Goal: Task Accomplishment & Management: Manage account settings

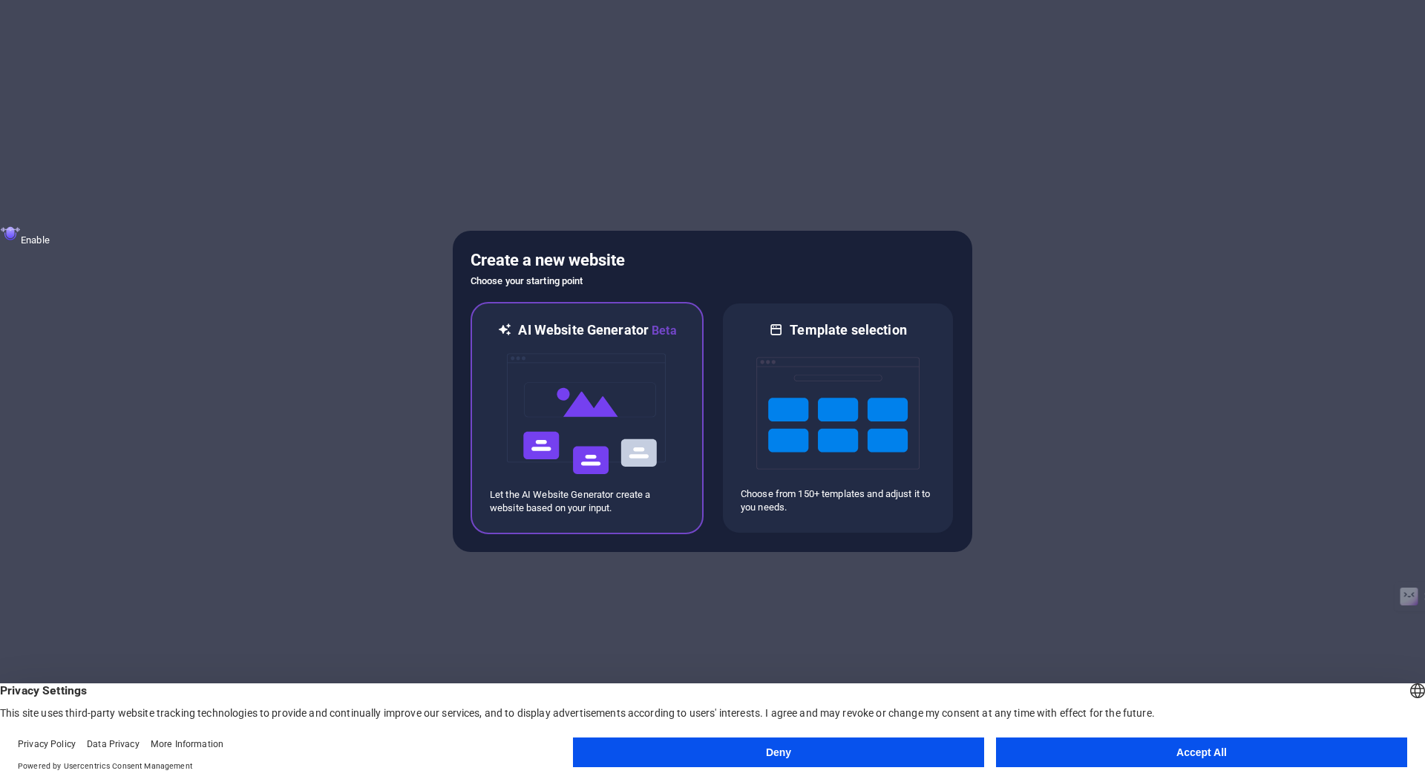
click at [577, 439] on img at bounding box center [586, 414] width 163 height 148
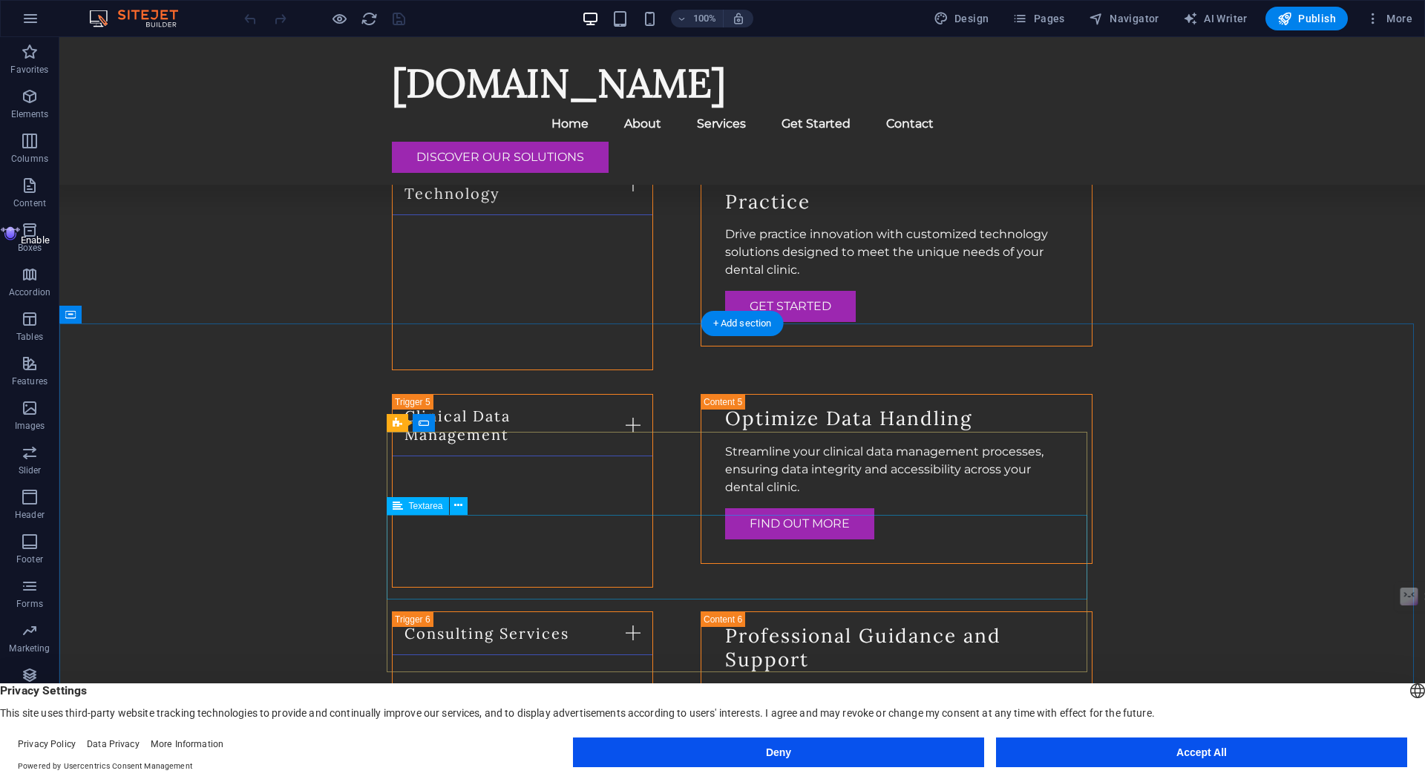
scroll to position [2720, 0]
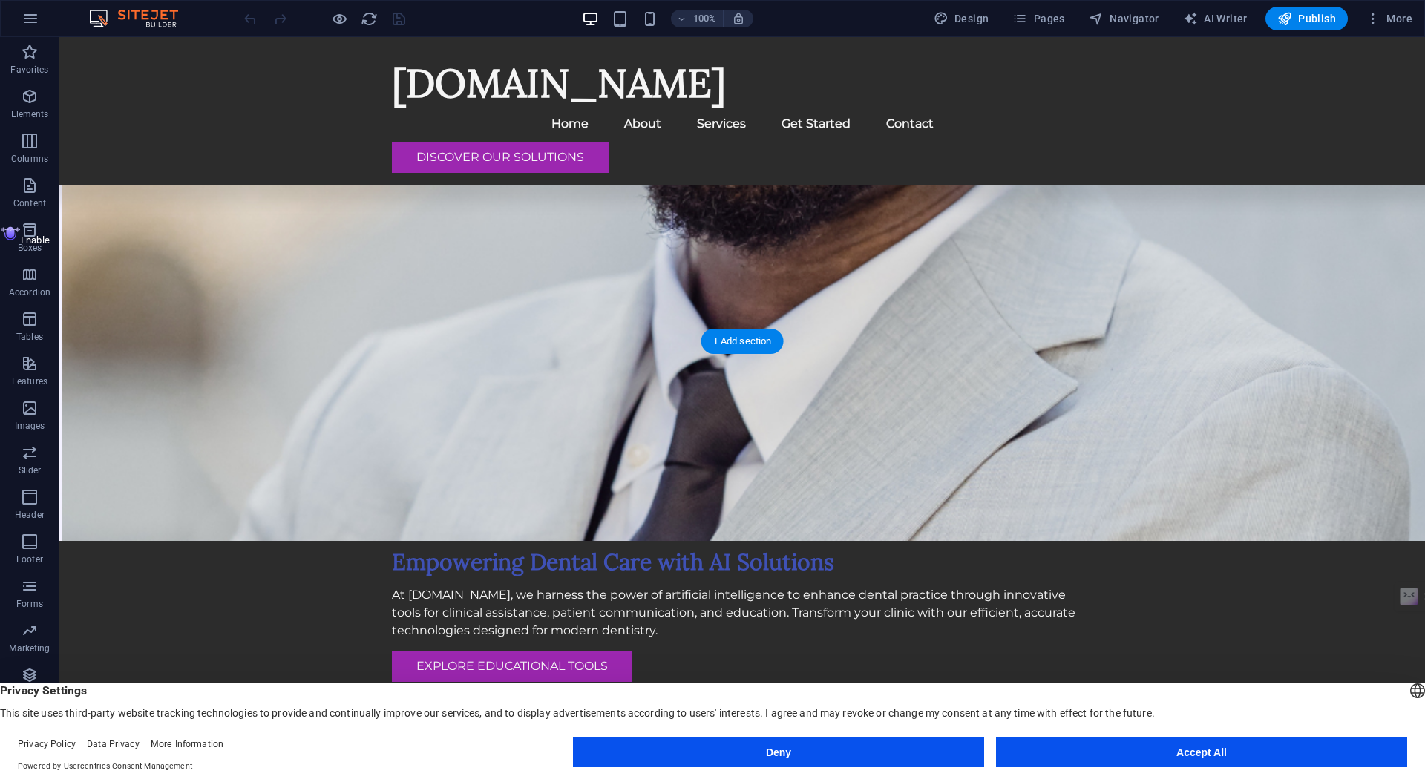
scroll to position [0, 0]
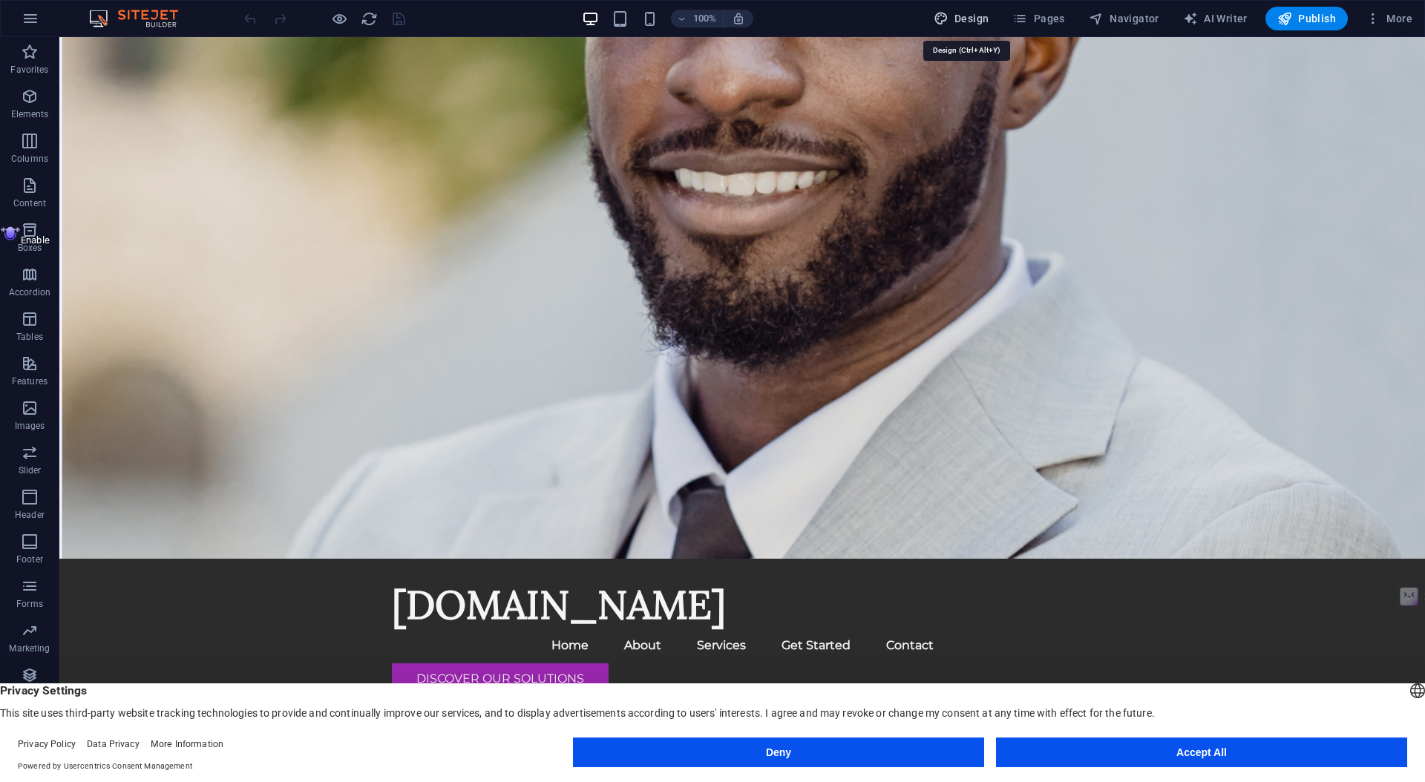
click at [964, 19] on span "Design" at bounding box center [962, 18] width 56 height 15
select select "px"
select select "200"
select select "px"
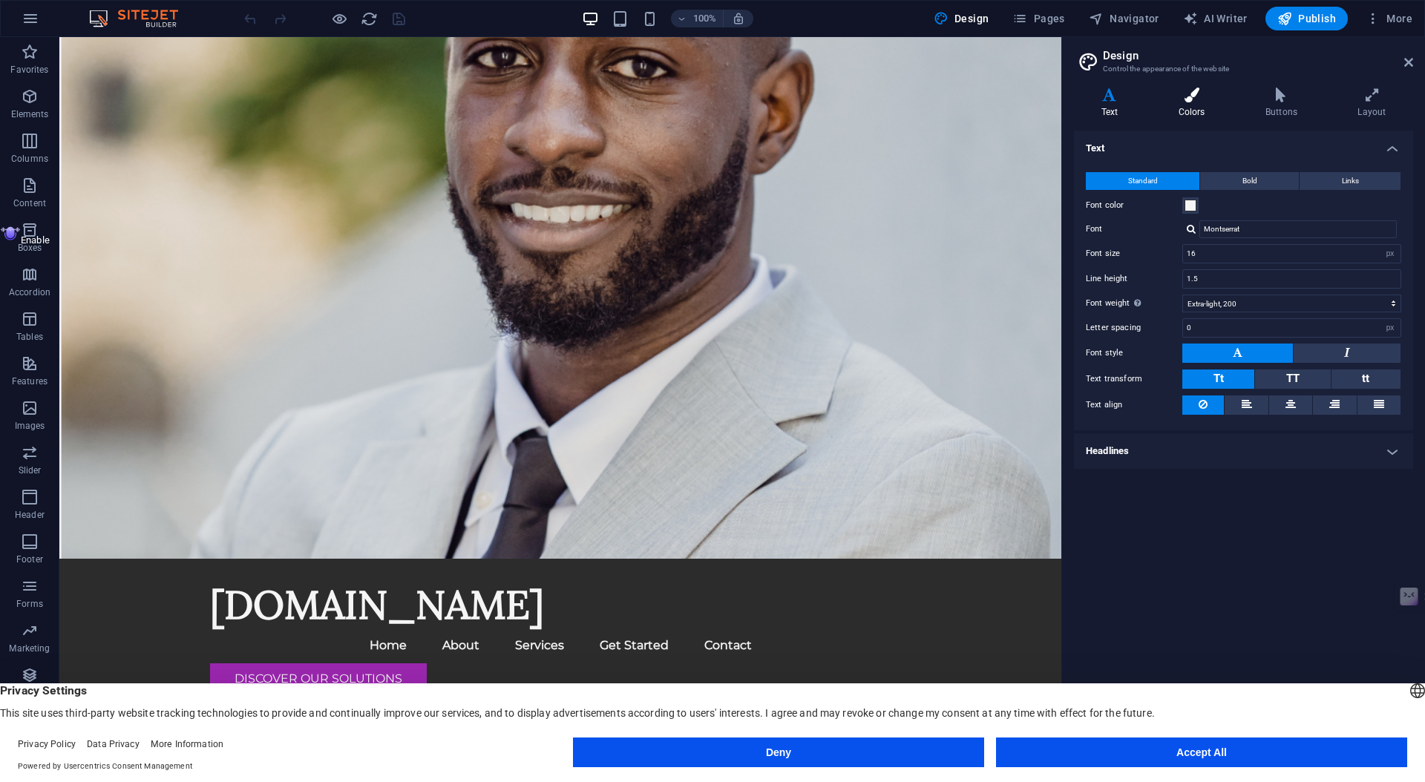
click at [1204, 102] on icon at bounding box center [1191, 95] width 81 height 15
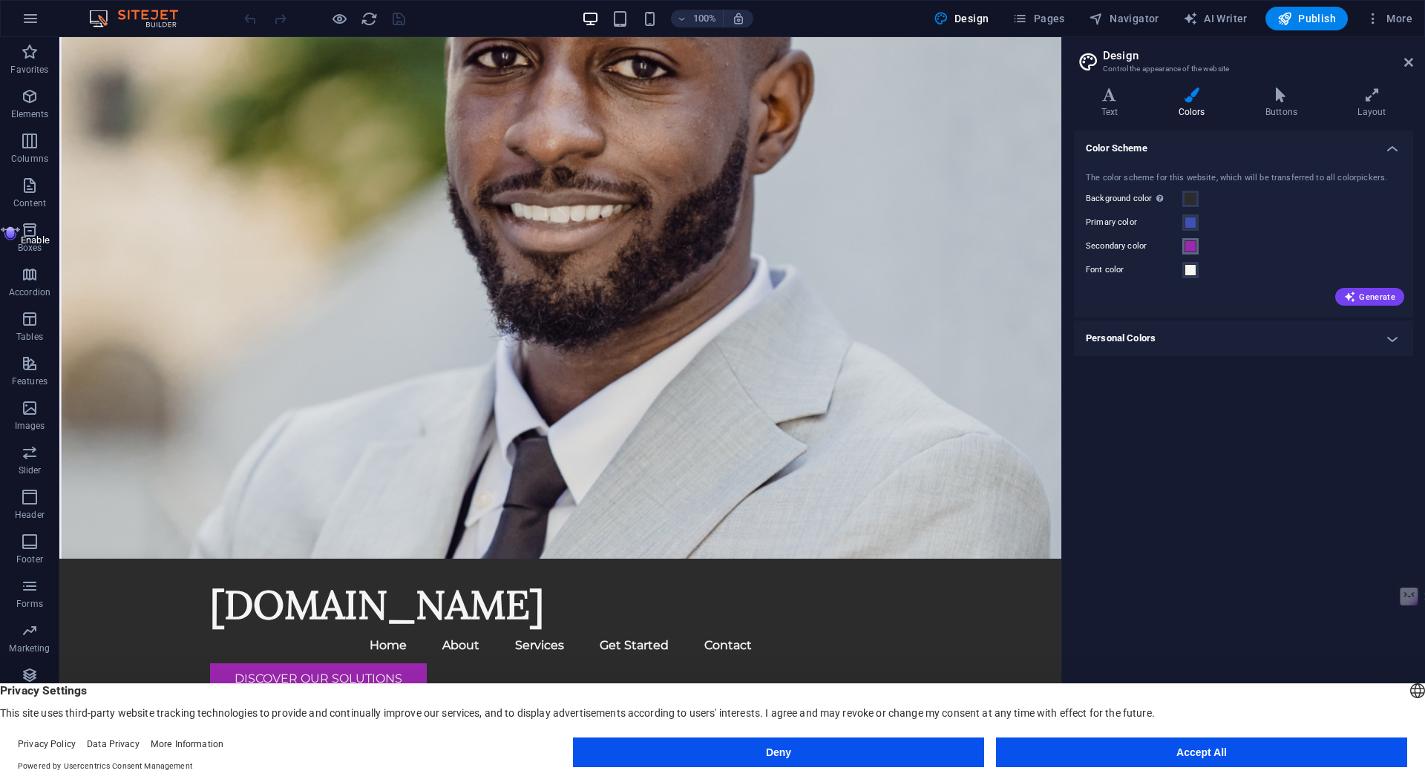
click at [1195, 251] on span at bounding box center [1191, 246] width 12 height 12
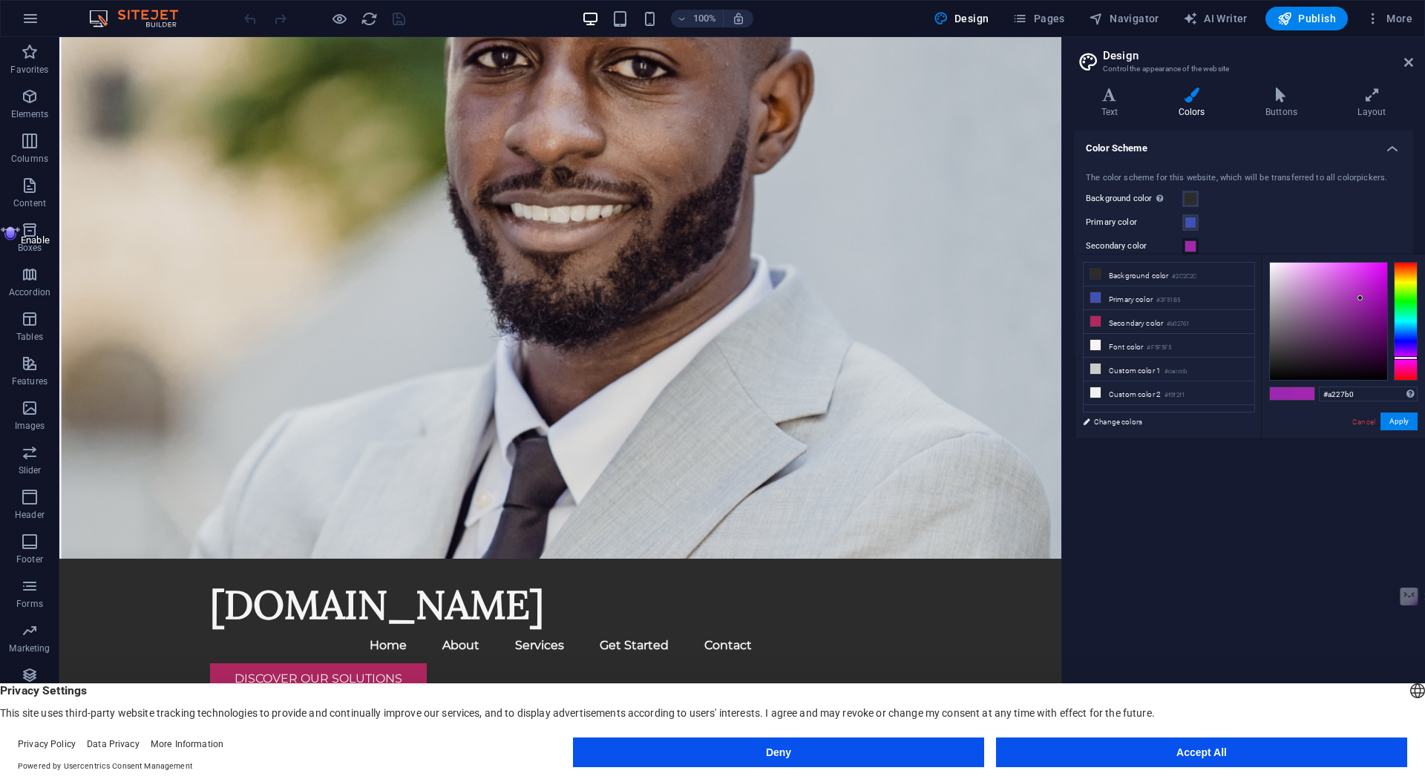
drag, startPoint x: 1413, startPoint y: 371, endPoint x: 1410, endPoint y: 358, distance: 13.9
click at [1410, 358] on div at bounding box center [1406, 321] width 24 height 119
type input "#d54ee5"
drag, startPoint x: 1360, startPoint y: 292, endPoint x: 1346, endPoint y: 274, distance: 22.3
click at [1346, 274] on div at bounding box center [1328, 321] width 117 height 117
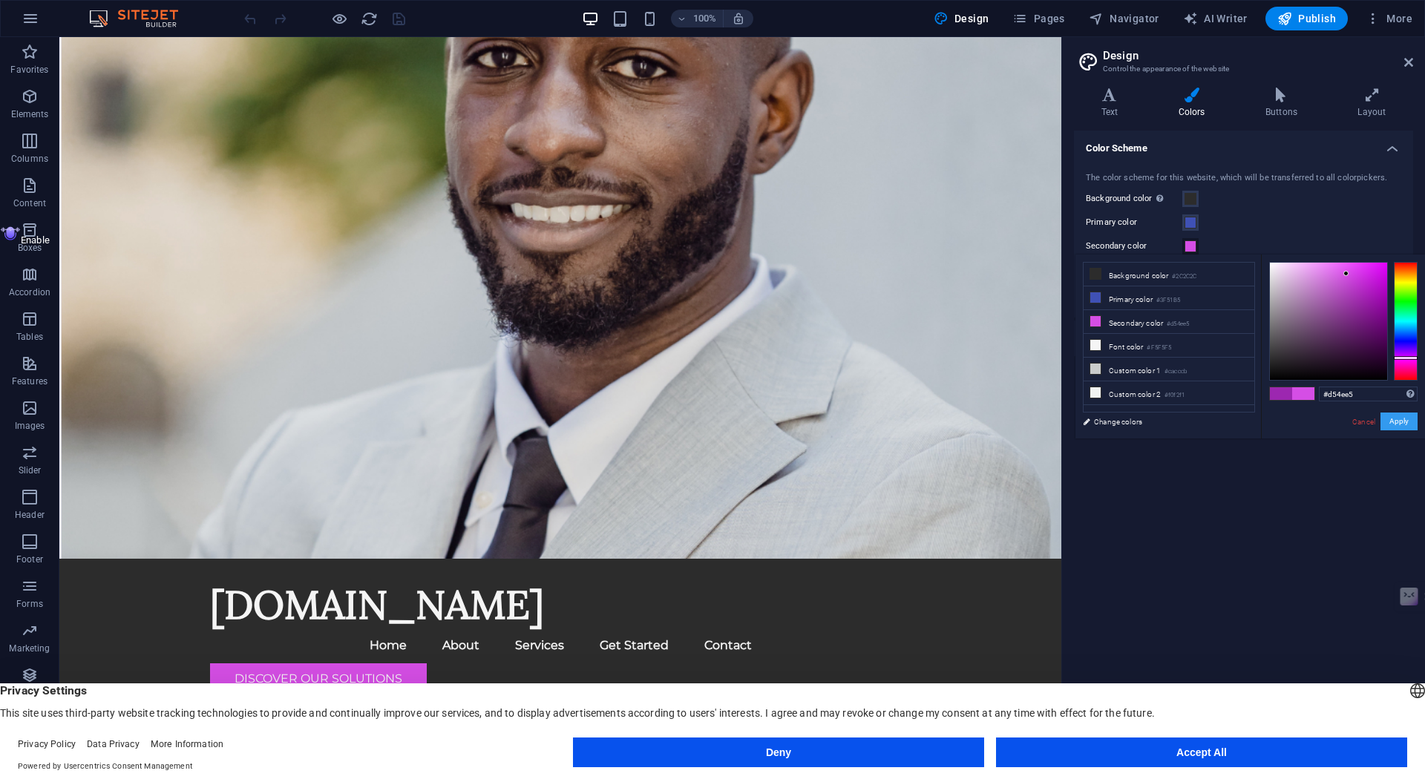
click at [1404, 424] on button "Apply" at bounding box center [1399, 422] width 37 height 18
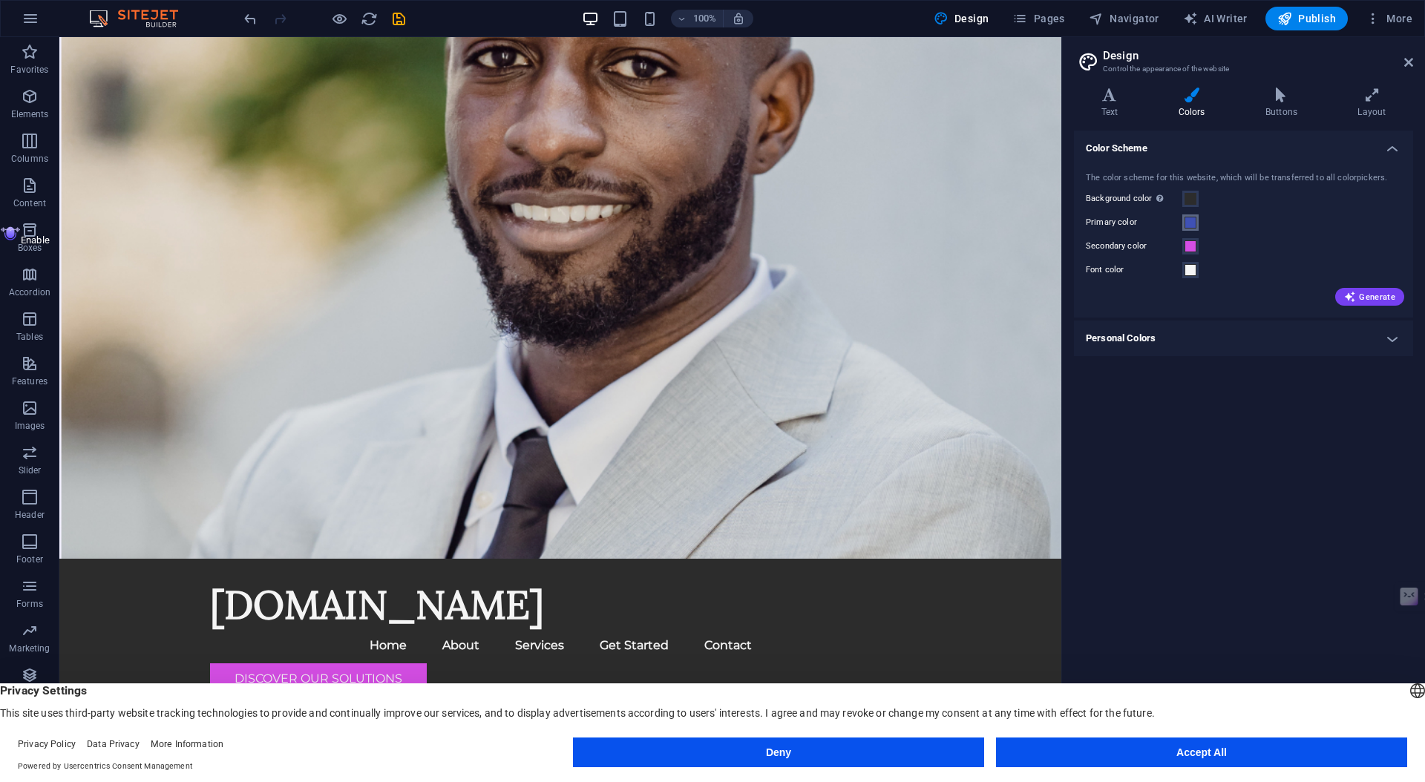
click at [1196, 230] on button "Primary color" at bounding box center [1190, 223] width 16 height 16
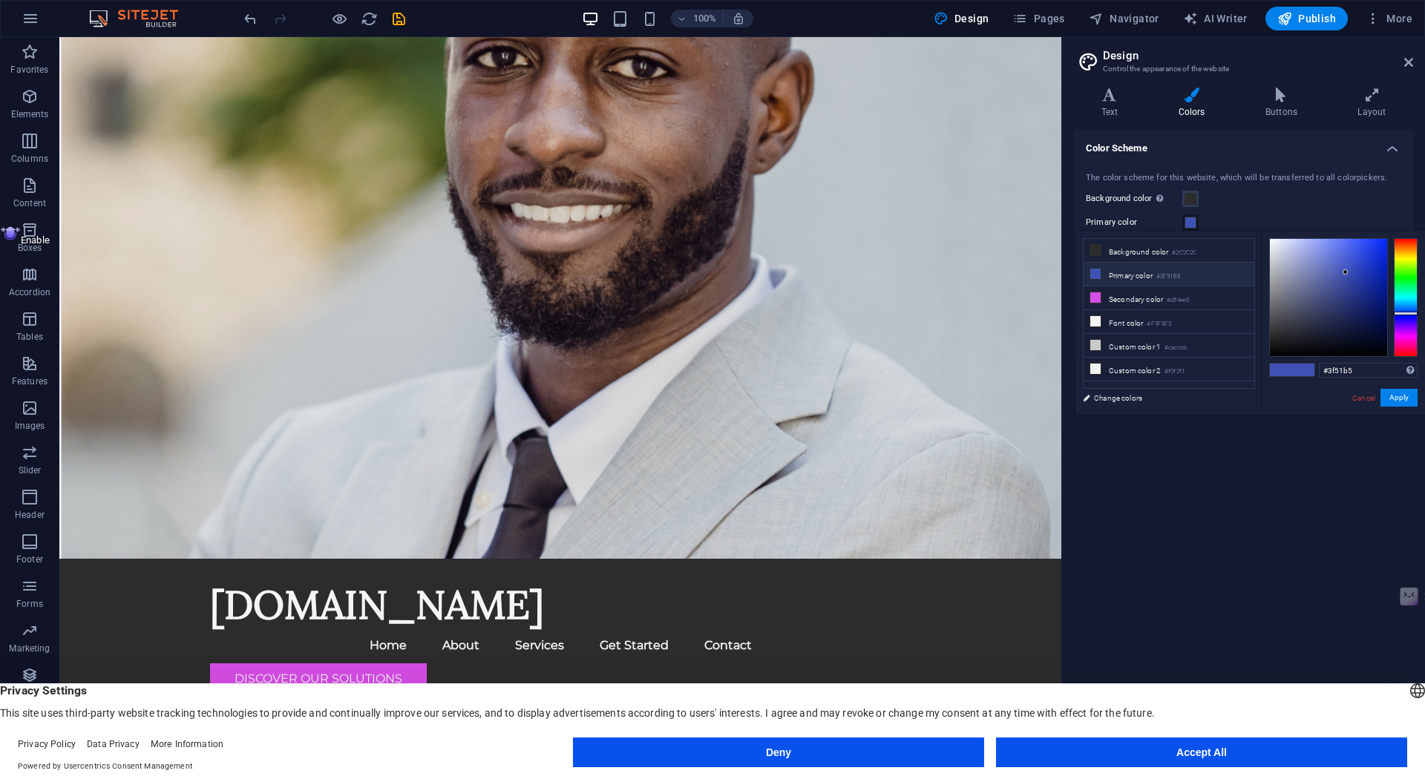
click at [1124, 276] on li "Primary color #3F51B5" at bounding box center [1169, 275] width 171 height 24
click at [1096, 278] on icon at bounding box center [1095, 274] width 10 height 10
drag, startPoint x: 1345, startPoint y: 270, endPoint x: 1272, endPoint y: 307, distance: 81.7
click at [1272, 307] on div at bounding box center [1268, 309] width 5 height 5
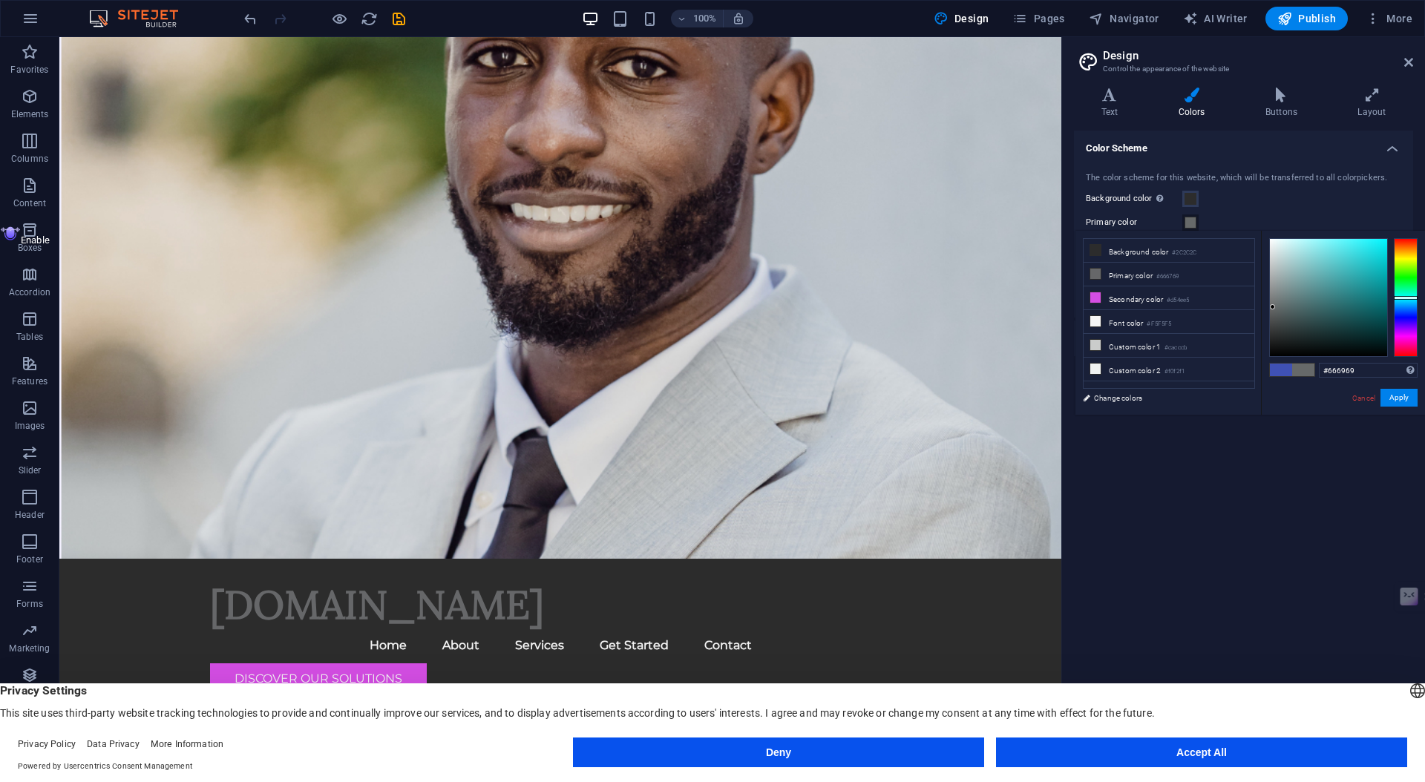
drag, startPoint x: 1407, startPoint y: 316, endPoint x: 1399, endPoint y: 298, distance: 20.0
click at [1399, 298] on div at bounding box center [1406, 297] width 24 height 119
click at [1270, 309] on div at bounding box center [1328, 297] width 117 height 117
drag, startPoint x: 1269, startPoint y: 309, endPoint x: 1324, endPoint y: 298, distance: 56.0
click at [1324, 298] on div at bounding box center [1323, 297] width 5 height 5
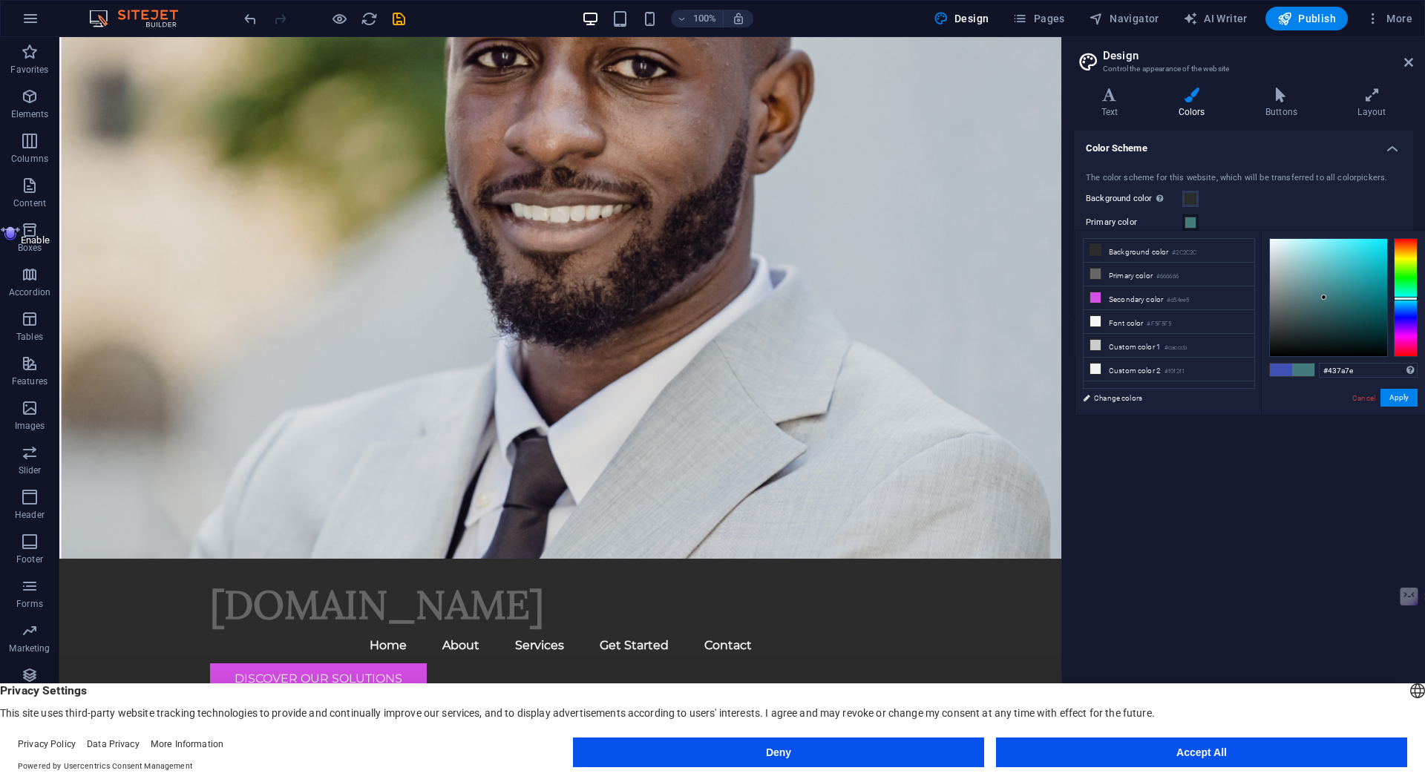
click at [1408, 298] on div at bounding box center [1406, 297] width 24 height 119
drag, startPoint x: 1324, startPoint y: 298, endPoint x: 1331, endPoint y: 284, distance: 16.3
click at [1331, 284] on div at bounding box center [1330, 283] width 5 height 5
click at [1408, 399] on button "Apply" at bounding box center [1399, 398] width 37 height 18
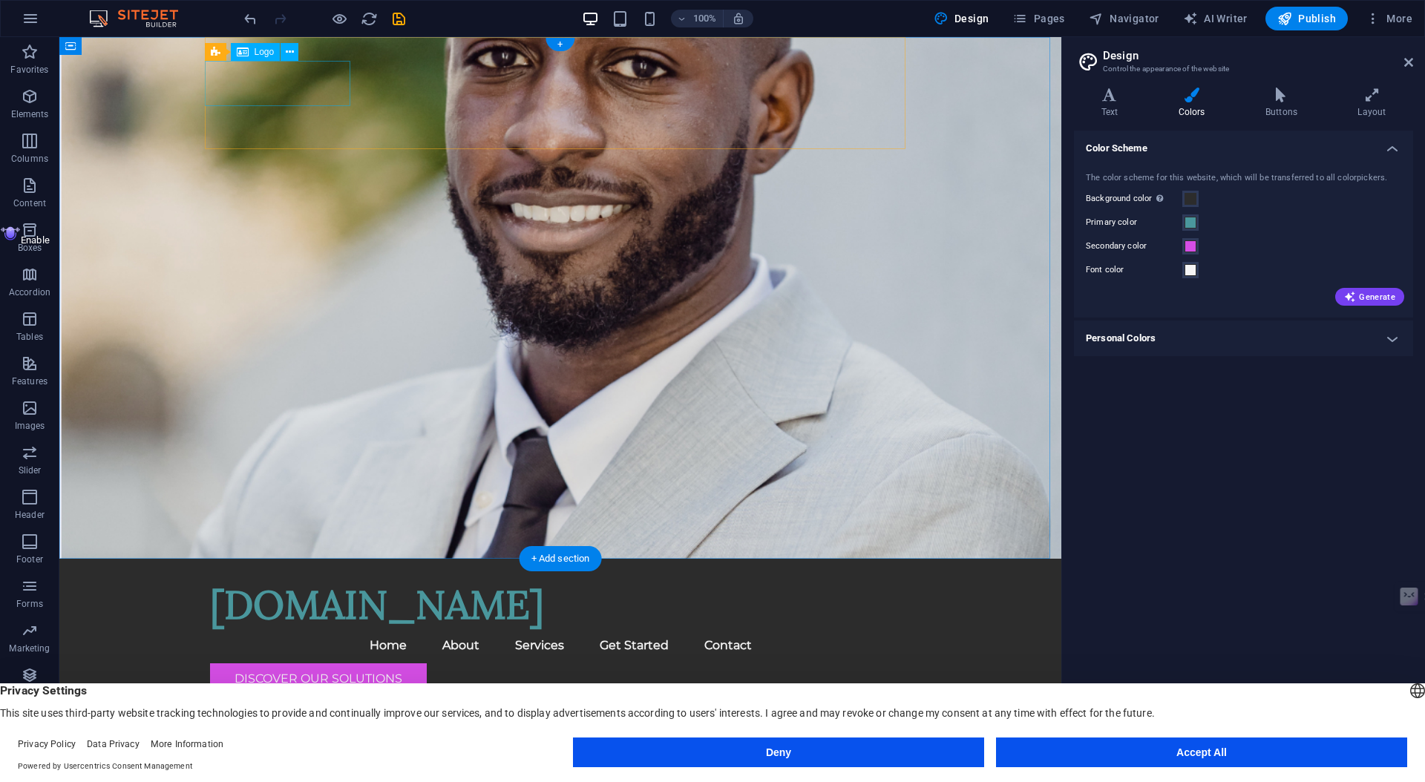
click at [300, 583] on div "[DOMAIN_NAME]" at bounding box center [560, 605] width 701 height 45
click at [1191, 223] on span at bounding box center [1191, 223] width 12 height 12
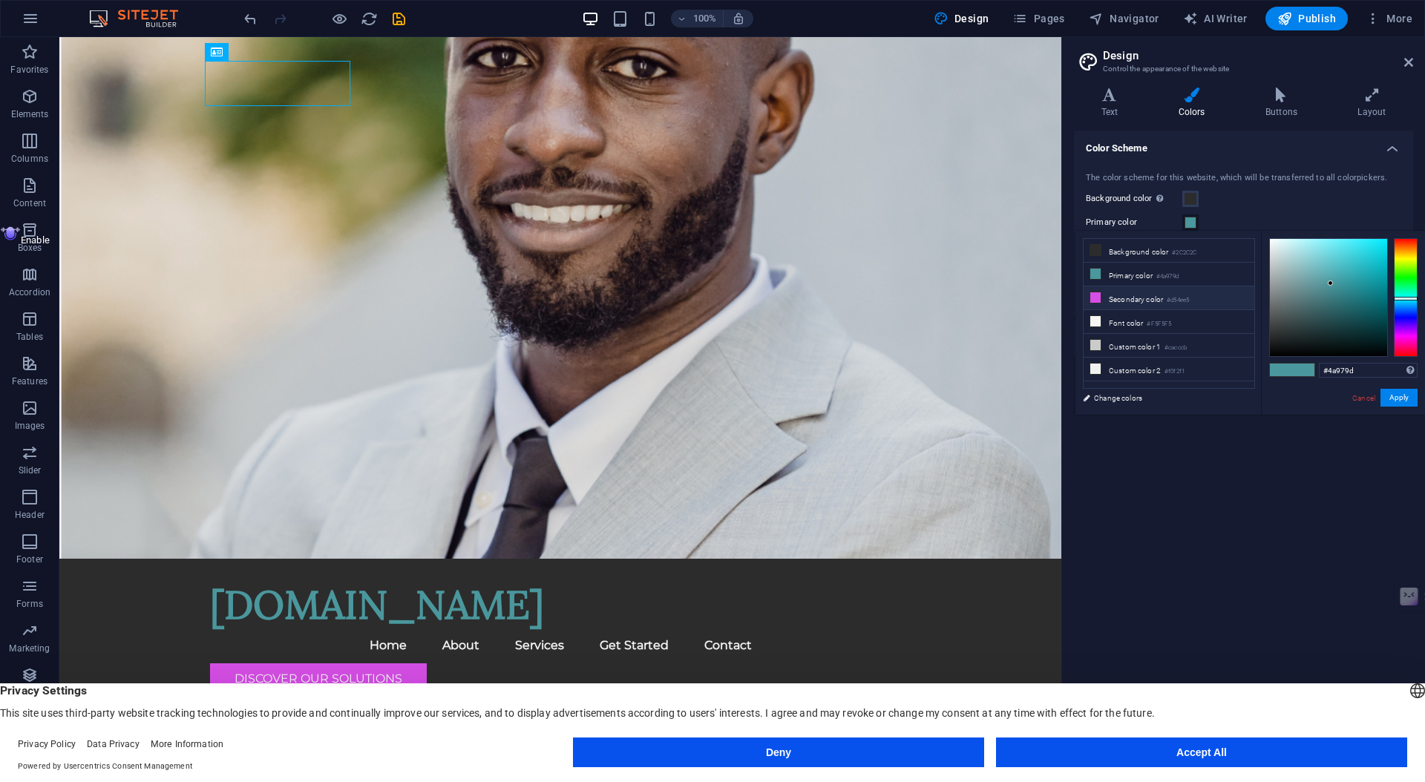
click at [1110, 292] on li "Secondary color #d54ee5" at bounding box center [1169, 299] width 171 height 24
type input "#d54ee5"
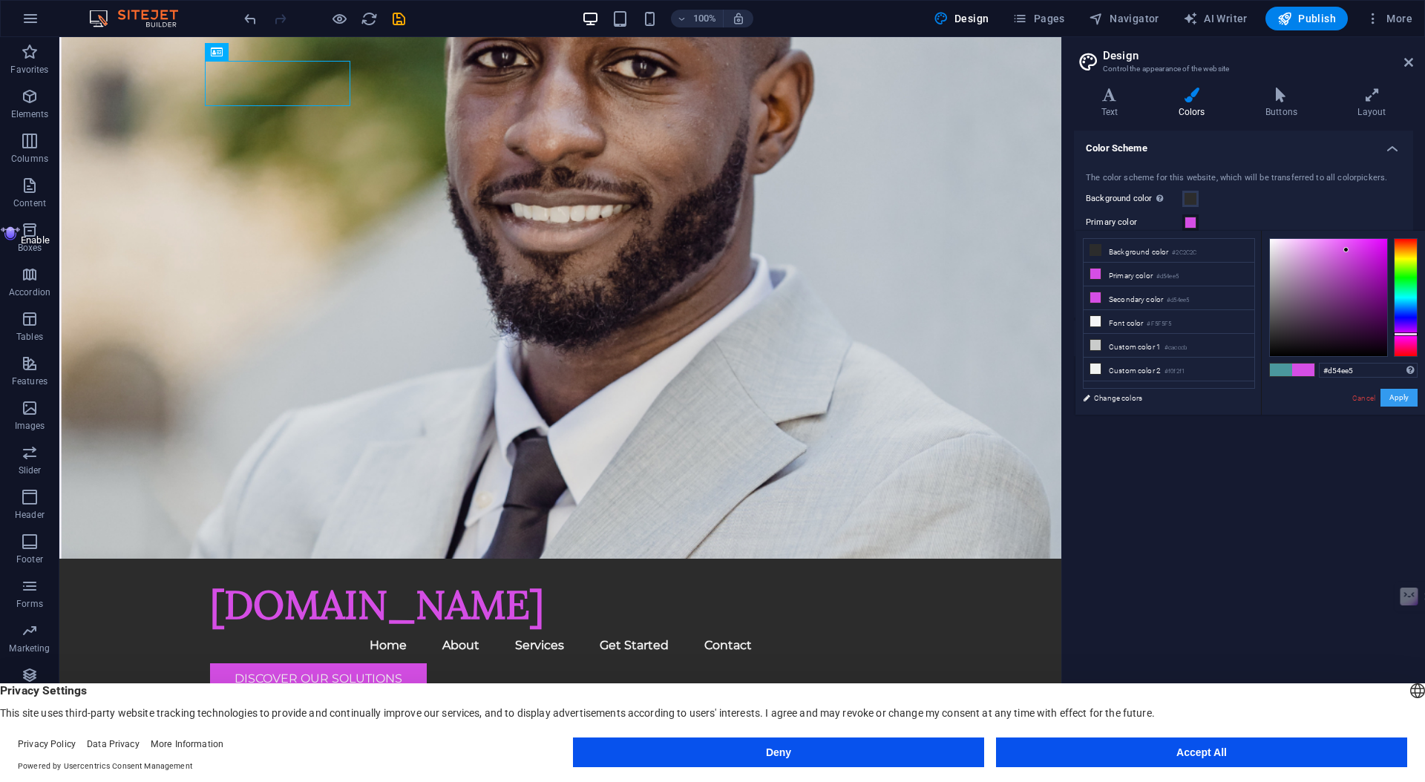
click at [1406, 405] on button "Apply" at bounding box center [1399, 398] width 37 height 18
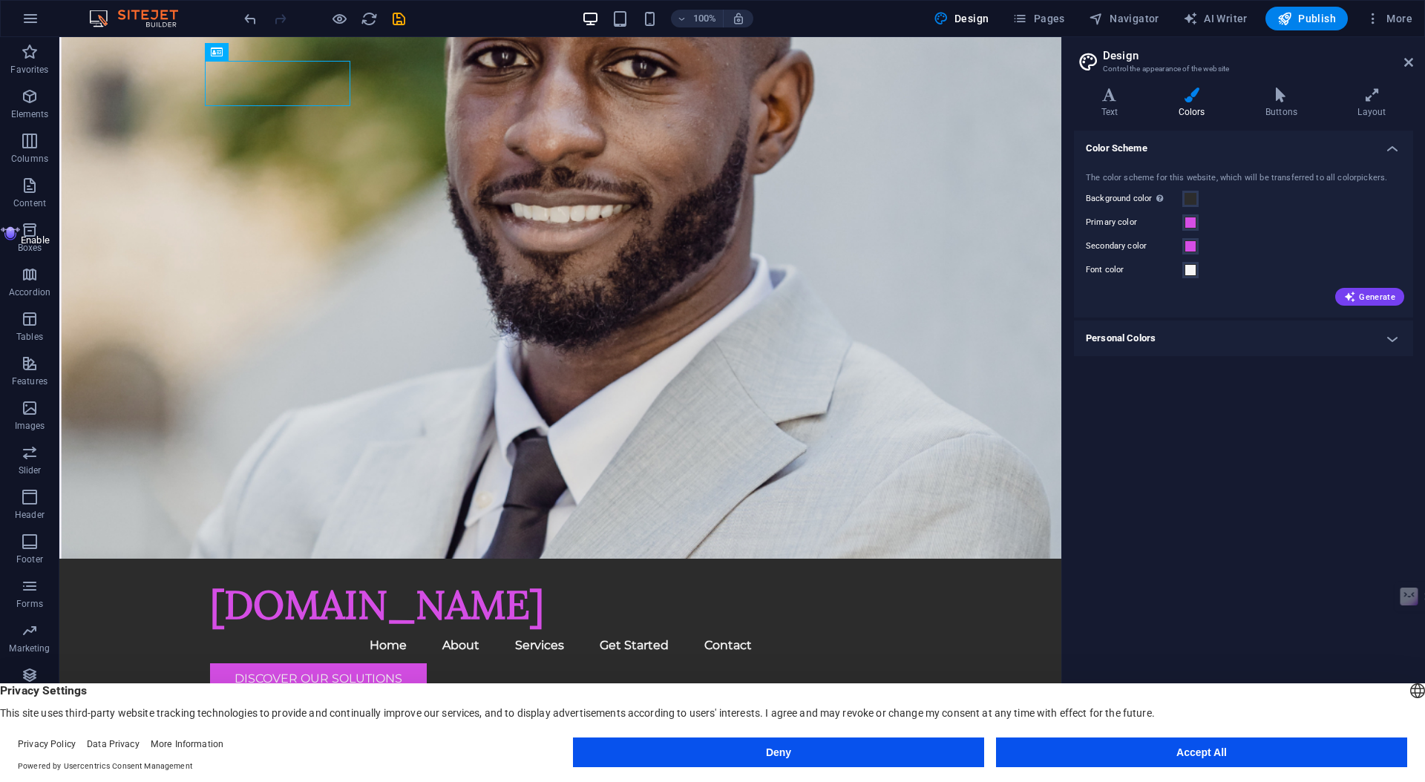
click at [1196, 238] on div "Secondary color" at bounding box center [1243, 247] width 315 height 18
click at [1193, 243] on span at bounding box center [1191, 246] width 12 height 12
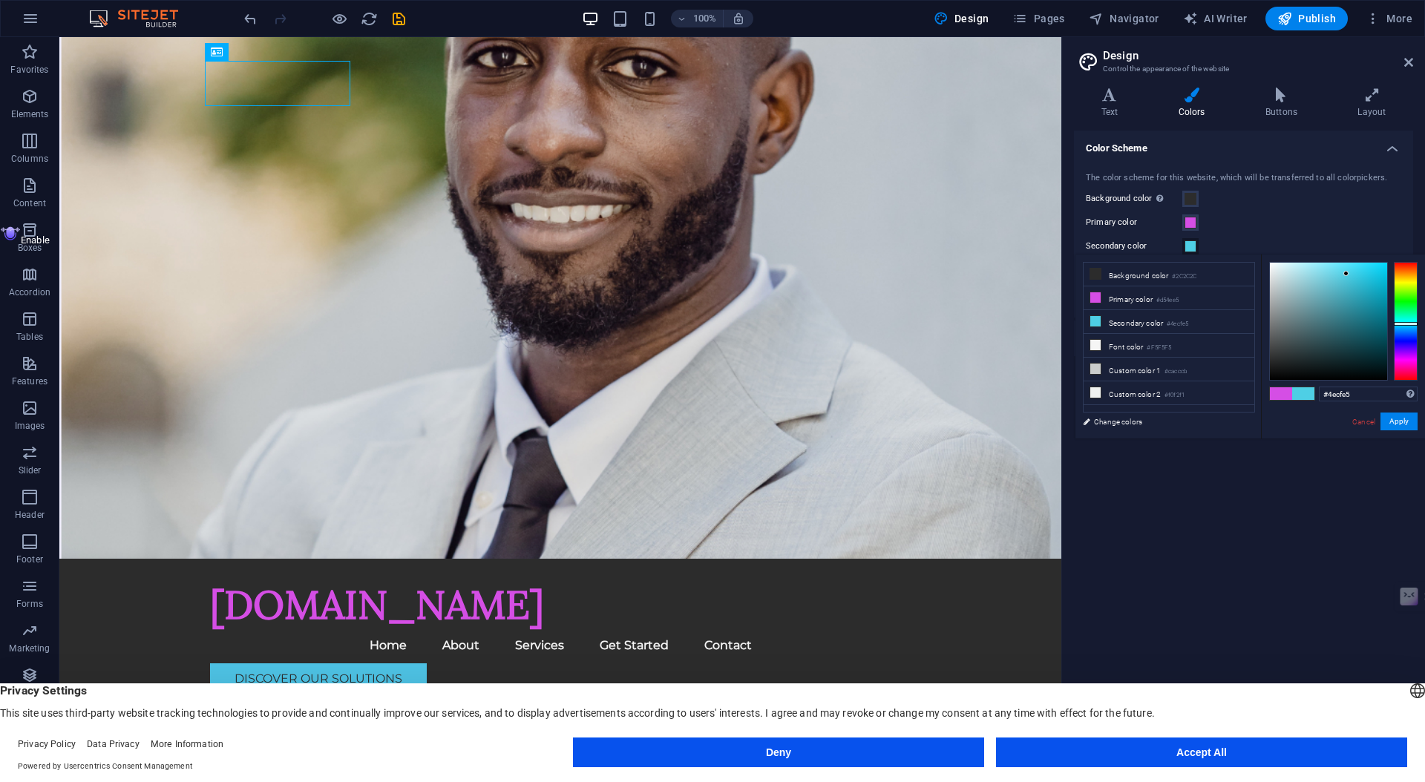
click at [1406, 324] on div at bounding box center [1406, 321] width 24 height 119
click at [1406, 423] on button "Apply" at bounding box center [1399, 422] width 37 height 18
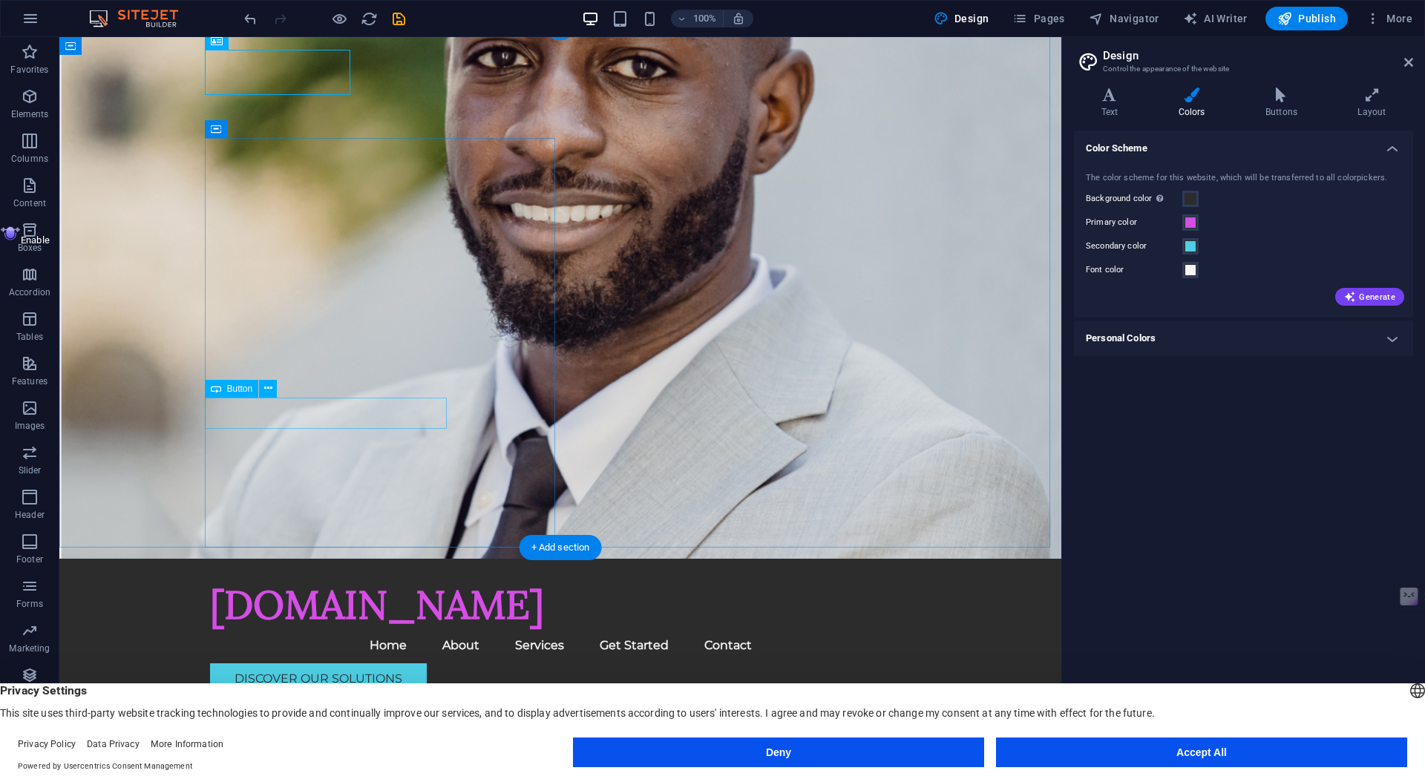
scroll to position [20, 0]
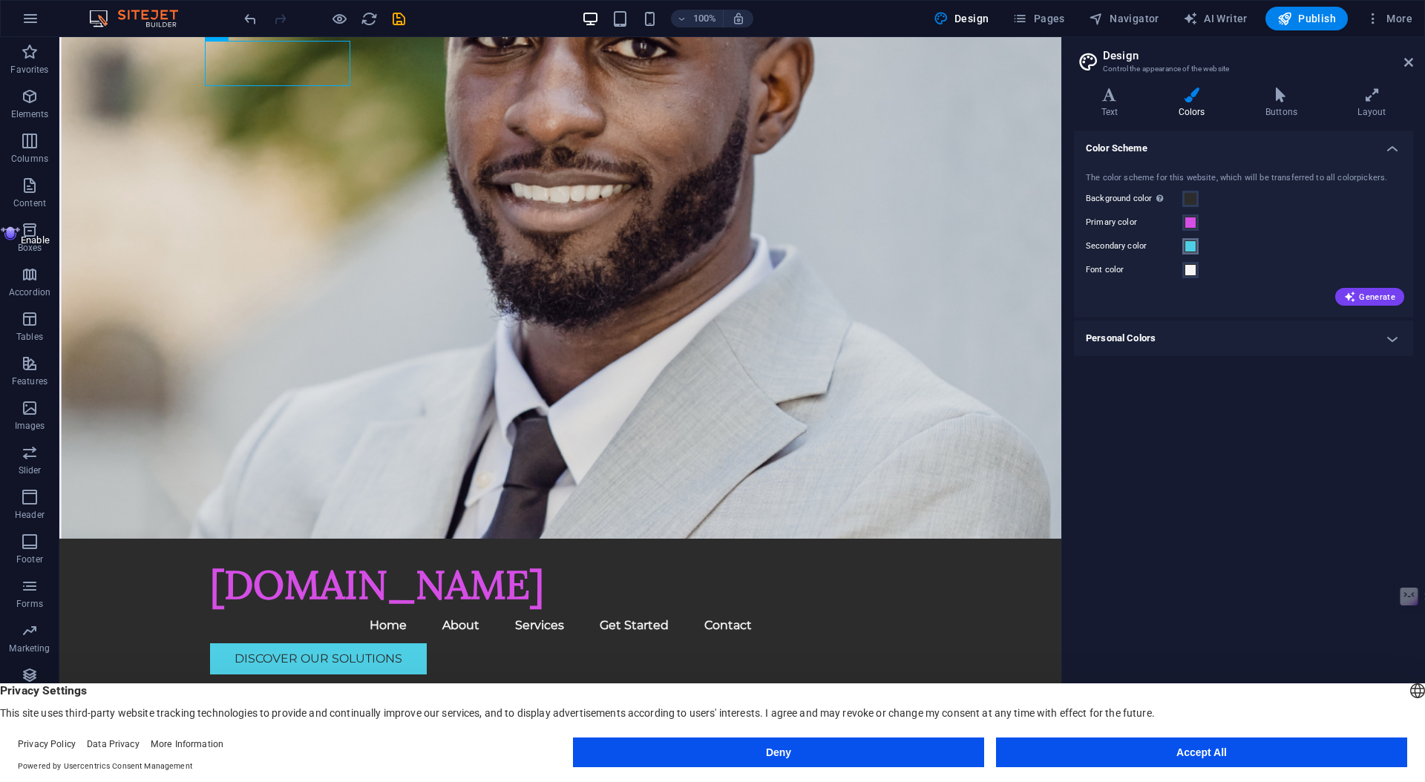
click at [1193, 252] on button "Secondary color" at bounding box center [1190, 246] width 16 height 16
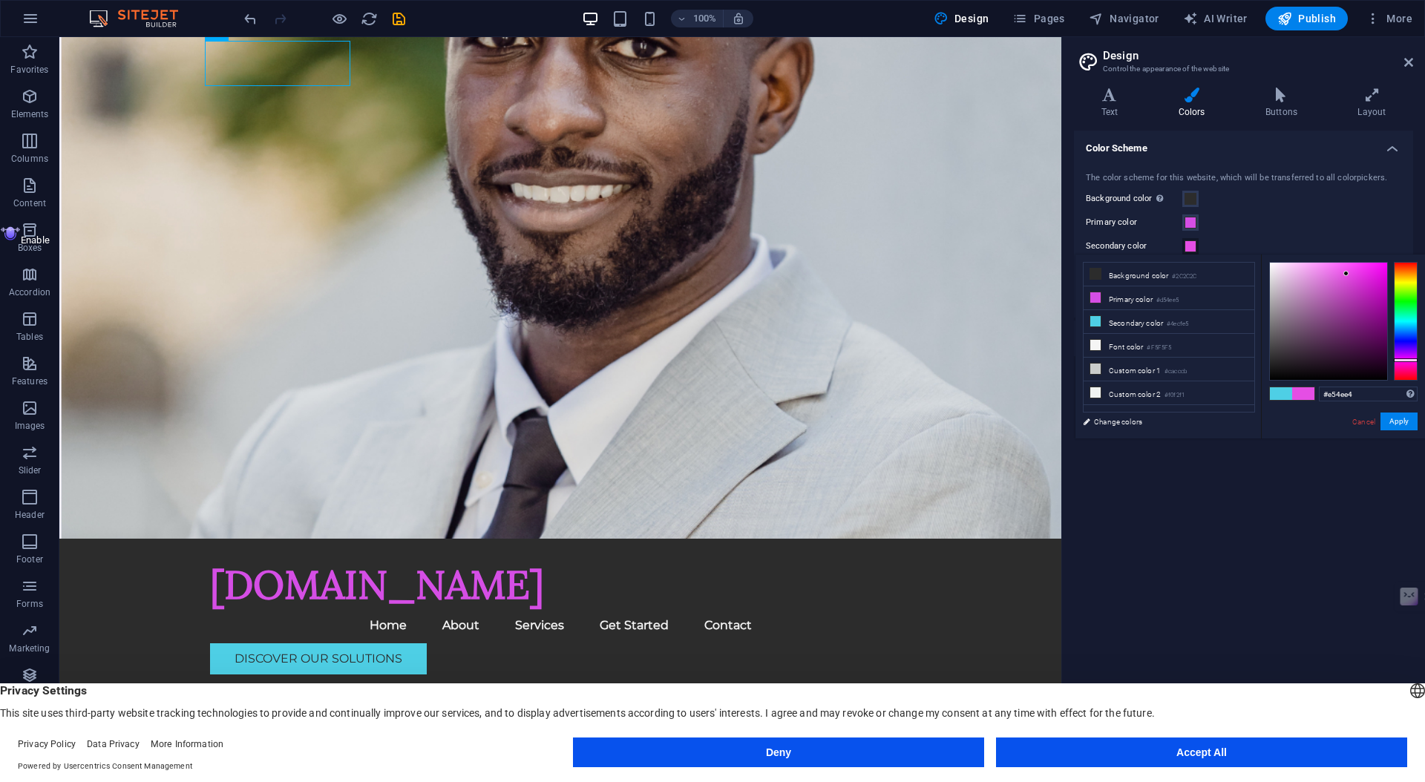
type input "#e14ee5"
click at [1410, 359] on div at bounding box center [1406, 321] width 24 height 119
click at [1416, 428] on button "Apply" at bounding box center [1399, 422] width 37 height 18
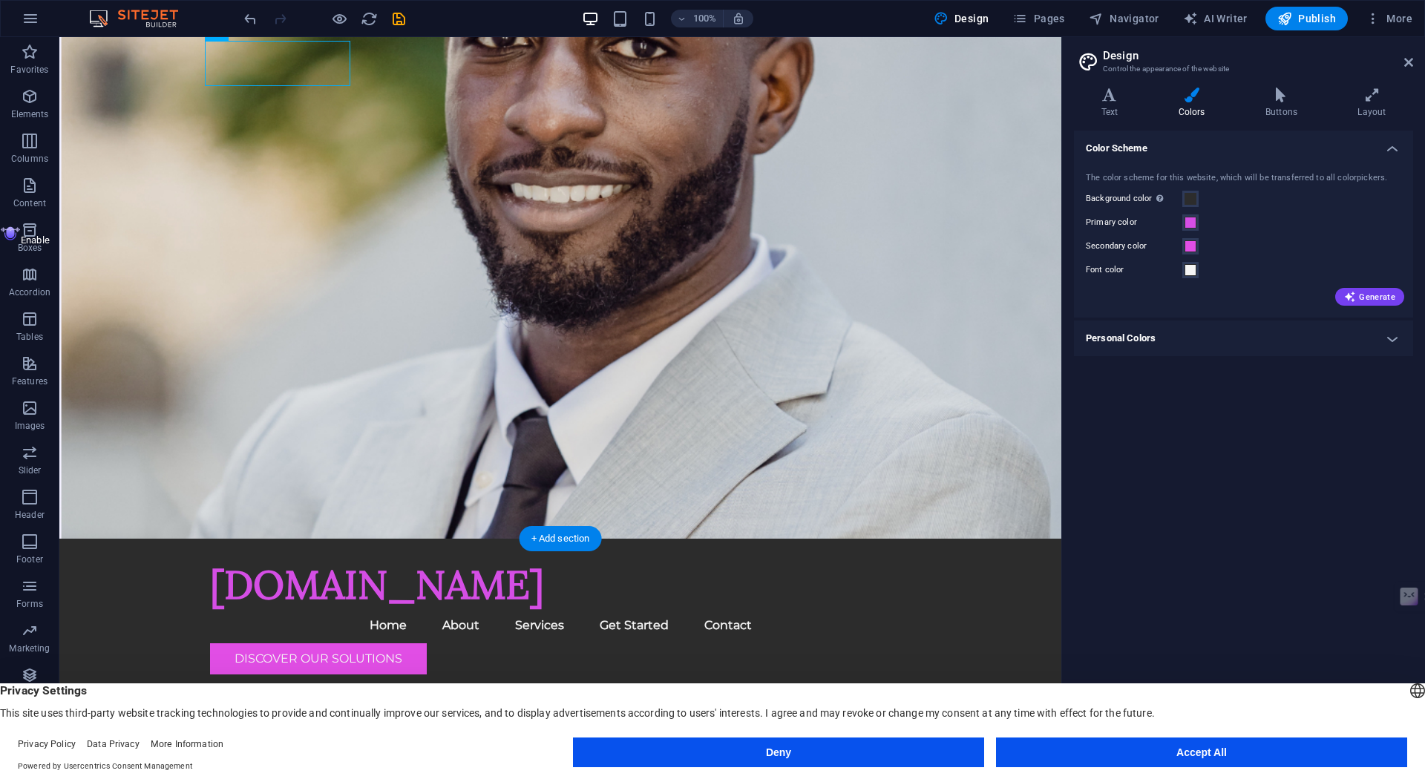
scroll to position [0, 0]
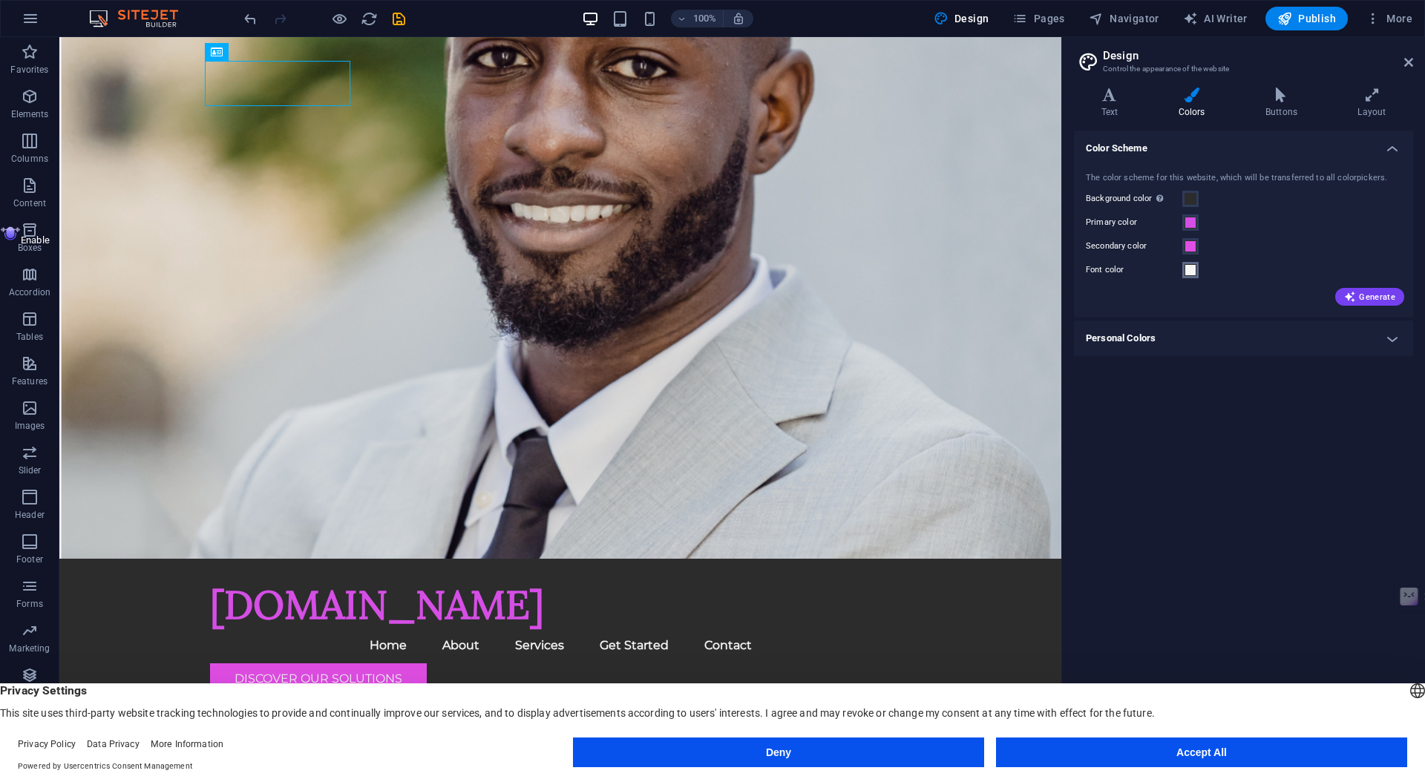
click at [1190, 272] on span at bounding box center [1191, 270] width 12 height 12
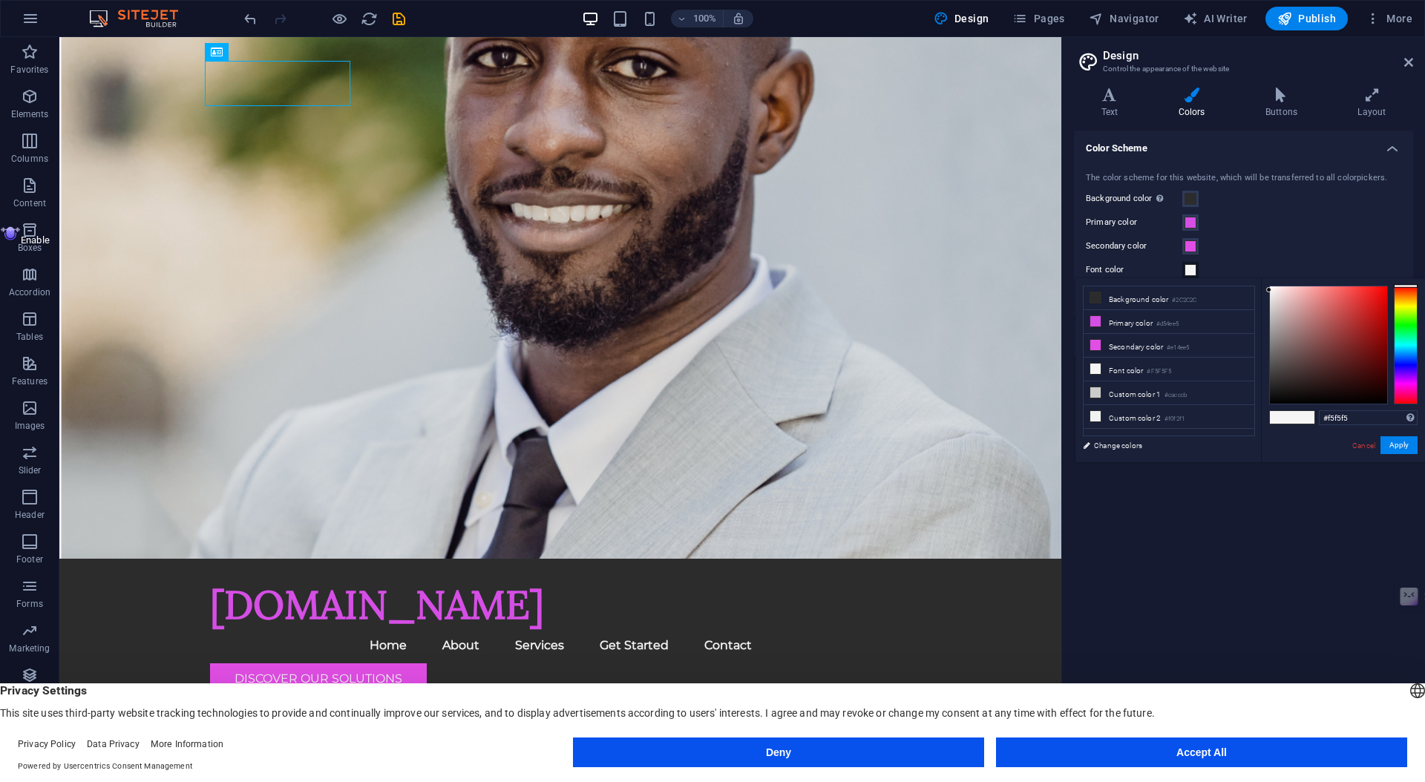
click at [1255, 219] on div "Primary color" at bounding box center [1243, 223] width 315 height 18
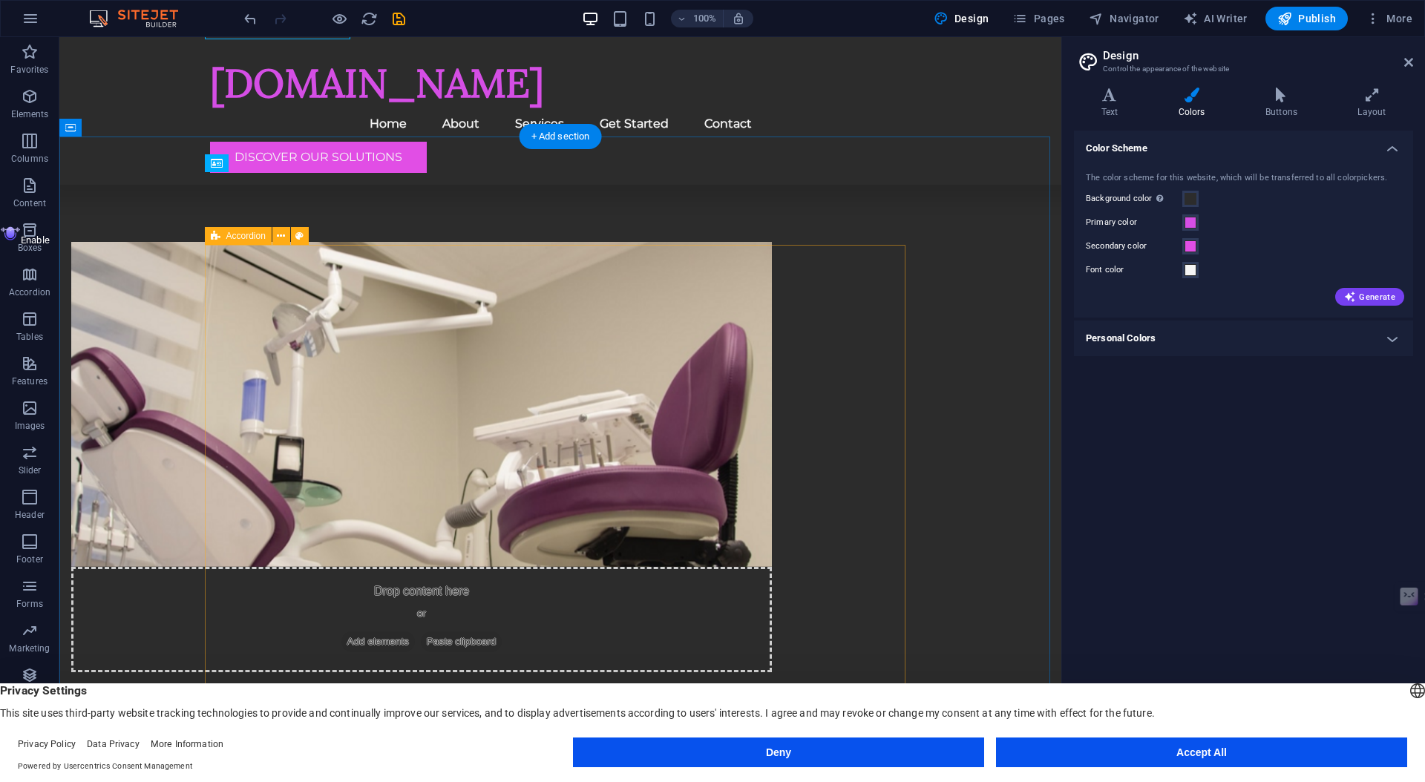
scroll to position [776, 0]
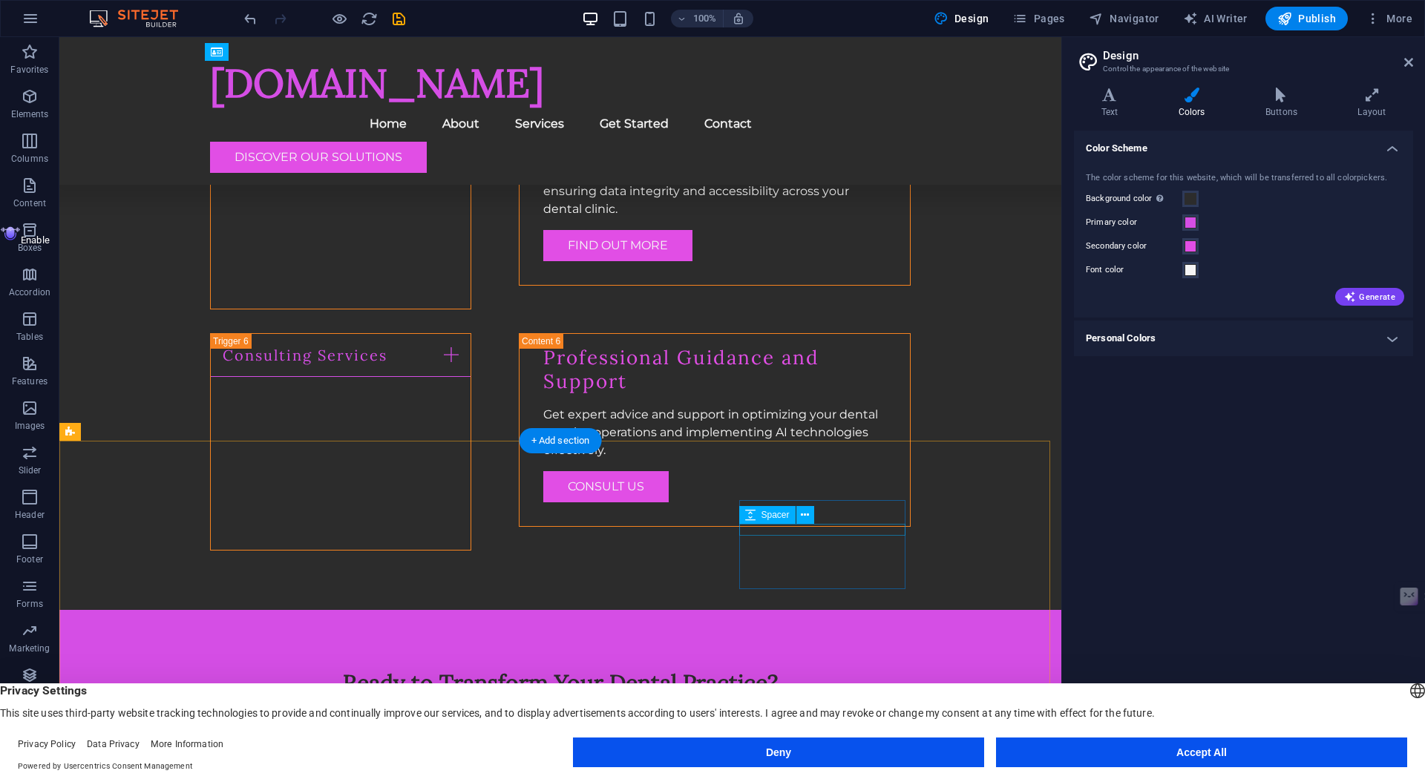
scroll to position [2720, 0]
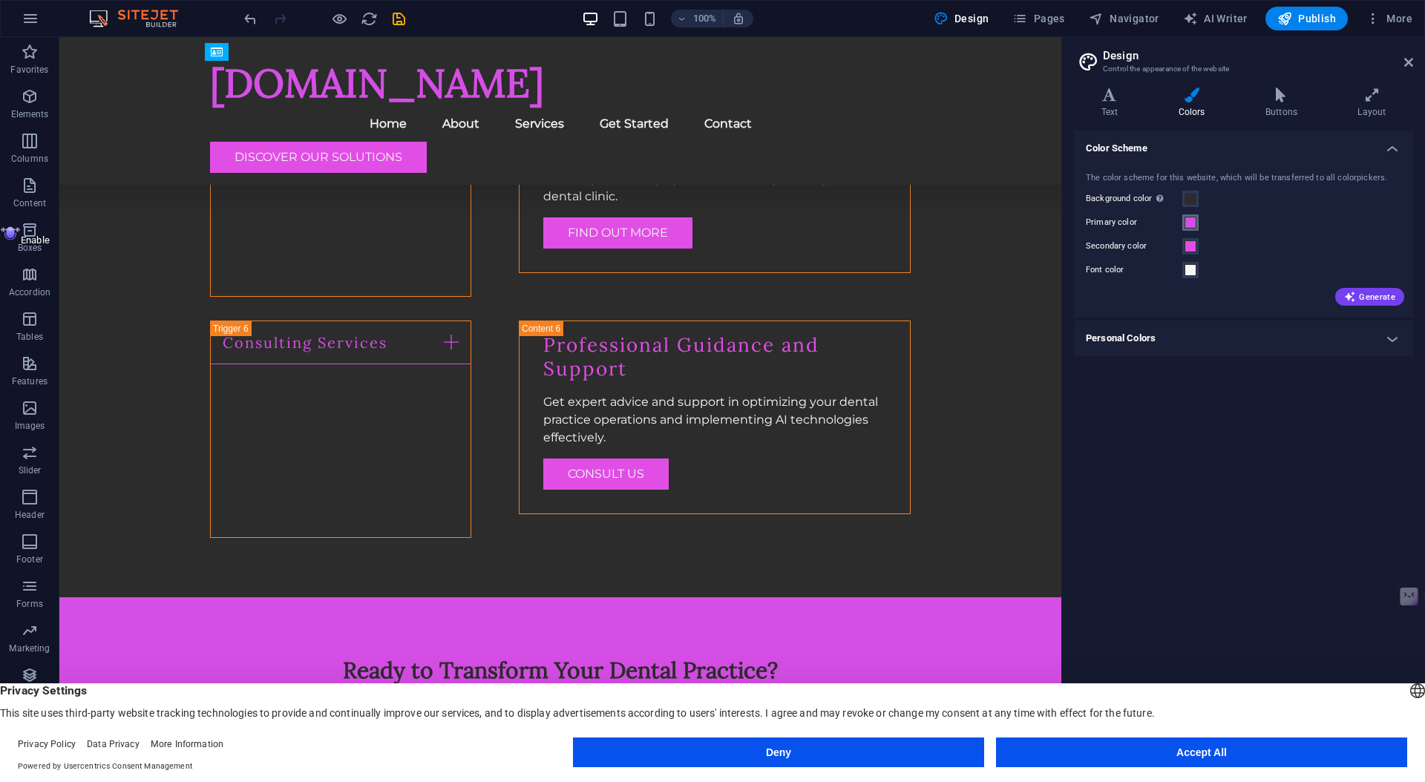
click at [1192, 223] on span at bounding box center [1191, 223] width 12 height 12
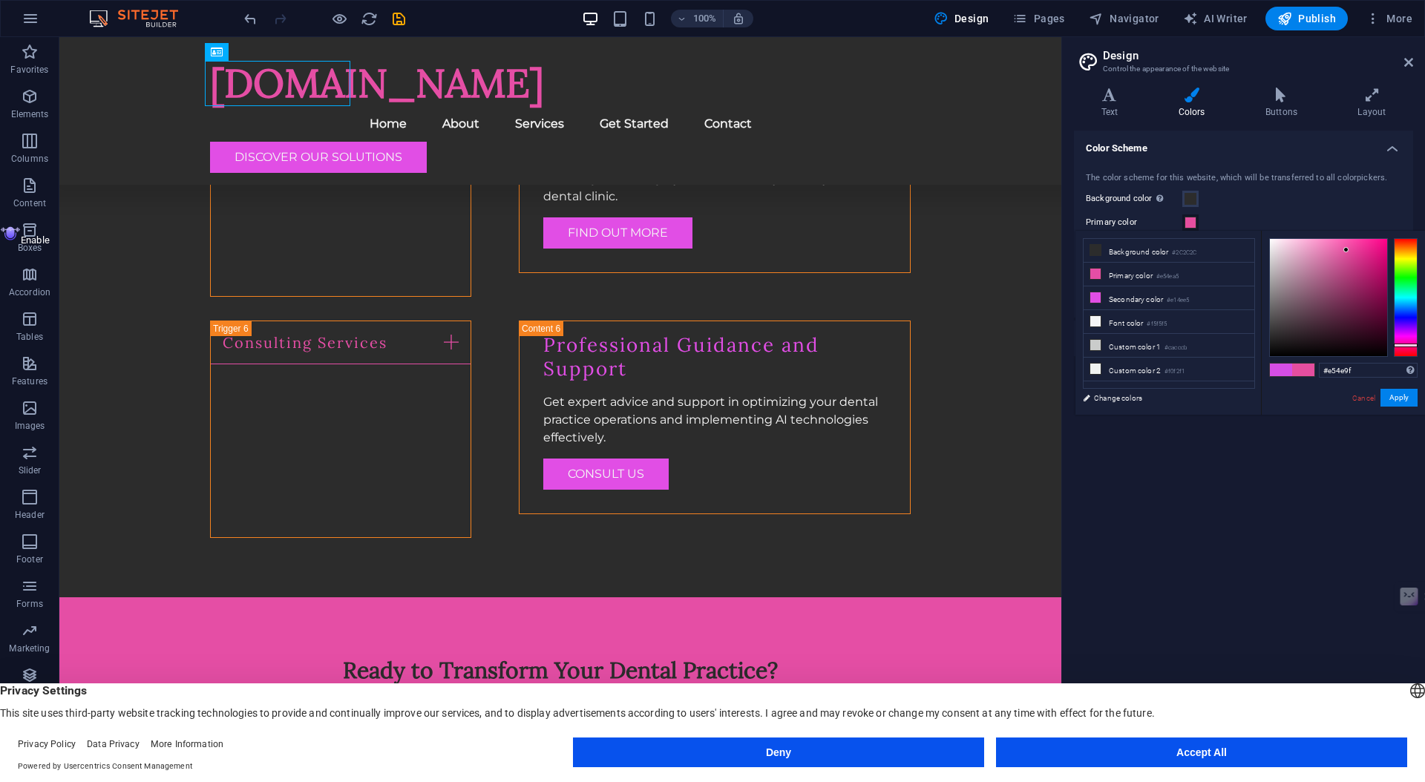
drag, startPoint x: 1400, startPoint y: 336, endPoint x: 1403, endPoint y: 345, distance: 10.1
click at [1403, 345] on div at bounding box center [1406, 346] width 24 height 4
type input "#c5257b"
drag, startPoint x: 1346, startPoint y: 251, endPoint x: 1364, endPoint y: 265, distance: 23.3
click at [1364, 265] on div at bounding box center [1363, 264] width 5 height 5
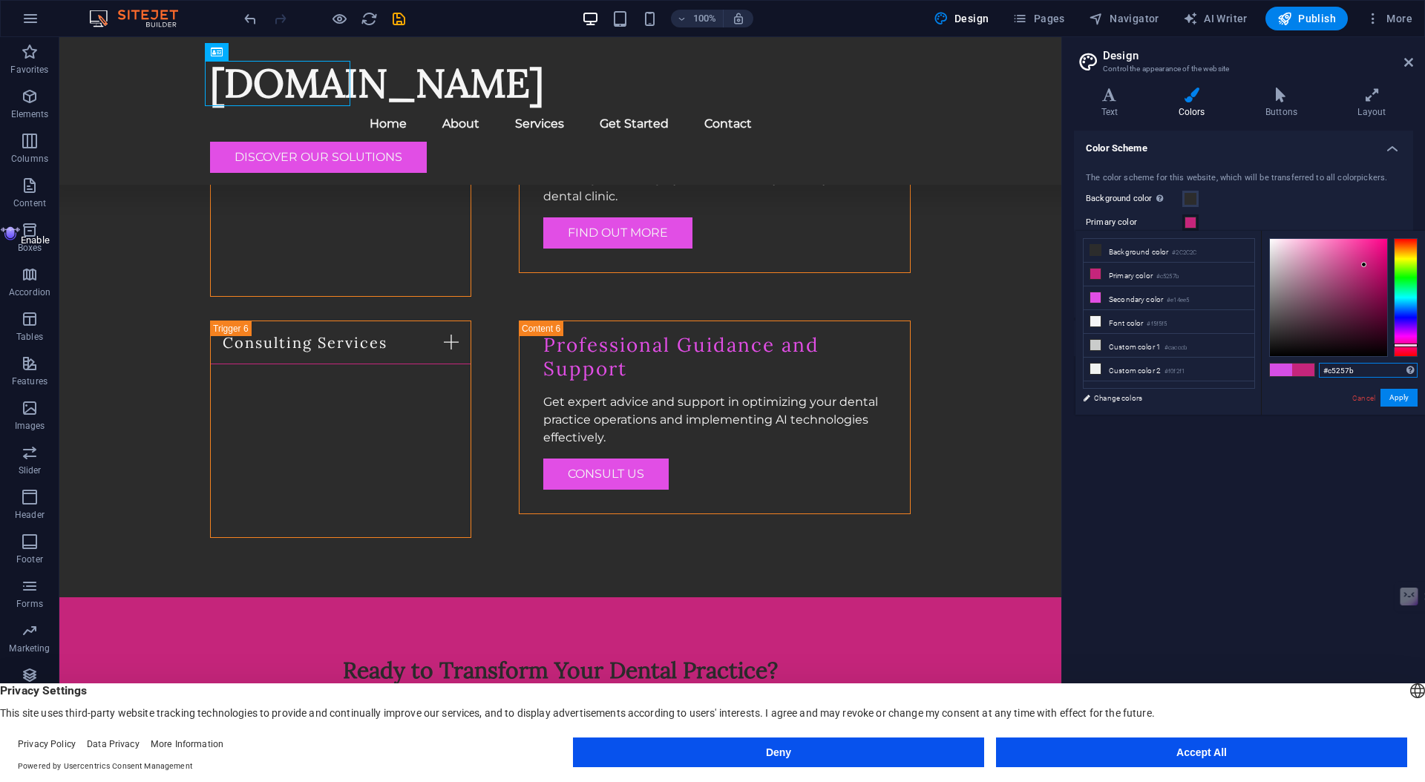
click at [1355, 372] on input "#c5257b" at bounding box center [1368, 370] width 99 height 15
click at [1364, 368] on input "#c5257b" at bounding box center [1368, 370] width 99 height 15
click at [1135, 281] on li "Primary color #c5257b" at bounding box center [1169, 275] width 171 height 24
click at [1365, 376] on input "#c5257b" at bounding box center [1368, 370] width 99 height 15
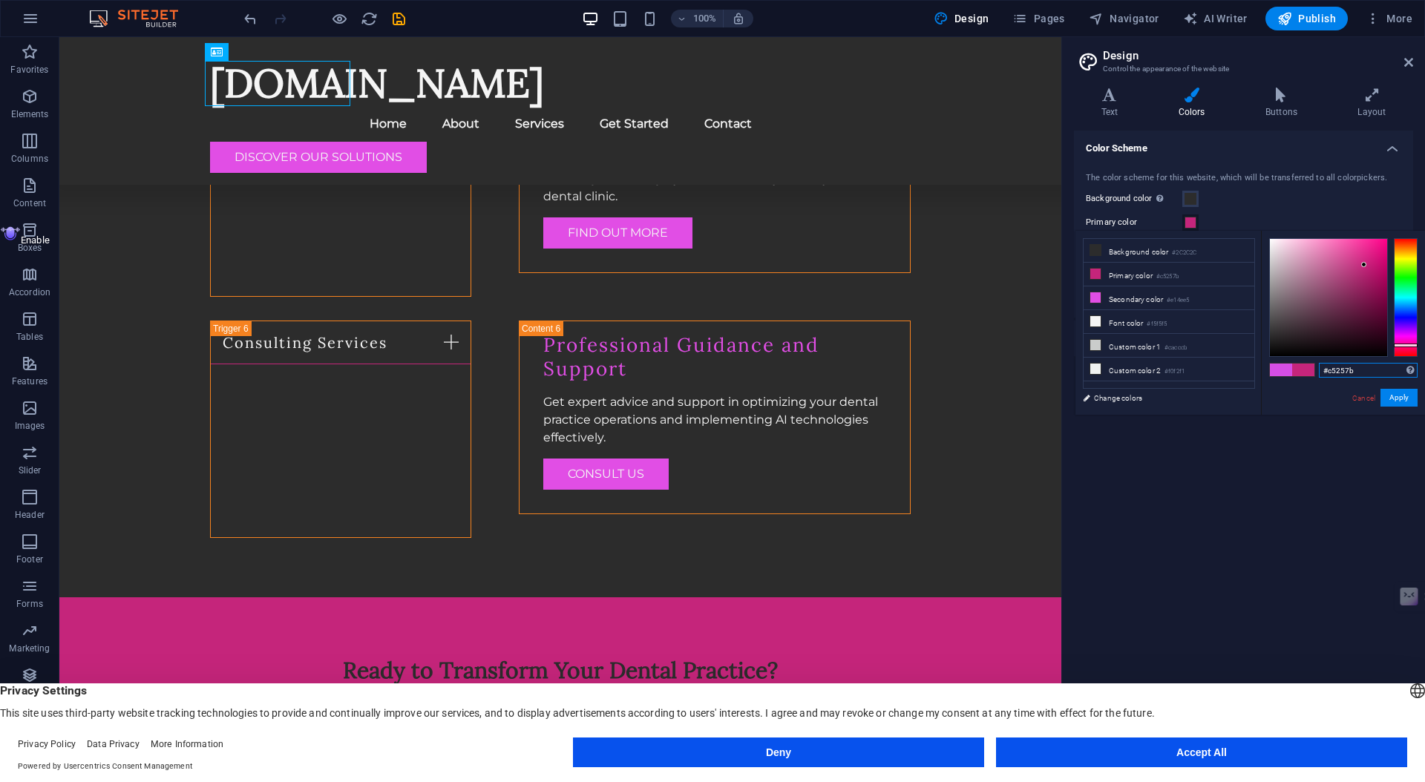
click at [1365, 376] on input "#c5257b" at bounding box center [1368, 370] width 99 height 15
click at [1397, 399] on button "Apply" at bounding box center [1399, 398] width 37 height 18
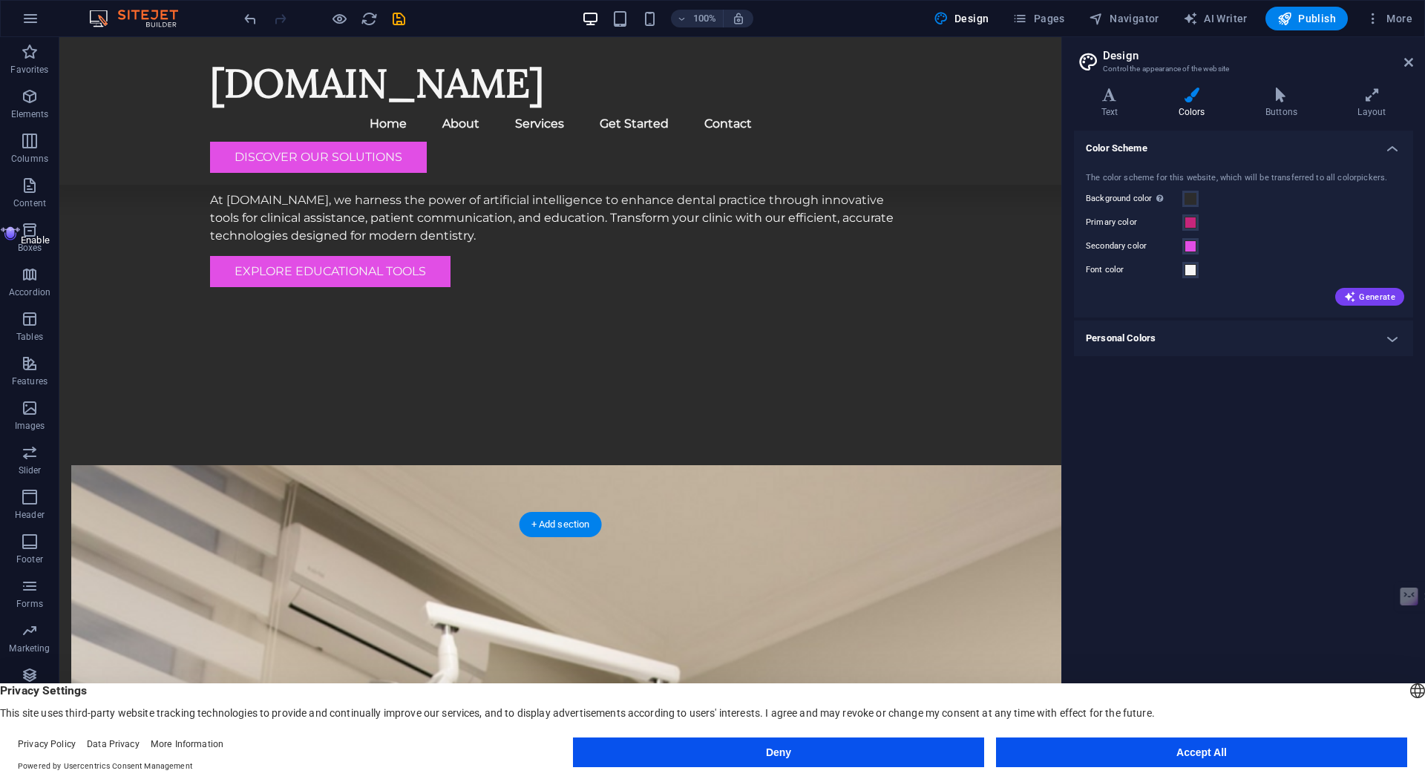
scroll to position [0, 0]
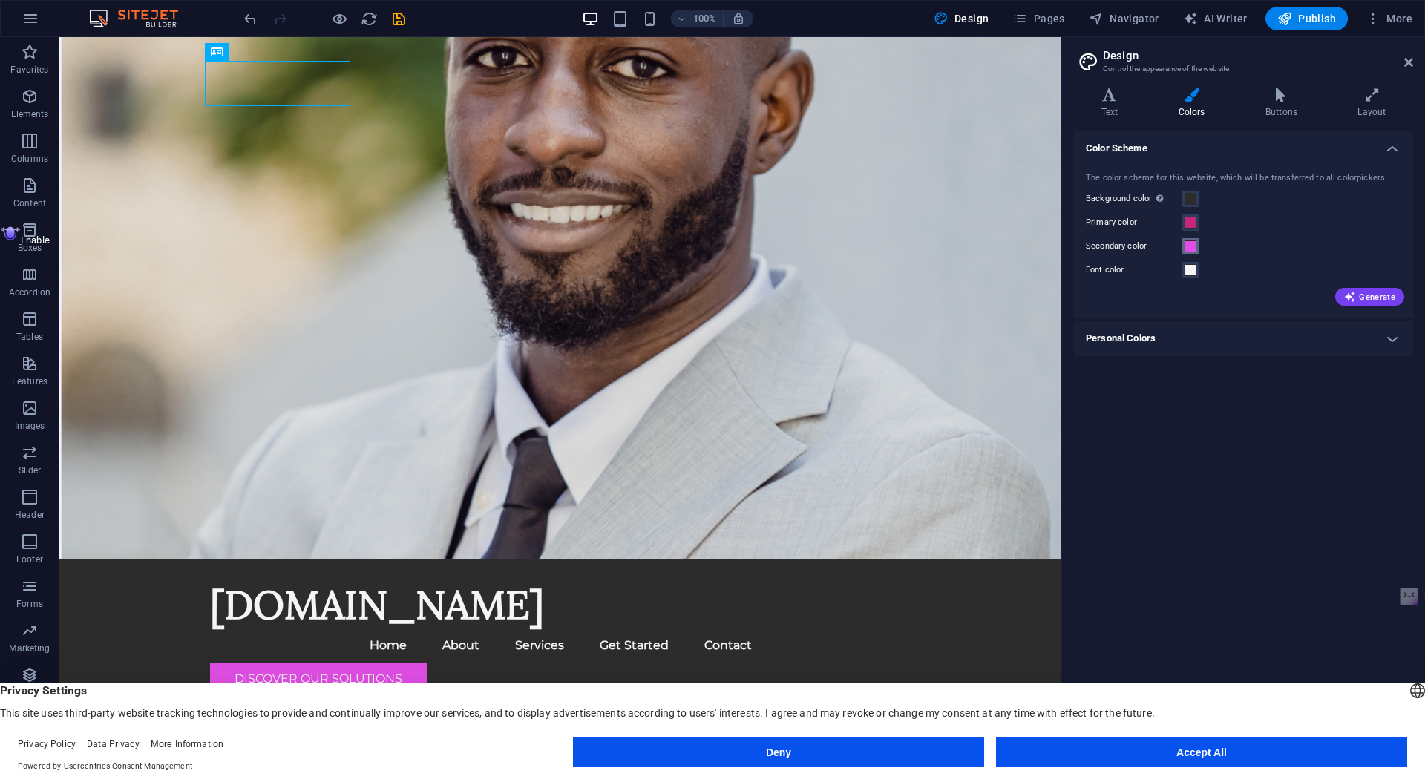
click at [1191, 240] on span at bounding box center [1191, 246] width 12 height 12
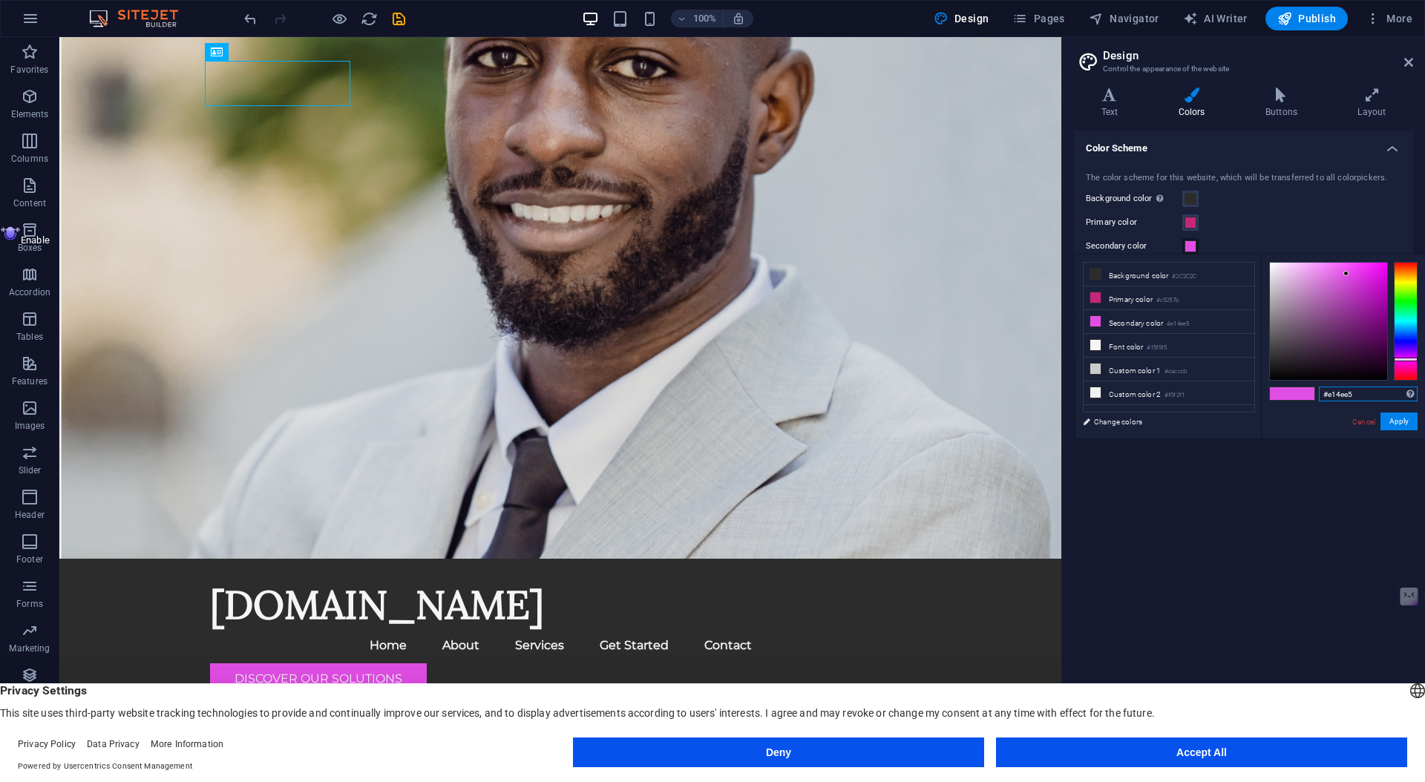
click at [1352, 394] on input "#e14ee5" at bounding box center [1368, 394] width 99 height 15
paste input "c5257b"
type input "#c5257b"
click at [1395, 427] on button "Apply" at bounding box center [1399, 422] width 37 height 18
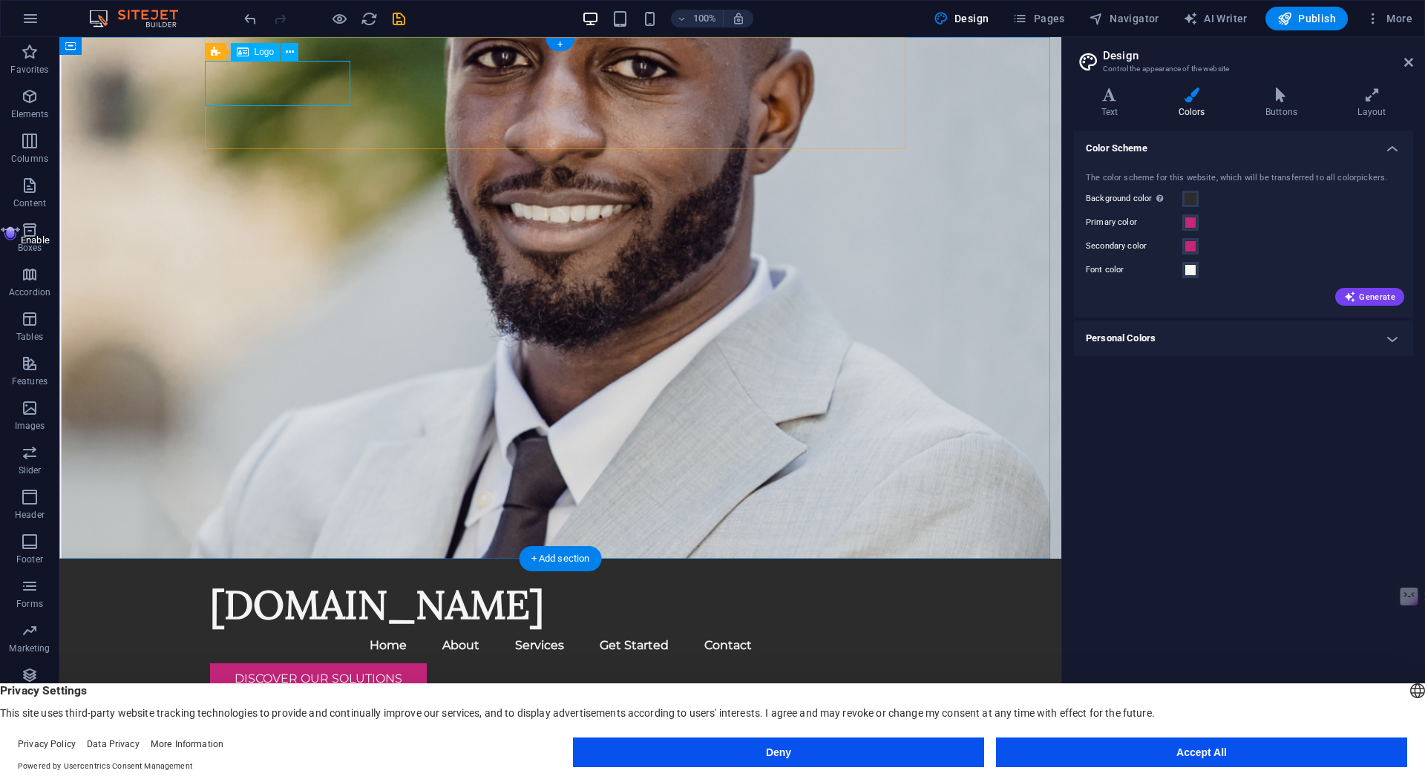
click at [298, 583] on div "[DOMAIN_NAME]" at bounding box center [560, 605] width 701 height 45
select select "px"
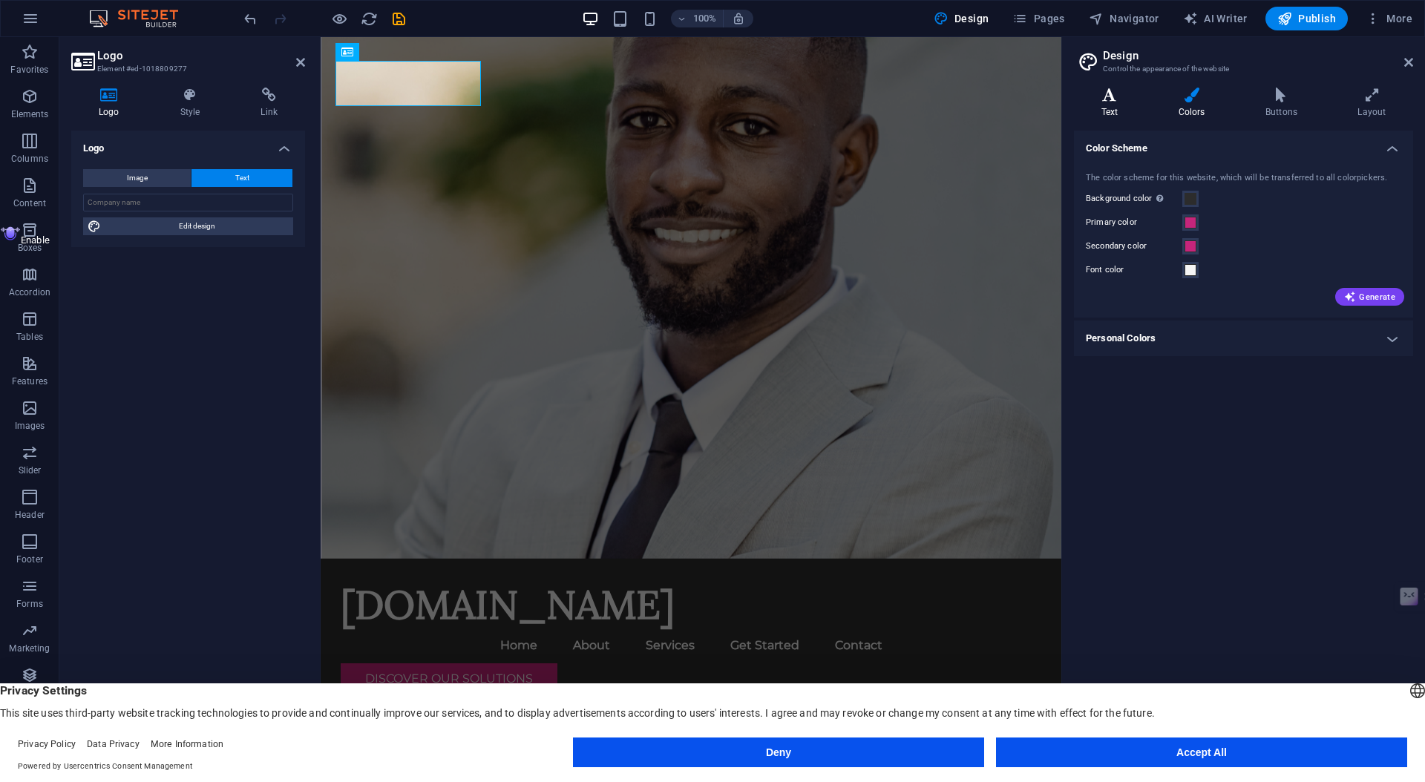
click at [1108, 100] on icon at bounding box center [1109, 95] width 71 height 15
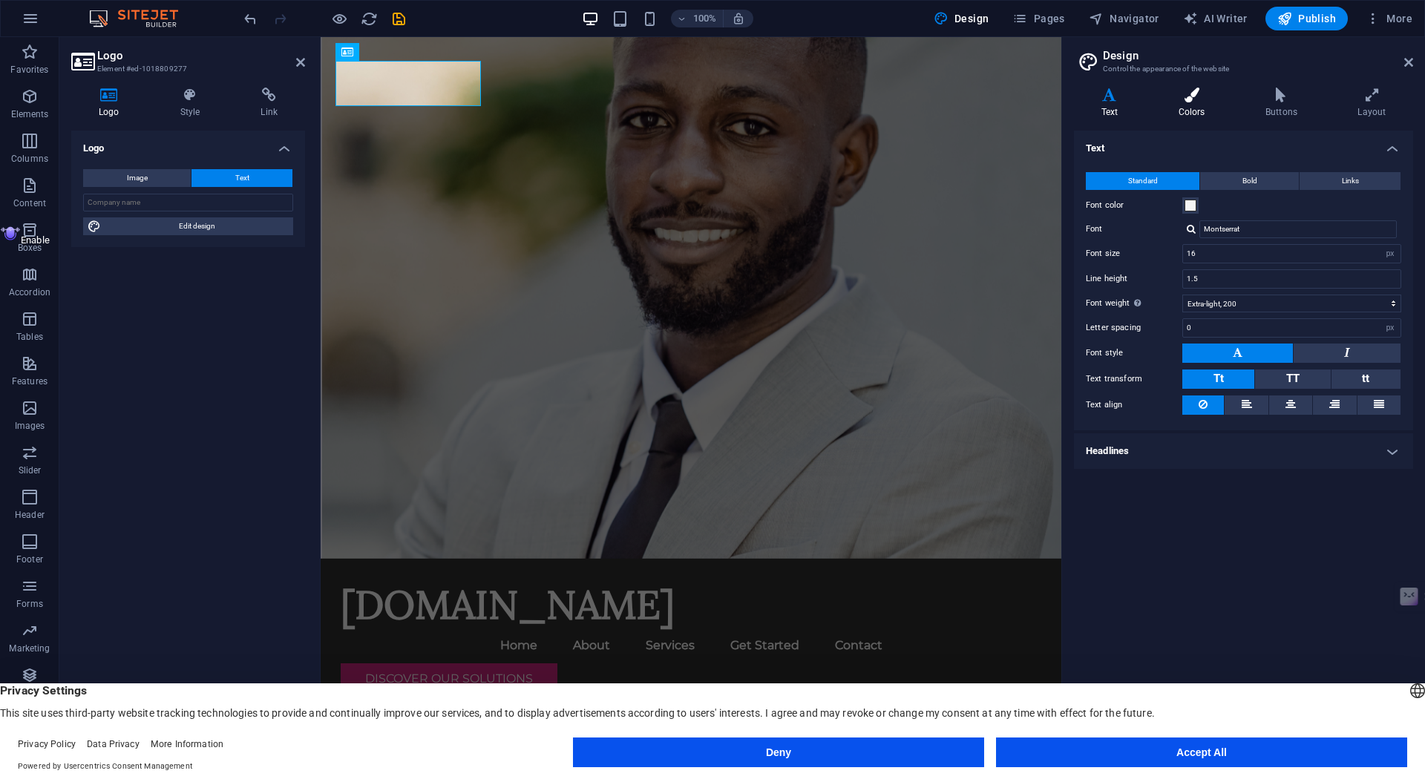
click at [1187, 91] on icon at bounding box center [1191, 95] width 81 height 15
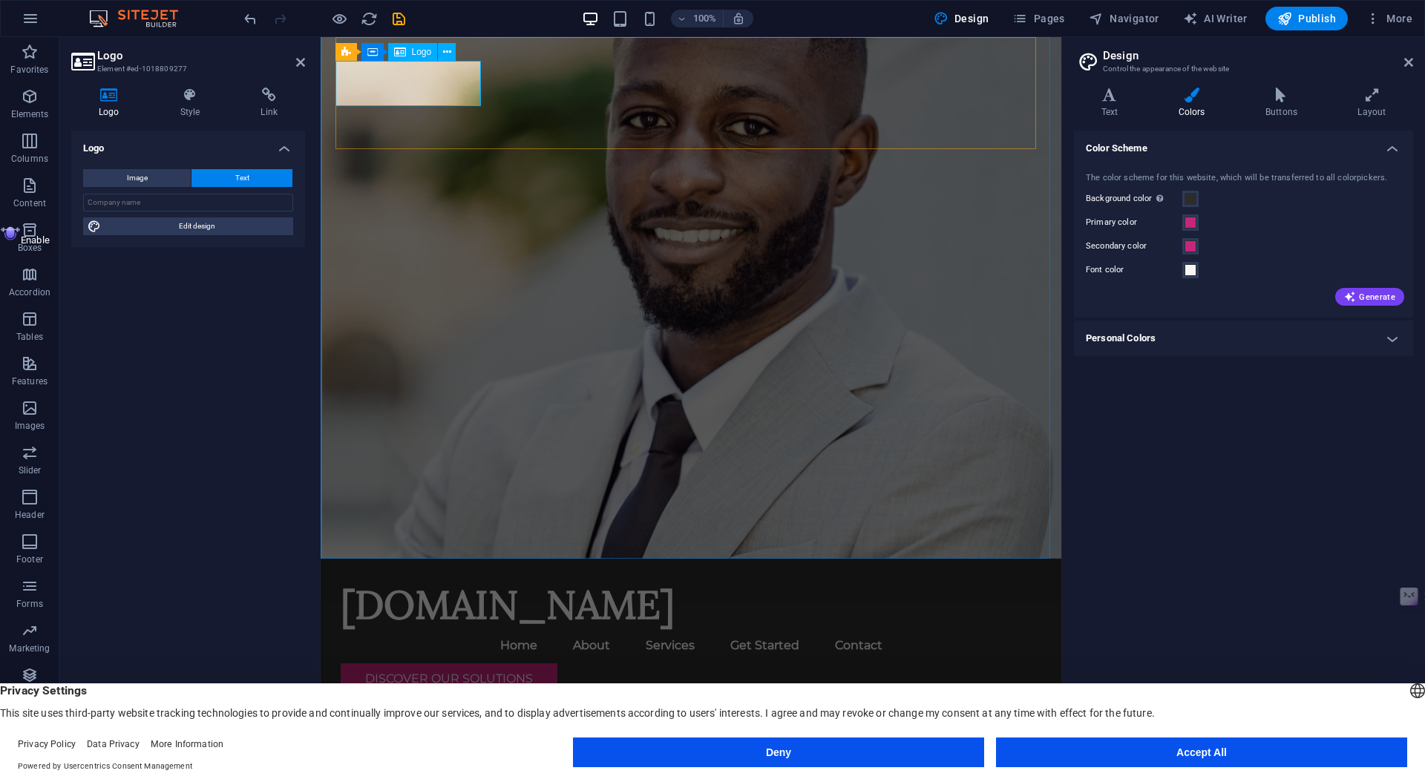
click at [423, 54] on span "Logo" at bounding box center [422, 52] width 20 height 9
click at [449, 53] on icon at bounding box center [447, 53] width 8 height 16
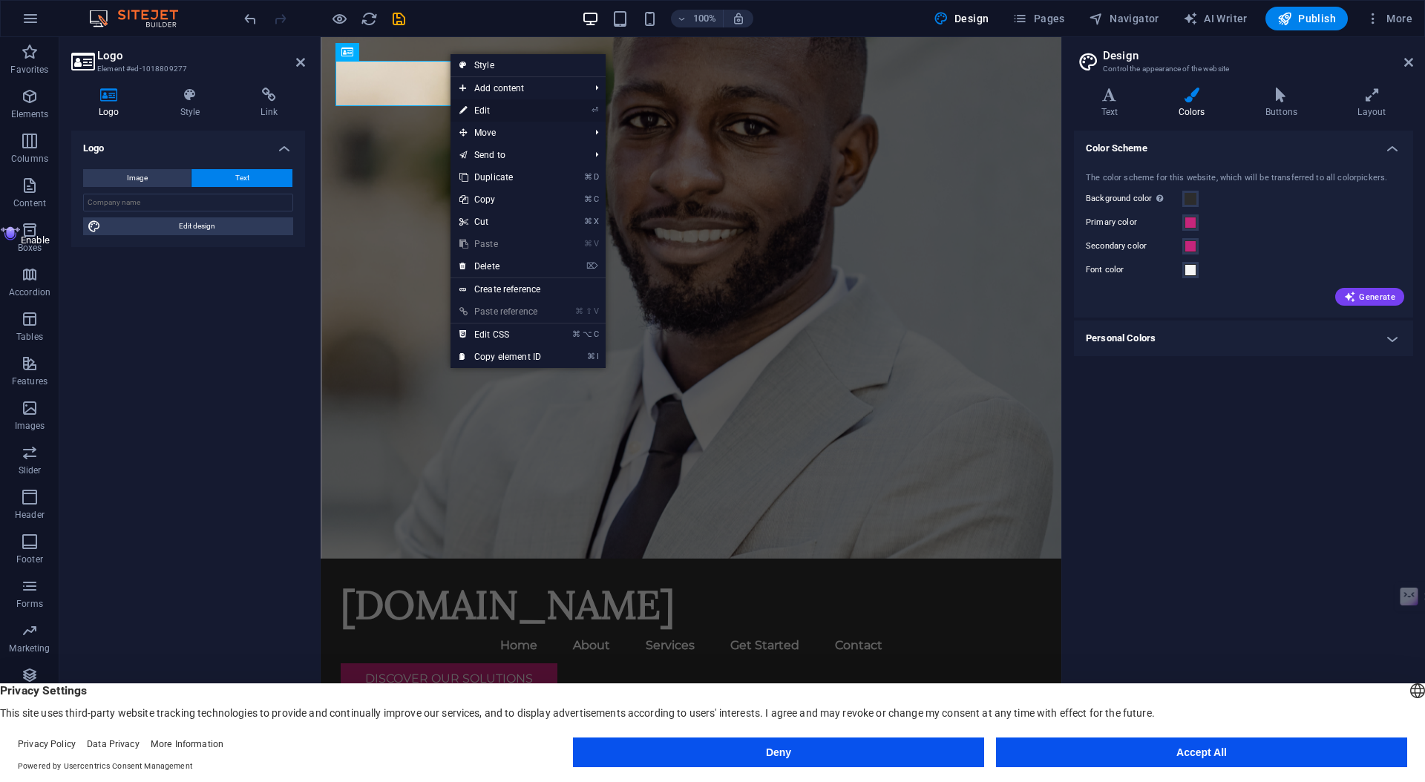
click at [484, 110] on link "⏎ Edit" at bounding box center [500, 110] width 99 height 22
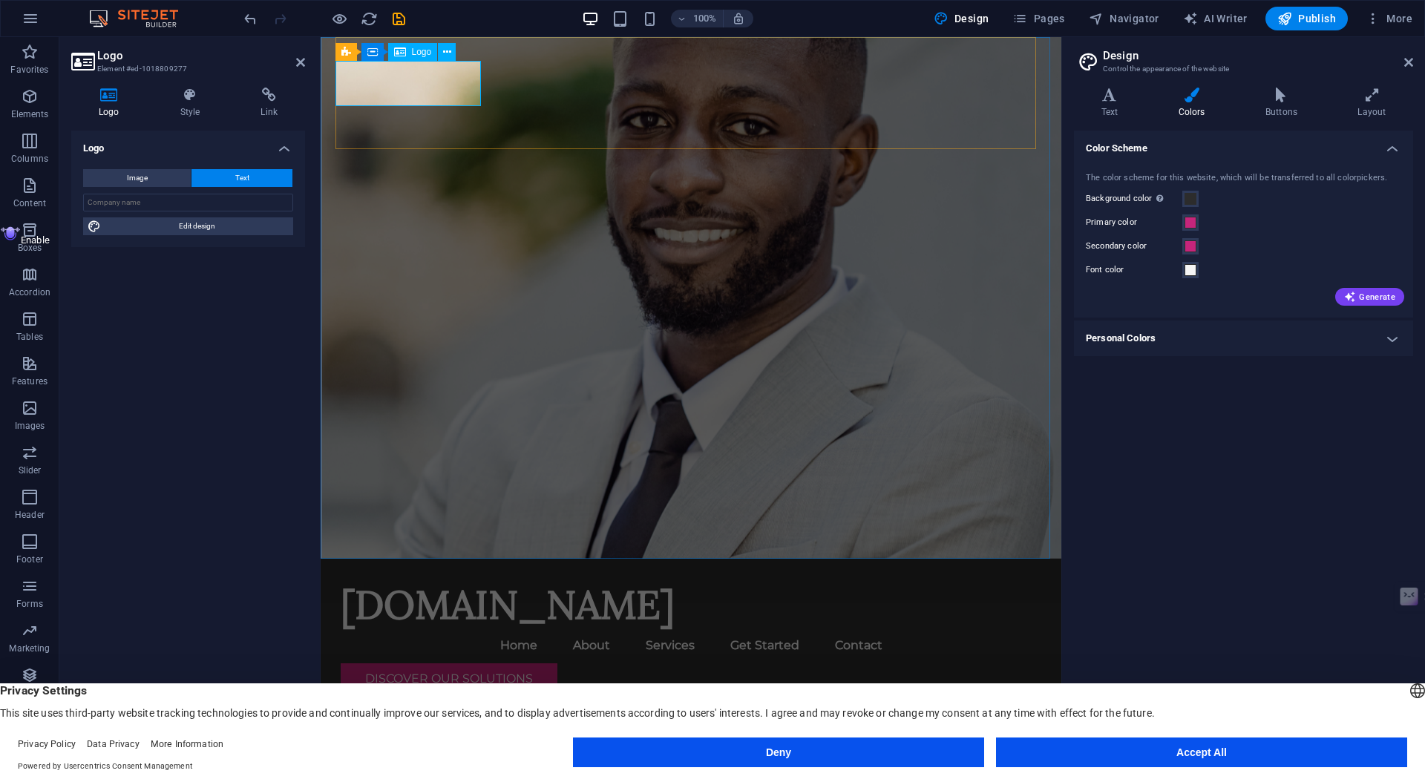
click at [425, 583] on div "[DOMAIN_NAME]" at bounding box center [691, 605] width 701 height 45
click at [150, 177] on button "Image" at bounding box center [137, 178] width 108 height 18
select select "DISABLED_OPTION_VALUE"
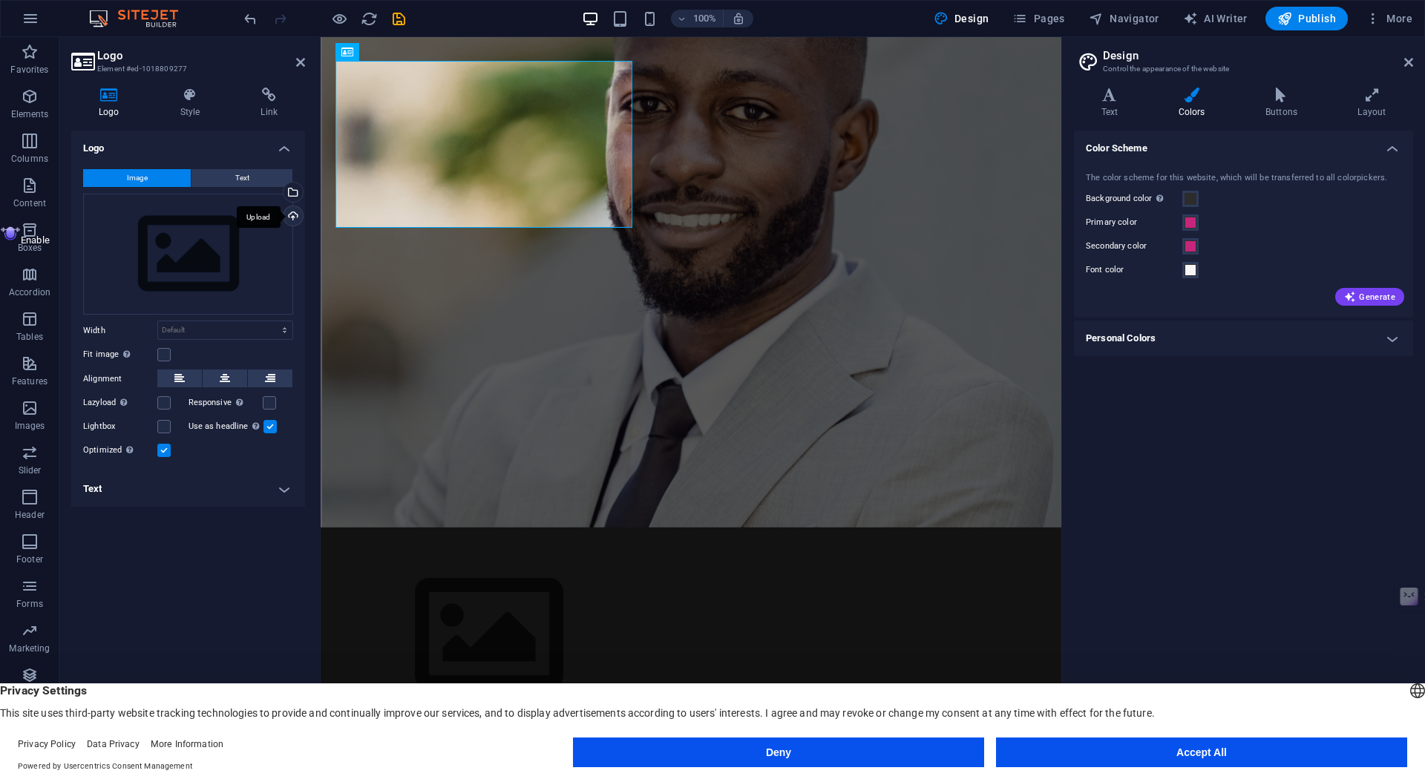
click at [294, 215] on div "Upload" at bounding box center [292, 217] width 22 height 22
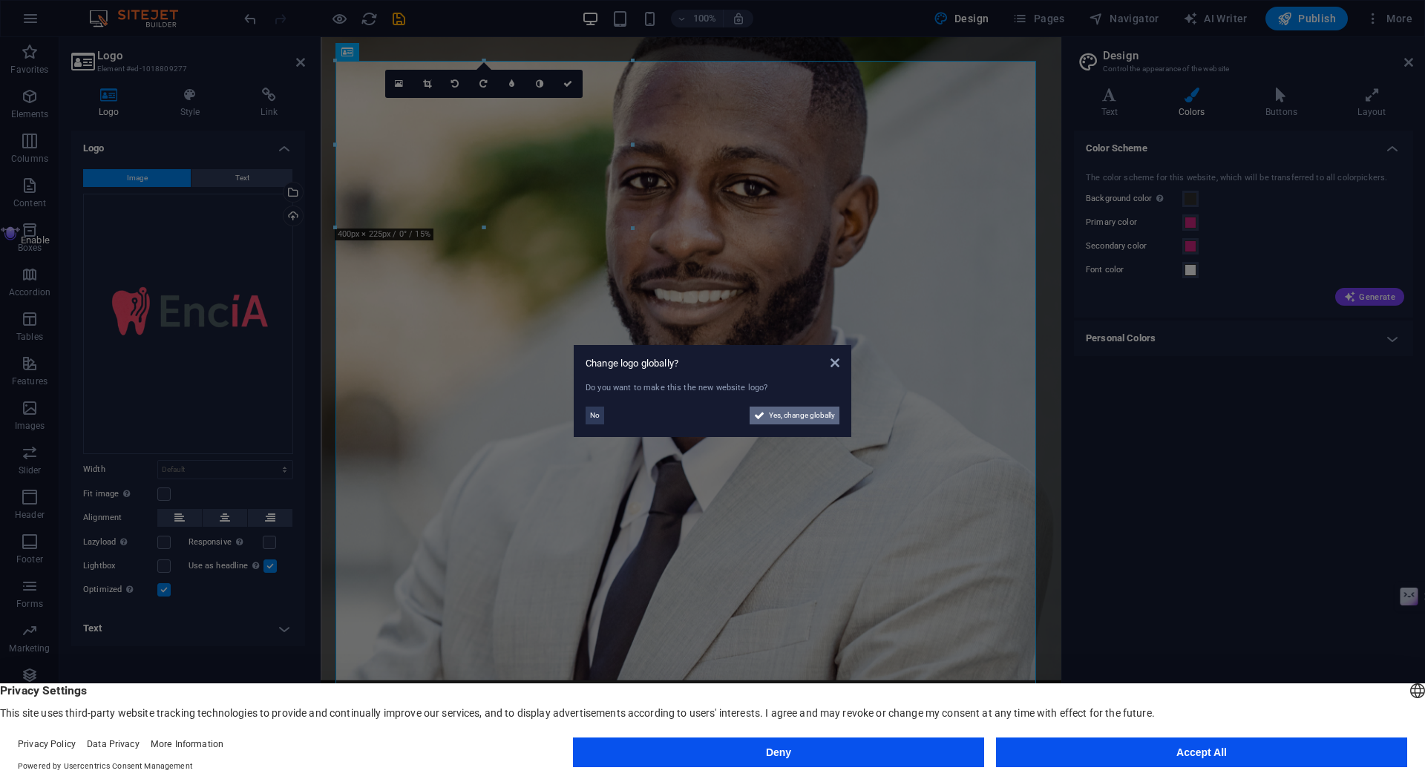
click at [807, 422] on span "Yes, change globally" at bounding box center [802, 416] width 66 height 18
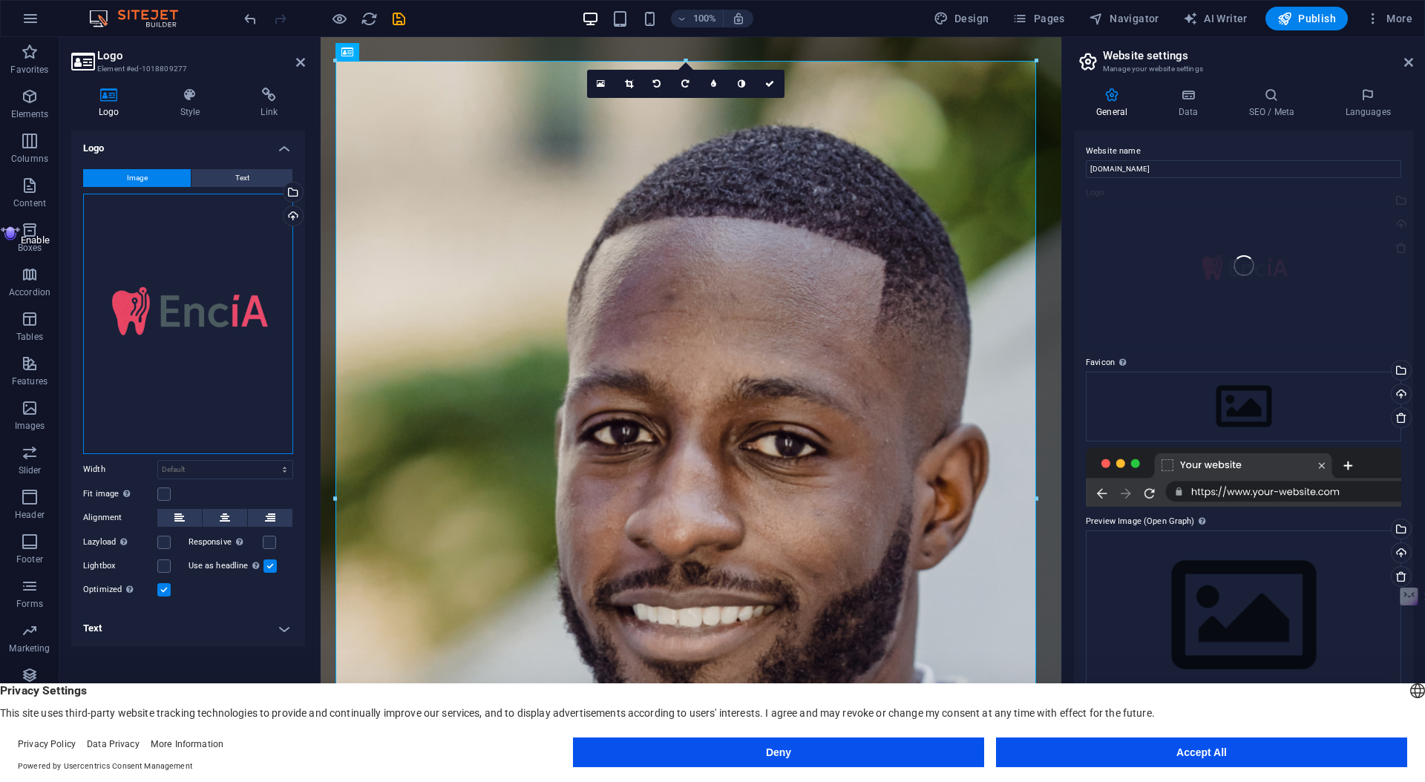
click at [225, 291] on div "Drag files here, click to choose files or select files from Files or our free s…" at bounding box center [188, 324] width 210 height 261
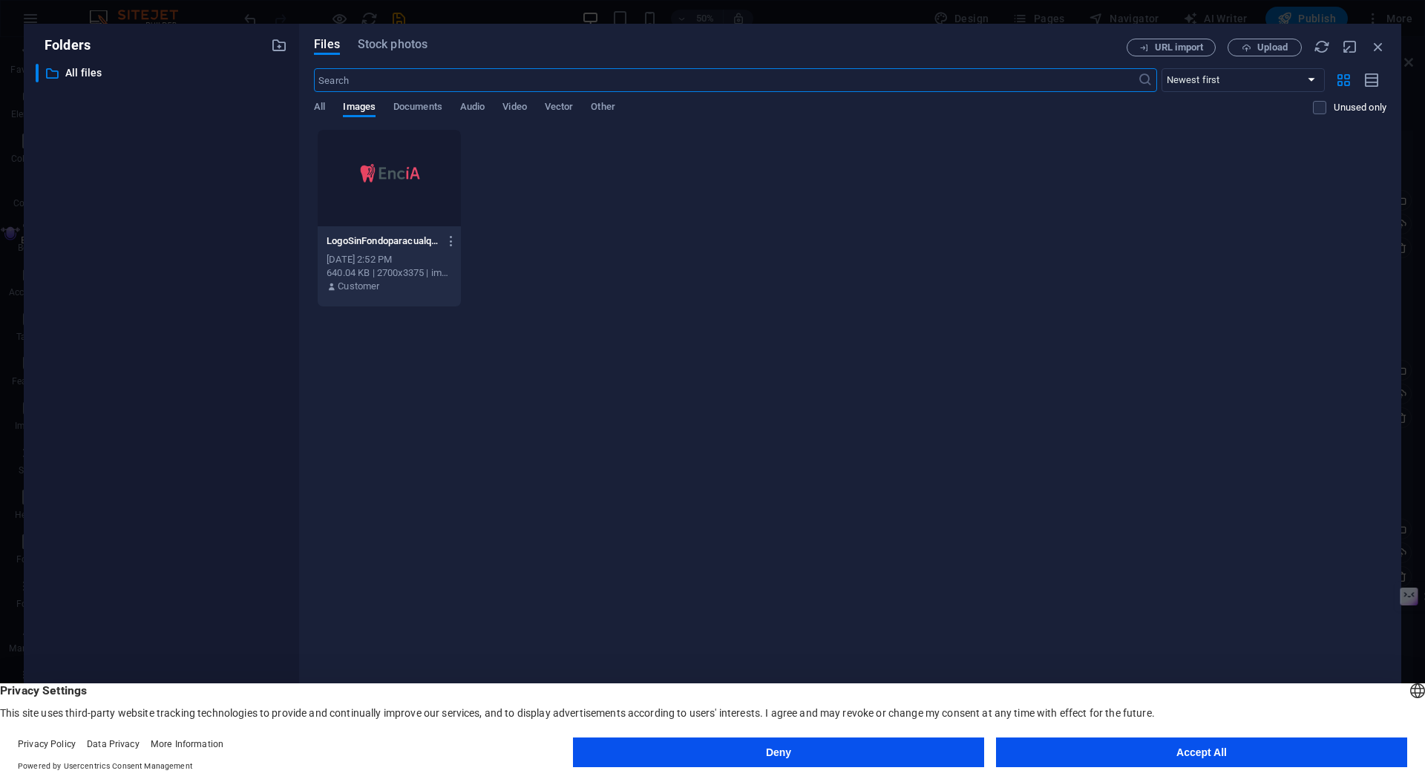
click at [379, 166] on div at bounding box center [389, 178] width 143 height 96
click at [410, 58] on div "Files Stock photos URL import Upload ​ Newest first Oldest first Name (A-Z) Nam…" at bounding box center [850, 391] width 1073 height 705
click at [408, 50] on span "Stock photos" at bounding box center [393, 45] width 70 height 18
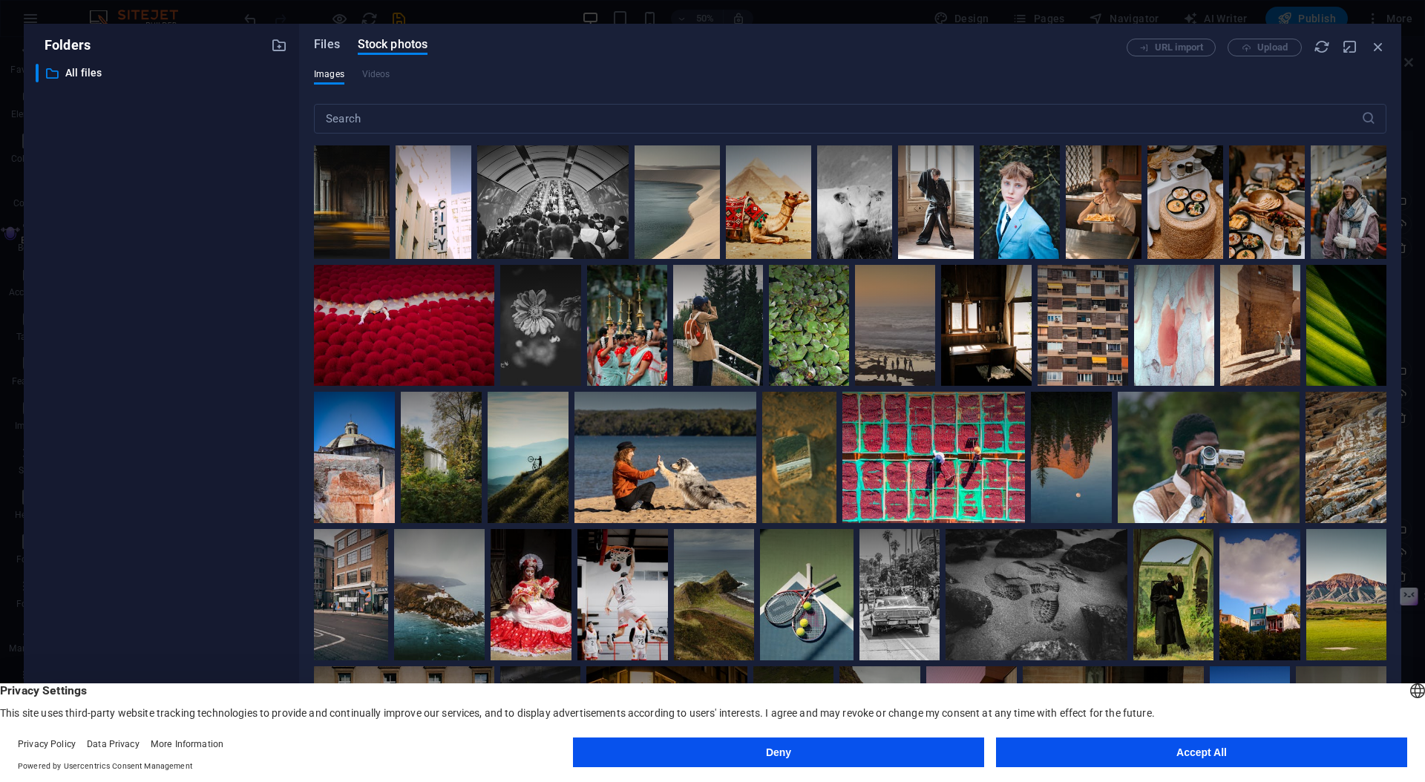
click at [329, 41] on span "Files" at bounding box center [327, 45] width 26 height 18
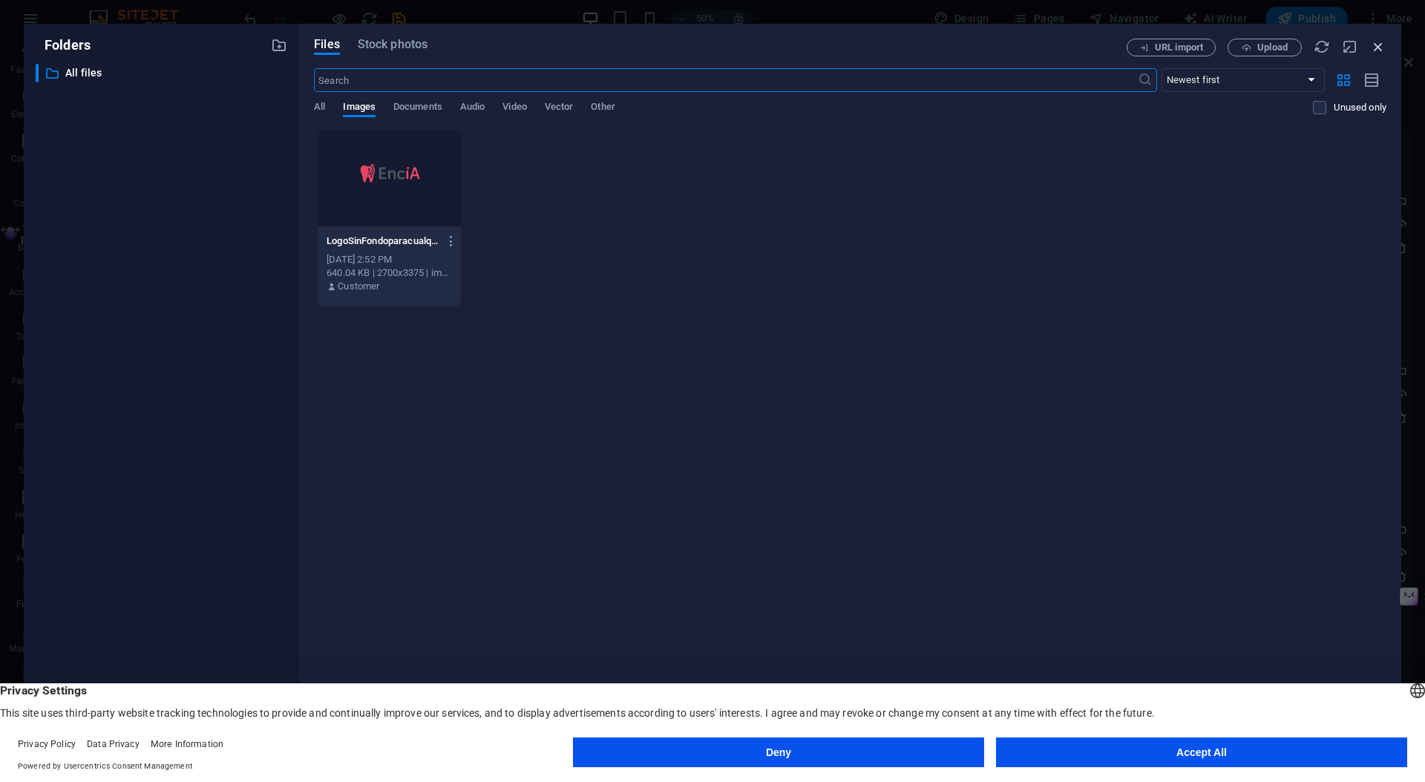
click at [1381, 49] on icon "button" at bounding box center [1378, 47] width 16 height 16
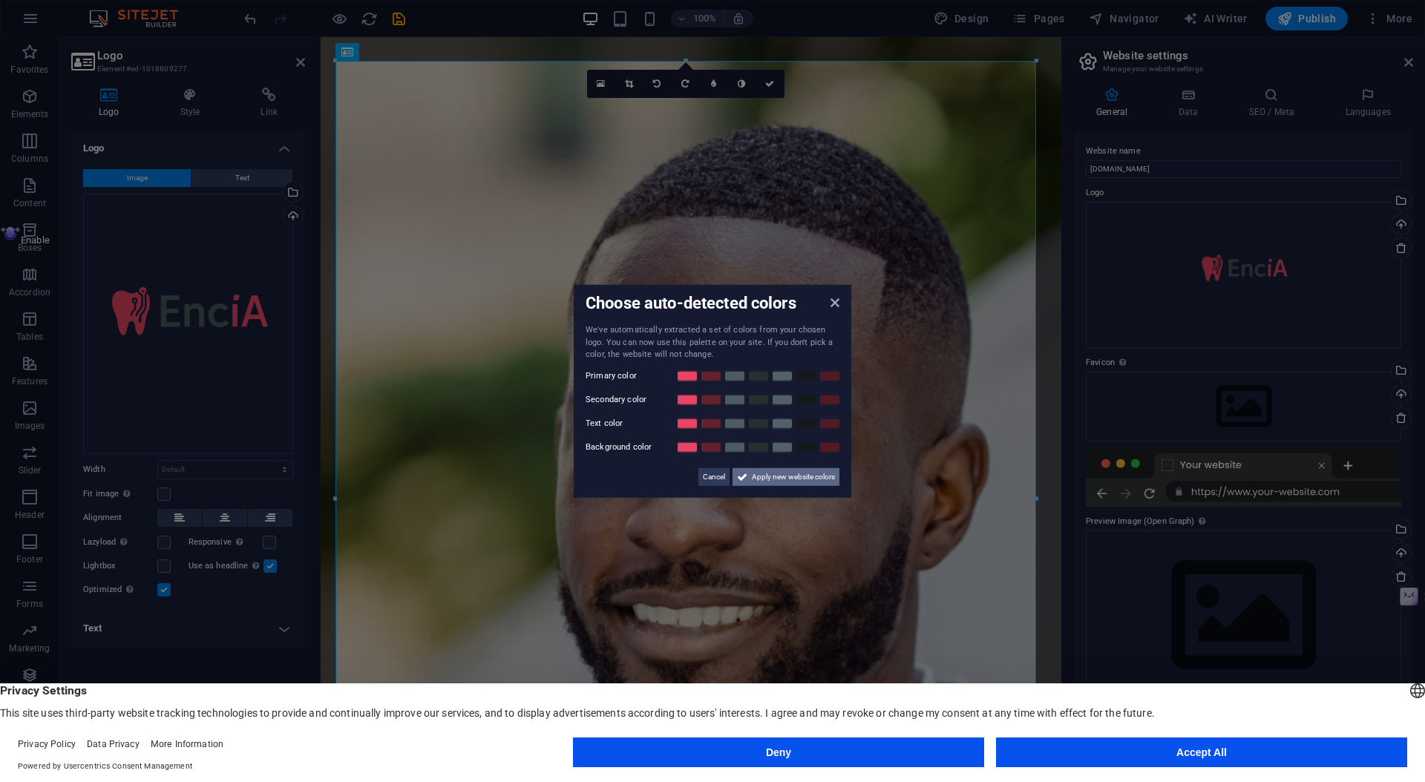
click at [799, 477] on span "Apply new website colors" at bounding box center [793, 477] width 83 height 18
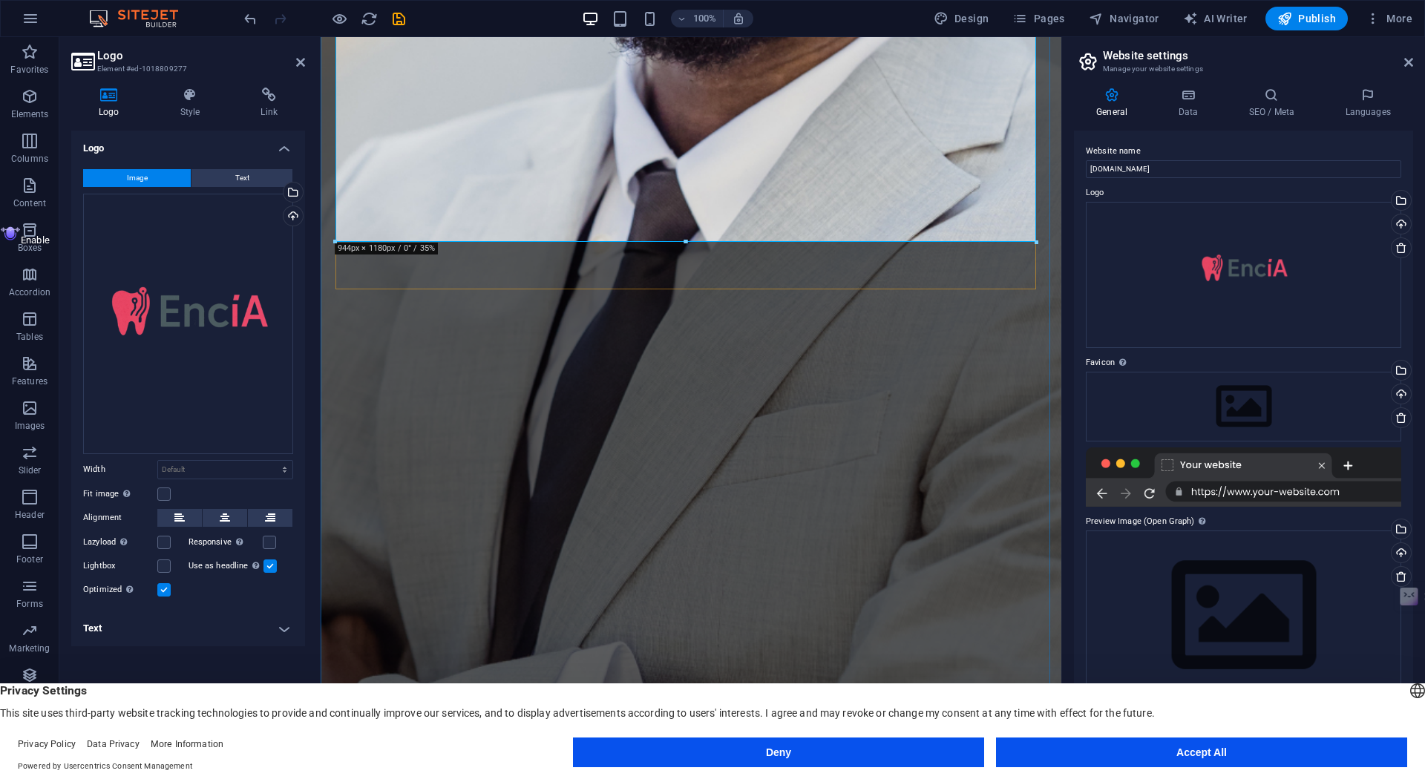
scroll to position [745, 0]
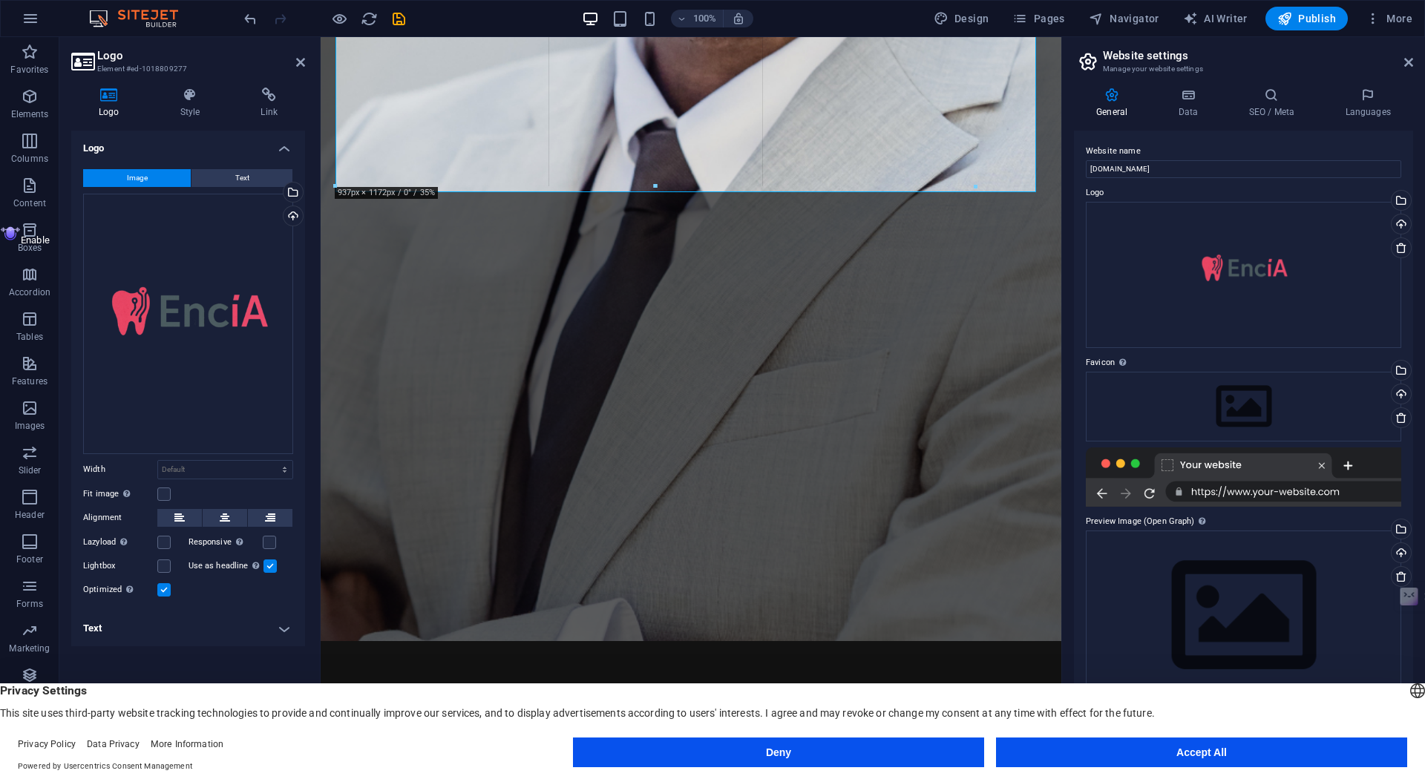
drag, startPoint x: 1035, startPoint y: 191, endPoint x: 880, endPoint y: 114, distance: 173.0
type input "928"
select select "px"
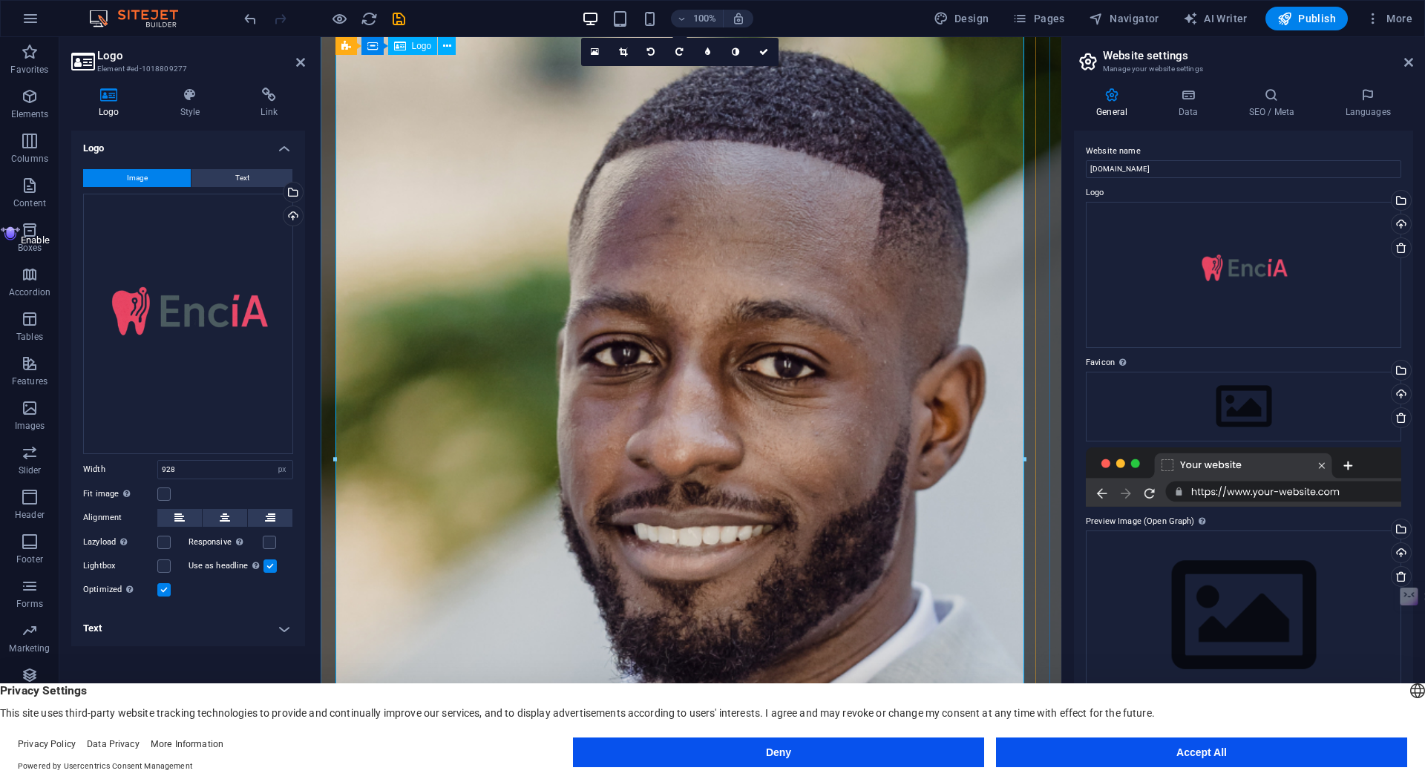
scroll to position [0, 0]
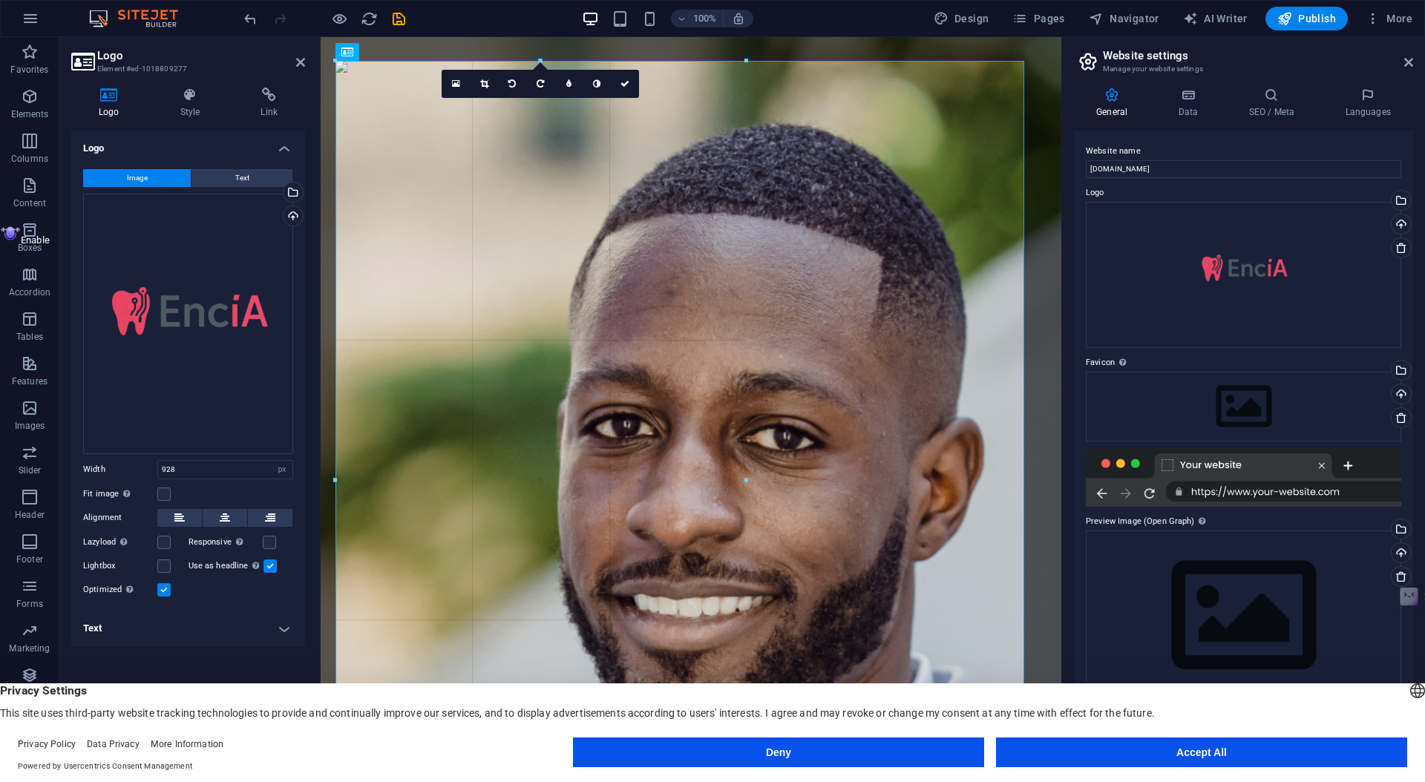
drag, startPoint x: 1024, startPoint y: 61, endPoint x: 745, endPoint y: 409, distance: 446.2
type input "892"
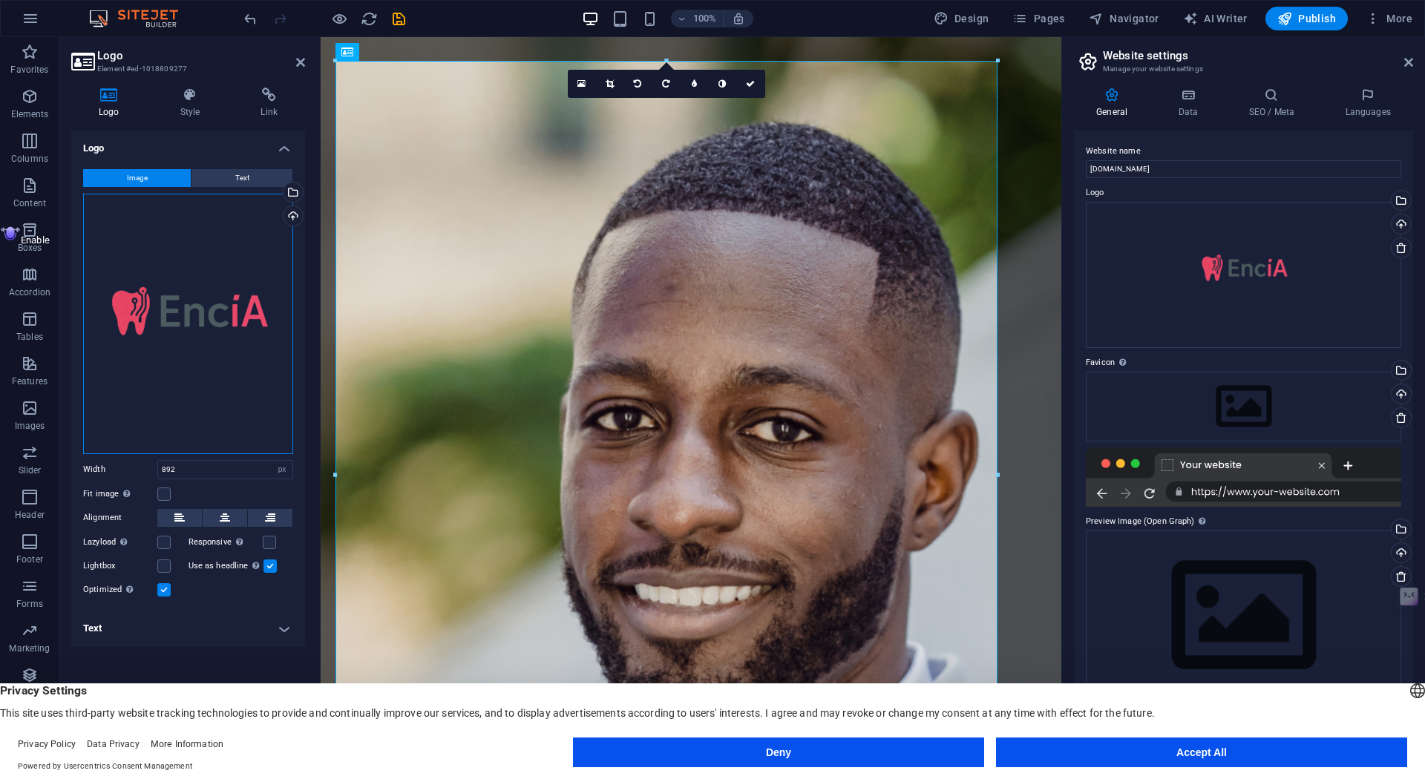
click at [232, 301] on div "Drag files here, click to choose files or select files from Files or our free s…" at bounding box center [188, 324] width 210 height 261
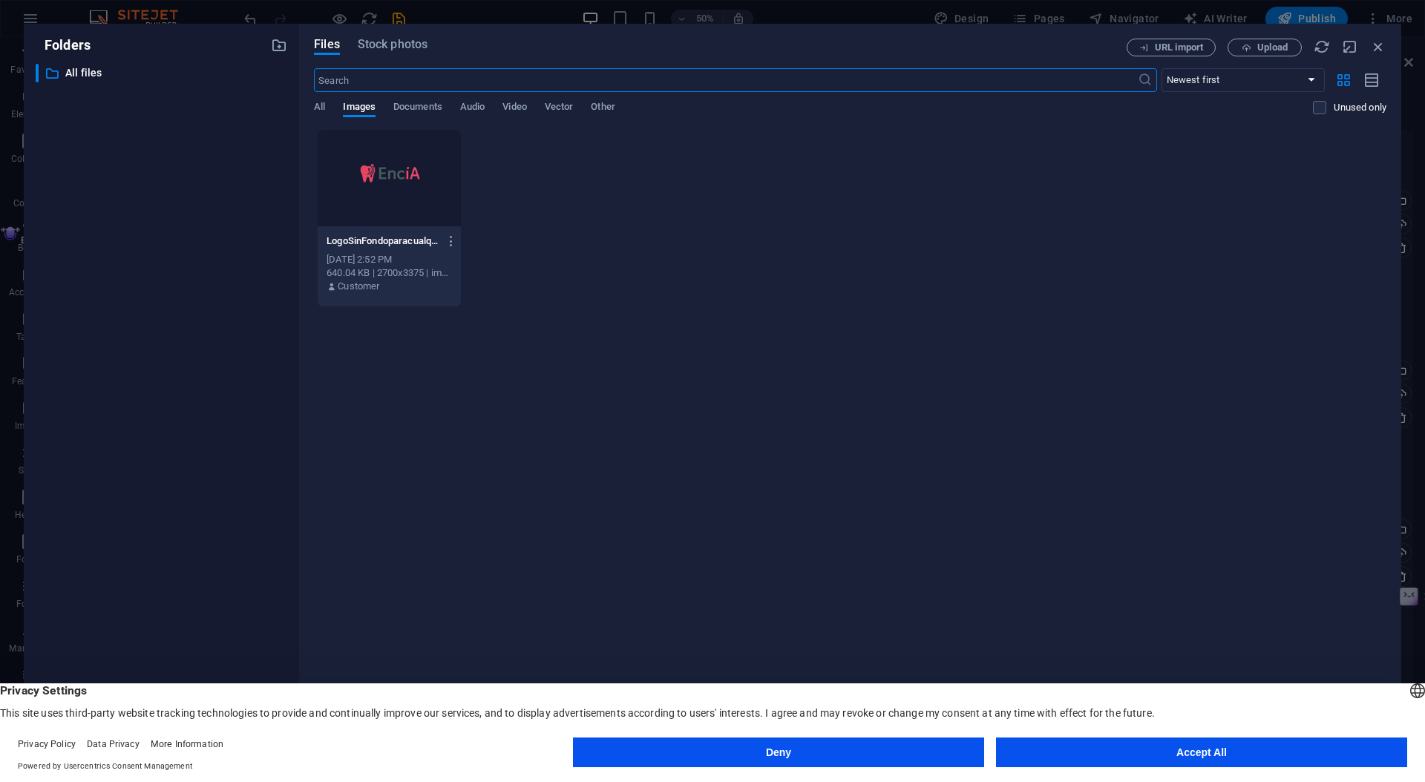
click at [375, 166] on div at bounding box center [389, 178] width 143 height 96
click at [450, 145] on div "1" at bounding box center [448, 143] width 19 height 19
click at [451, 241] on icon "button" at bounding box center [452, 241] width 14 height 13
click at [431, 524] on h6 "Delete" at bounding box center [459, 529] width 63 height 18
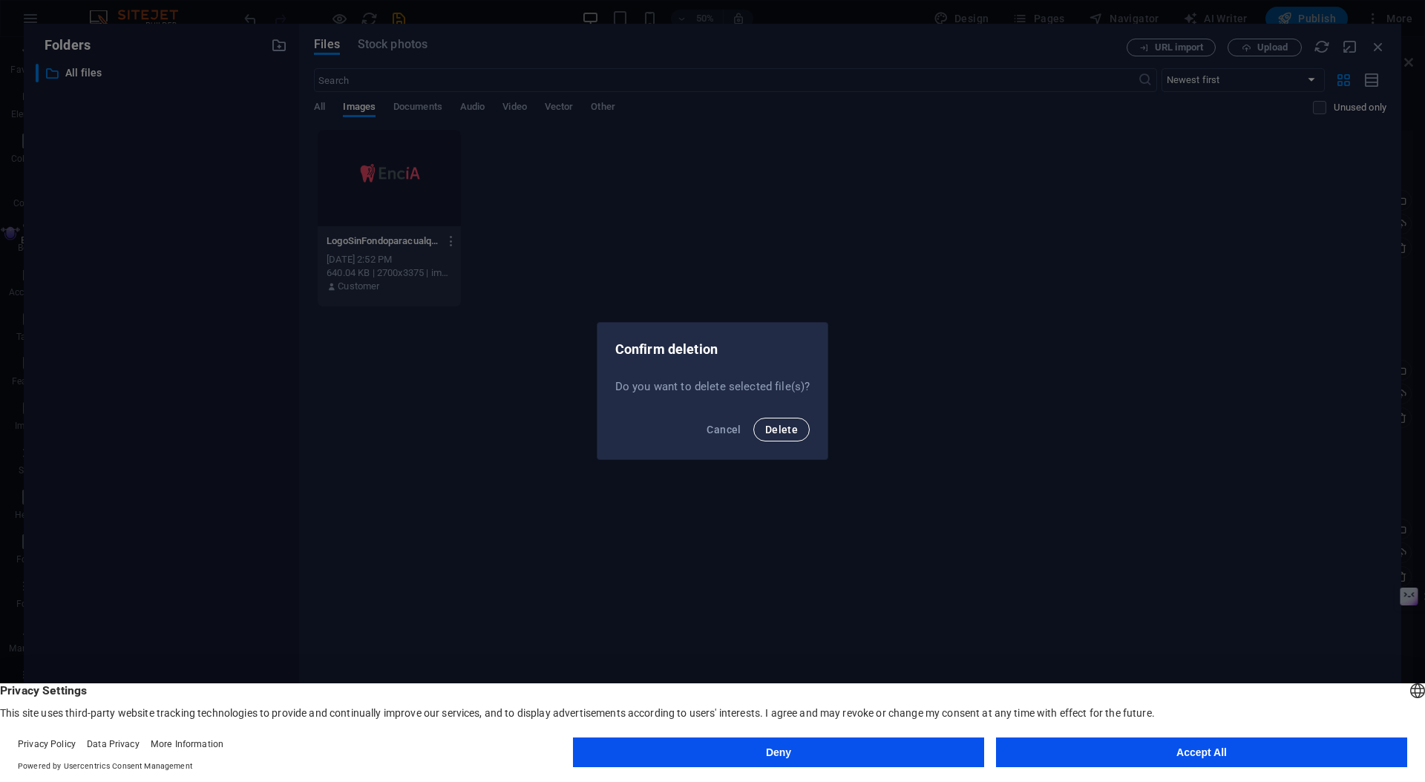
click at [788, 437] on button "Delete" at bounding box center [781, 430] width 56 height 24
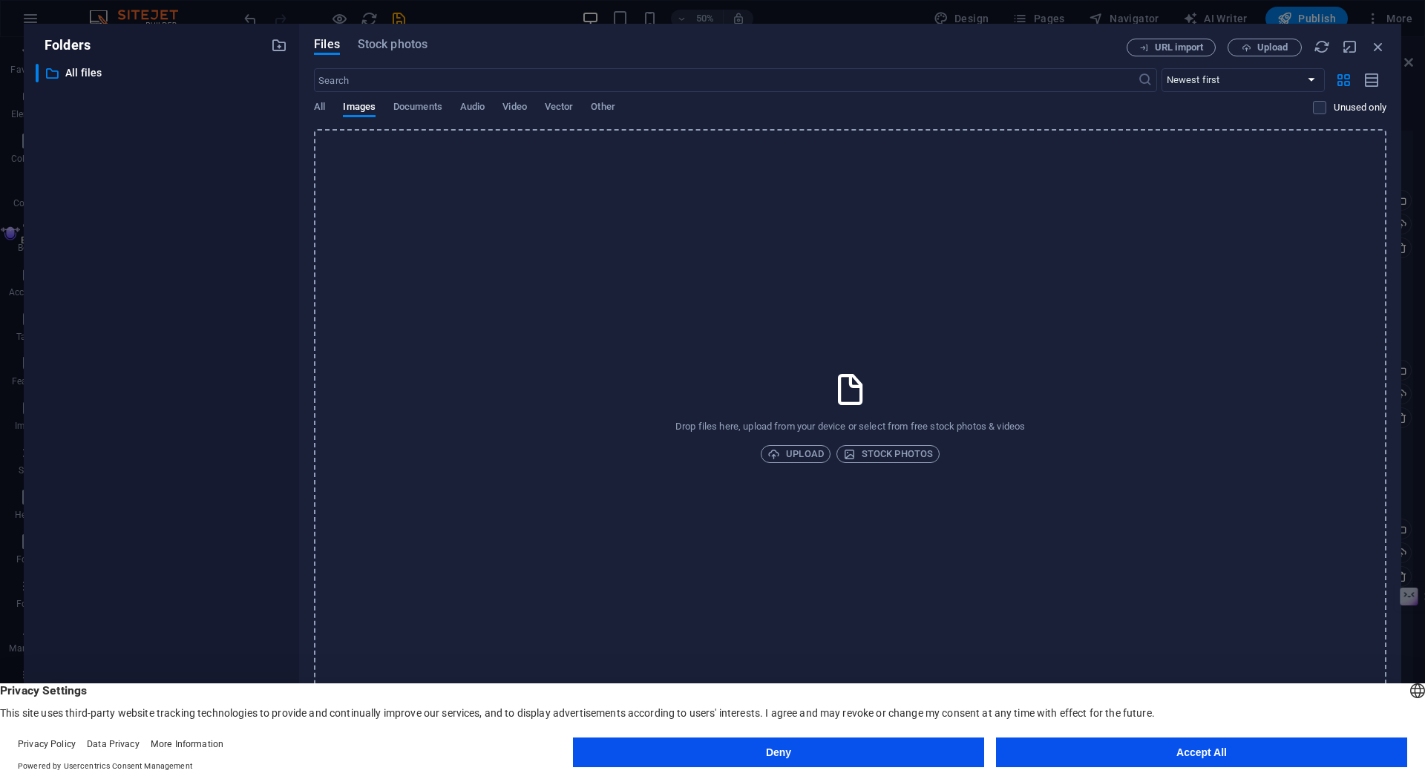
click at [776, 440] on div "Drop files here, upload from your device or select from free stock photos & vid…" at bounding box center [850, 417] width 1073 height 576
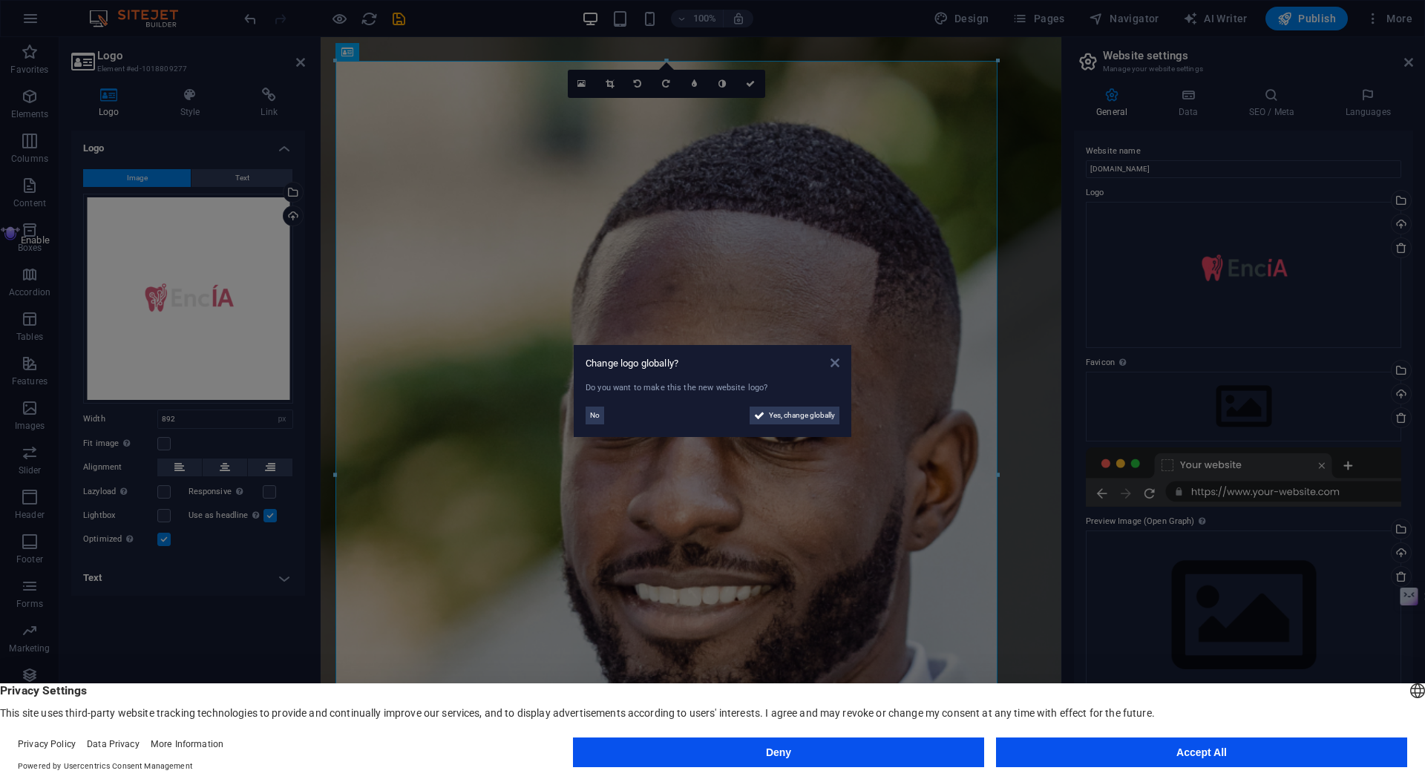
click at [837, 364] on icon at bounding box center [835, 363] width 9 height 12
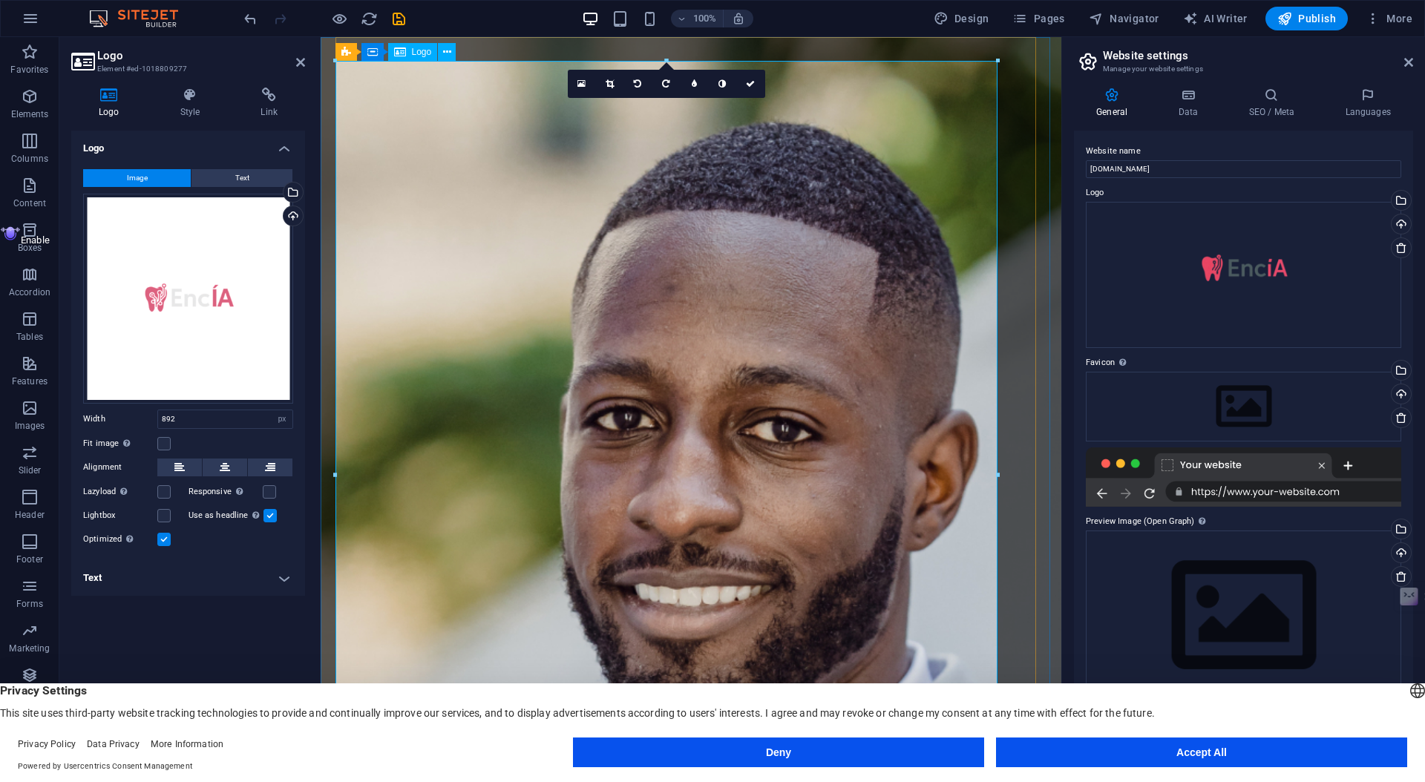
click at [289, 217] on div "Upload" at bounding box center [292, 217] width 22 height 22
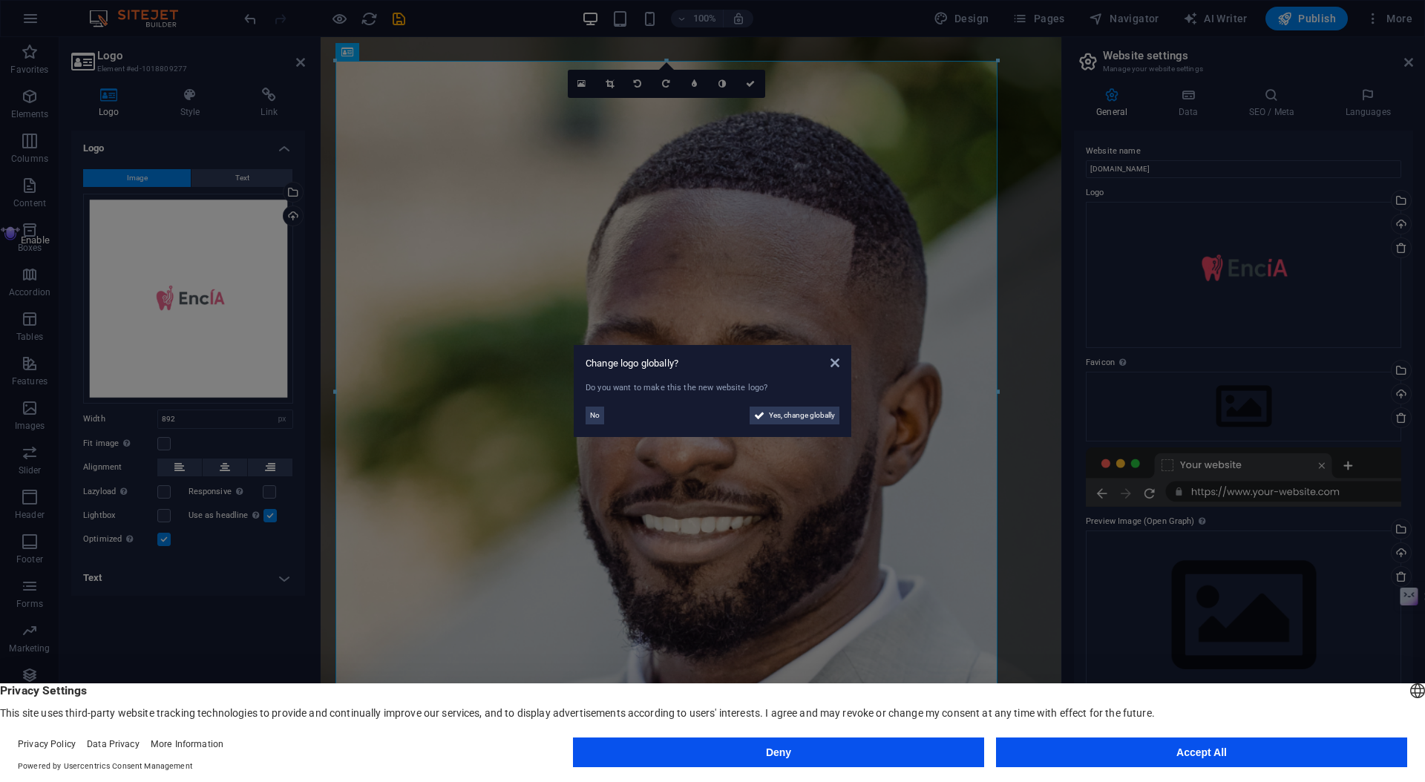
click at [848, 419] on div "Change logo globally? Do you want to make this the new website logo? No Yes, ch…" at bounding box center [713, 391] width 278 height 92
click at [839, 419] on button "Yes, change globally" at bounding box center [795, 416] width 90 height 18
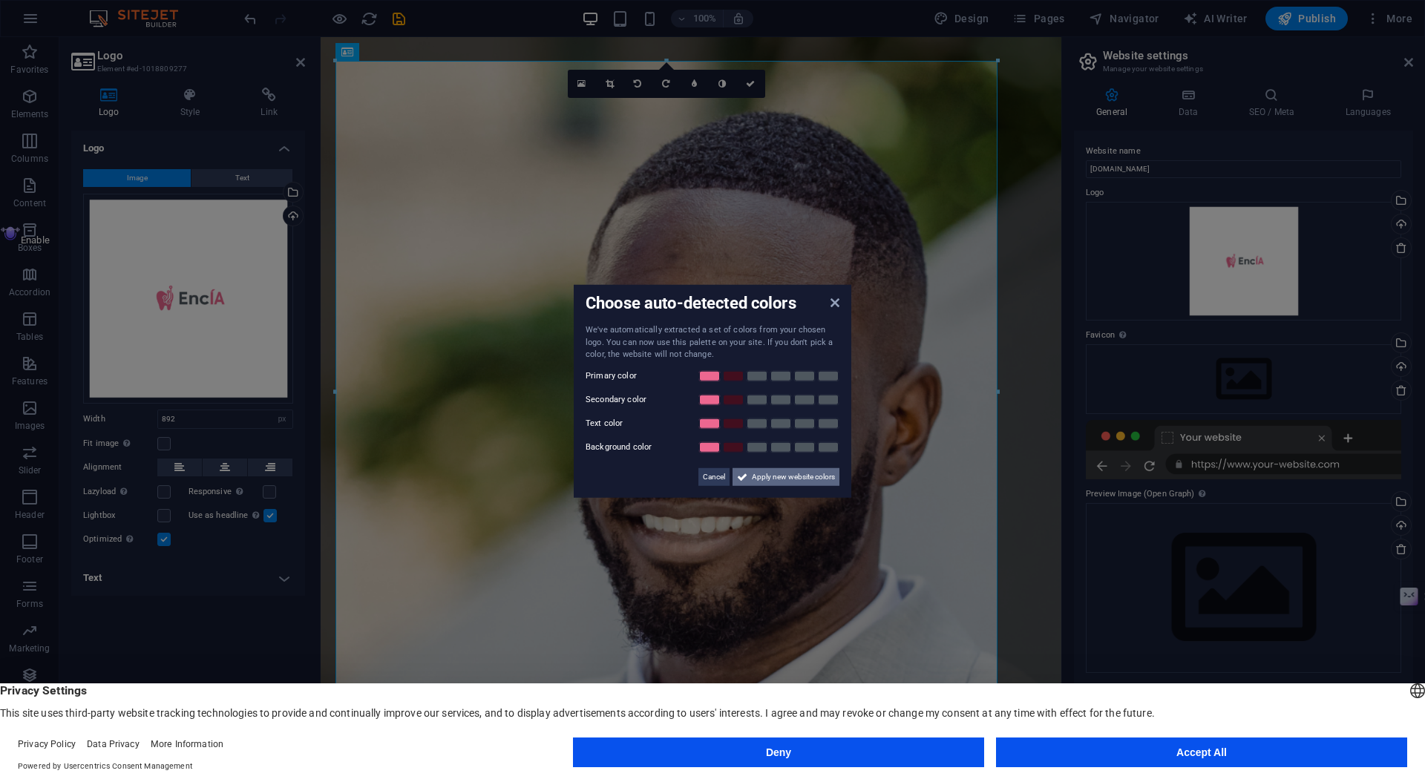
click at [802, 480] on span "Apply new website colors" at bounding box center [793, 477] width 83 height 18
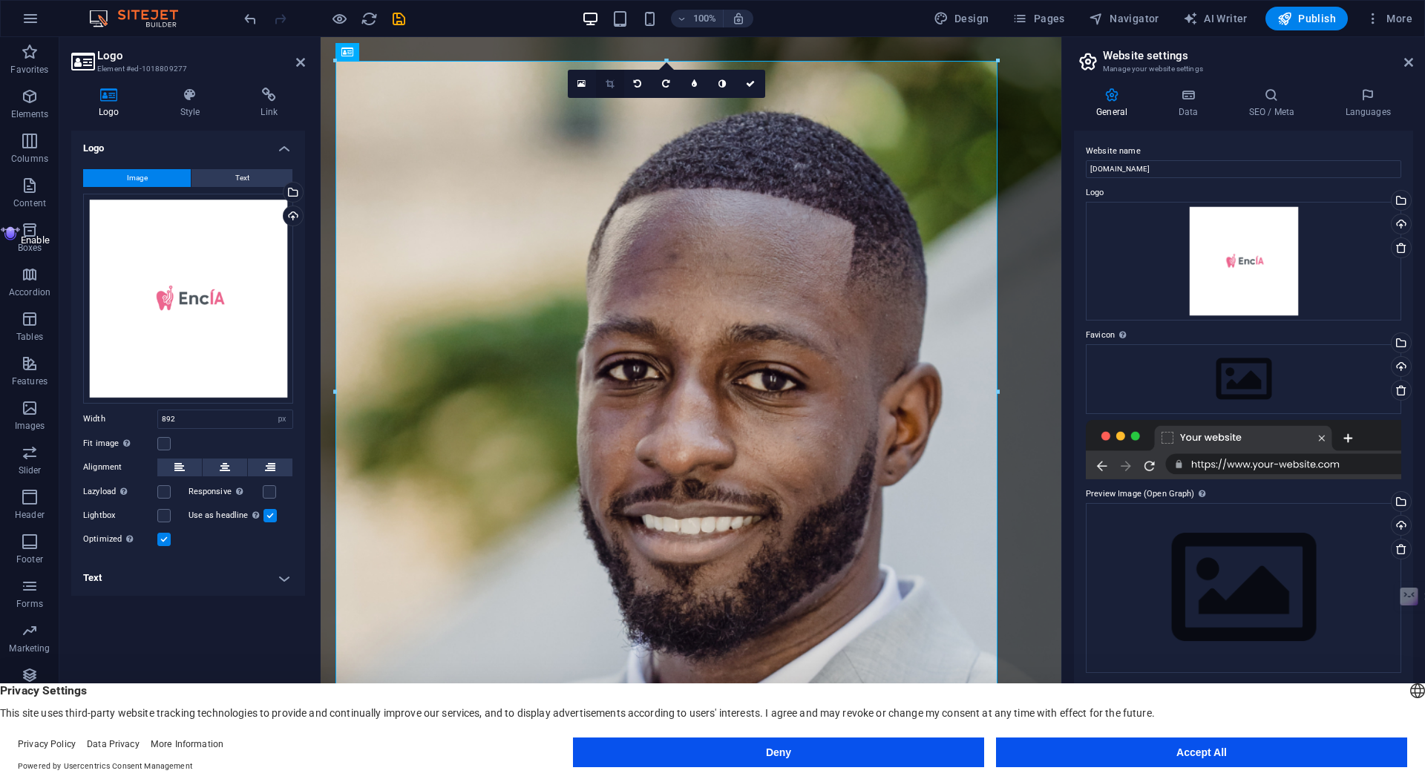
click at [607, 78] on link at bounding box center [610, 84] width 28 height 28
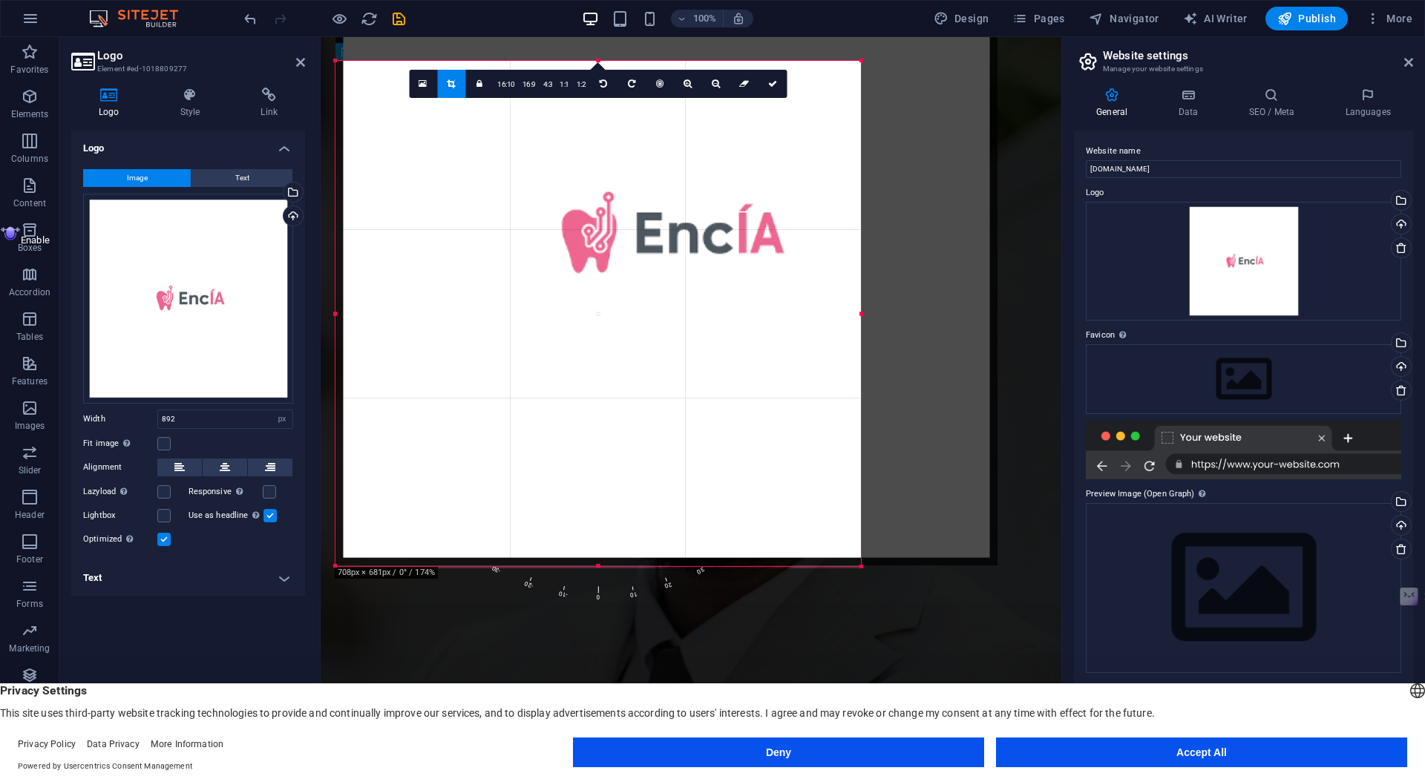
drag, startPoint x: 998, startPoint y: 62, endPoint x: 858, endPoint y: 220, distance: 211.4
click at [858, 220] on div "180 170 160 150 140 130 120 110 100 90 80 70 60 50 40 30 20 10 0 -10 -20 -30 -4…" at bounding box center [599, 313] width 526 height 505
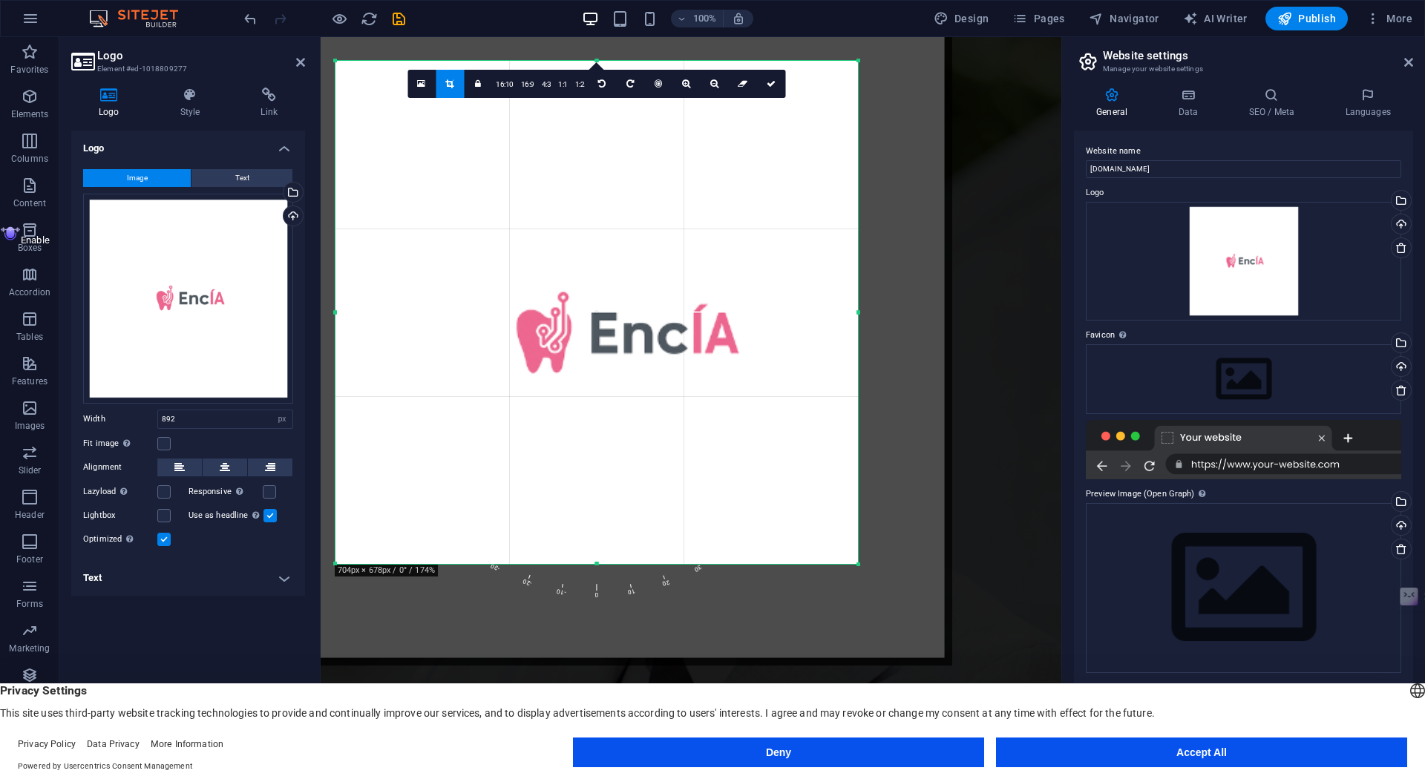
drag, startPoint x: 693, startPoint y: 283, endPoint x: 647, endPoint y: 383, distance: 110.3
click at [647, 384] on div at bounding box center [621, 335] width 662 height 662
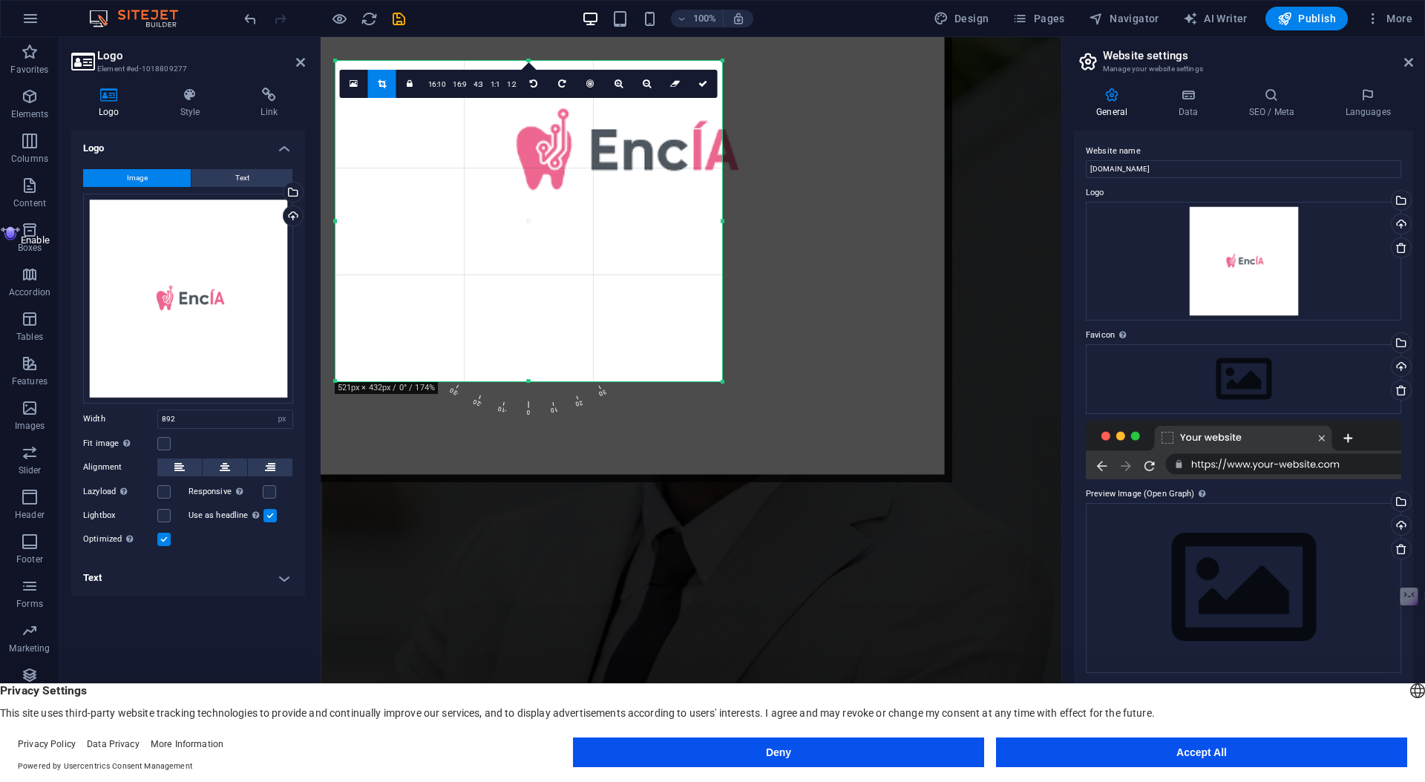
drag, startPoint x: 858, startPoint y: 60, endPoint x: 693, endPoint y: 267, distance: 264.7
click at [693, 269] on div "180 170 160 150 140 130 120 110 100 90 80 70 60 50 40 30 20 10 0 -10 -20 -30 -4…" at bounding box center [529, 221] width 387 height 321
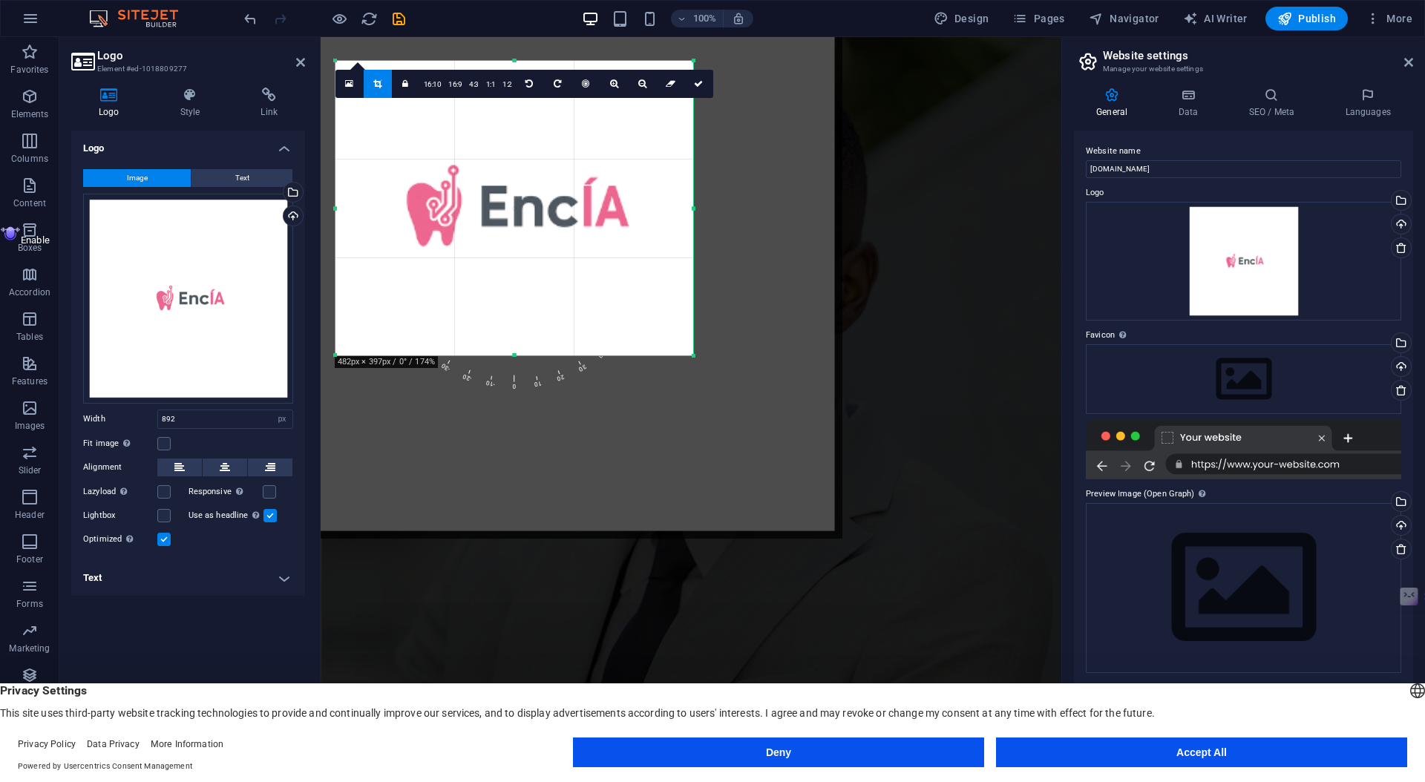
drag, startPoint x: 587, startPoint y: 244, endPoint x: 475, endPoint y: 323, distance: 136.9
click at [476, 324] on div at bounding box center [511, 208] width 662 height 662
click at [696, 59] on div at bounding box center [510, 206] width 662 height 662
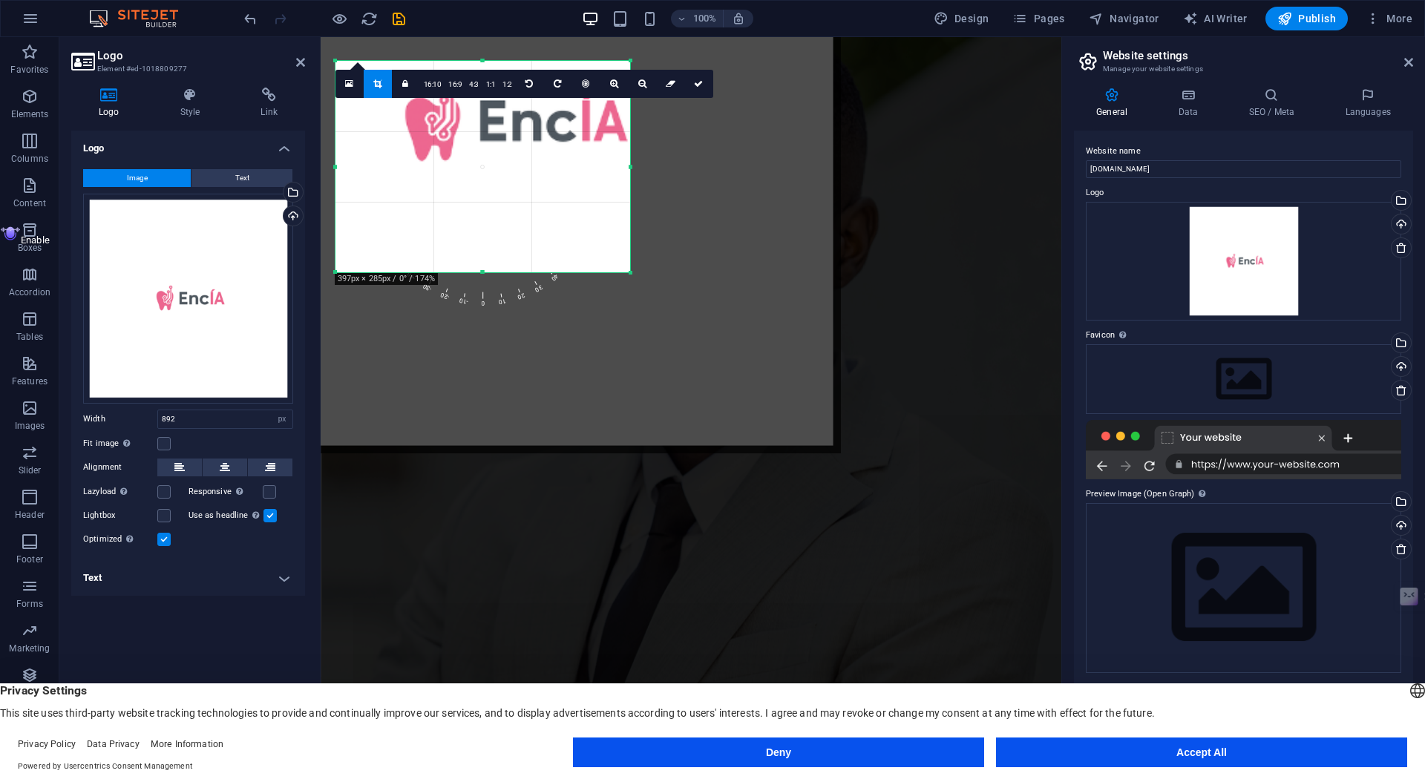
drag, startPoint x: 694, startPoint y: 62, endPoint x: 628, endPoint y: 148, distance: 107.9
click at [628, 148] on div "180 170 160 150 140 130 120 110 100 90 80 70 60 50 40 30 20 10 0 -10 -20 -30 -4…" at bounding box center [483, 167] width 295 height 212
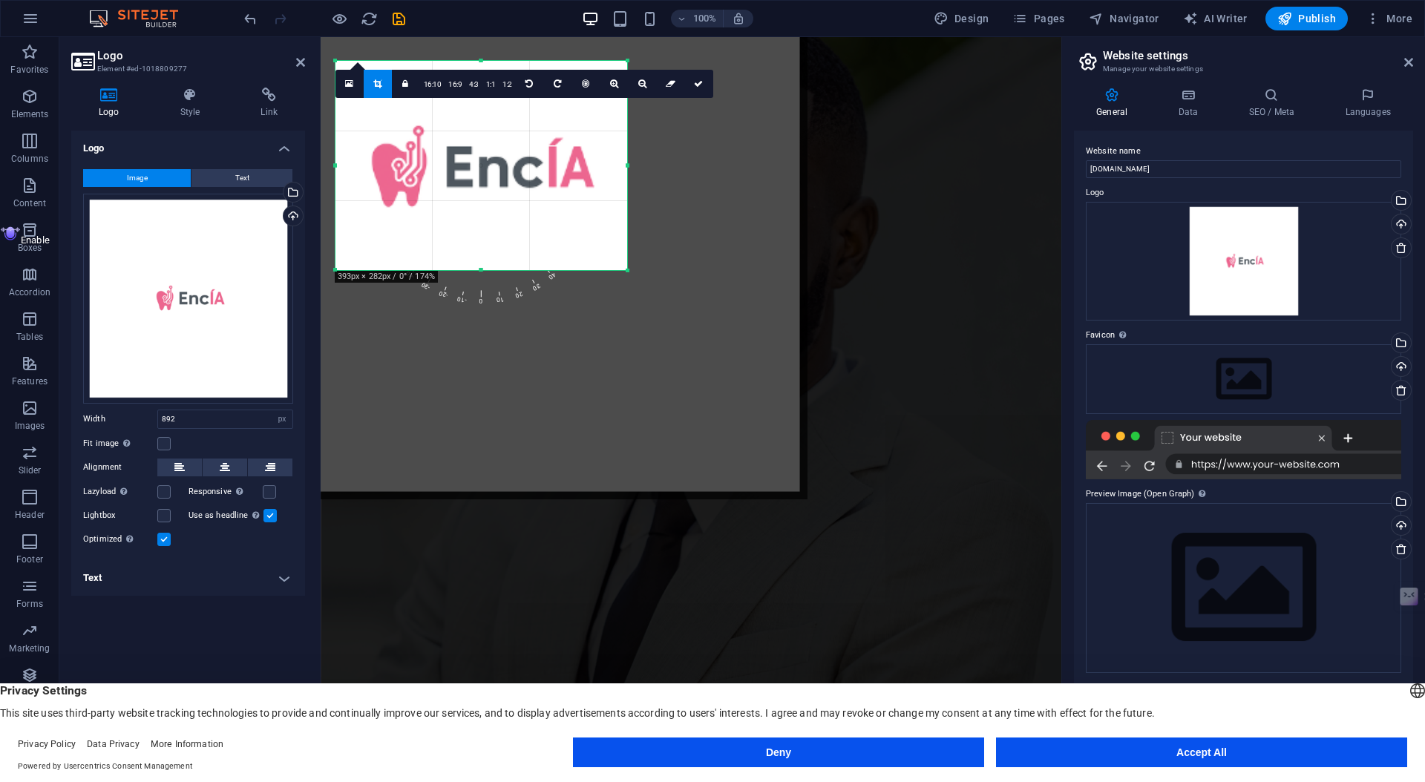
drag, startPoint x: 515, startPoint y: 197, endPoint x: 482, endPoint y: 246, distance: 58.7
click at [482, 246] on div at bounding box center [476, 168] width 662 height 662
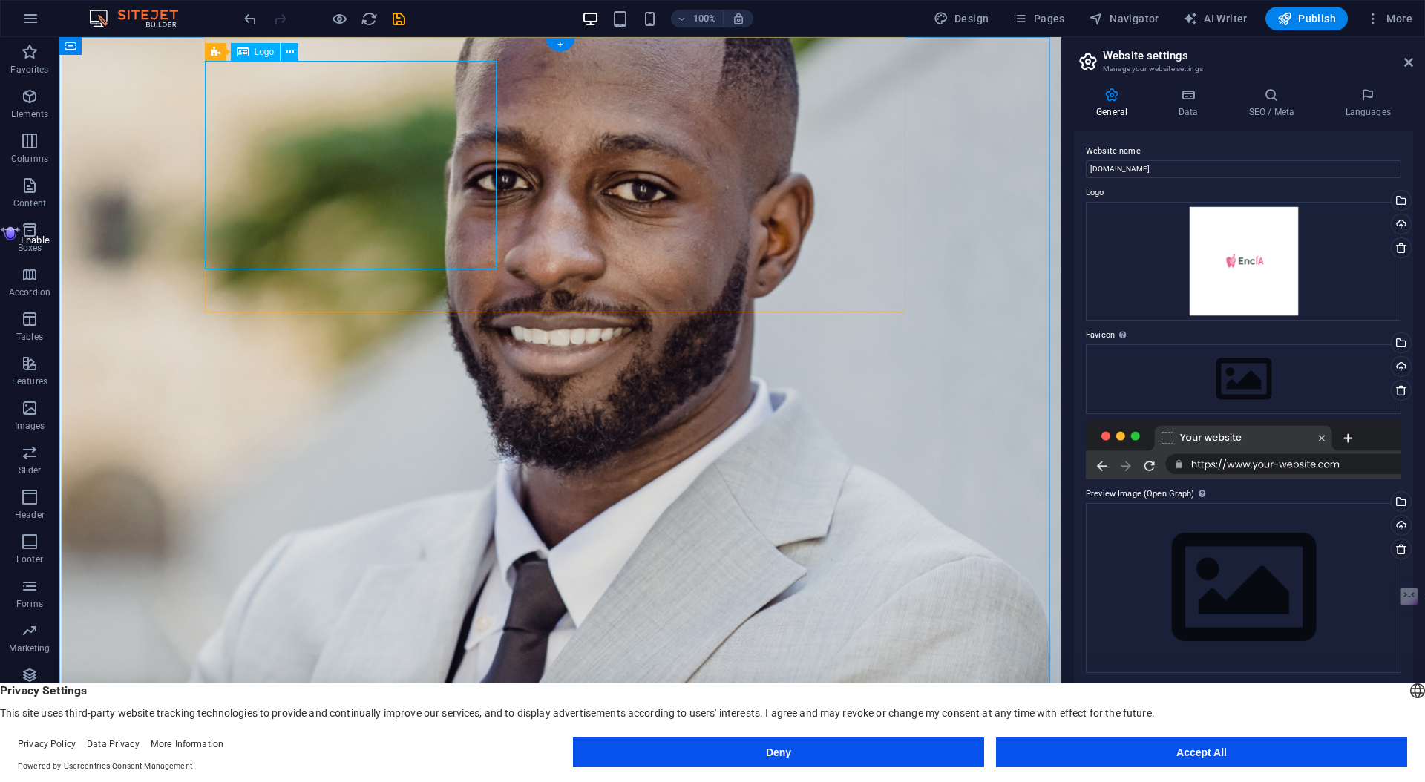
click at [261, 59] on div "Logo" at bounding box center [256, 52] width 50 height 18
click at [283, 51] on button at bounding box center [290, 52] width 18 height 18
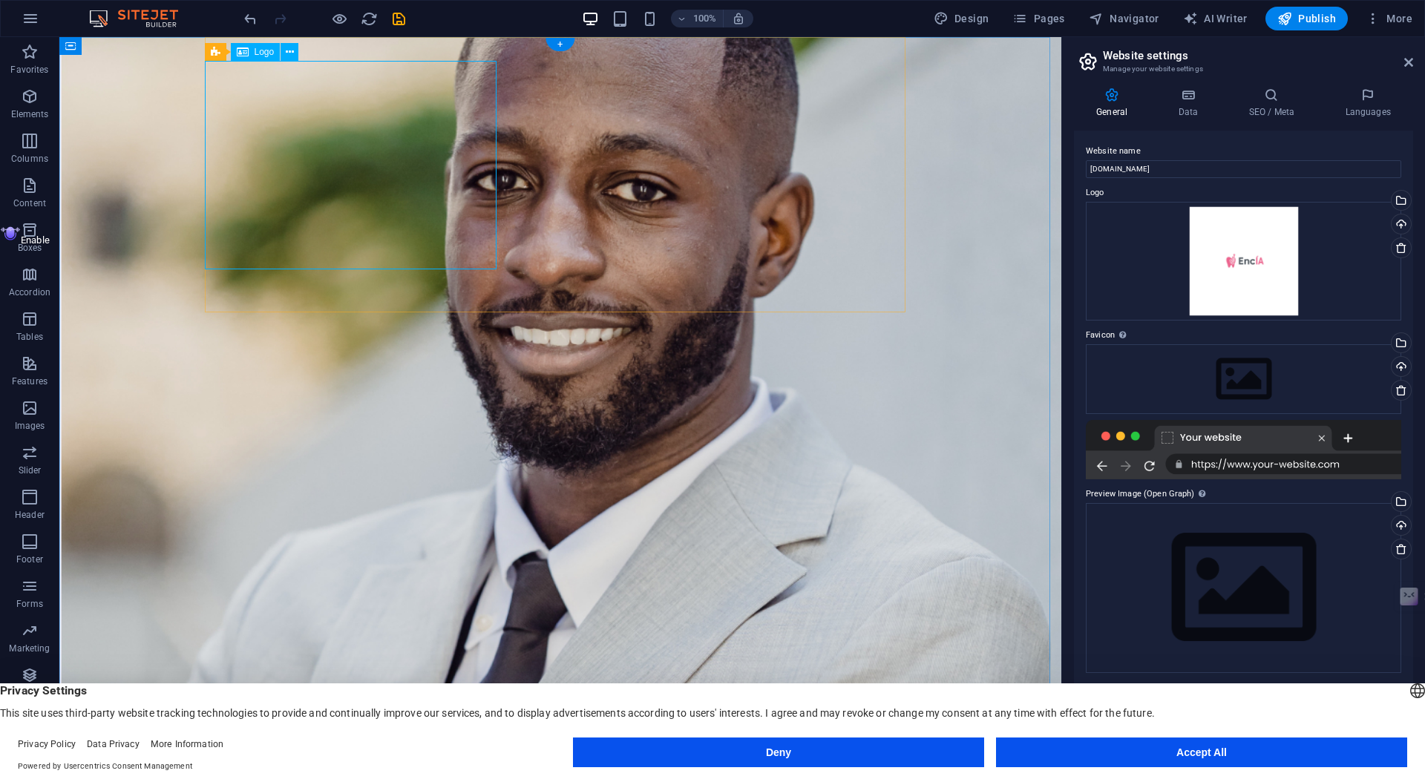
select select "px"
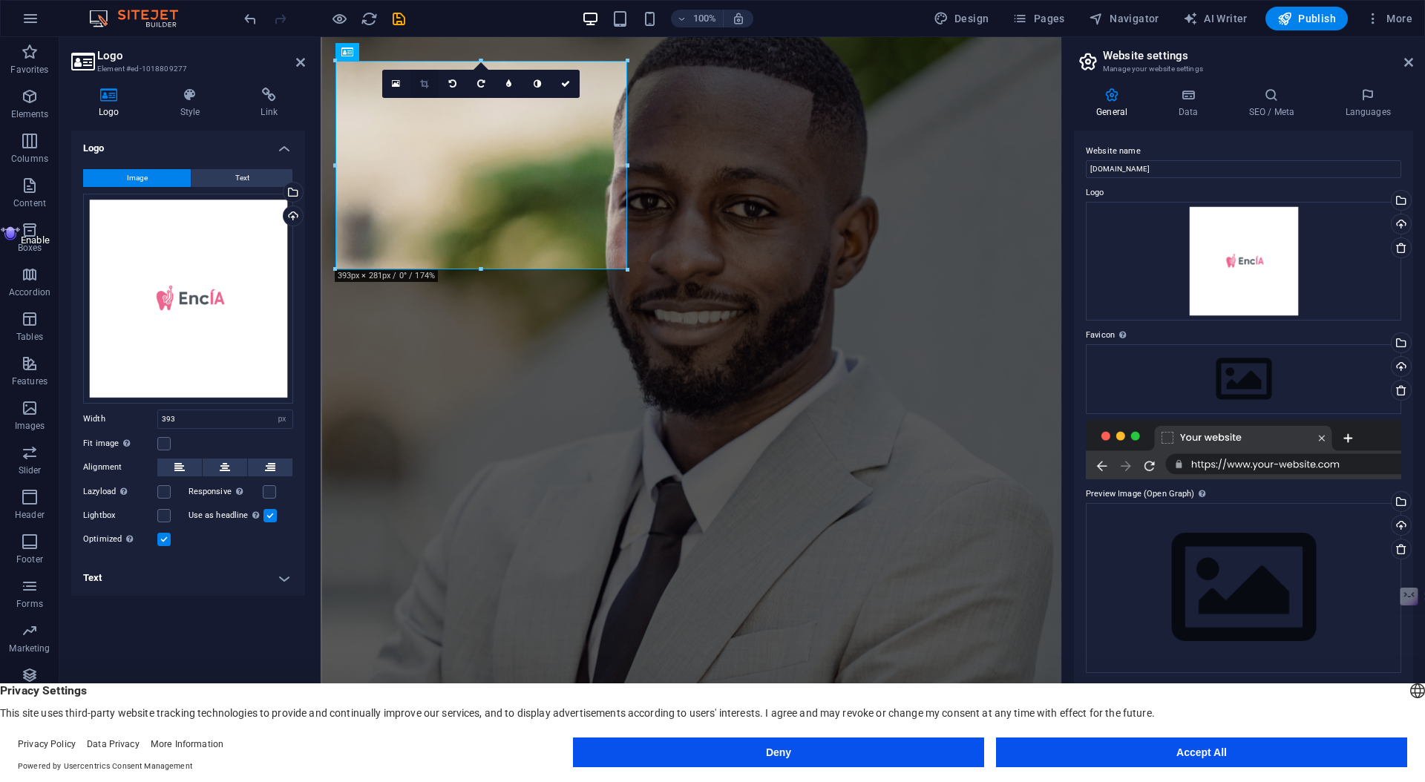
click at [428, 87] on icon at bounding box center [424, 83] width 8 height 9
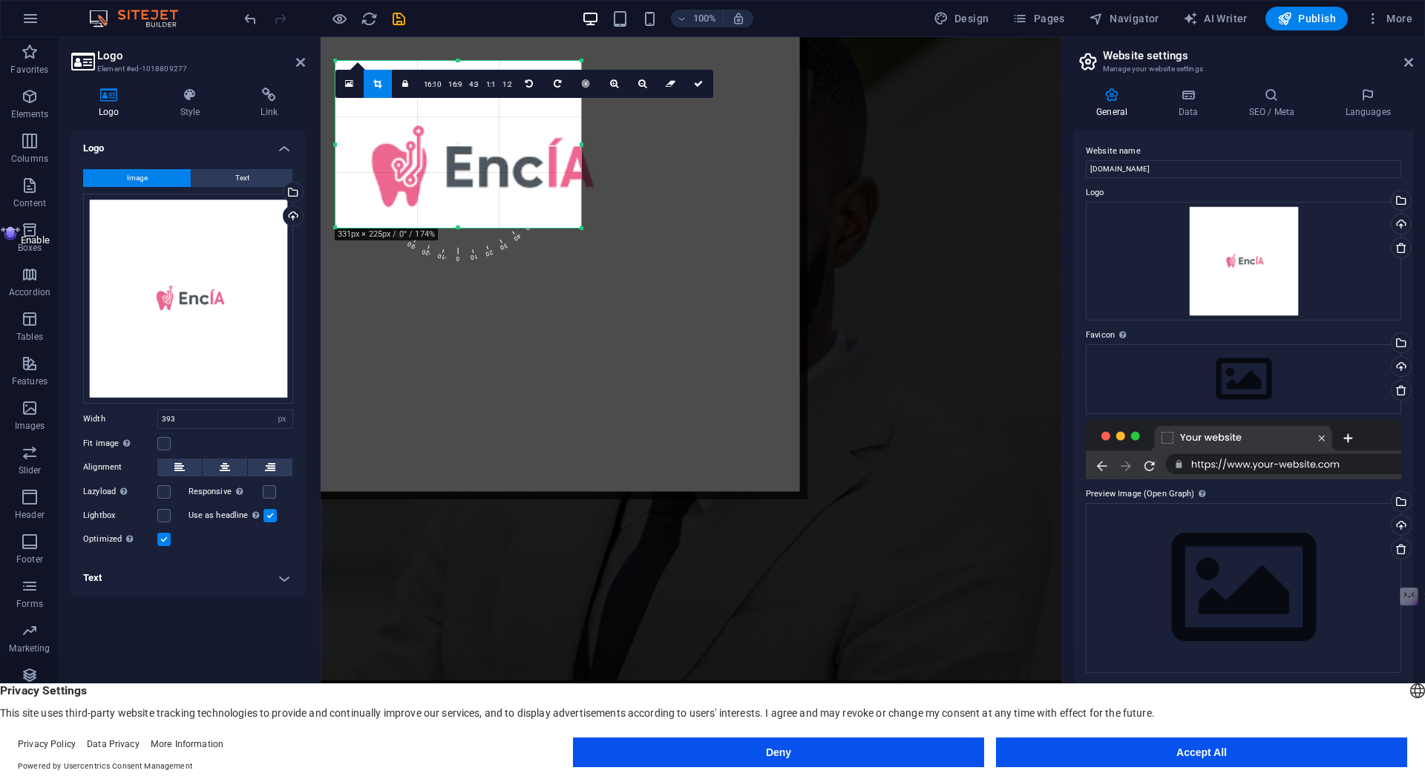
drag, startPoint x: 623, startPoint y: 266, endPoint x: 575, endPoint y: 225, distance: 63.7
click at [577, 225] on div at bounding box center [581, 228] width 9 height 9
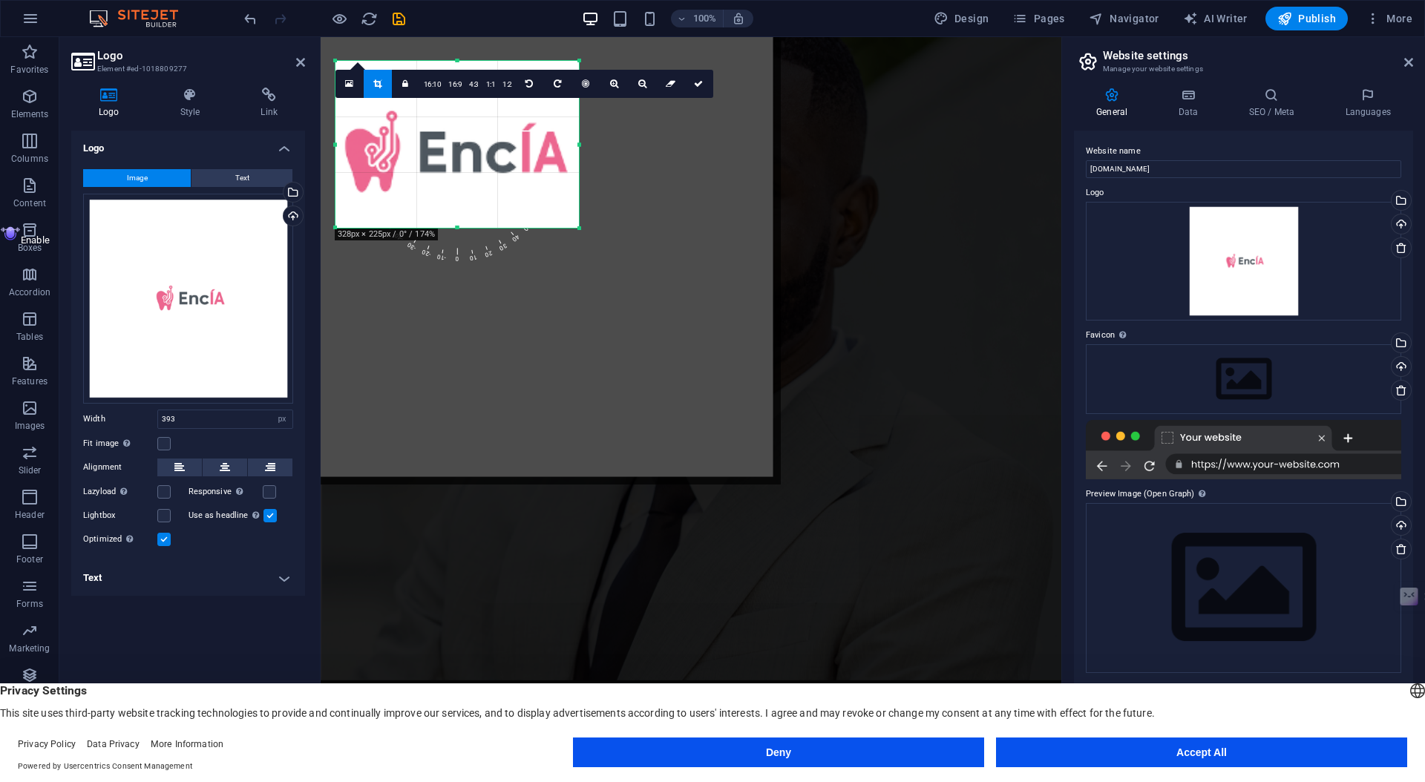
drag, startPoint x: 531, startPoint y: 183, endPoint x: 503, endPoint y: 168, distance: 30.9
click at [503, 168] on div at bounding box center [450, 154] width 662 height 662
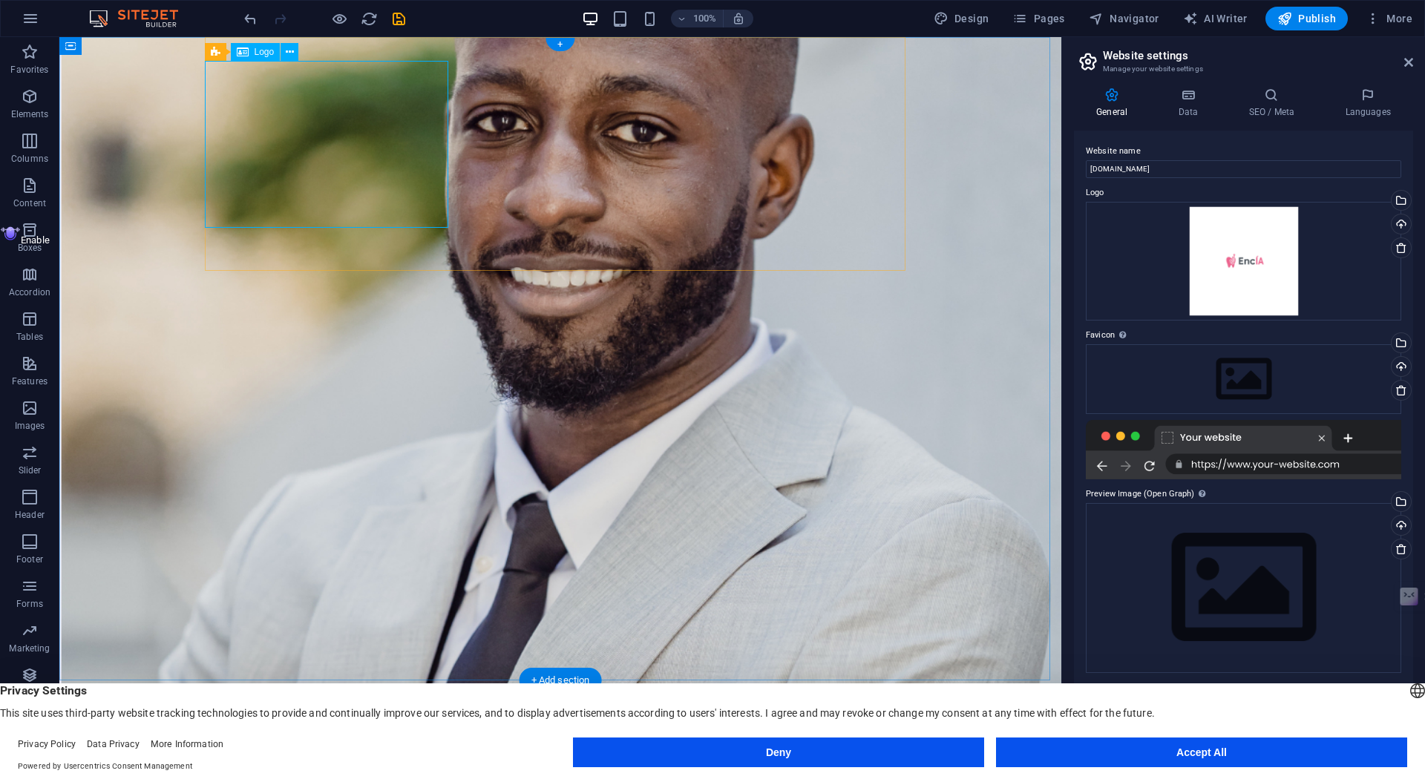
click at [313, 712] on div at bounding box center [560, 795] width 701 height 167
select select "px"
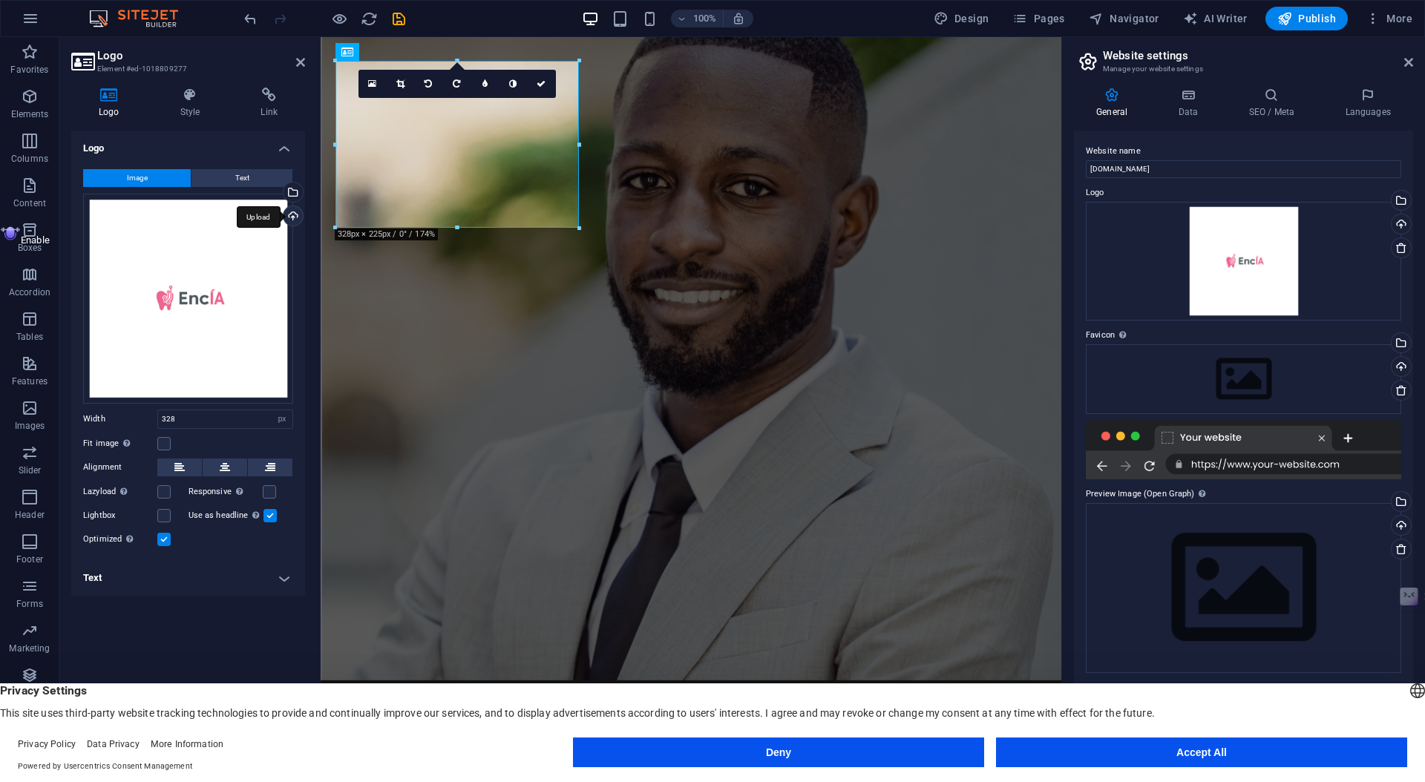
click at [292, 210] on div "Upload" at bounding box center [292, 217] width 22 height 22
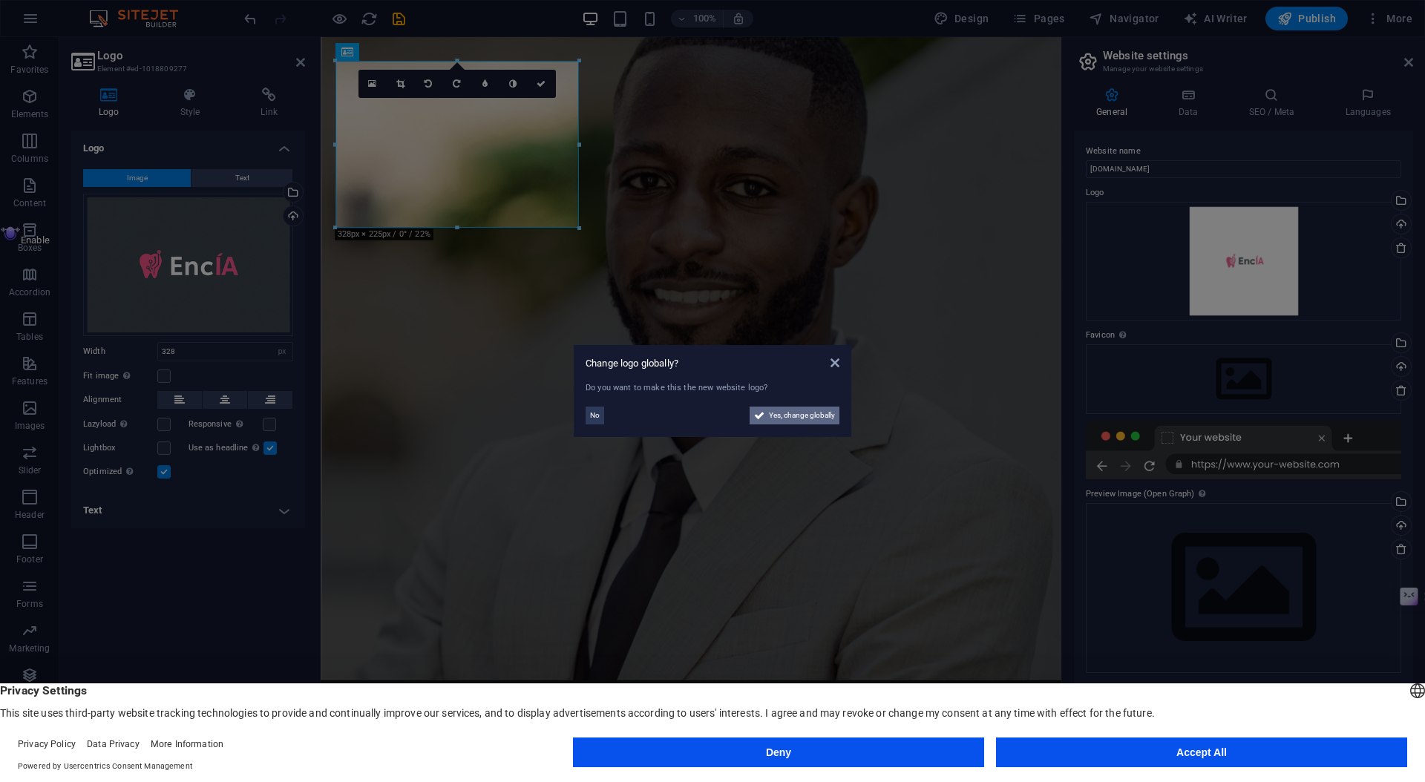
click at [796, 415] on span "Yes, change globally" at bounding box center [802, 416] width 66 height 18
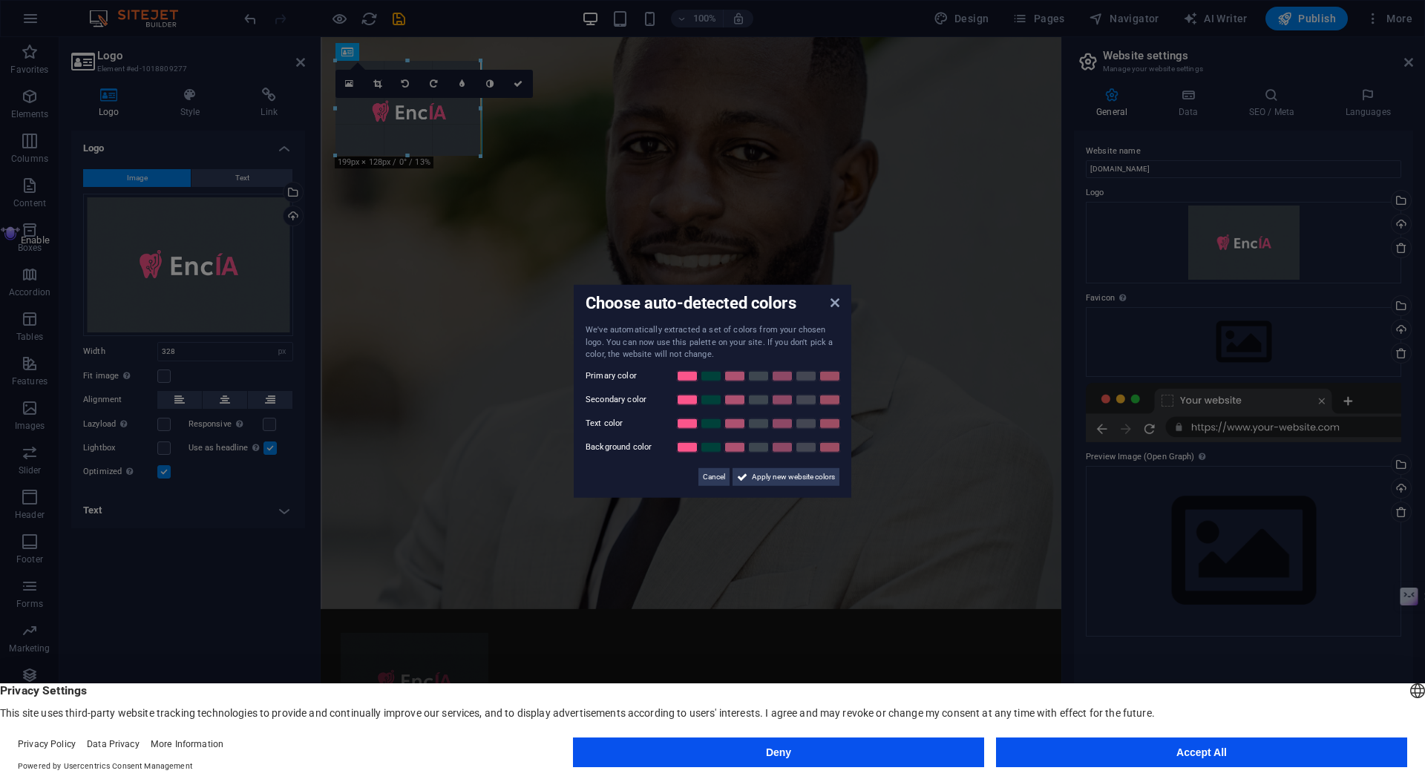
drag, startPoint x: 579, startPoint y: 227, endPoint x: 413, endPoint y: 154, distance: 181.8
type input "198"
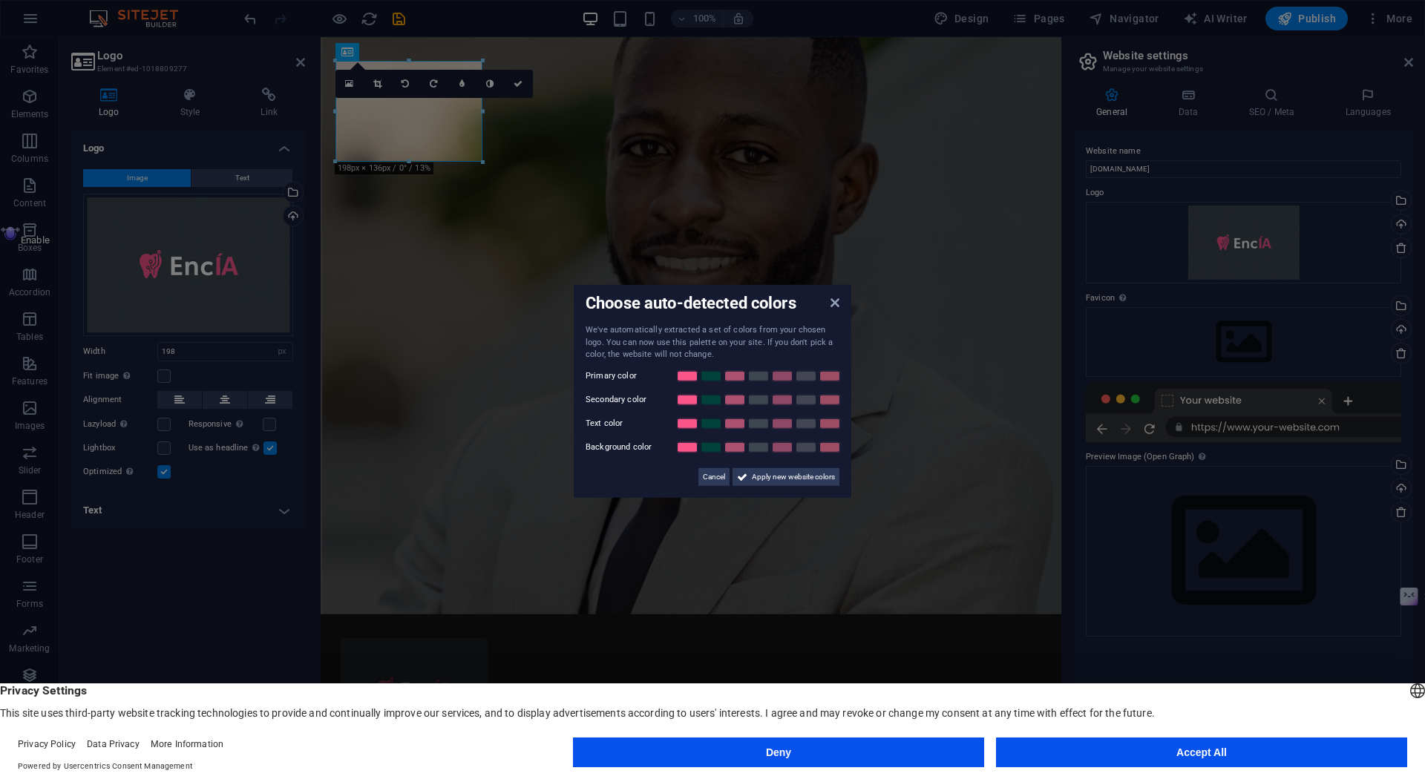
drag, startPoint x: 484, startPoint y: 163, endPoint x: 461, endPoint y: 123, distance: 46.2
click at [461, 123] on aside "Choose auto-detected colors We've automatically extracted a set of colors from …" at bounding box center [712, 391] width 1425 height 782
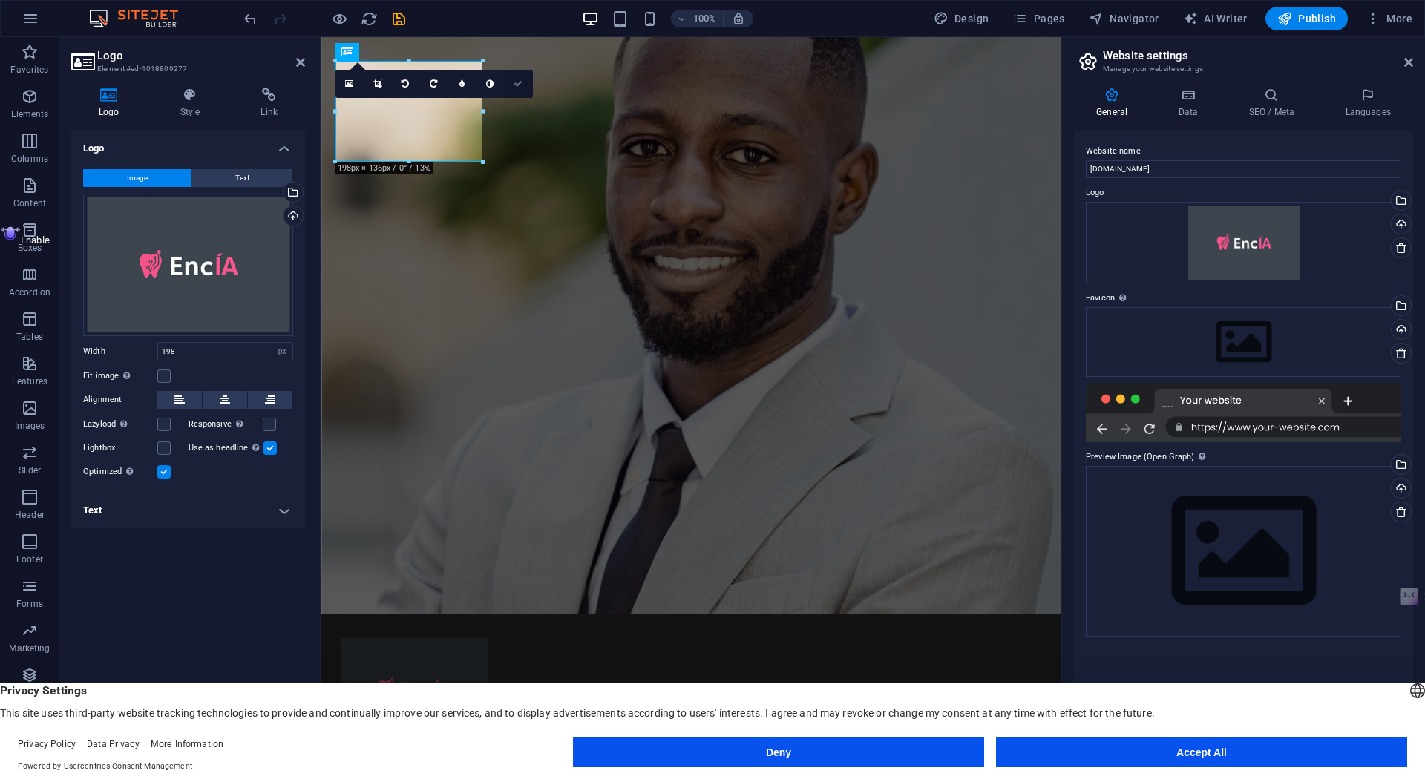
click at [514, 84] on icon at bounding box center [518, 83] width 9 height 9
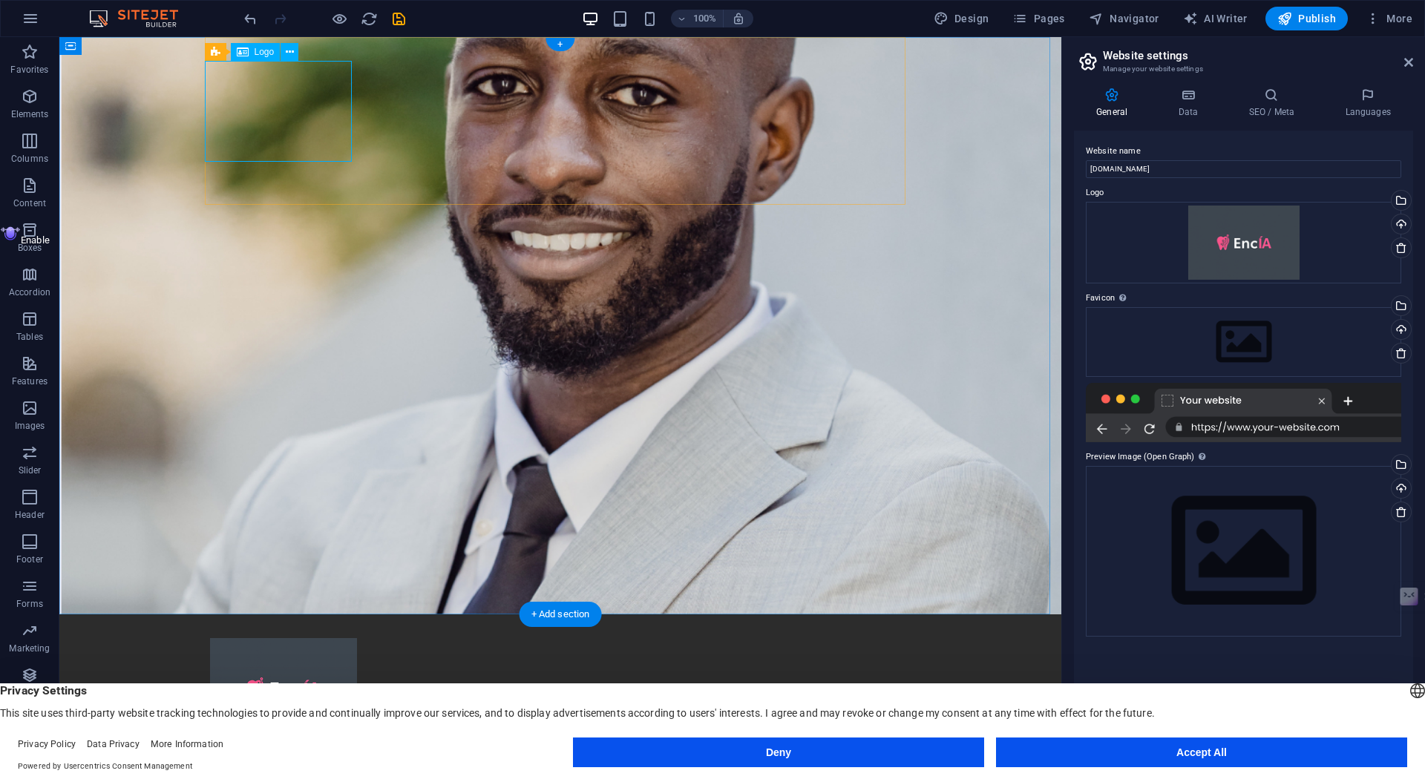
click at [310, 638] on div at bounding box center [560, 688] width 701 height 101
click at [341, 638] on div at bounding box center [560, 688] width 701 height 101
select select "px"
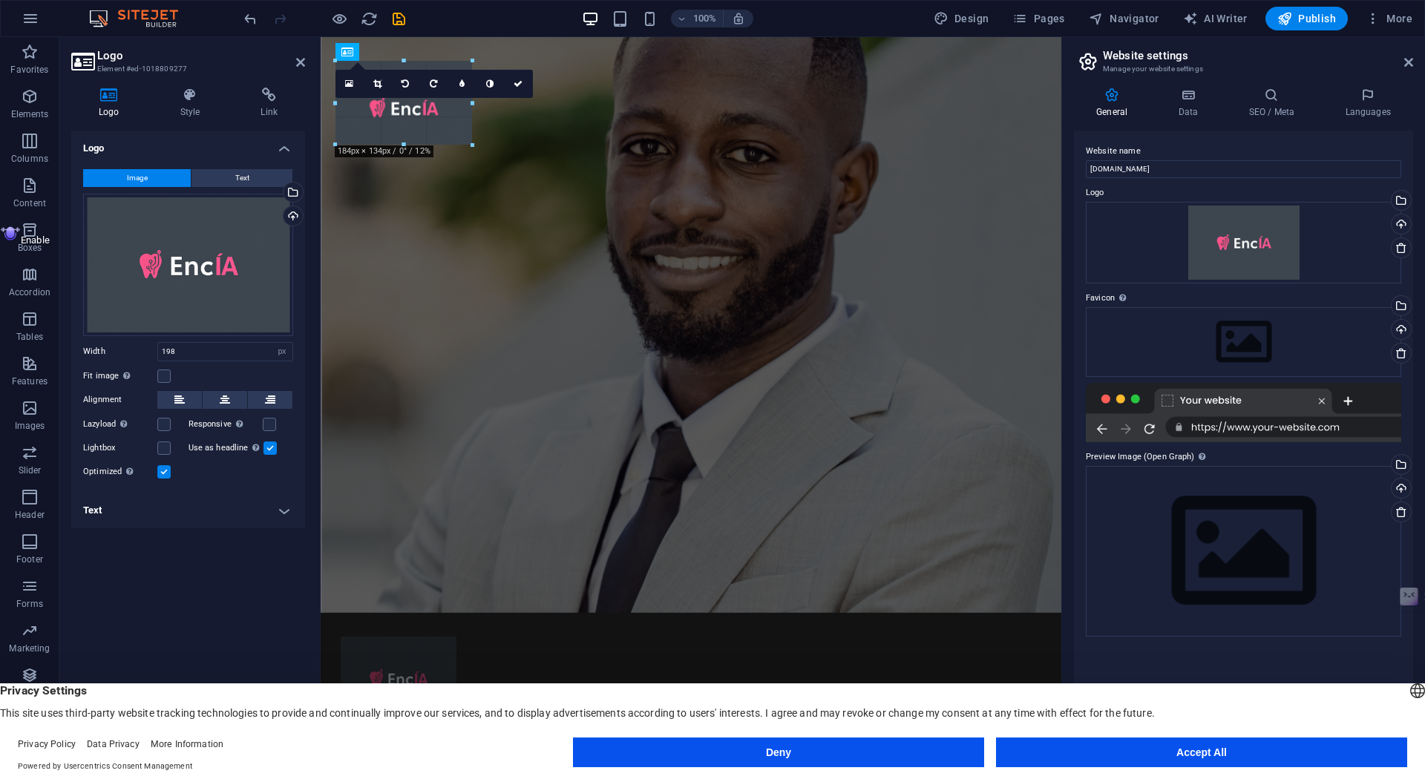
drag, startPoint x: 482, startPoint y: 162, endPoint x: 451, endPoint y: 134, distance: 41.5
type input "156"
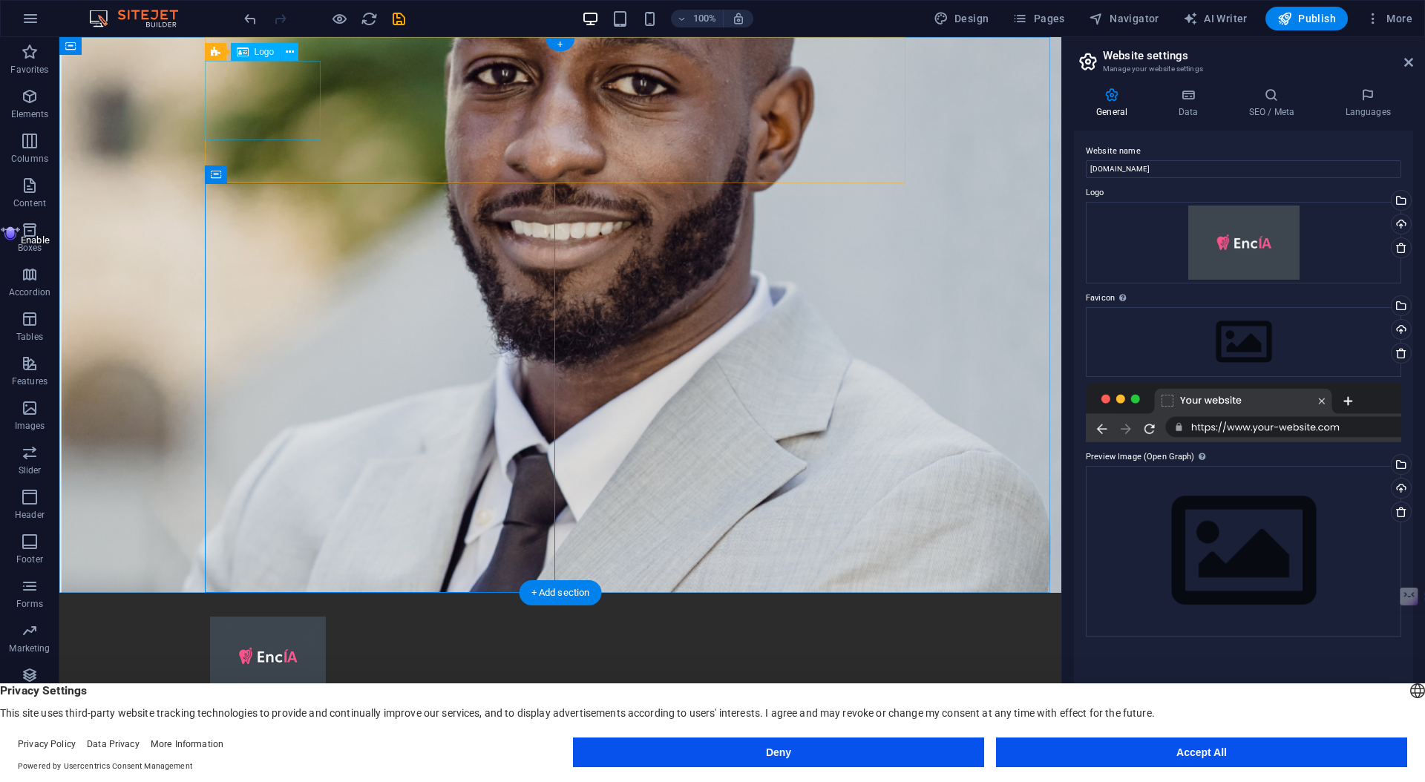
click at [290, 617] on div at bounding box center [560, 656] width 701 height 79
click at [307, 617] on div at bounding box center [560, 656] width 701 height 79
select select "px"
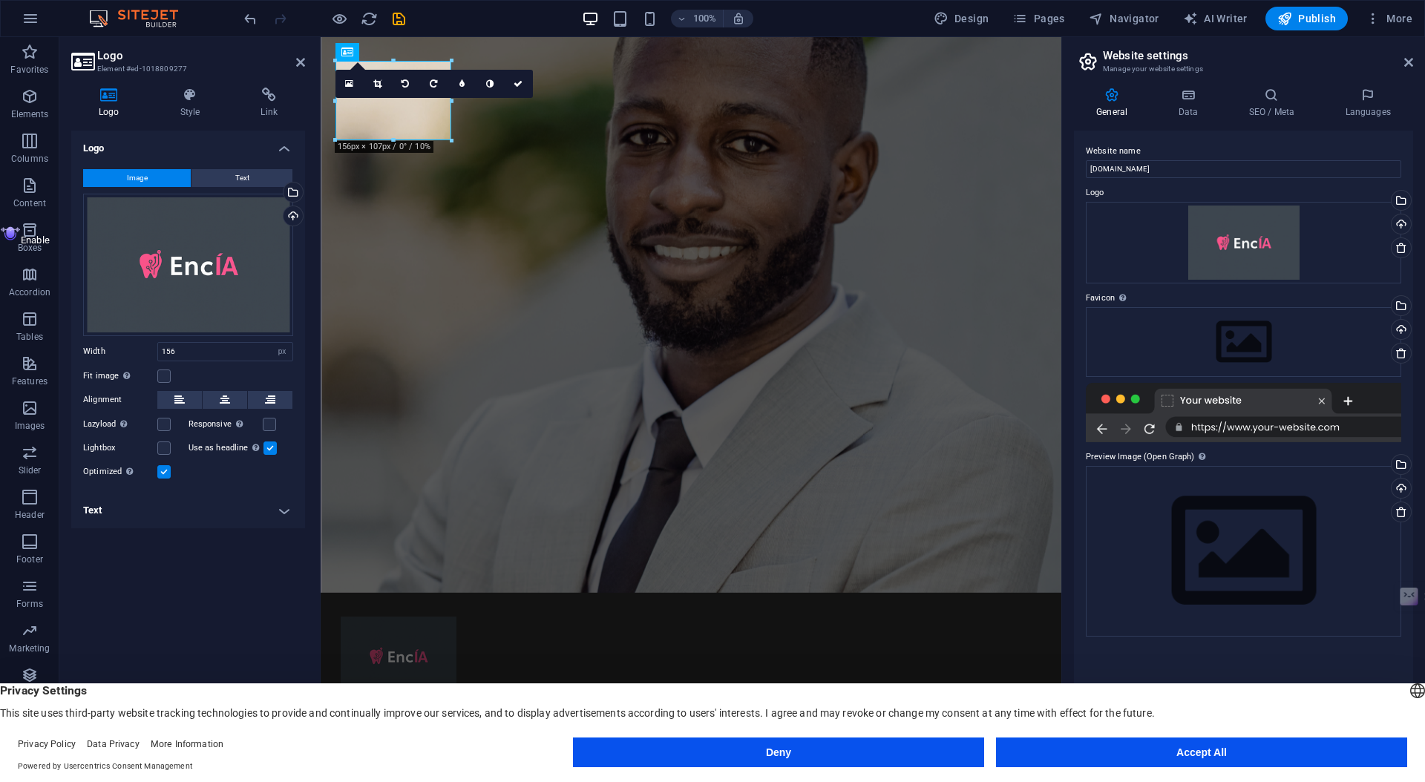
drag, startPoint x: 450, startPoint y: 100, endPoint x: 471, endPoint y: 99, distance: 20.8
click at [484, 98] on div "16:10 16:9 4:3 1:1 1:2 0" at bounding box center [434, 84] width 197 height 28
drag, startPoint x: 453, startPoint y: 102, endPoint x: 491, endPoint y: 101, distance: 37.9
click at [491, 98] on div "16:10 16:9 4:3 1:1 1:2 0" at bounding box center [434, 84] width 197 height 28
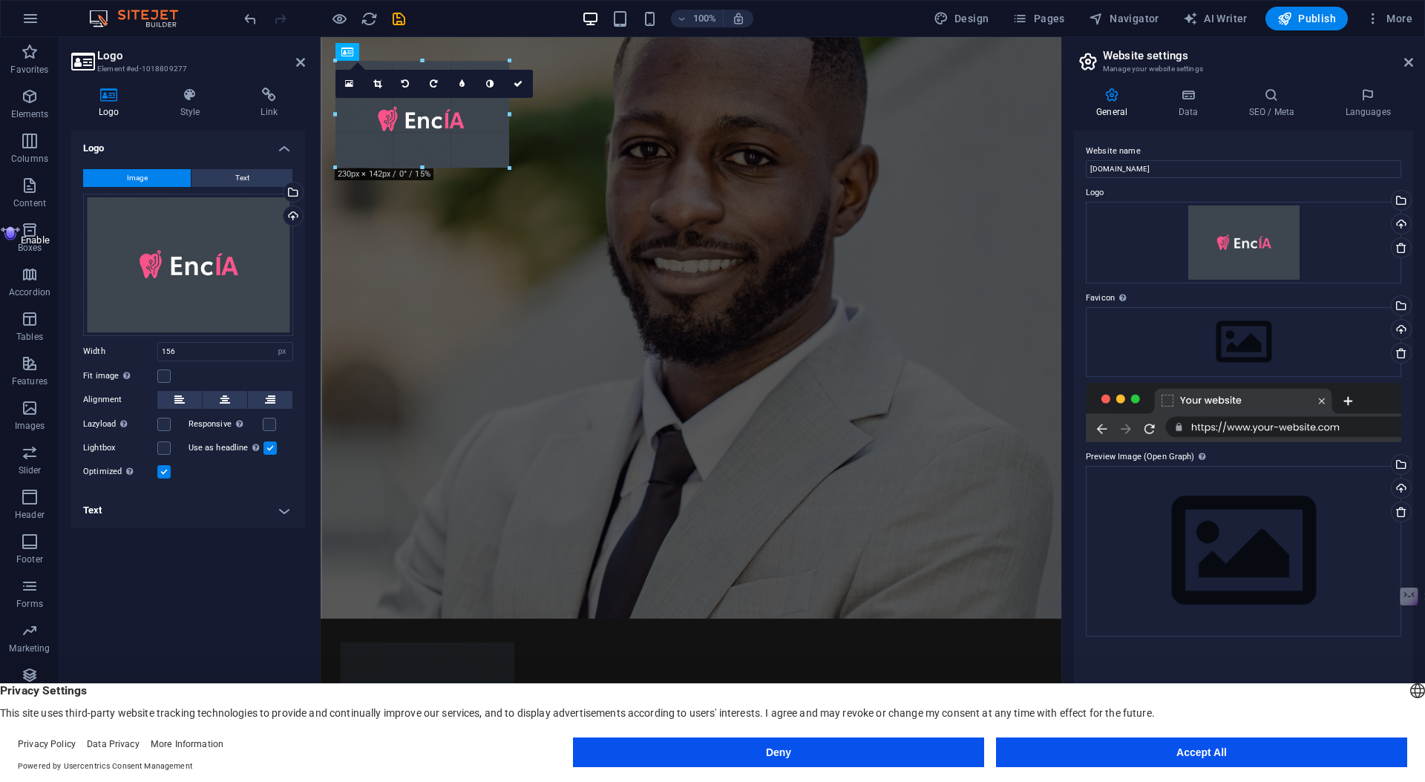
drag, startPoint x: 453, startPoint y: 140, endPoint x: 508, endPoint y: 128, distance: 56.4
type input "232"
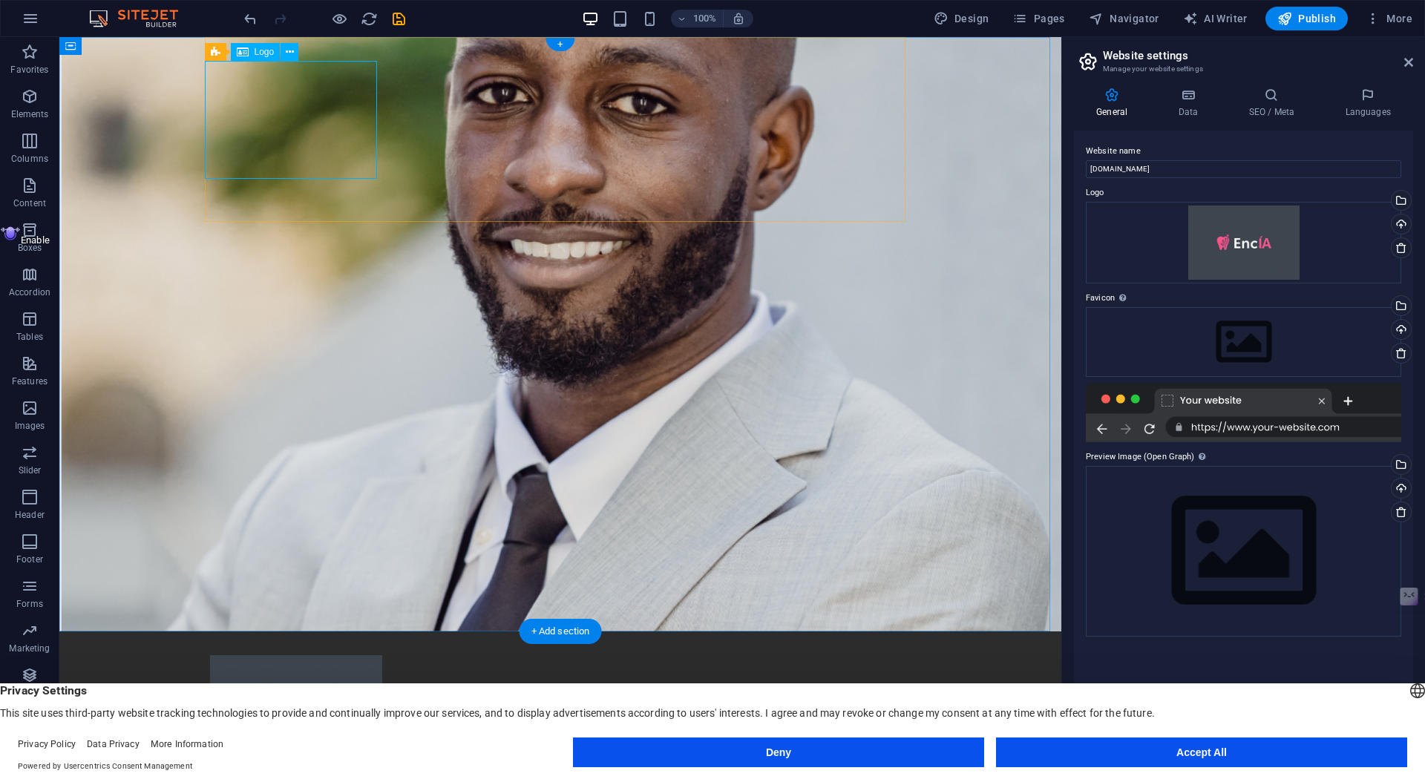
click at [344, 655] on div at bounding box center [560, 714] width 701 height 118
click at [356, 655] on div at bounding box center [560, 714] width 701 height 118
select select "px"
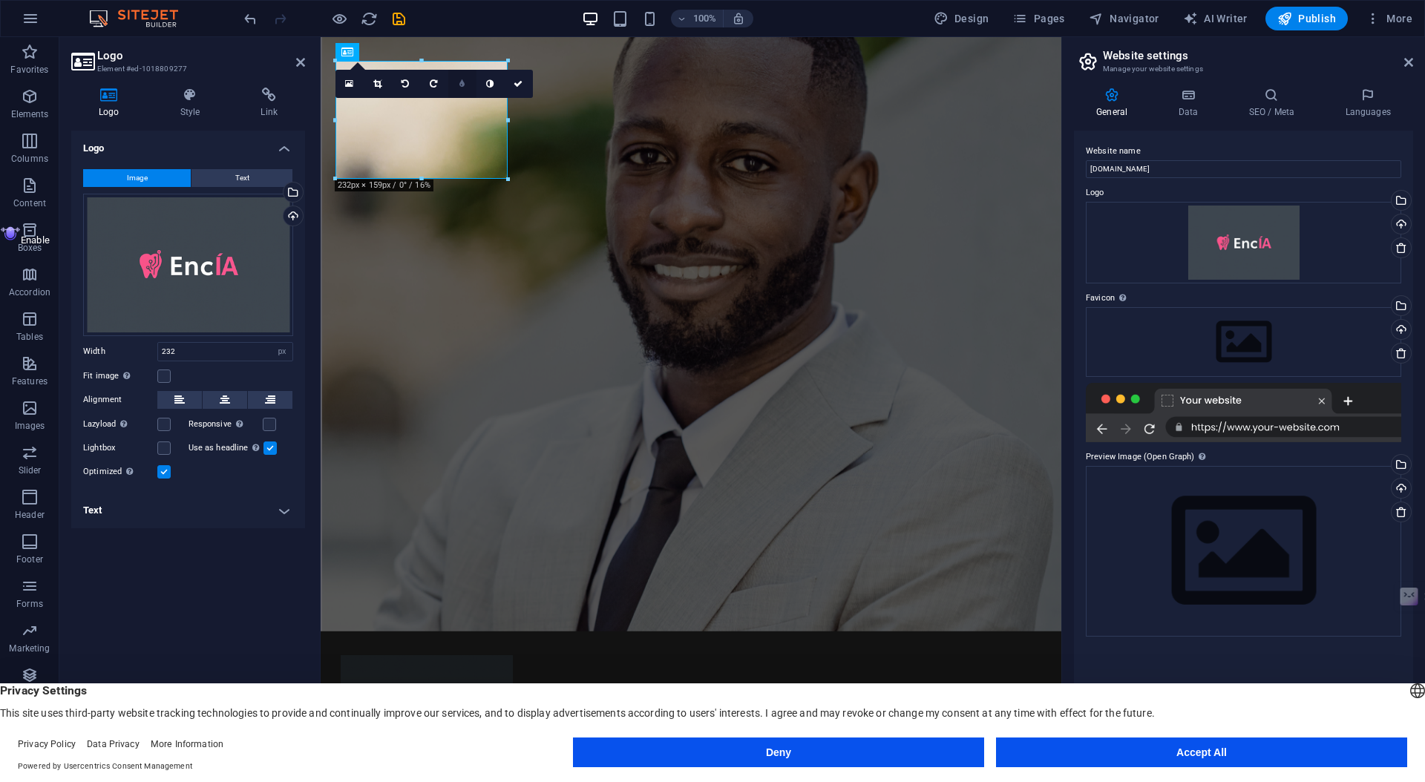
click at [468, 84] on link at bounding box center [462, 84] width 28 height 28
click at [462, 80] on icon at bounding box center [461, 83] width 5 height 9
click at [489, 83] on icon at bounding box center [489, 83] width 7 height 9
click at [1251, 260] on div "Drag files here, click to choose files or select files from Files or our free s…" at bounding box center [1243, 243] width 315 height 82
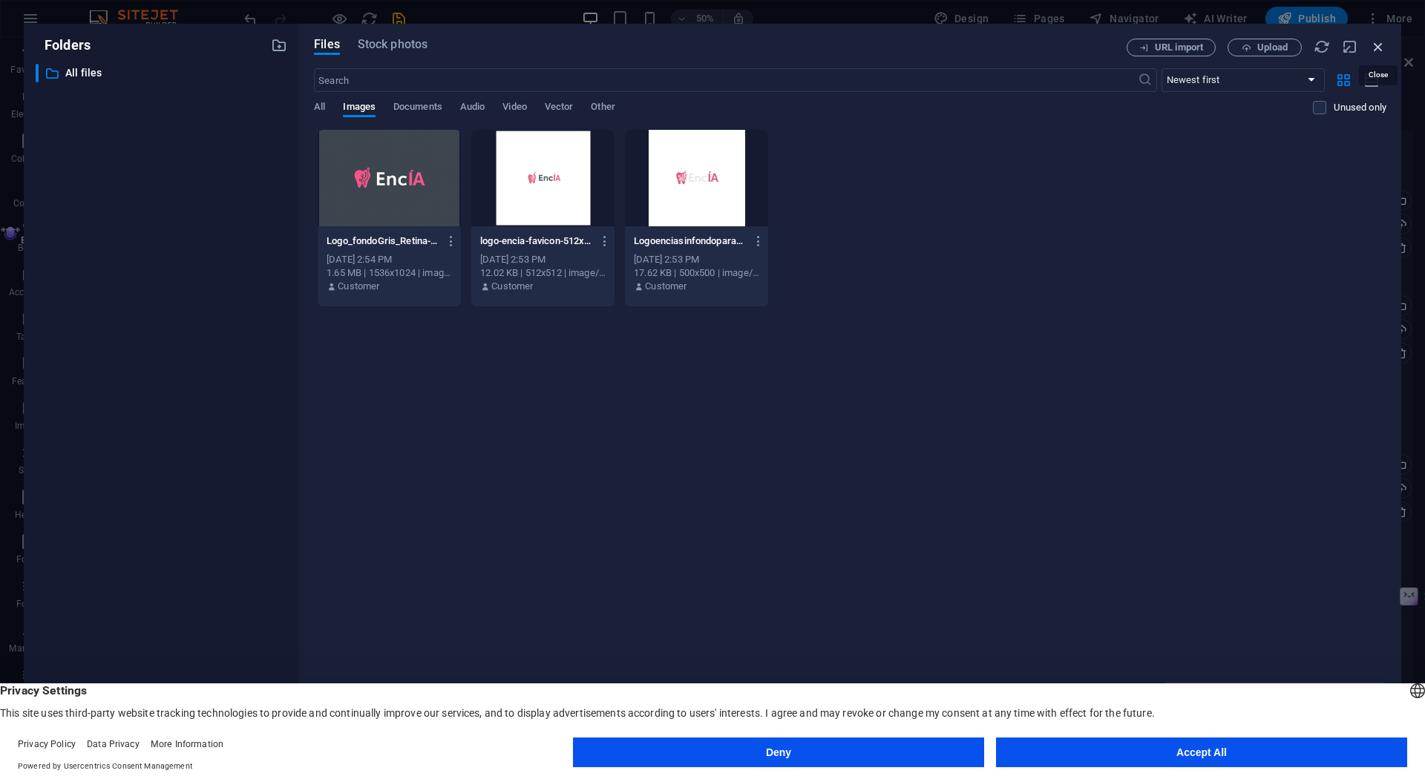
click at [1374, 48] on icon "button" at bounding box center [1378, 47] width 16 height 16
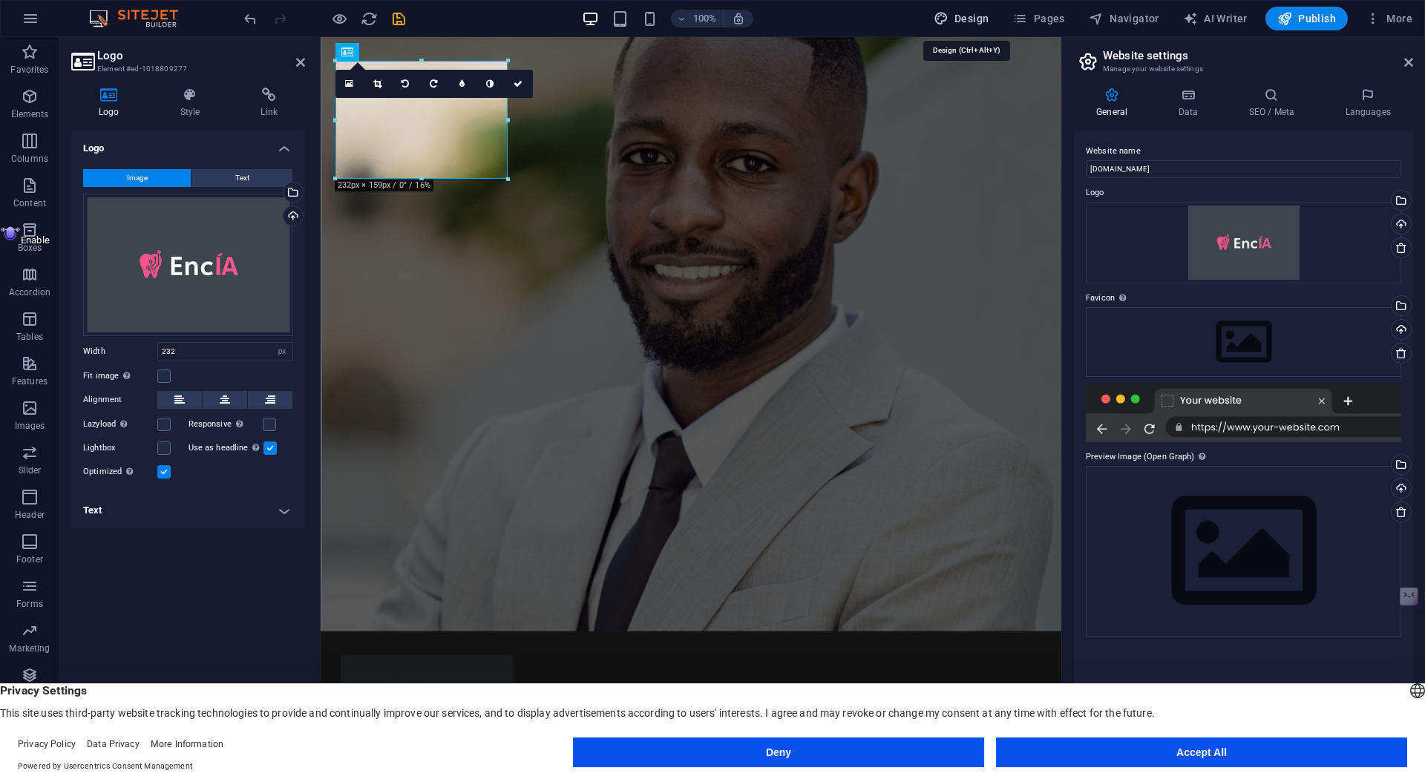
click at [985, 9] on button "Design" at bounding box center [962, 19] width 68 height 24
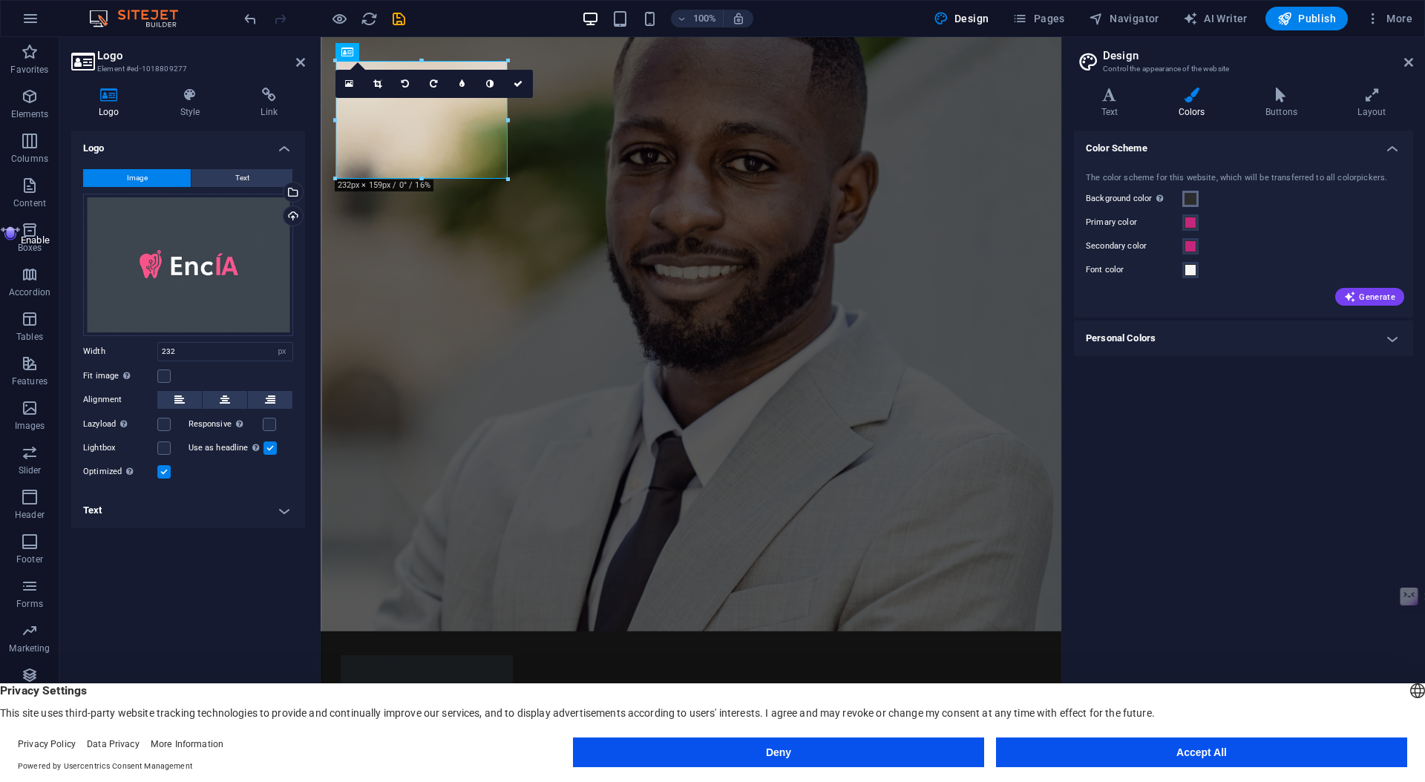
click at [1189, 201] on span at bounding box center [1191, 199] width 12 height 12
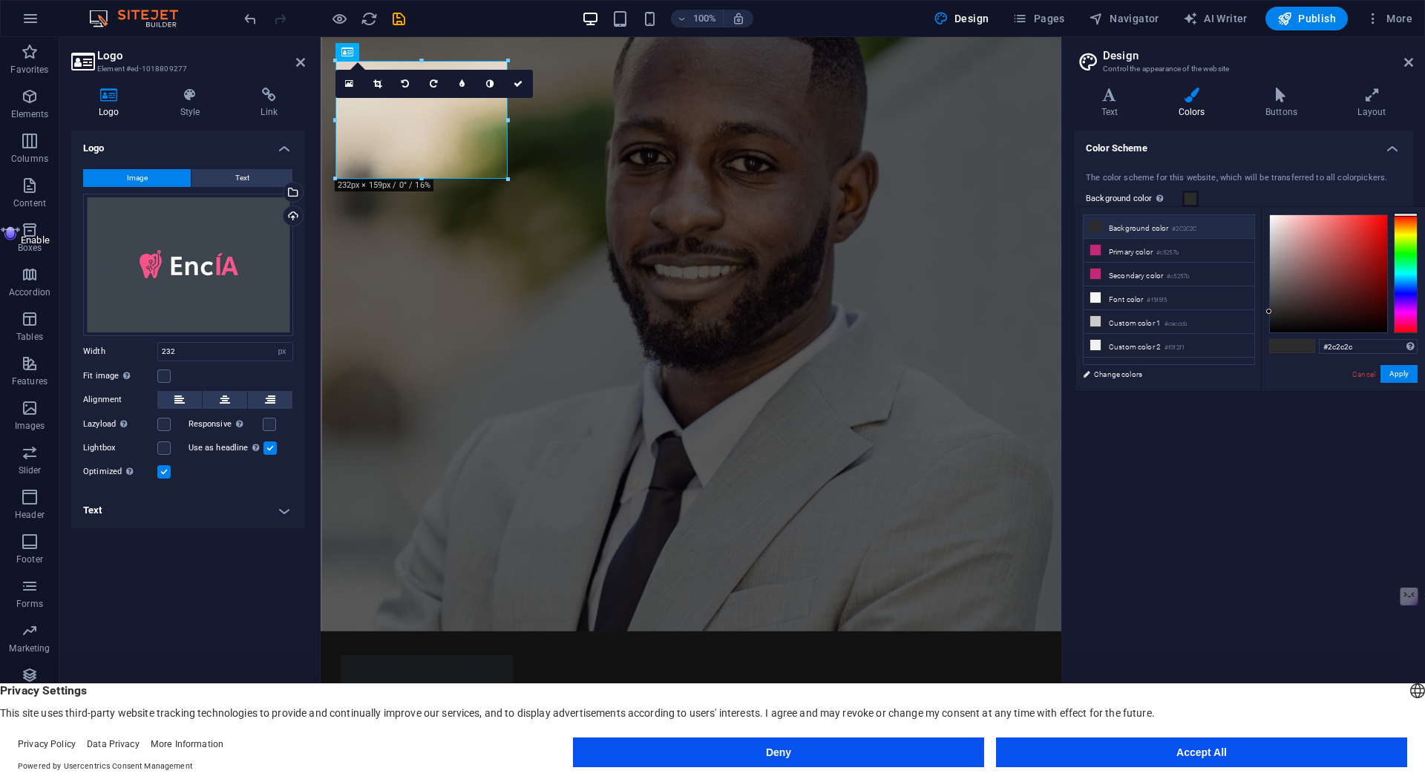
click at [1099, 232] on li "Background color #2C2C2C" at bounding box center [1169, 227] width 171 height 24
click at [1099, 373] on link "Change colors" at bounding box center [1162, 374] width 172 height 19
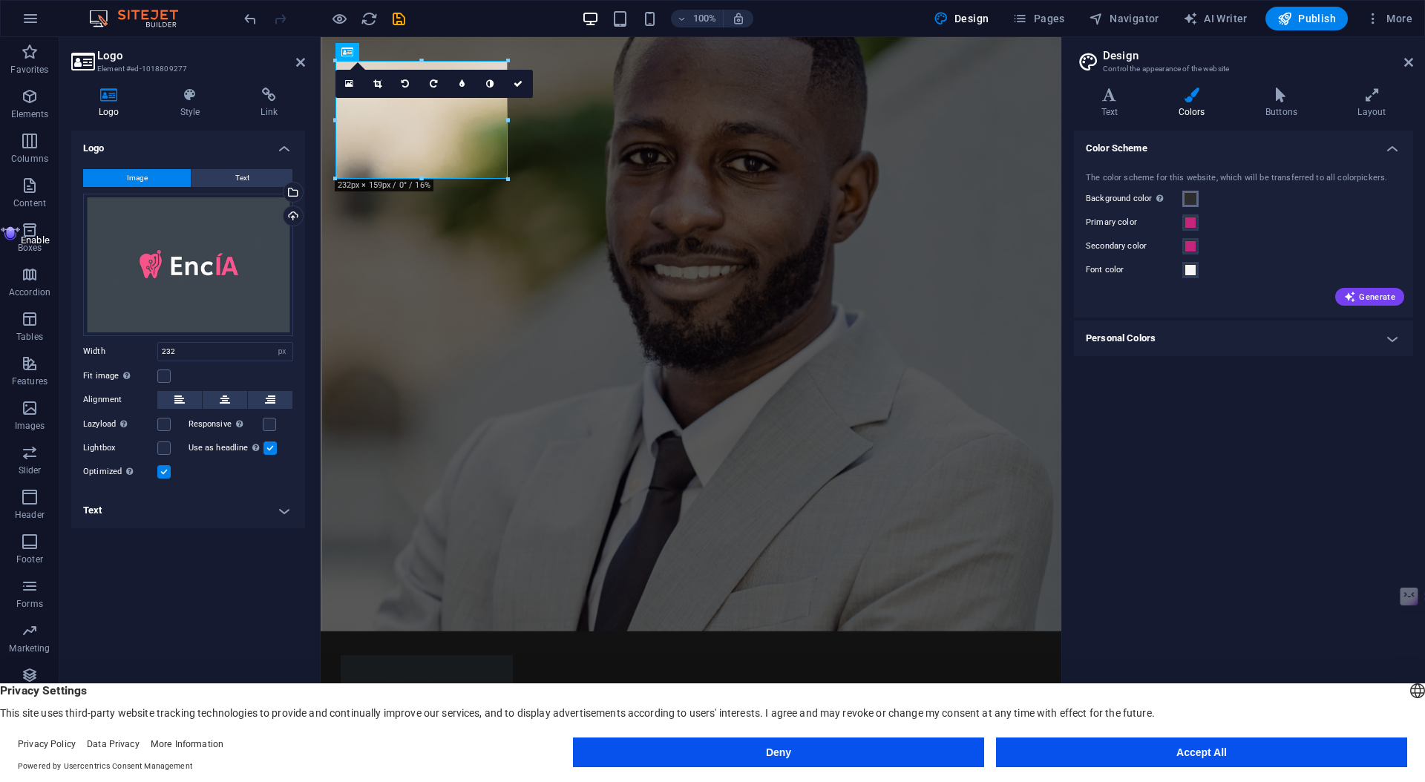
click at [1194, 197] on span at bounding box center [1191, 199] width 12 height 12
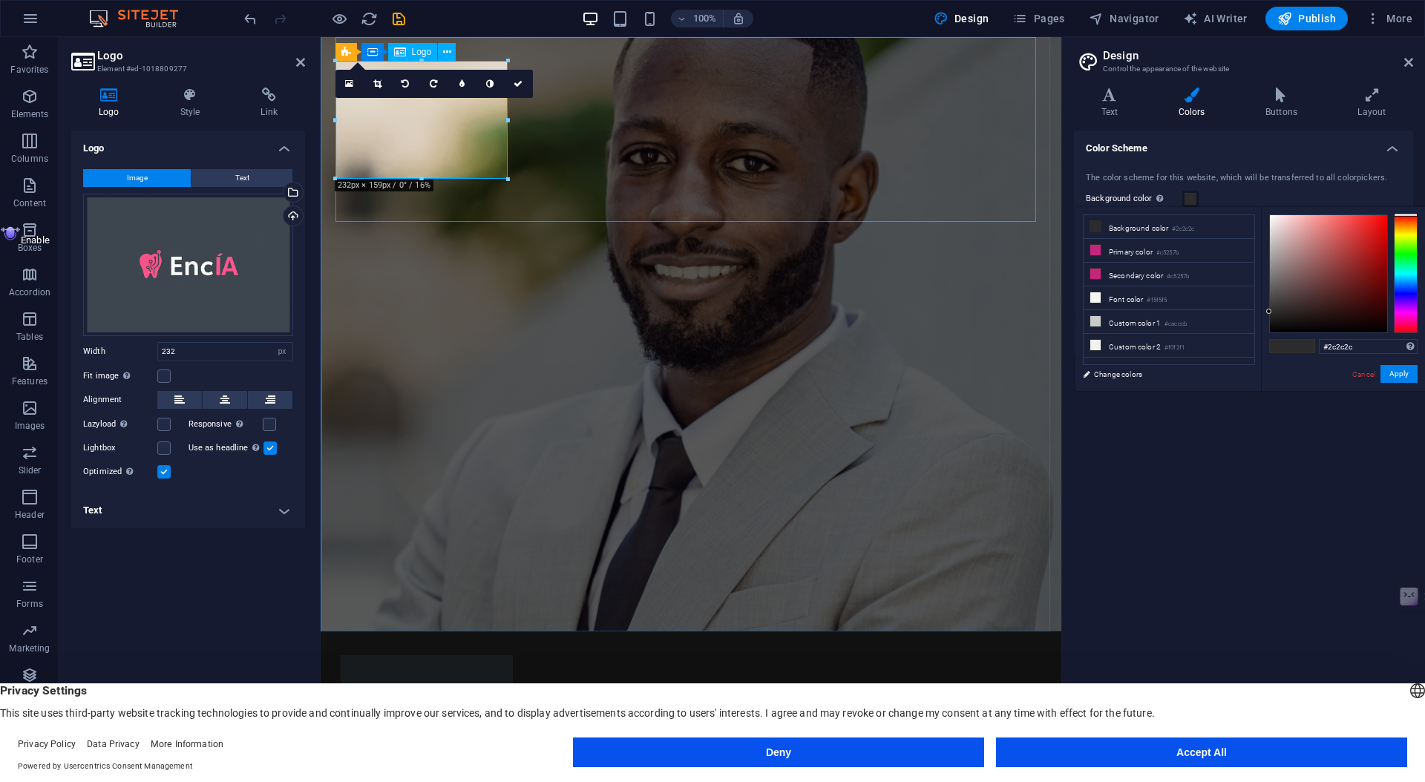
click at [476, 655] on div at bounding box center [691, 714] width 701 height 118
type input "#494747"
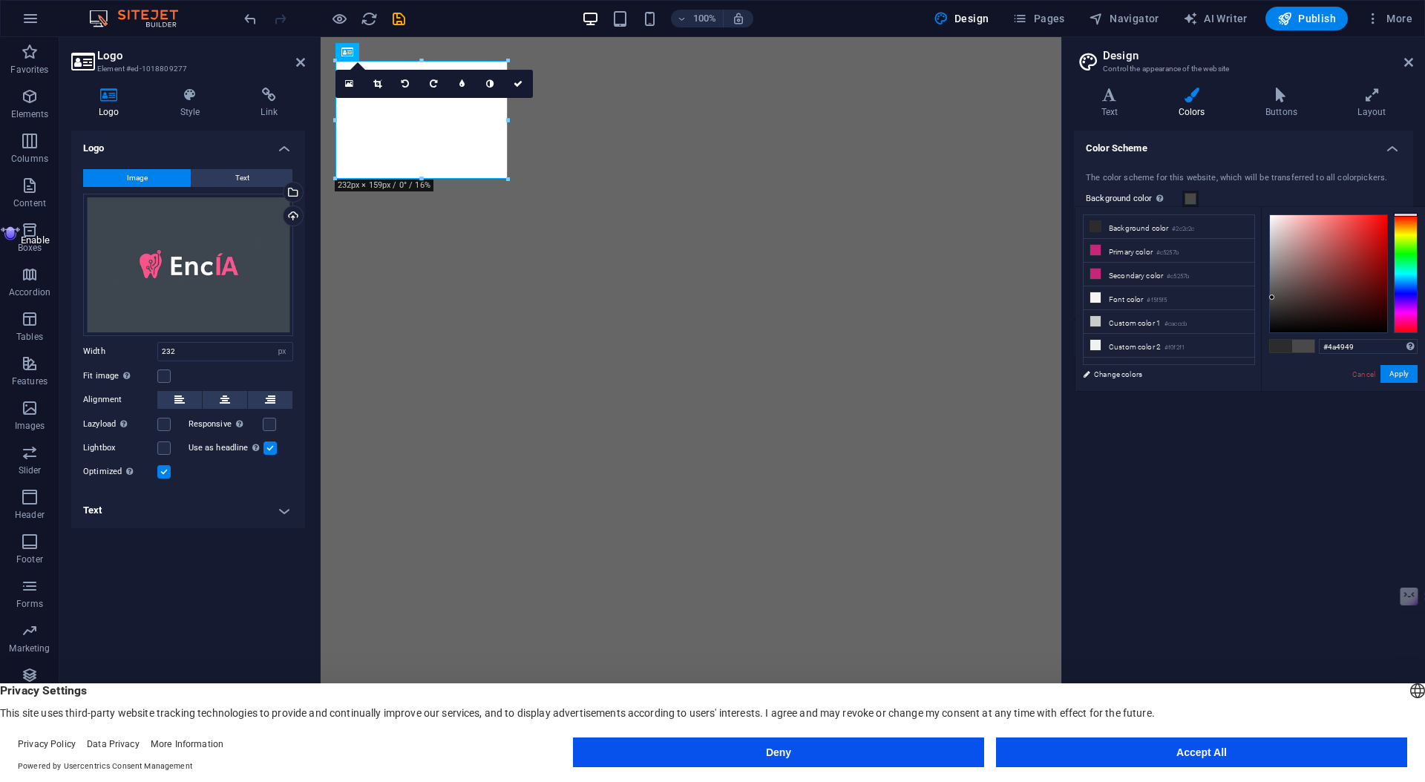
select select "px"
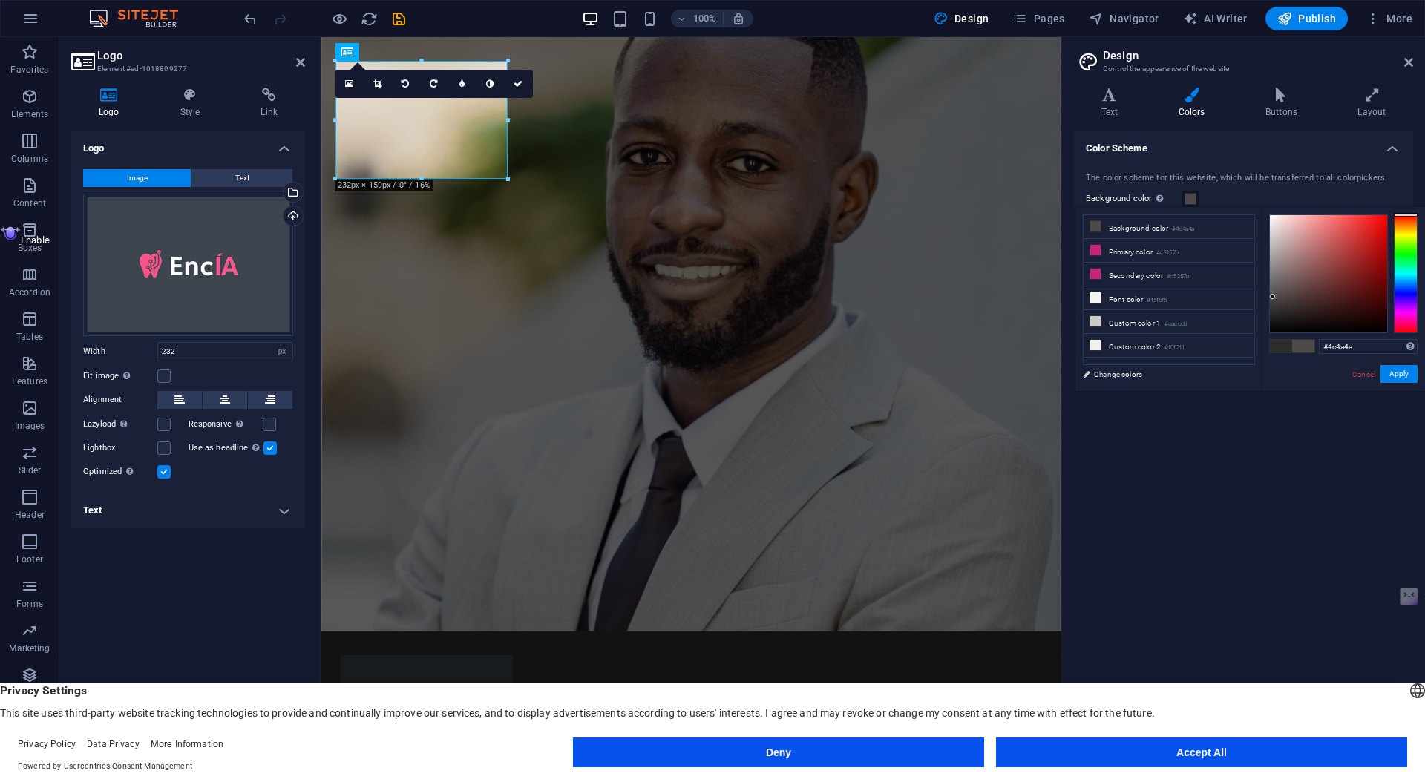
click at [1273, 297] on div at bounding box center [1272, 296] width 5 height 5
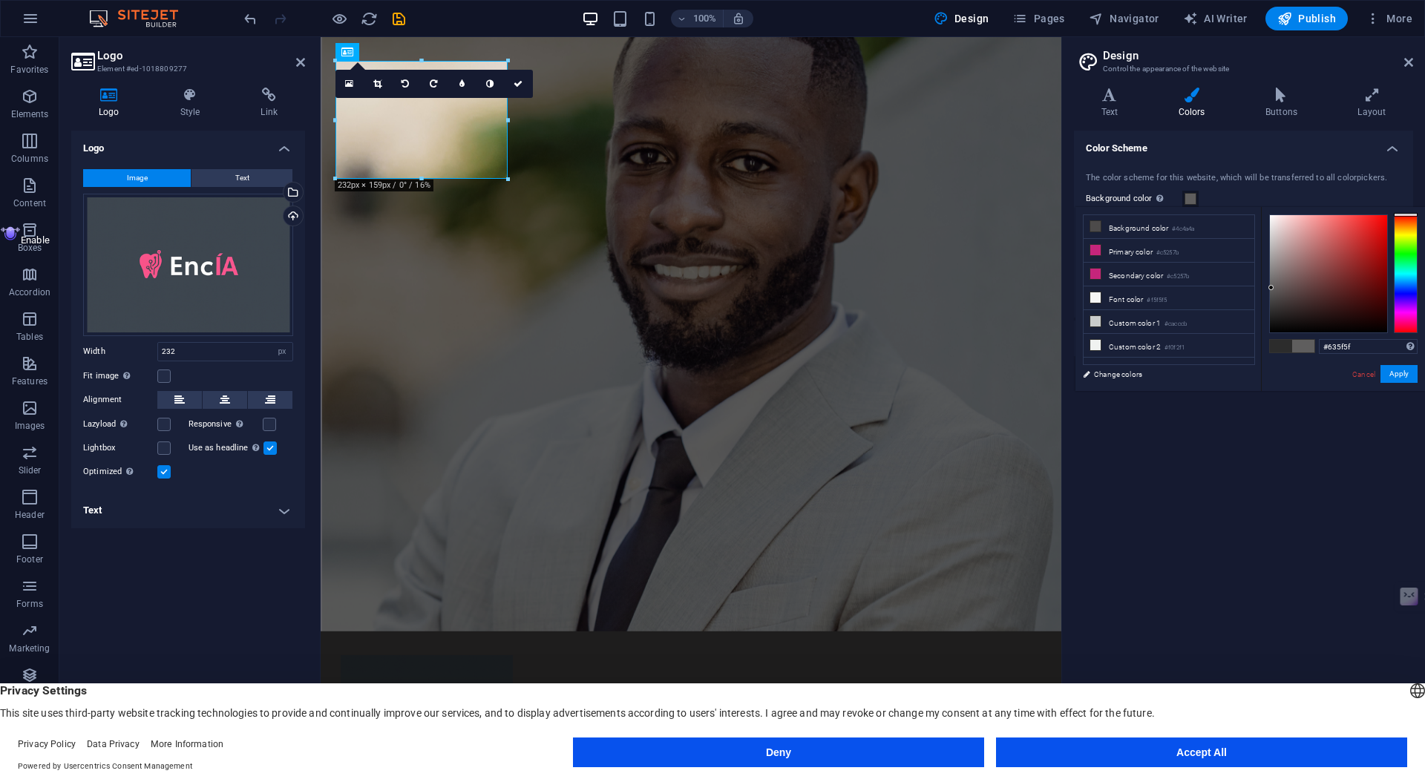
drag, startPoint x: 1272, startPoint y: 294, endPoint x: 1273, endPoint y: 287, distance: 7.5
click at [1273, 287] on div at bounding box center [1271, 287] width 5 height 5
type input "#565656"
drag, startPoint x: 1272, startPoint y: 287, endPoint x: 1264, endPoint y: 292, distance: 10.1
click at [1264, 292] on div "#565656 Supported formats #0852ed rgb(8, 82, 237) rgba(8, 82, 237, 90%) hsv(221…" at bounding box center [1343, 406] width 164 height 399
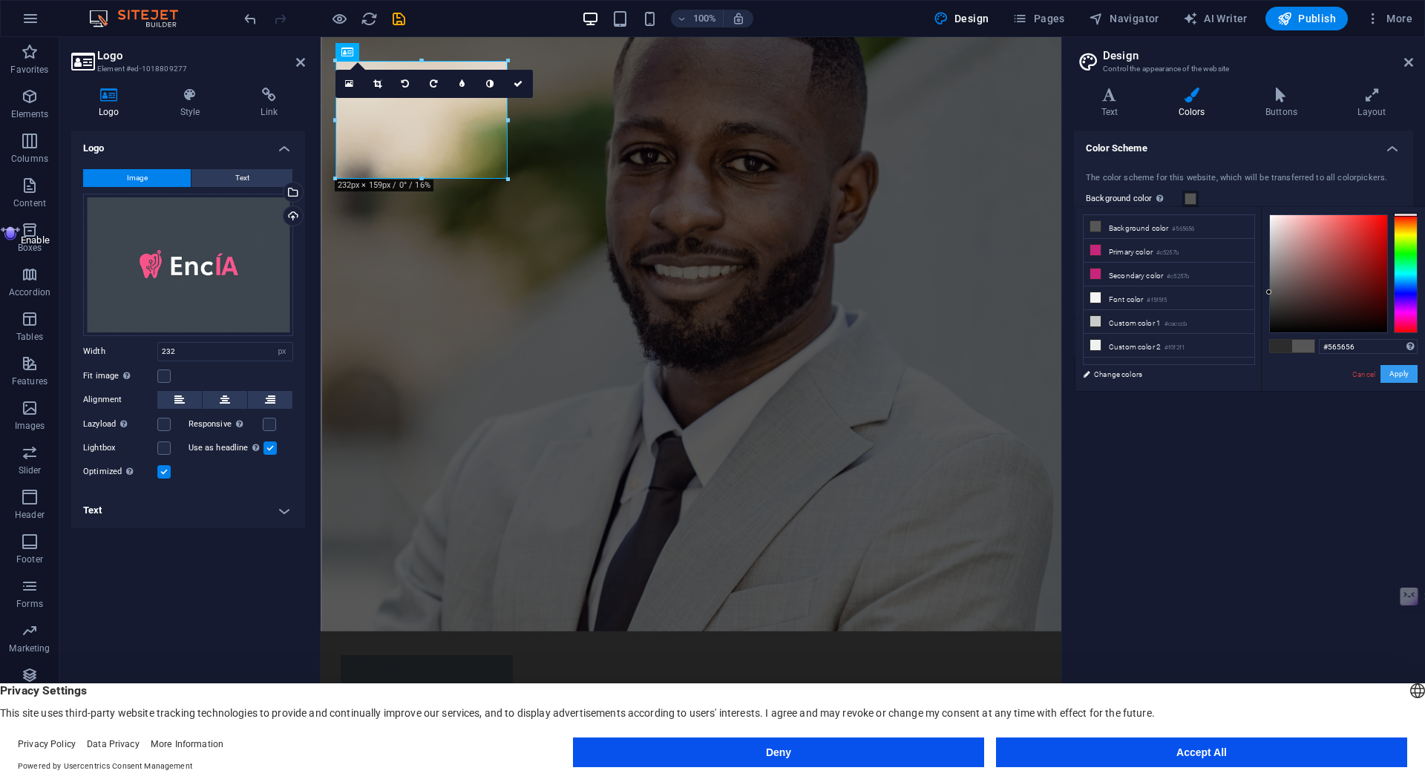
click at [1413, 380] on button "Apply" at bounding box center [1399, 374] width 37 height 18
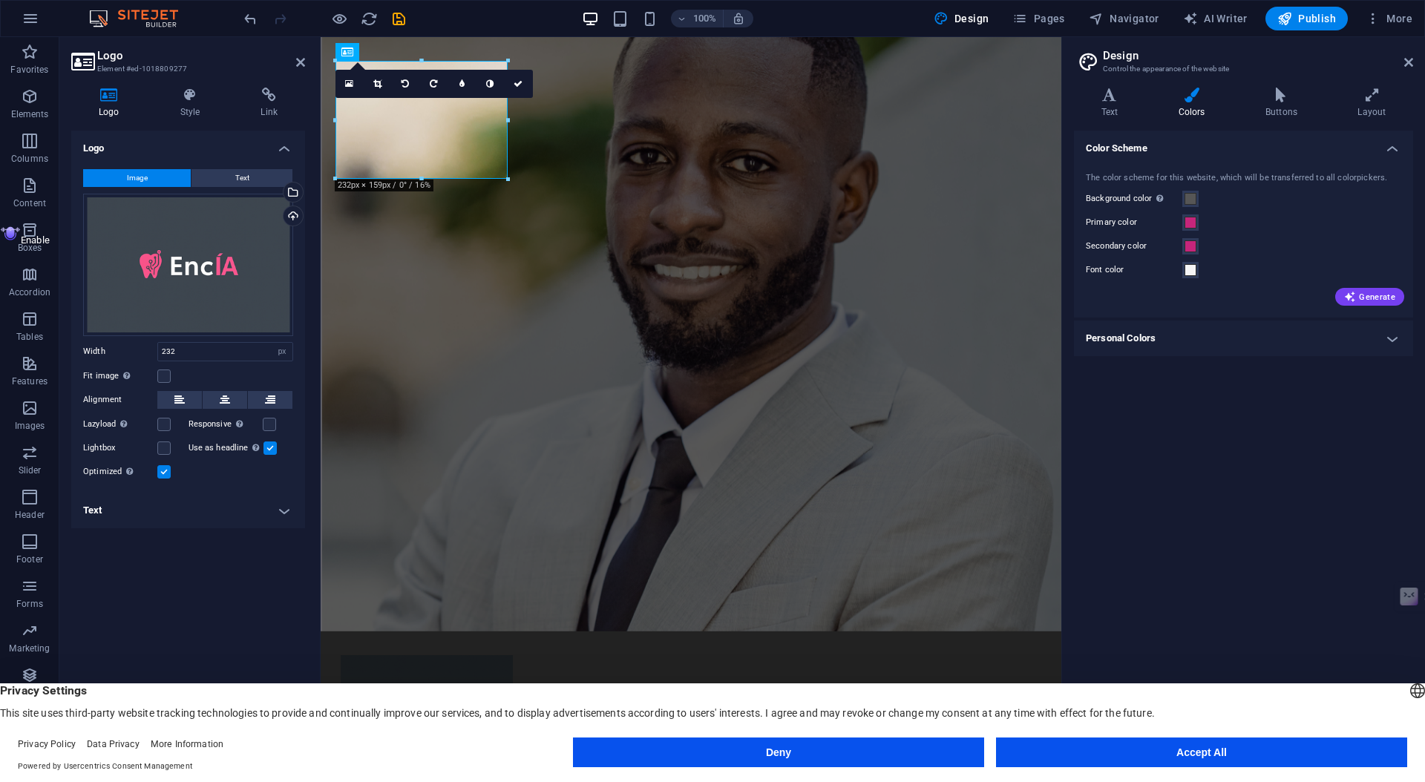
click at [1011, 294] on figure at bounding box center [691, 334] width 741 height 595
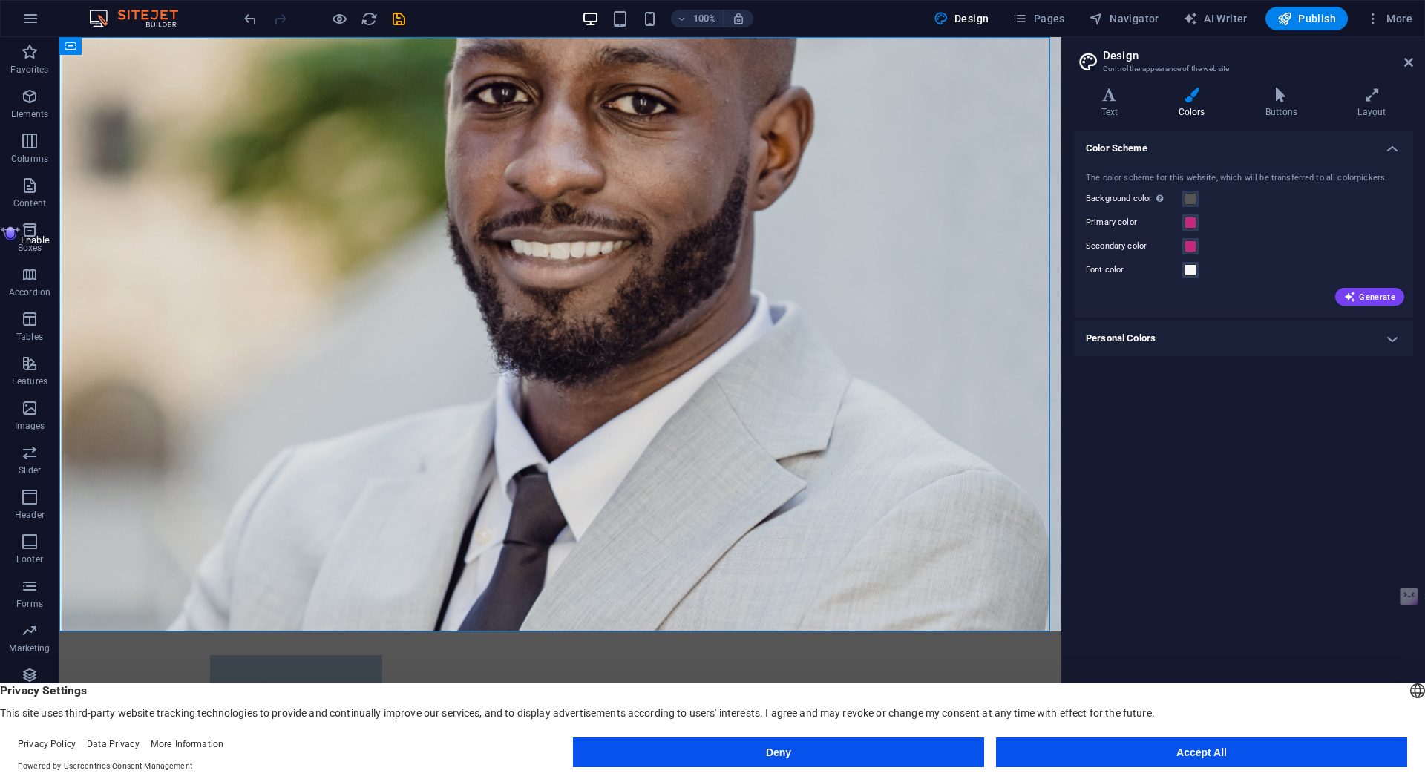
click at [1200, 111] on h4 "Colors" at bounding box center [1194, 103] width 87 height 31
click at [319, 655] on div at bounding box center [560, 714] width 701 height 118
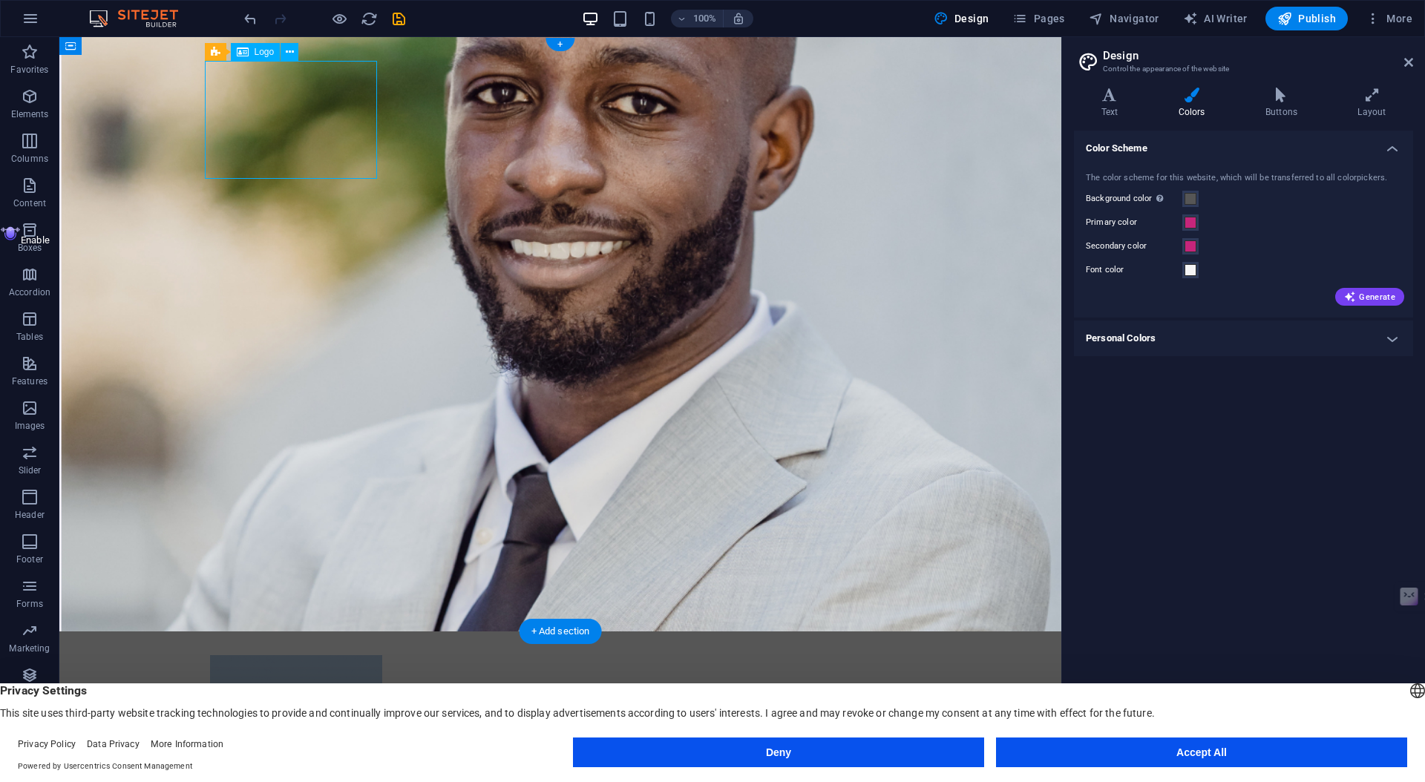
click at [319, 655] on div at bounding box center [560, 714] width 701 height 118
select select "px"
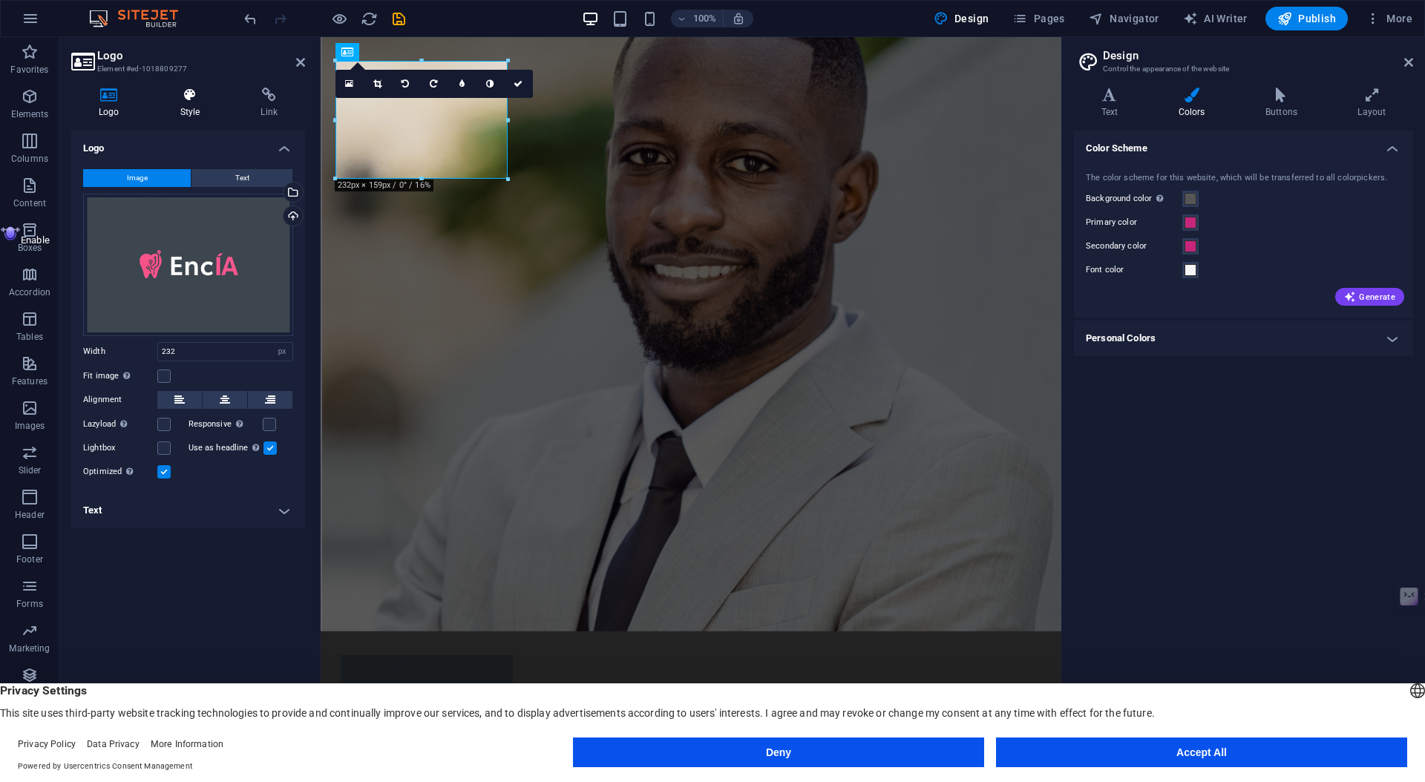
click at [180, 96] on icon at bounding box center [190, 95] width 75 height 15
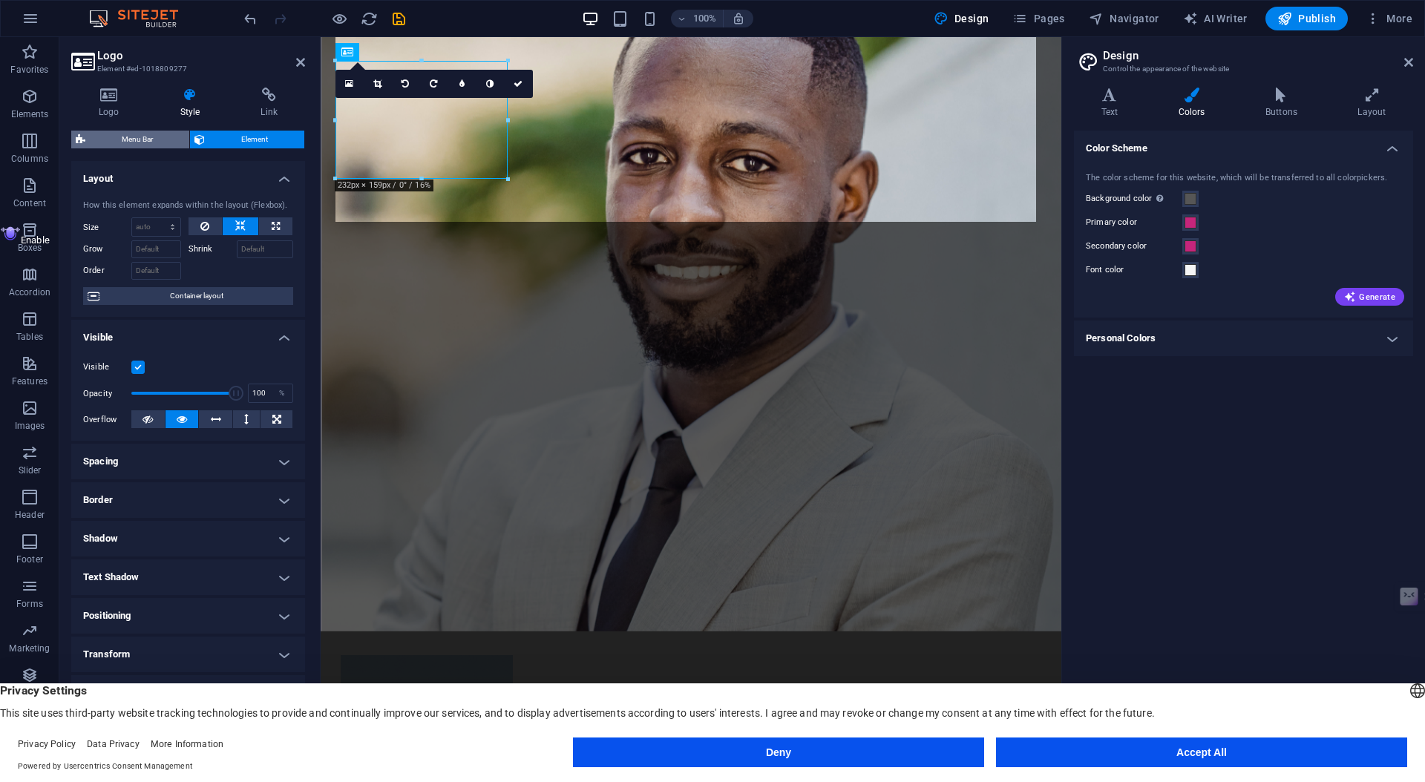
click at [130, 143] on span "Menu Bar" at bounding box center [137, 140] width 95 height 18
select select "rem"
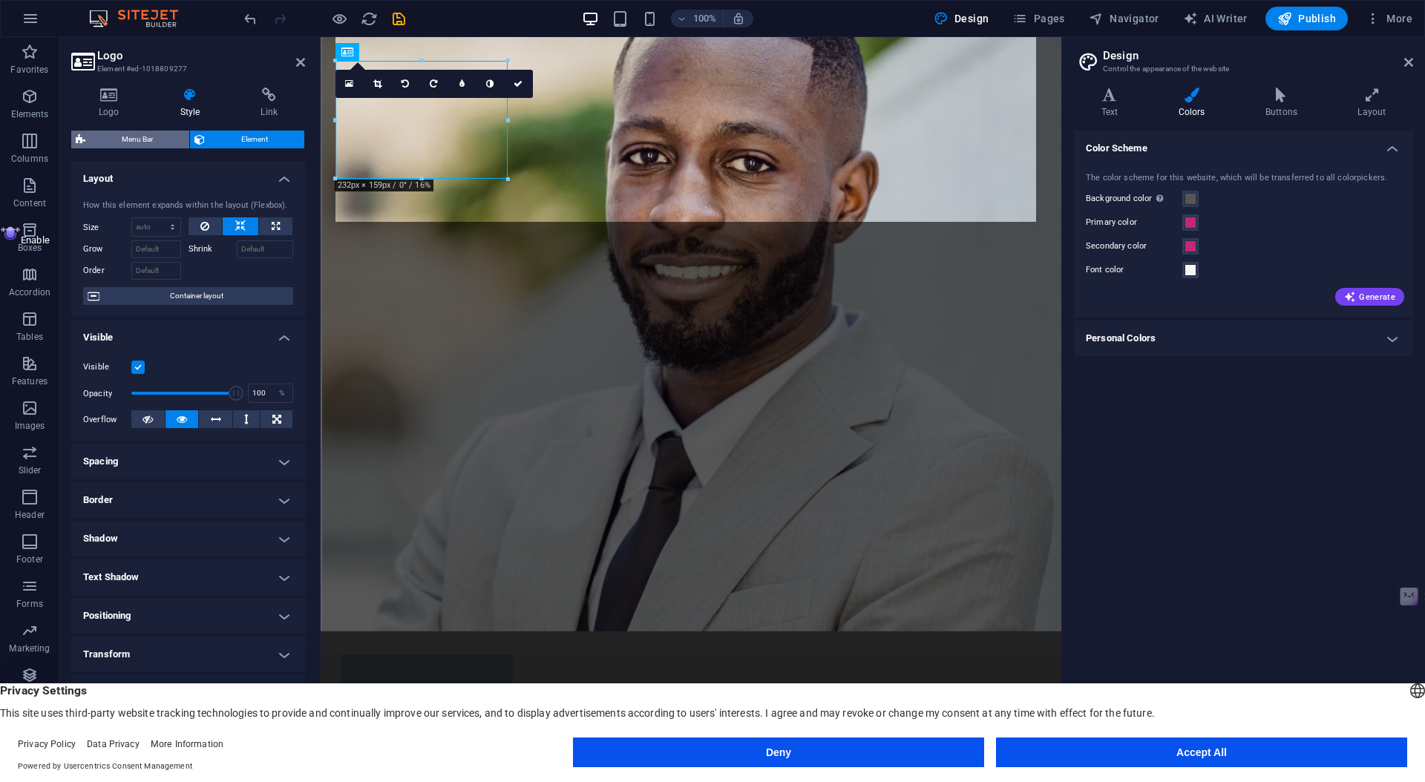
select select "preset-menu-v2-home-7"
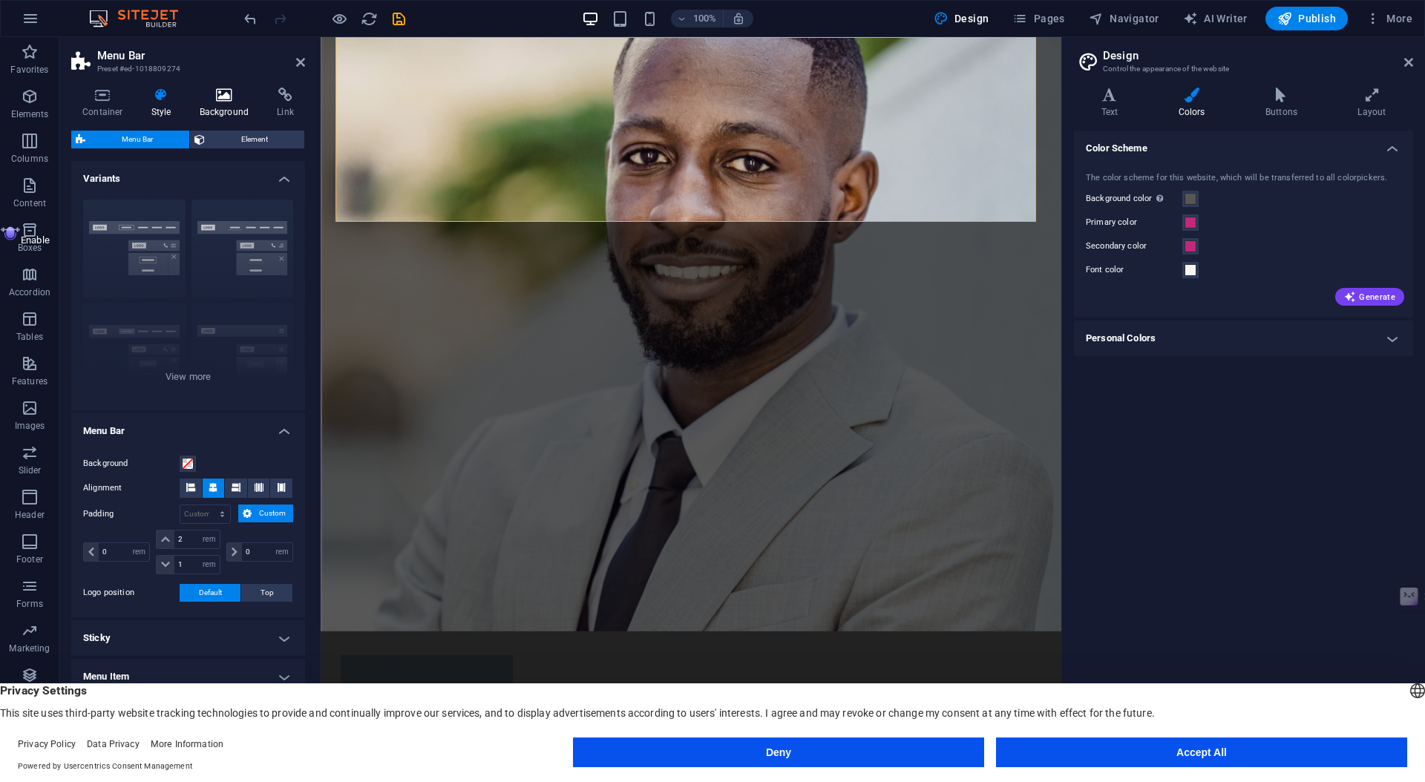
click at [231, 91] on icon at bounding box center [225, 95] width 72 height 15
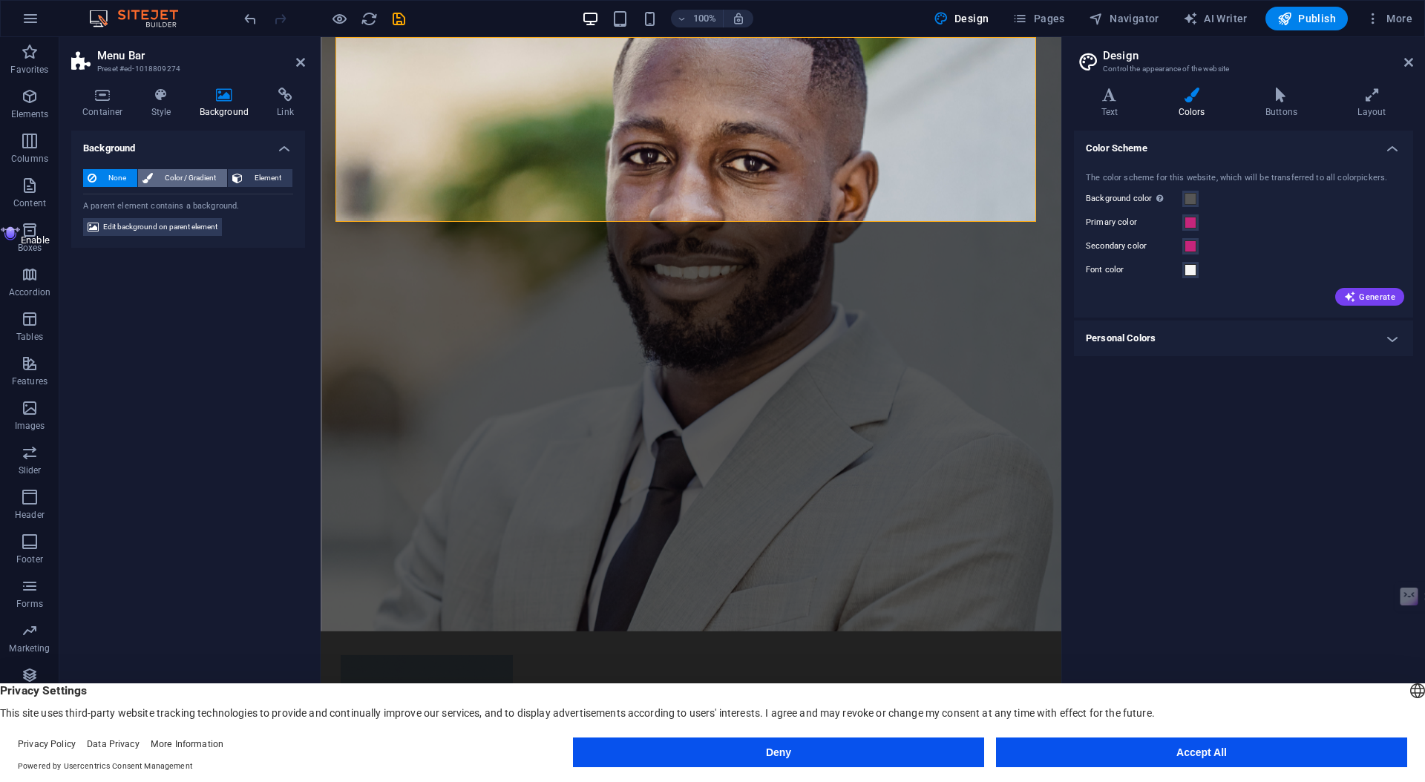
click at [167, 175] on span "Color / Gradient" at bounding box center [189, 178] width 65 height 18
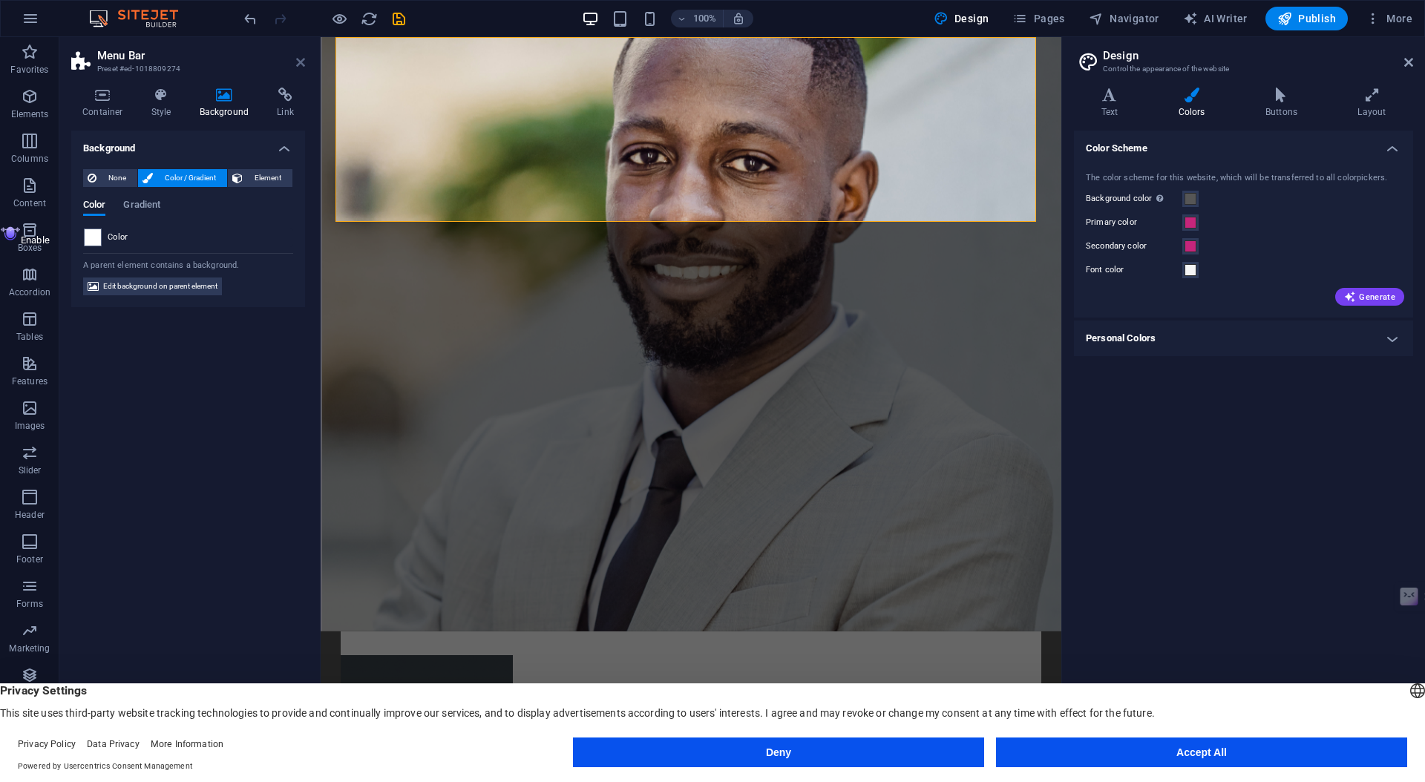
click at [303, 57] on icon at bounding box center [300, 62] width 9 height 12
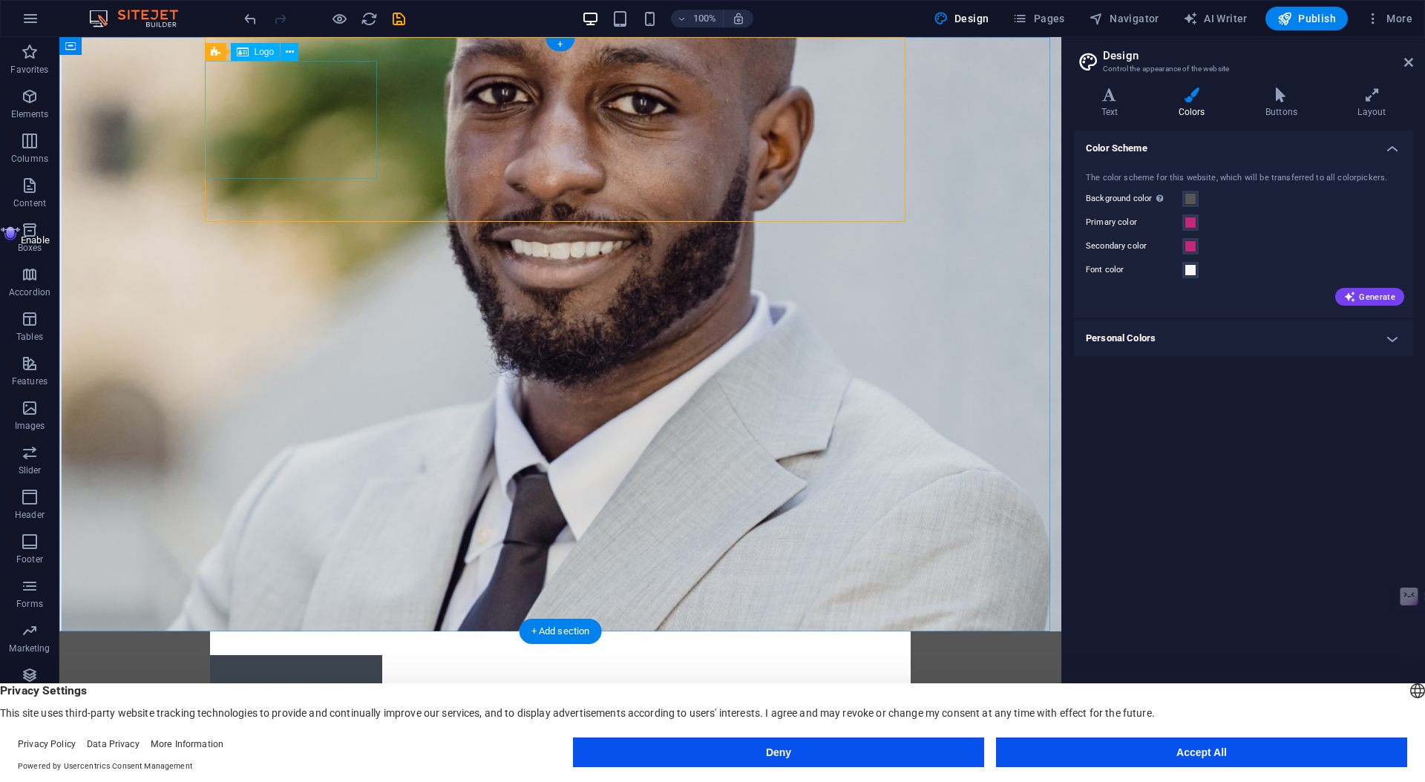
click at [320, 655] on div at bounding box center [560, 714] width 701 height 118
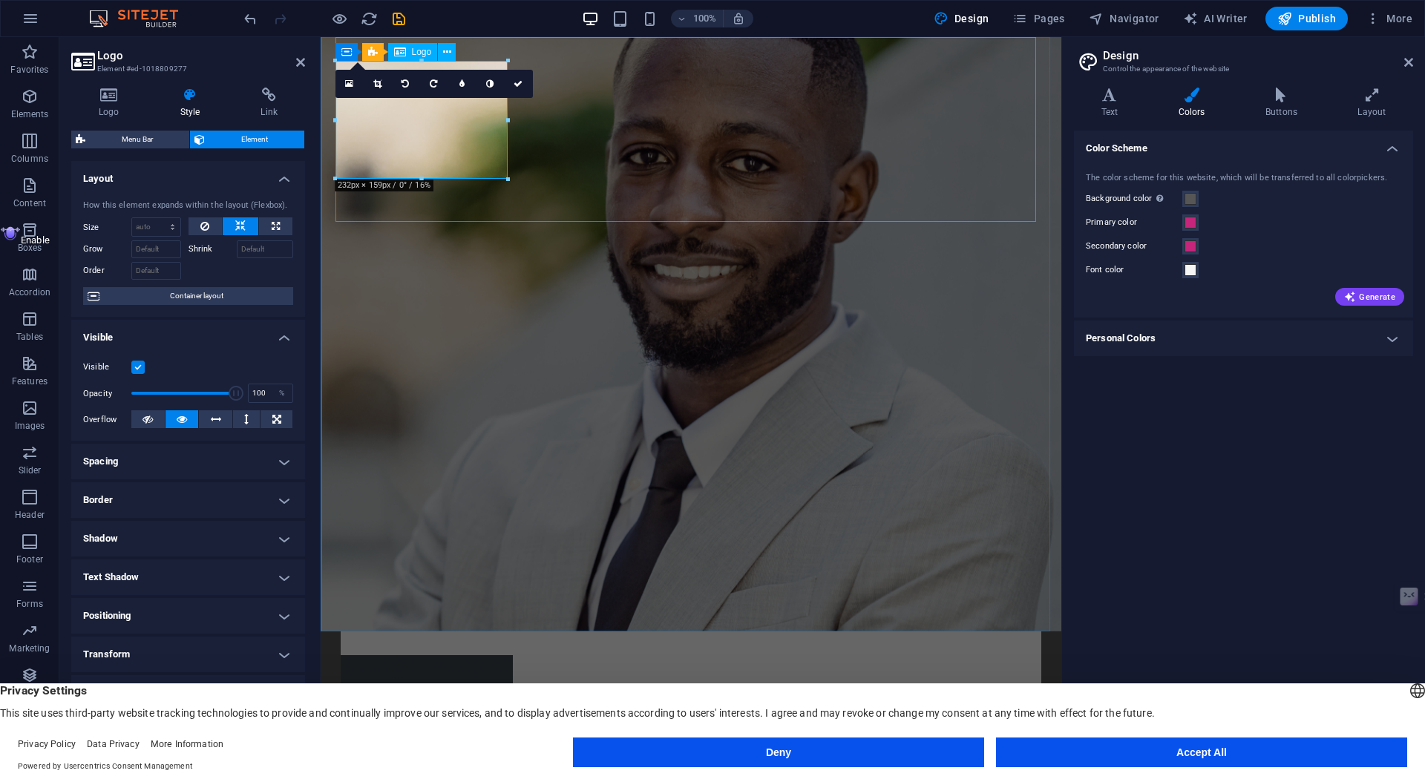
click at [482, 655] on div at bounding box center [691, 714] width 701 height 118
click at [877, 379] on figure at bounding box center [691, 334] width 741 height 595
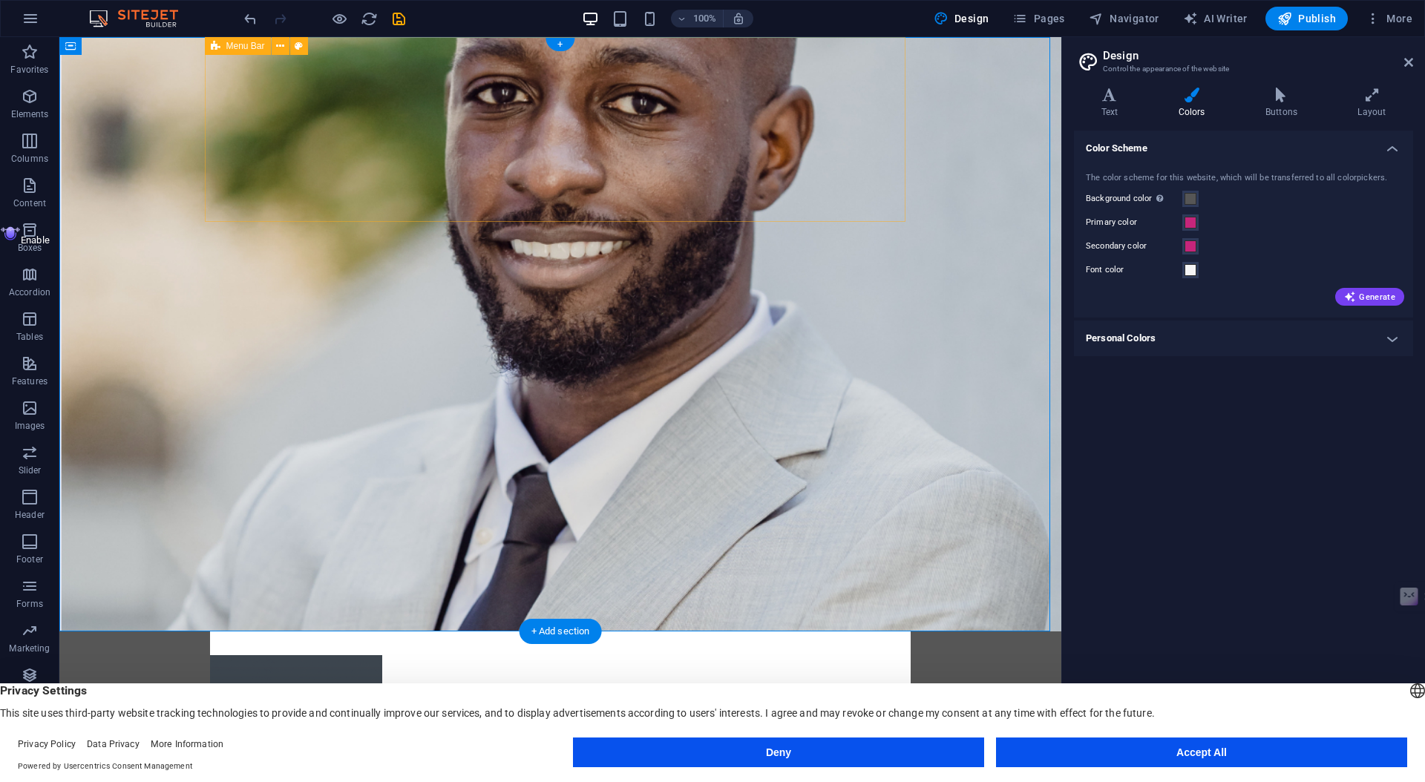
click at [610, 632] on div "Menu Home About Services Get Started Contact Discover Our Solutions" at bounding box center [560, 742] width 701 height 220
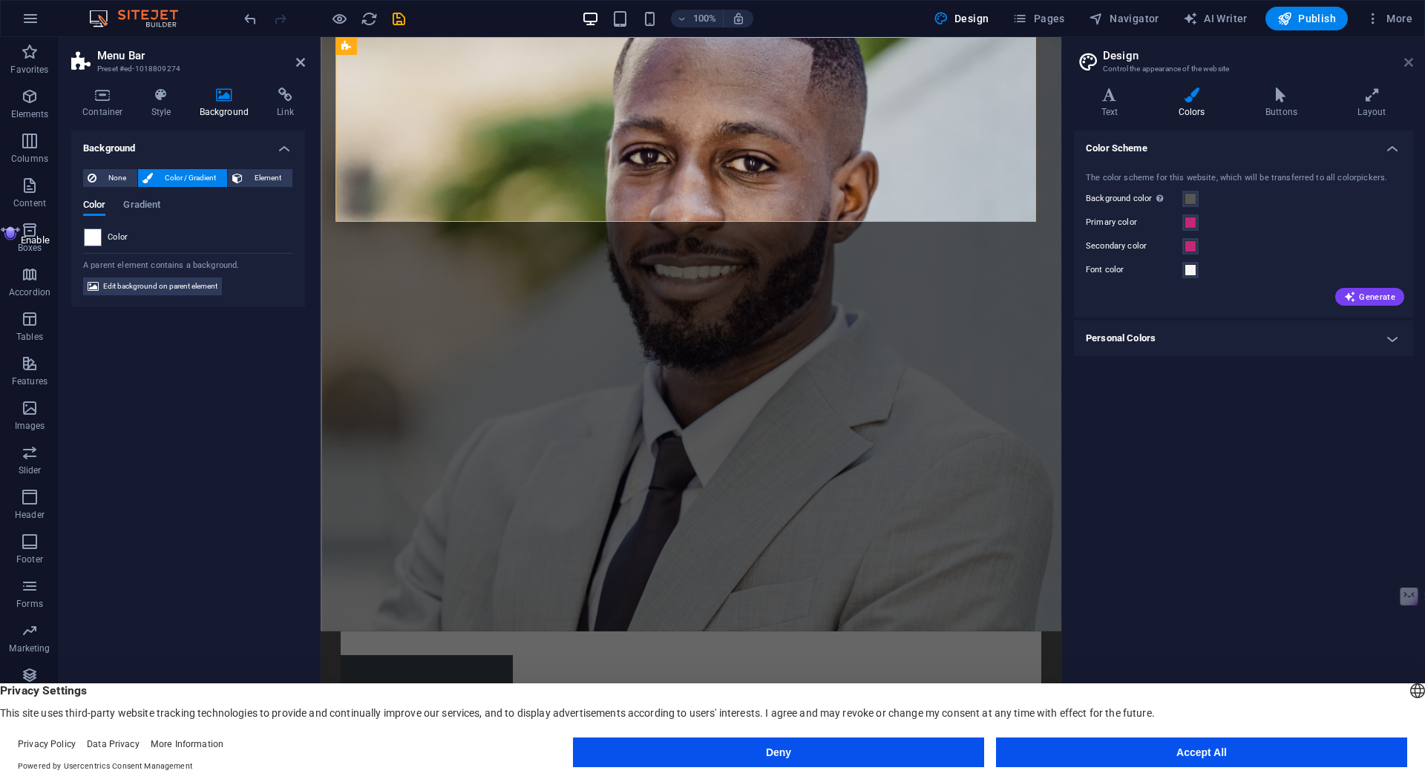
click at [1409, 61] on icon at bounding box center [1408, 62] width 9 height 12
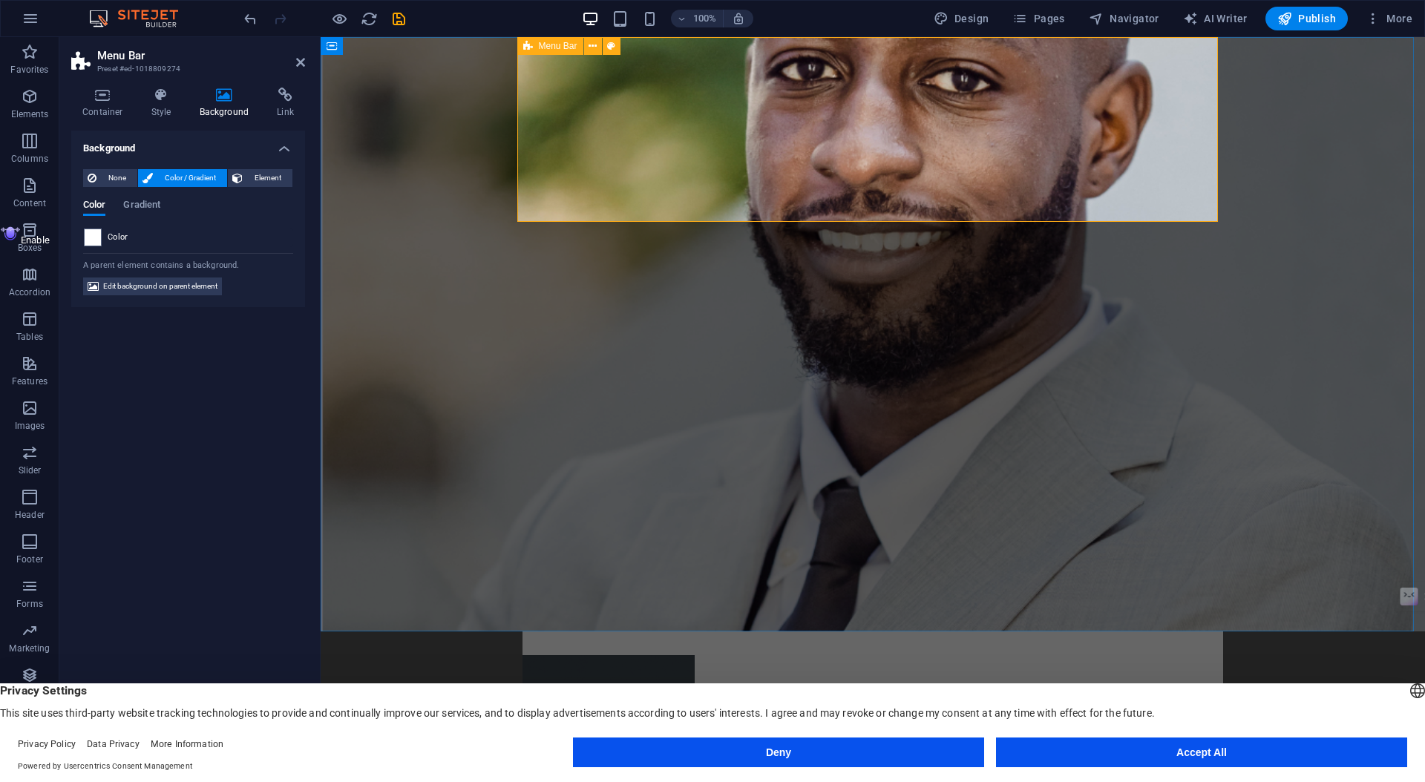
click at [750, 632] on div "Menu Home About Services Get Started Contact Discover Our Solutions" at bounding box center [873, 742] width 701 height 220
click at [842, 773] on nav "Home About Services Get Started Contact" at bounding box center [873, 791] width 701 height 36
select select
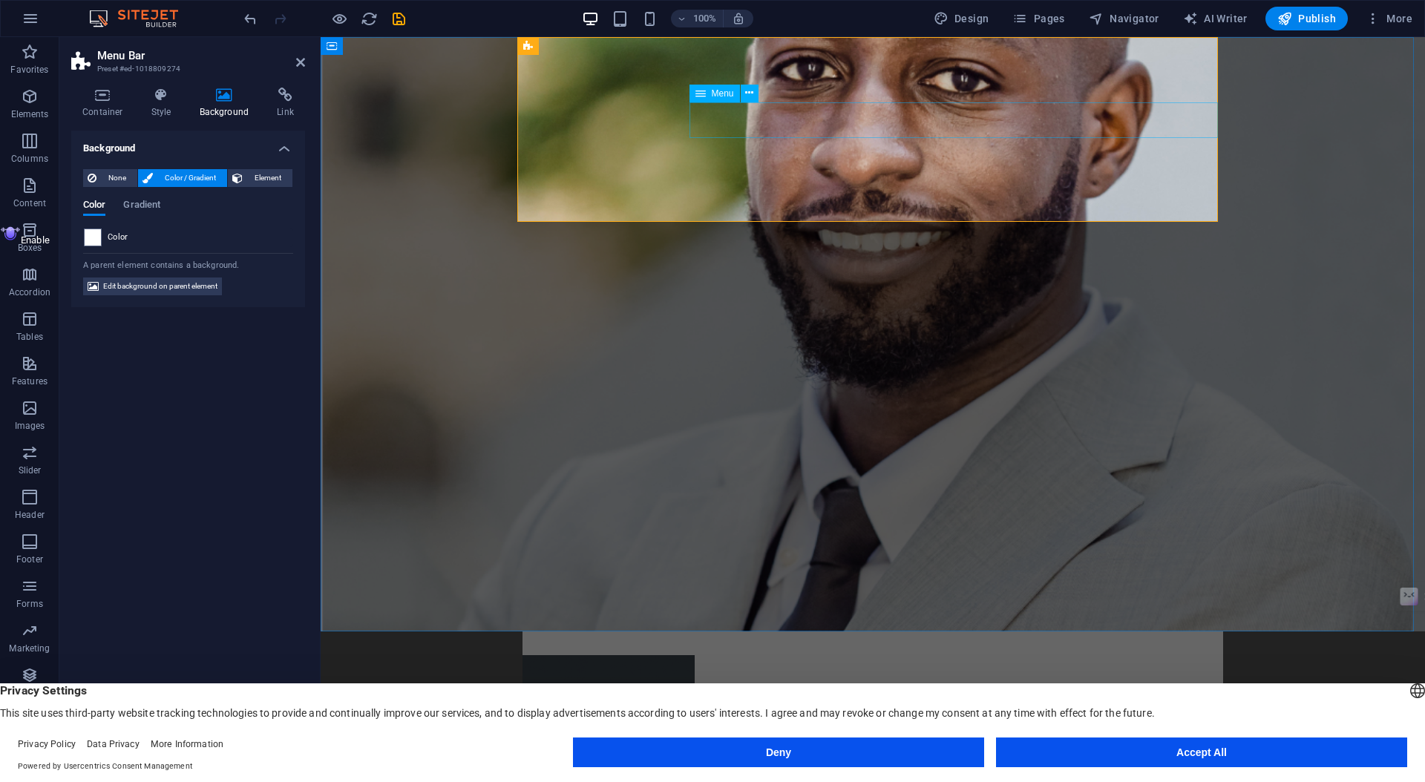
select select
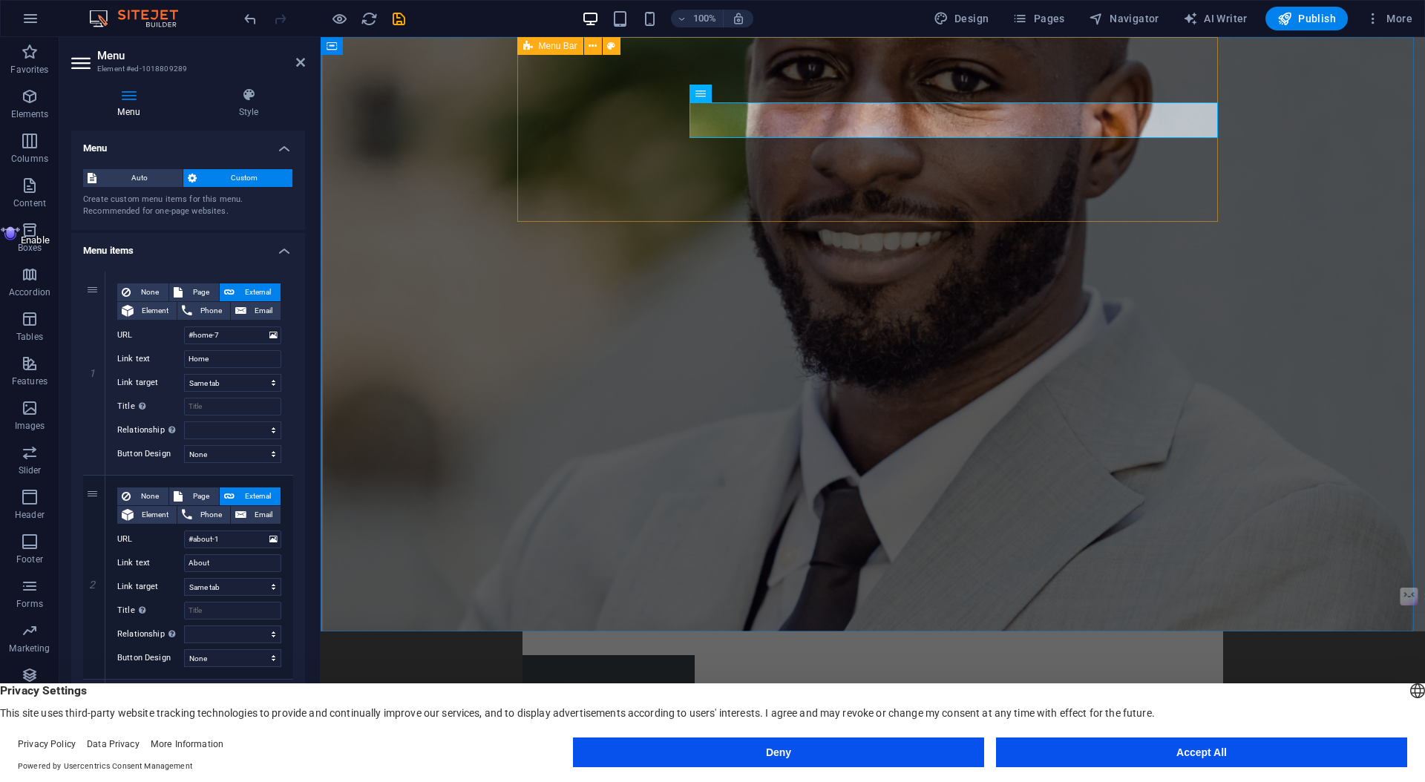
click at [832, 632] on div "Menu Home About Services Get Started Contact Discover Our Solutions" at bounding box center [873, 742] width 701 height 220
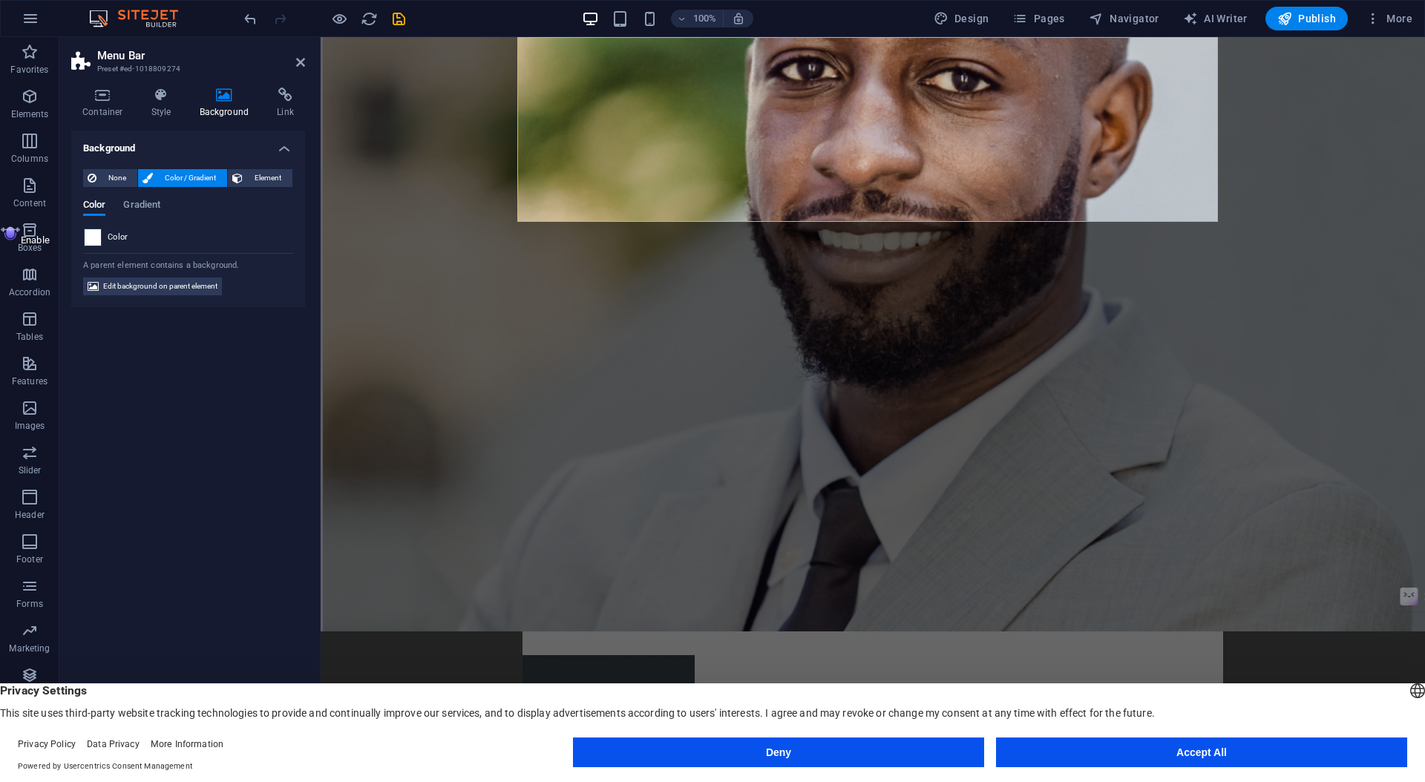
click at [88, 241] on span at bounding box center [93, 237] width 16 height 16
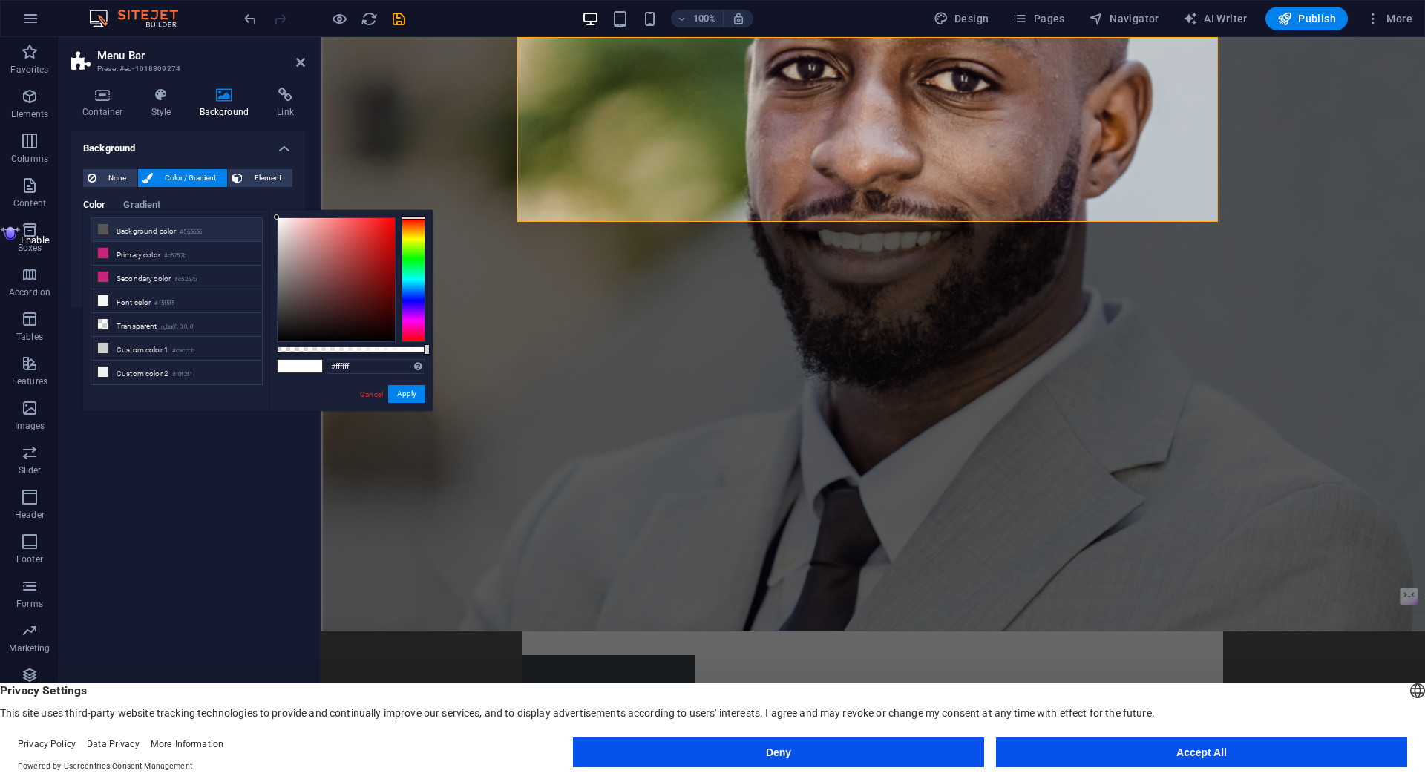
click at [108, 232] on icon at bounding box center [103, 229] width 10 height 10
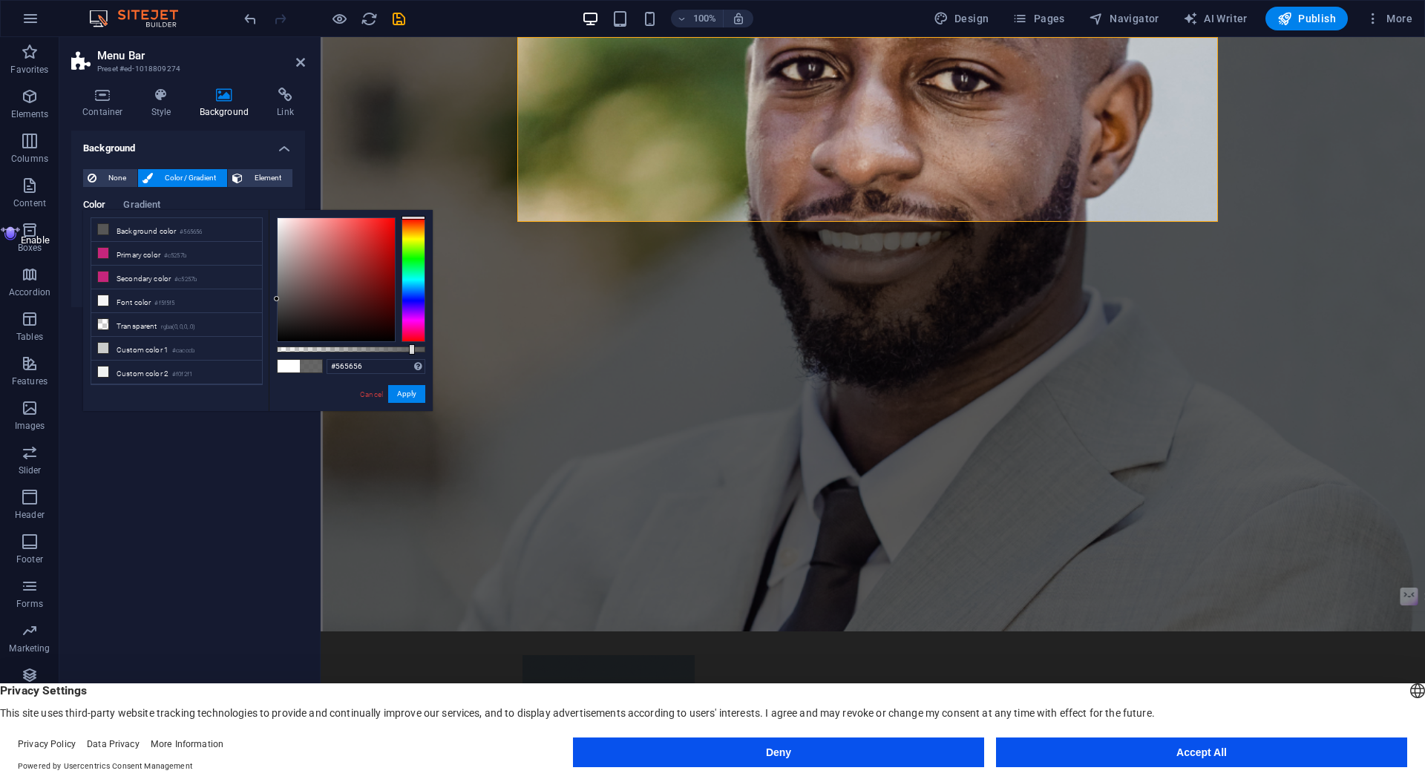
drag, startPoint x: 416, startPoint y: 349, endPoint x: 468, endPoint y: 347, distance: 52.0
click at [468, 347] on body "encia.es Home Favorites Elements Columns Content Boxes Accordion Tables Feature…" at bounding box center [712, 391] width 1425 height 782
click at [536, 655] on div at bounding box center [873, 714] width 701 height 118
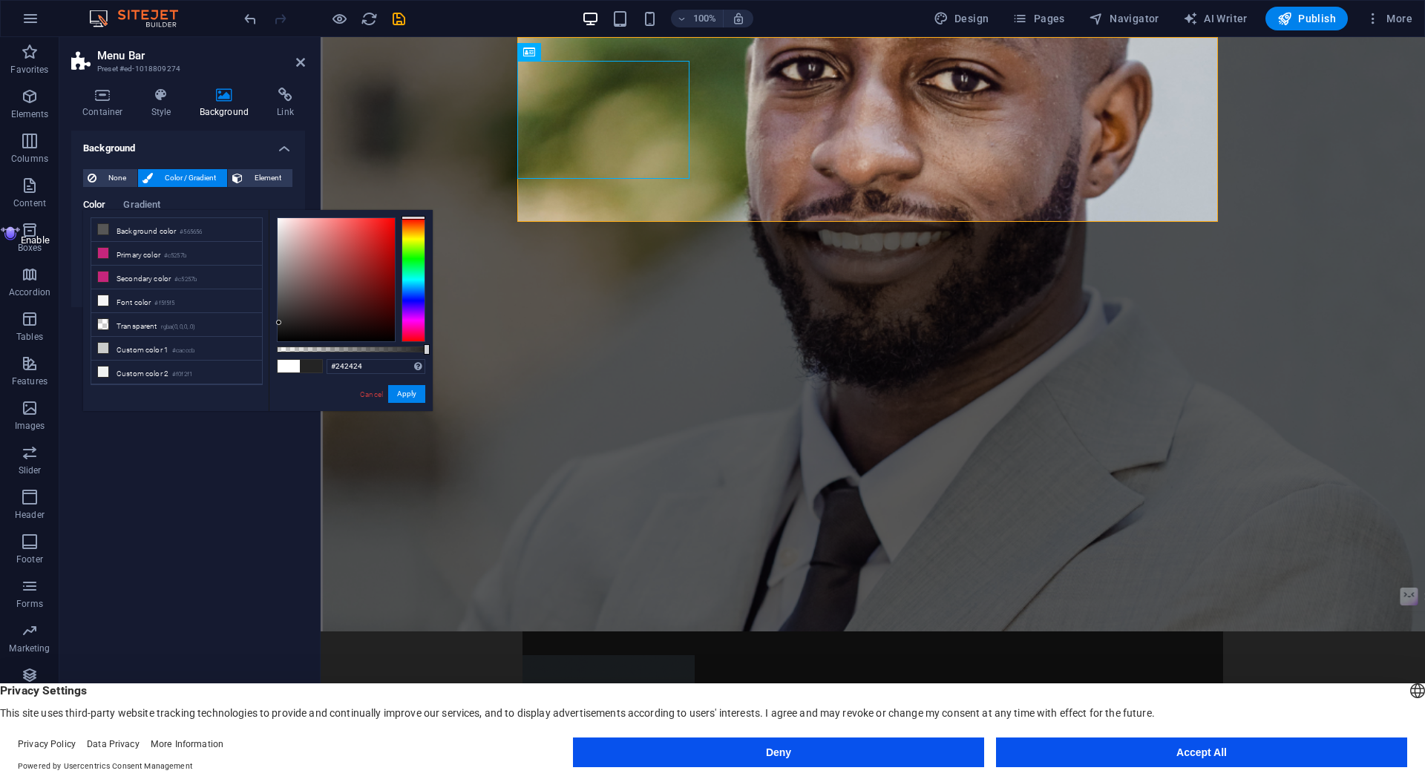
drag, startPoint x: 277, startPoint y: 299, endPoint x: 279, endPoint y: 321, distance: 22.4
click at [279, 323] on div at bounding box center [278, 322] width 5 height 5
drag, startPoint x: 419, startPoint y: 350, endPoint x: 376, endPoint y: 356, distance: 43.5
click at [376, 356] on div "rgba(36, 36, 36, 0.67) Supported formats #0852ed rgb(8, 82, 237) rgba(8, 82, 23…" at bounding box center [351, 418] width 164 height 416
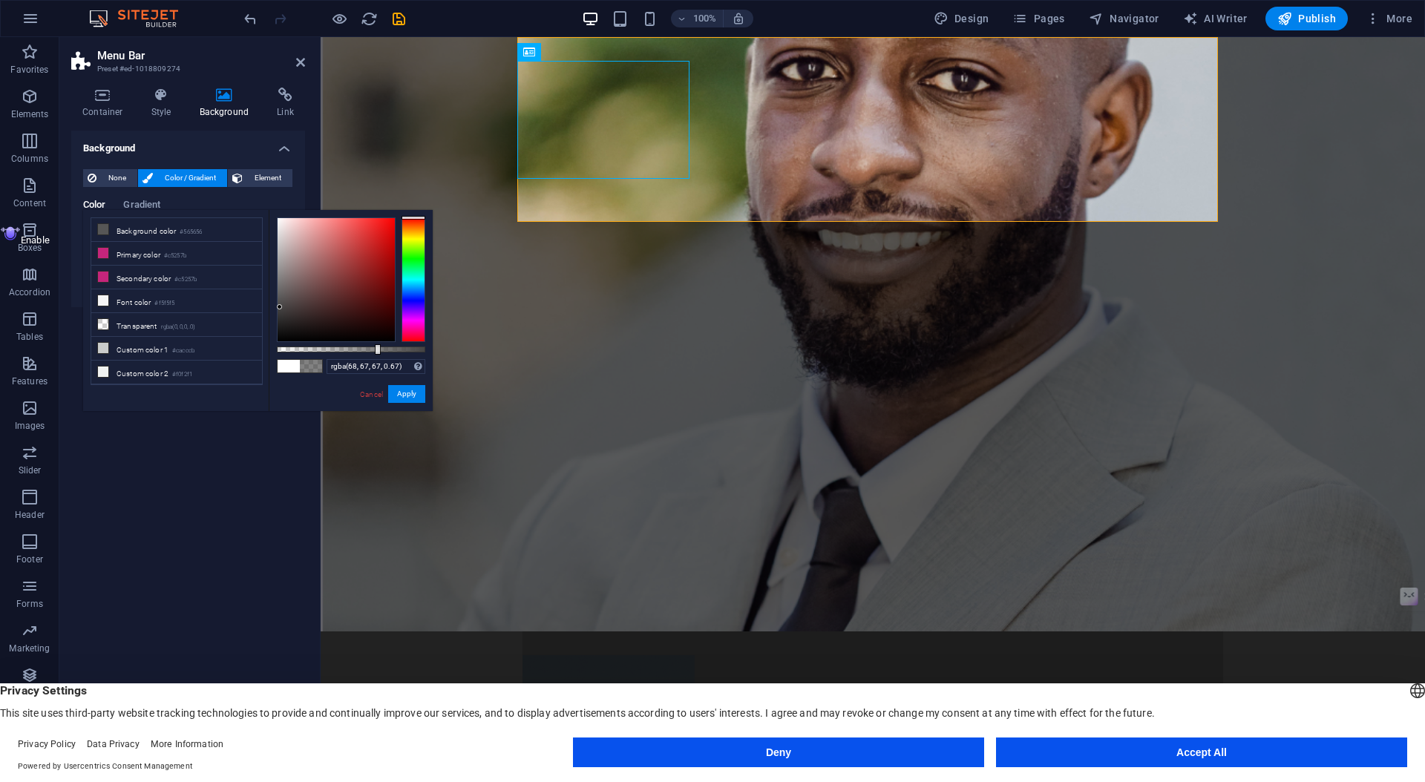
drag, startPoint x: 278, startPoint y: 324, endPoint x: 280, endPoint y: 307, distance: 17.1
click at [280, 307] on div at bounding box center [279, 306] width 5 height 5
drag, startPoint x: 376, startPoint y: 350, endPoint x: 457, endPoint y: 338, distance: 82.5
click at [457, 338] on body "encia.es Home Favorites Elements Columns Content Boxes Accordion Tables Feature…" at bounding box center [712, 391] width 1425 height 782
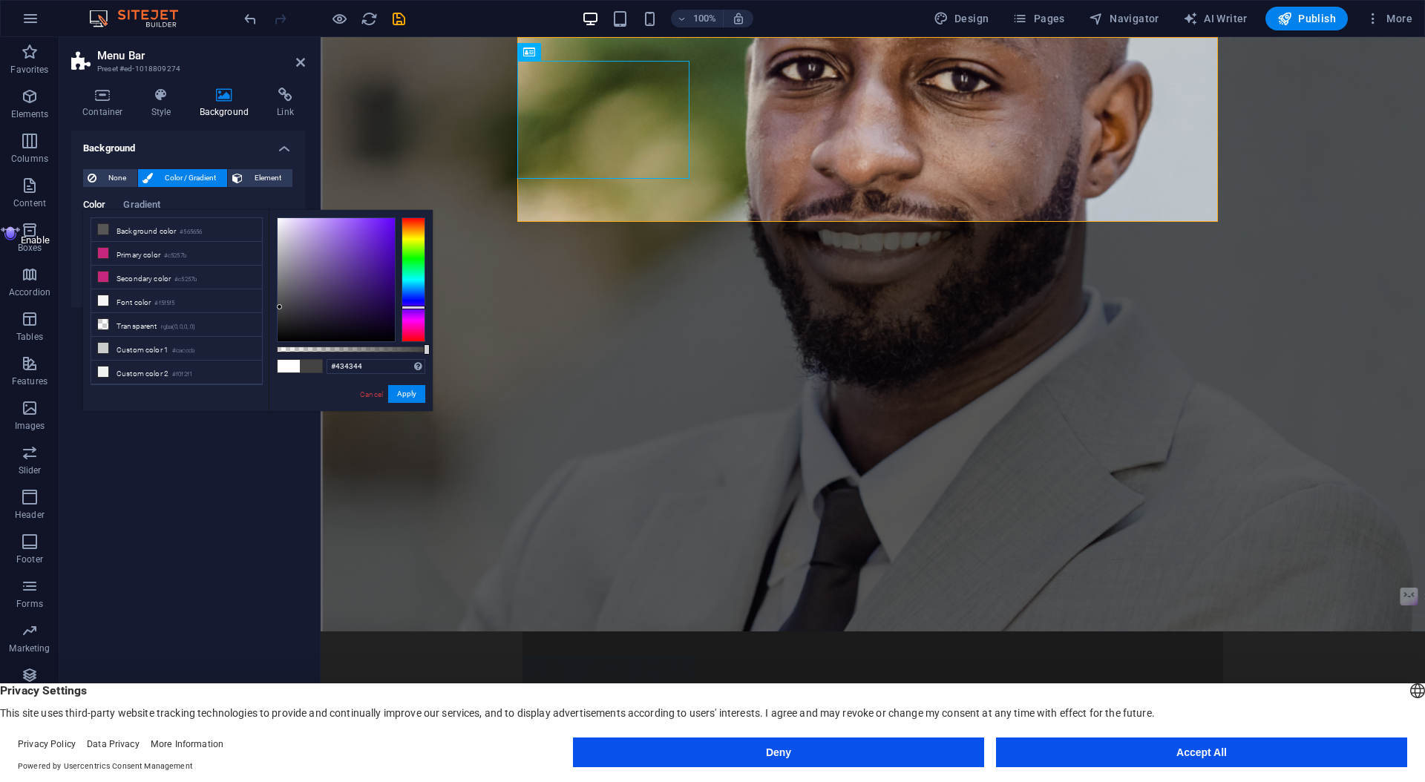
drag, startPoint x: 415, startPoint y: 220, endPoint x: 408, endPoint y: 307, distance: 87.9
click at [408, 307] on div at bounding box center [414, 279] width 24 height 125
click at [287, 307] on div at bounding box center [336, 279] width 117 height 123
drag, startPoint x: 416, startPoint y: 305, endPoint x: 416, endPoint y: 289, distance: 16.3
click at [416, 289] on div at bounding box center [414, 289] width 24 height 4
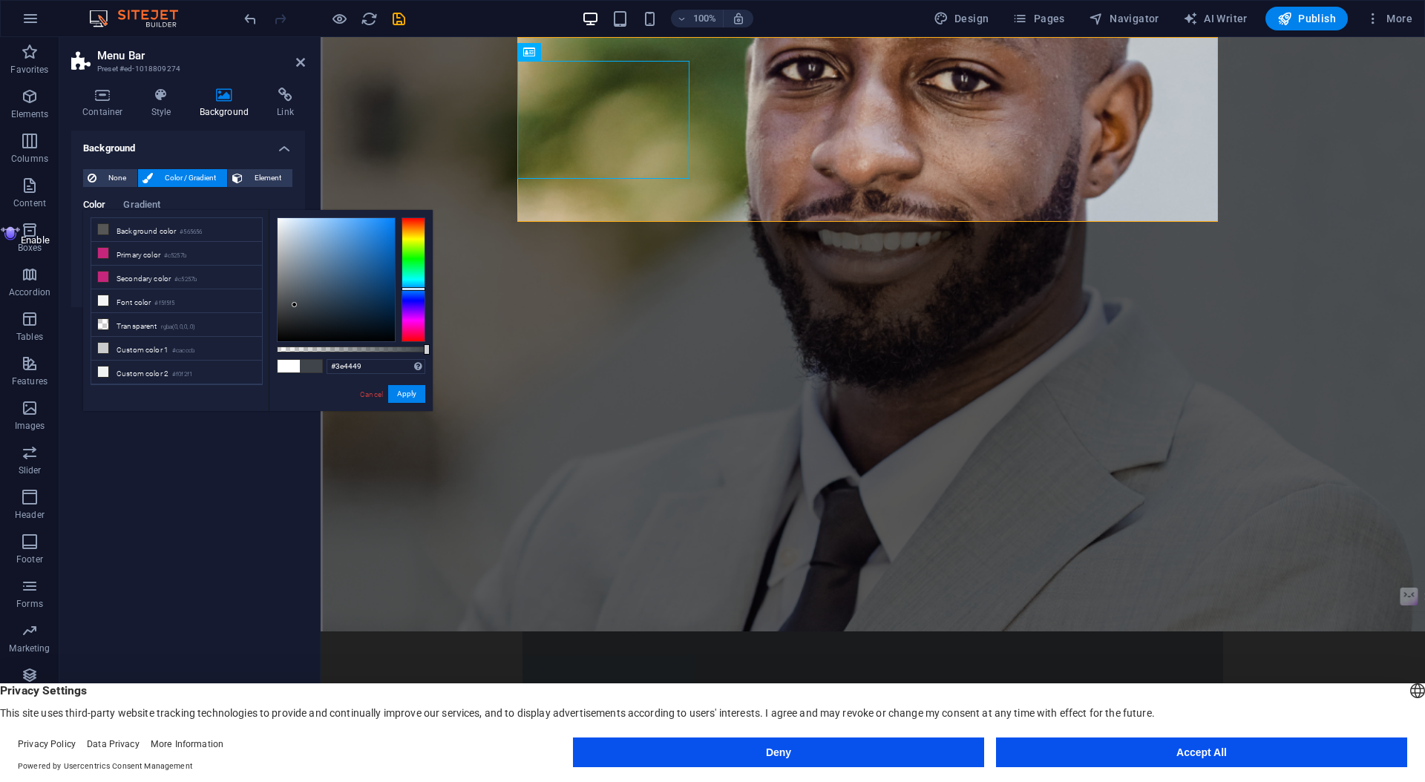
click at [295, 305] on div at bounding box center [294, 304] width 5 height 5
click at [461, 292] on figure at bounding box center [873, 334] width 1105 height 595
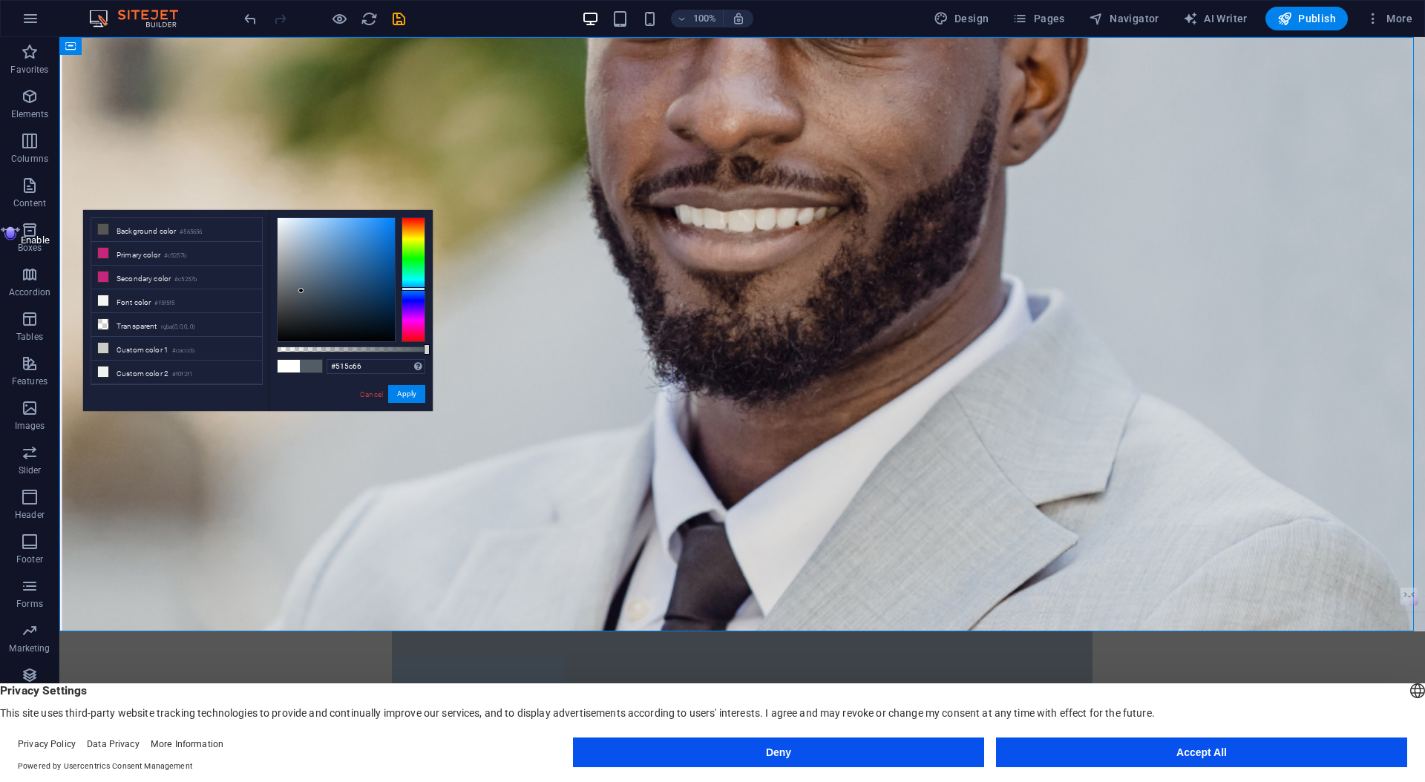
drag, startPoint x: 298, startPoint y: 304, endPoint x: 301, endPoint y: 291, distance: 13.9
click at [301, 291] on div at bounding box center [336, 279] width 117 height 123
click at [654, 632] on div "Menu Home About Services Get Started Contact Discover Our Solutions" at bounding box center [742, 742] width 701 height 220
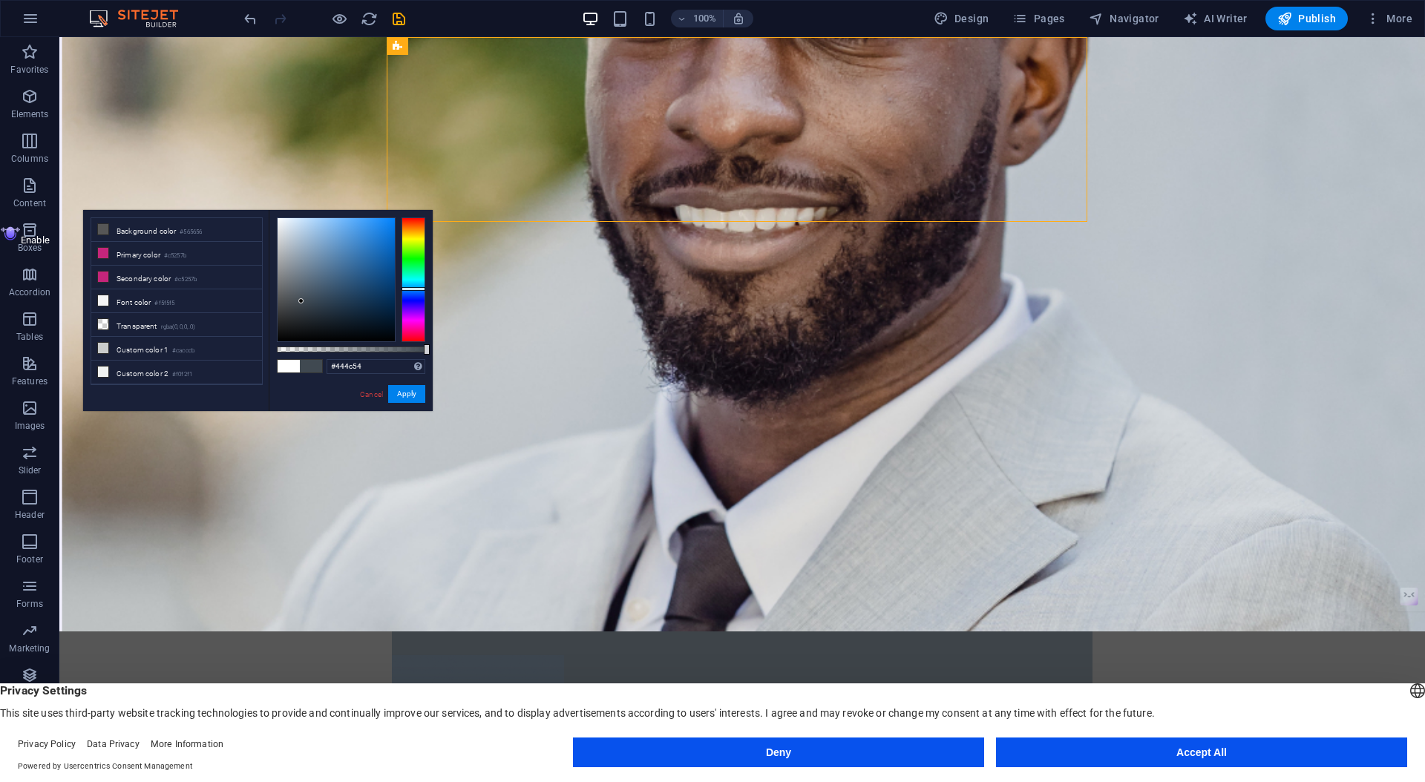
click at [298, 299] on div at bounding box center [300, 300] width 5 height 5
click at [569, 632] on div "Menu Home About Services Get Started Contact Discover Our Solutions" at bounding box center [742, 742] width 701 height 220
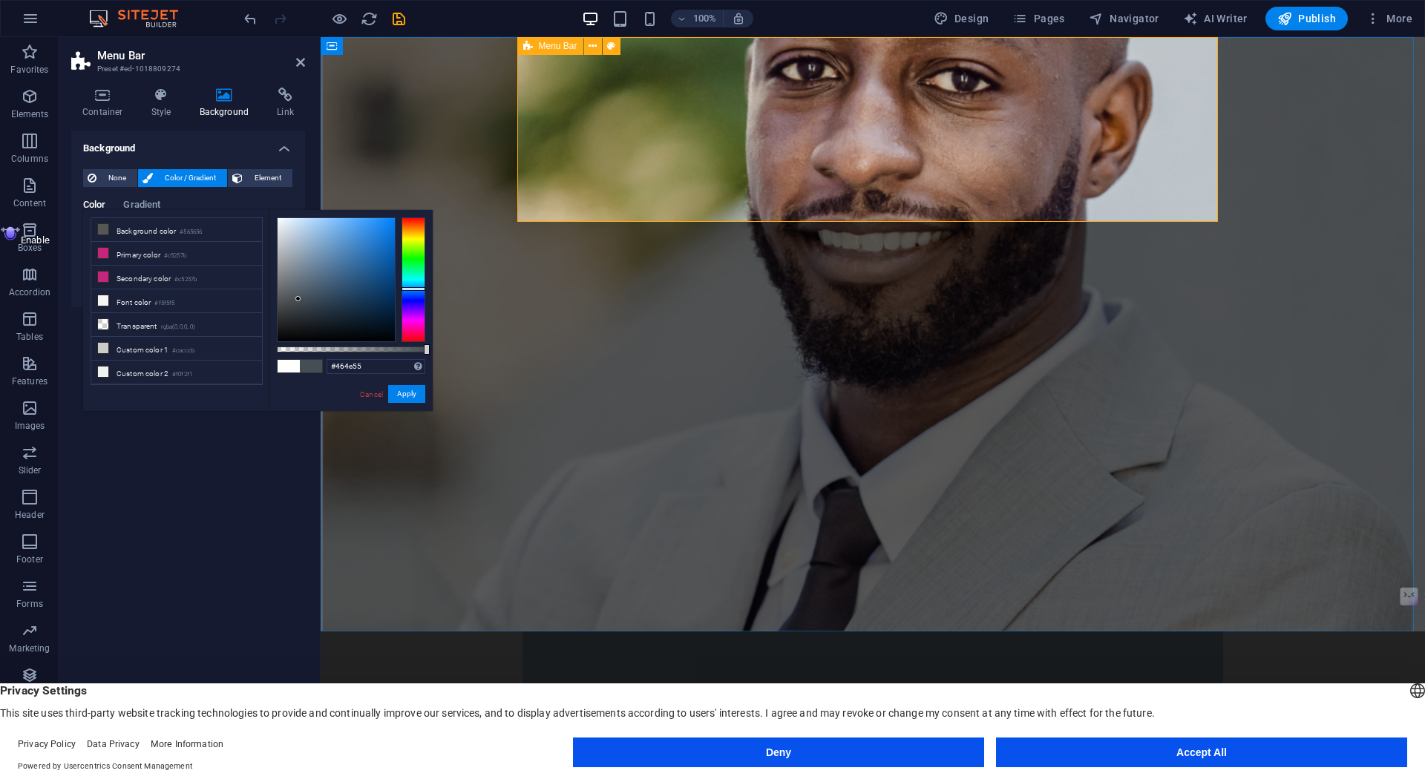
click at [747, 632] on div "Menu Home About Services Get Started Contact Discover Our Solutions" at bounding box center [873, 742] width 701 height 220
type input "#3e464e"
click at [300, 303] on div at bounding box center [299, 302] width 5 height 5
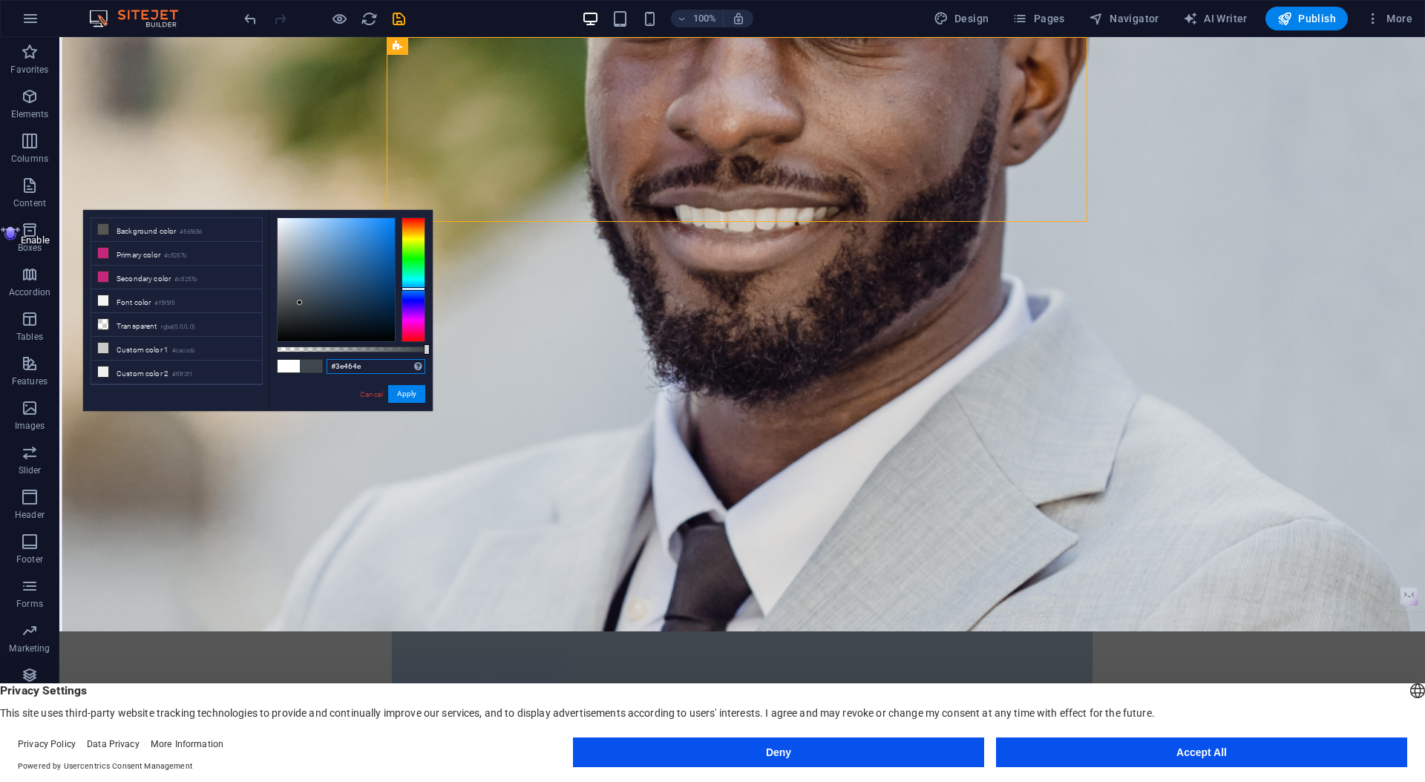
click at [376, 367] on input "#3e464e" at bounding box center [376, 366] width 99 height 15
click at [411, 395] on button "Apply" at bounding box center [406, 394] width 37 height 18
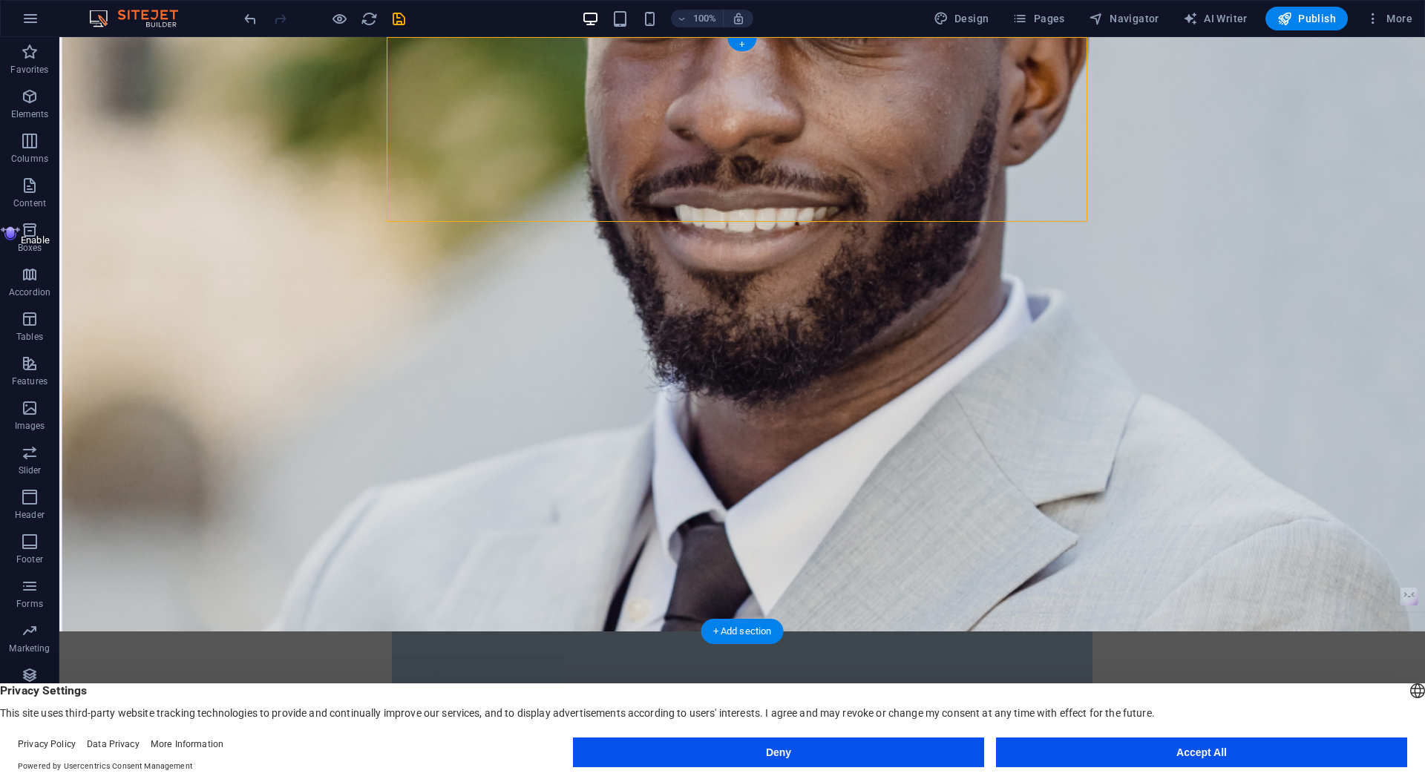
click at [206, 306] on figure at bounding box center [742, 334] width 1366 height 595
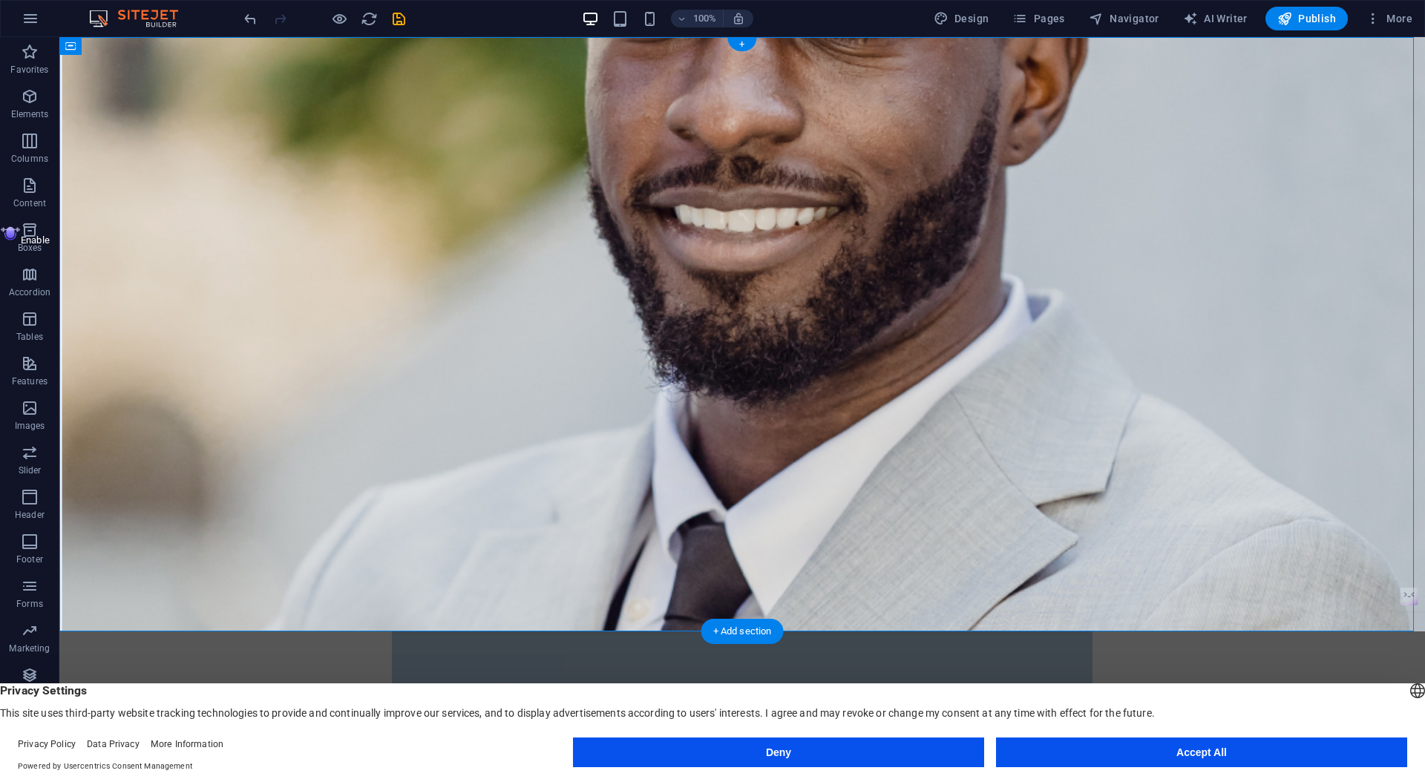
click at [309, 186] on figure at bounding box center [742, 334] width 1366 height 595
select select "header"
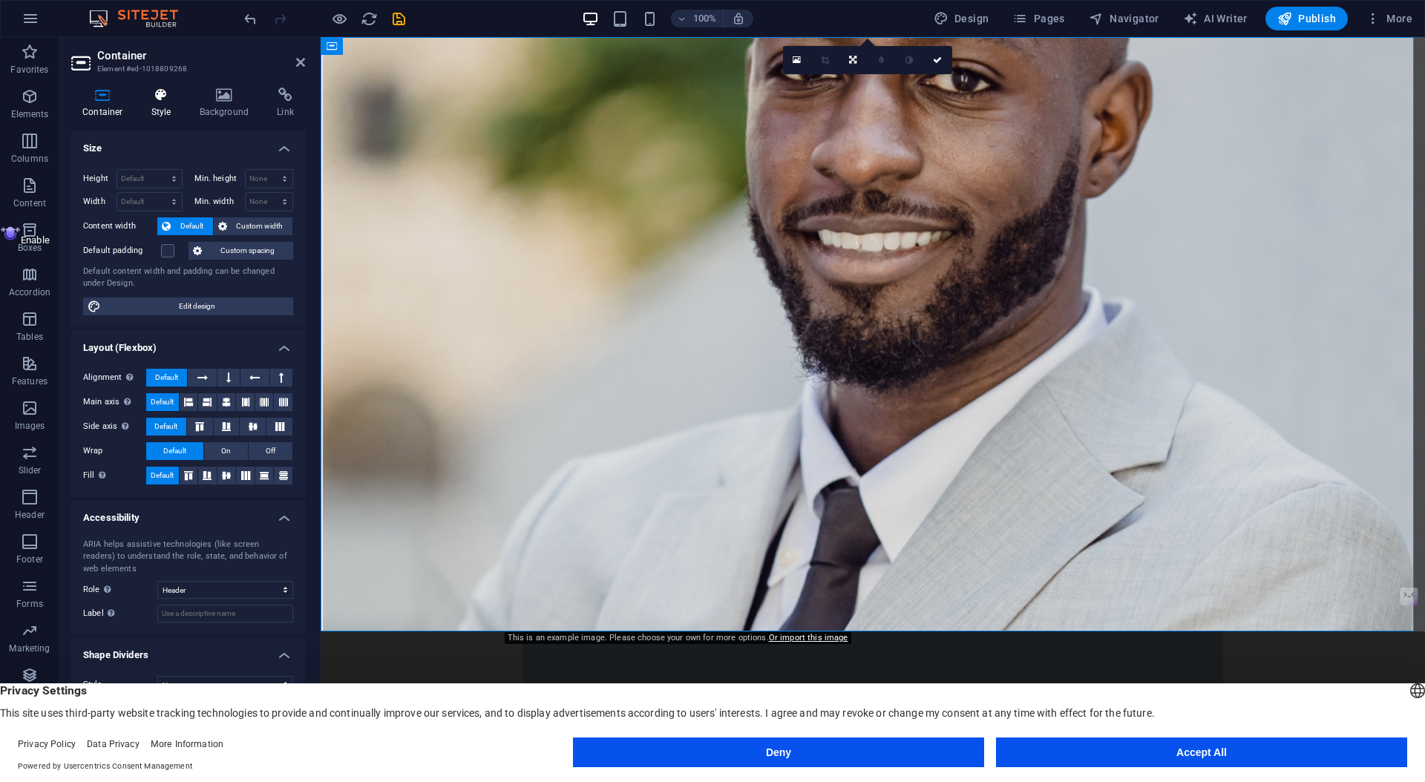
click at [169, 95] on icon at bounding box center [161, 95] width 42 height 15
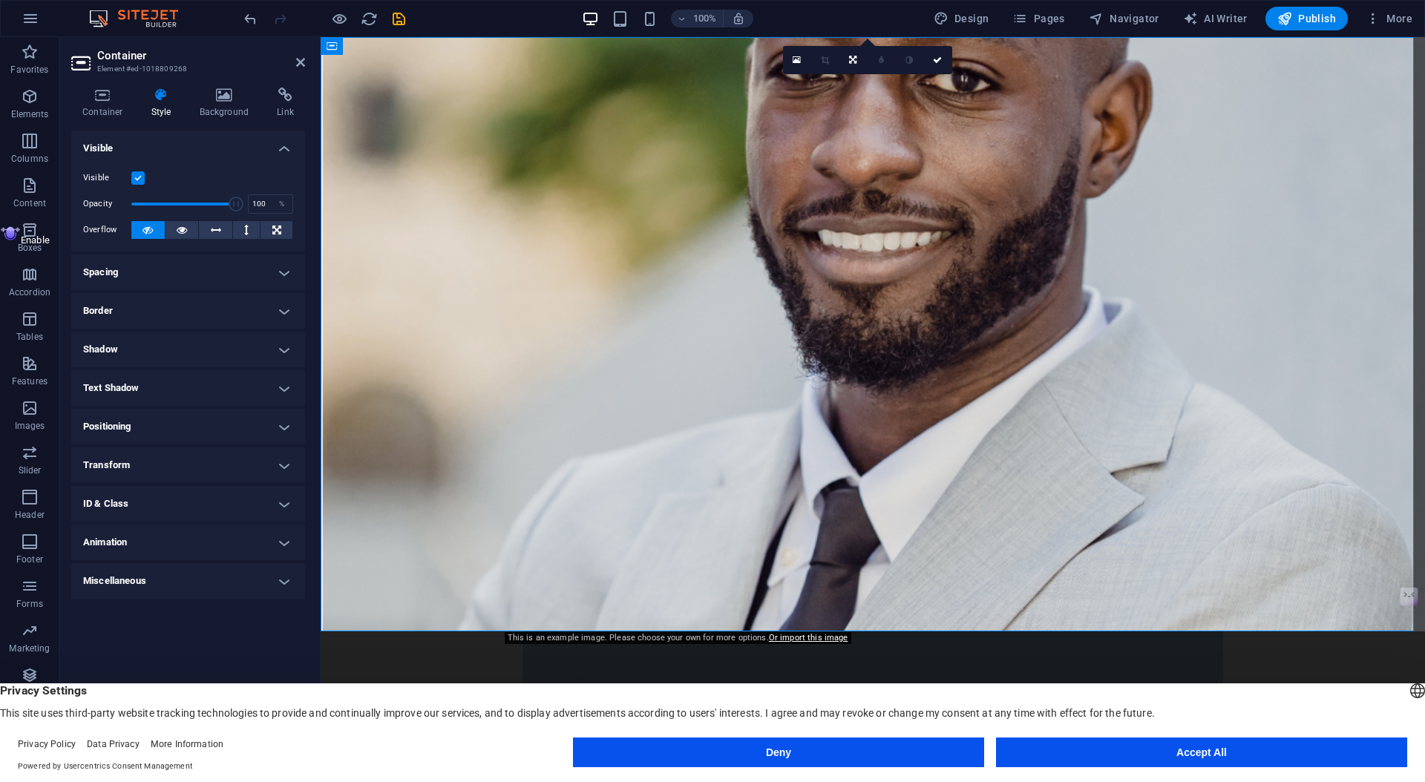
click at [386, 238] on figure at bounding box center [873, 334] width 1105 height 595
click at [212, 98] on icon at bounding box center [225, 95] width 72 height 15
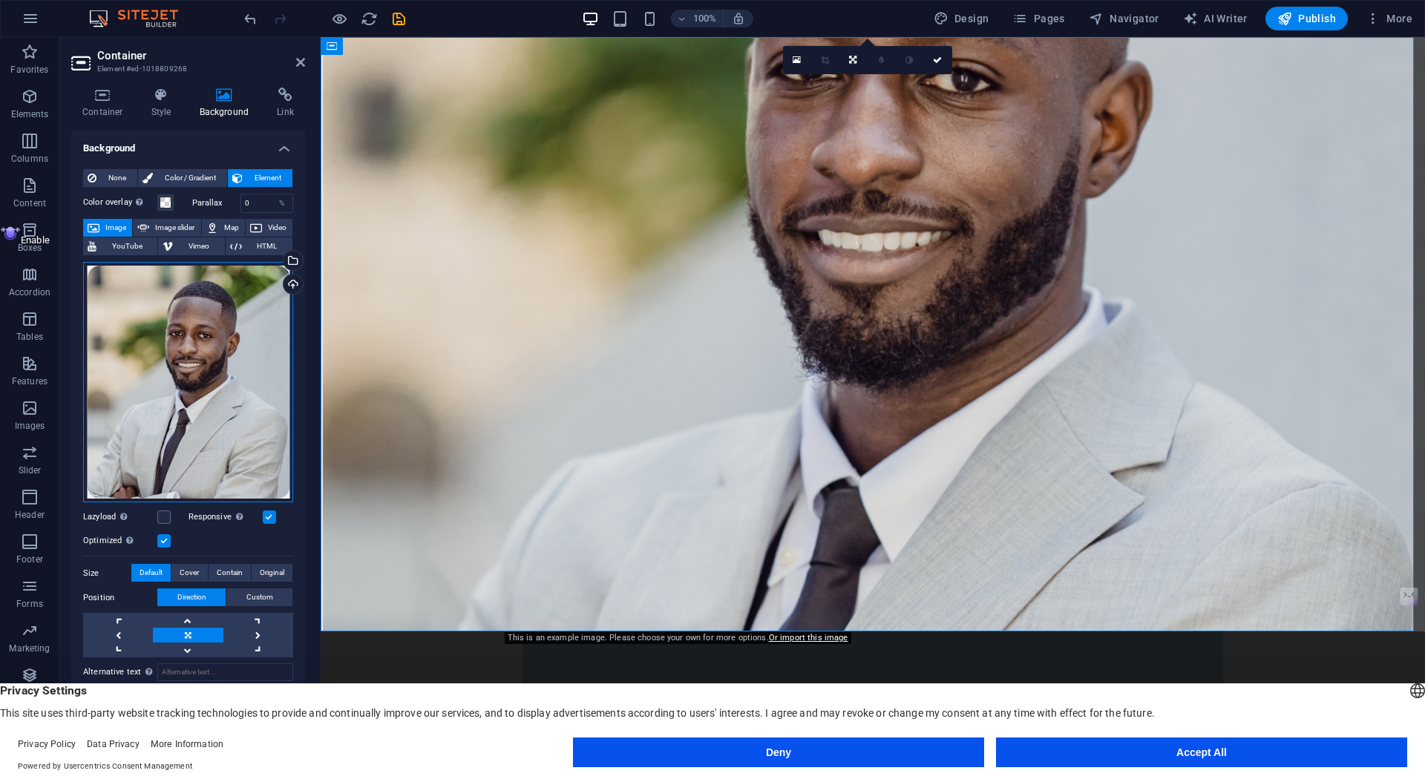
click at [194, 358] on div "Drag files here, click to choose files or select files from Files or our free s…" at bounding box center [188, 382] width 210 height 241
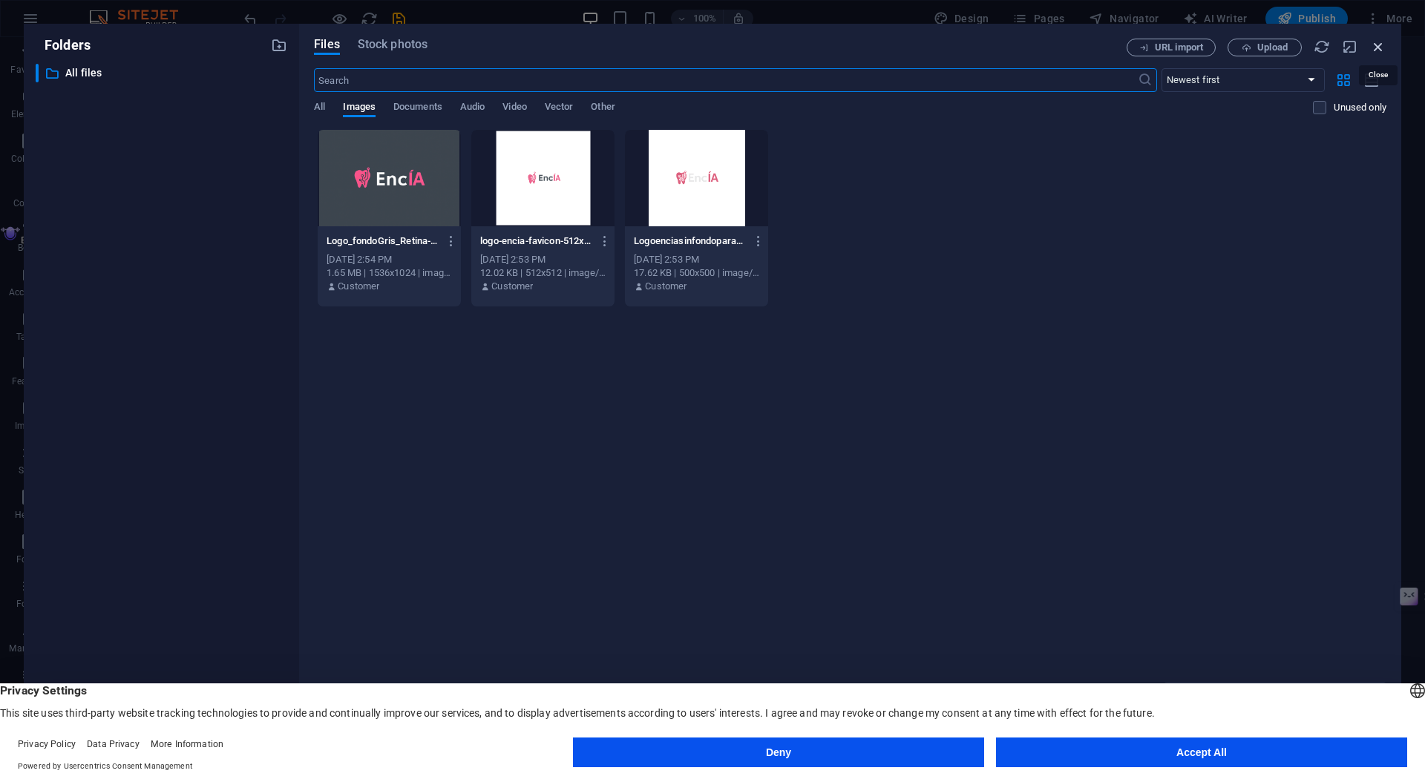
click at [1380, 47] on icon "button" at bounding box center [1378, 47] width 16 height 16
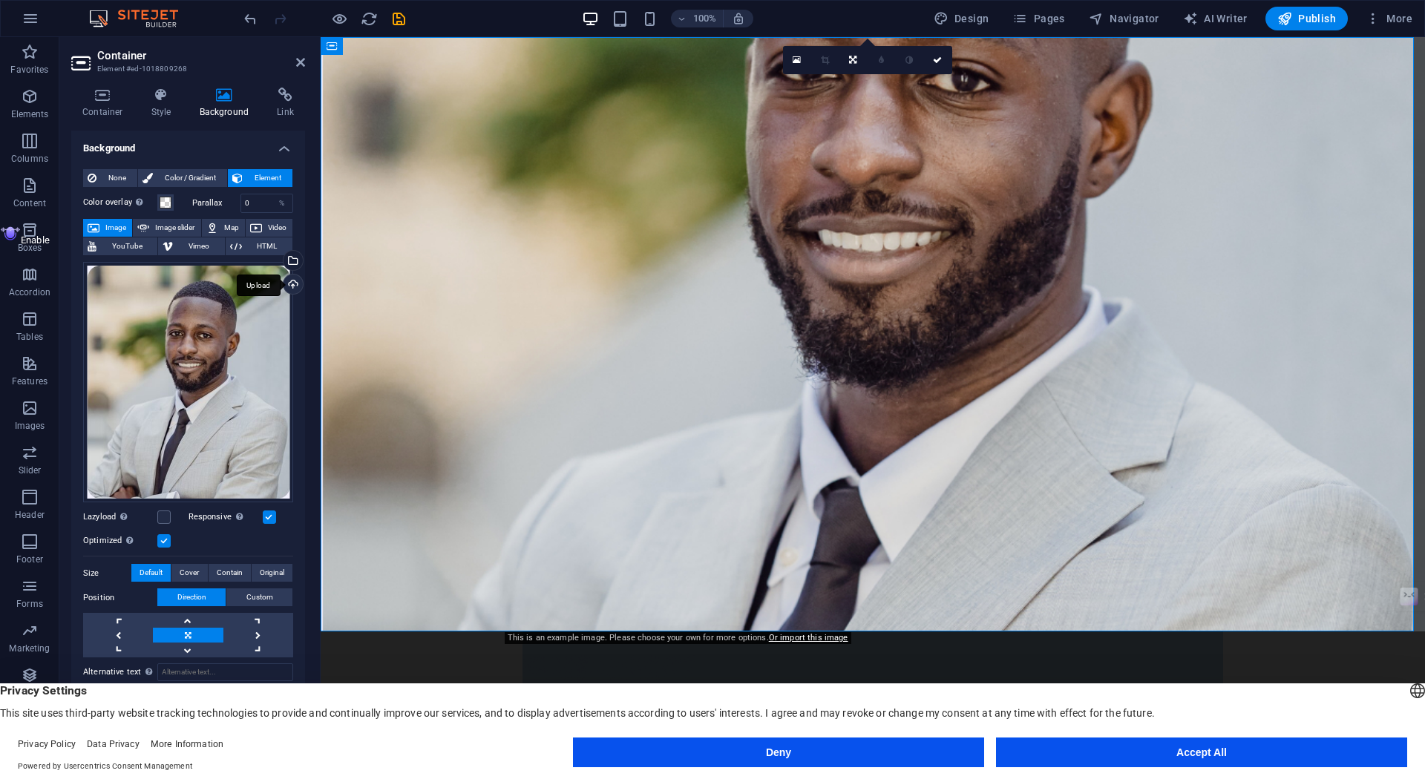
click at [294, 290] on div "Upload" at bounding box center [292, 286] width 22 height 22
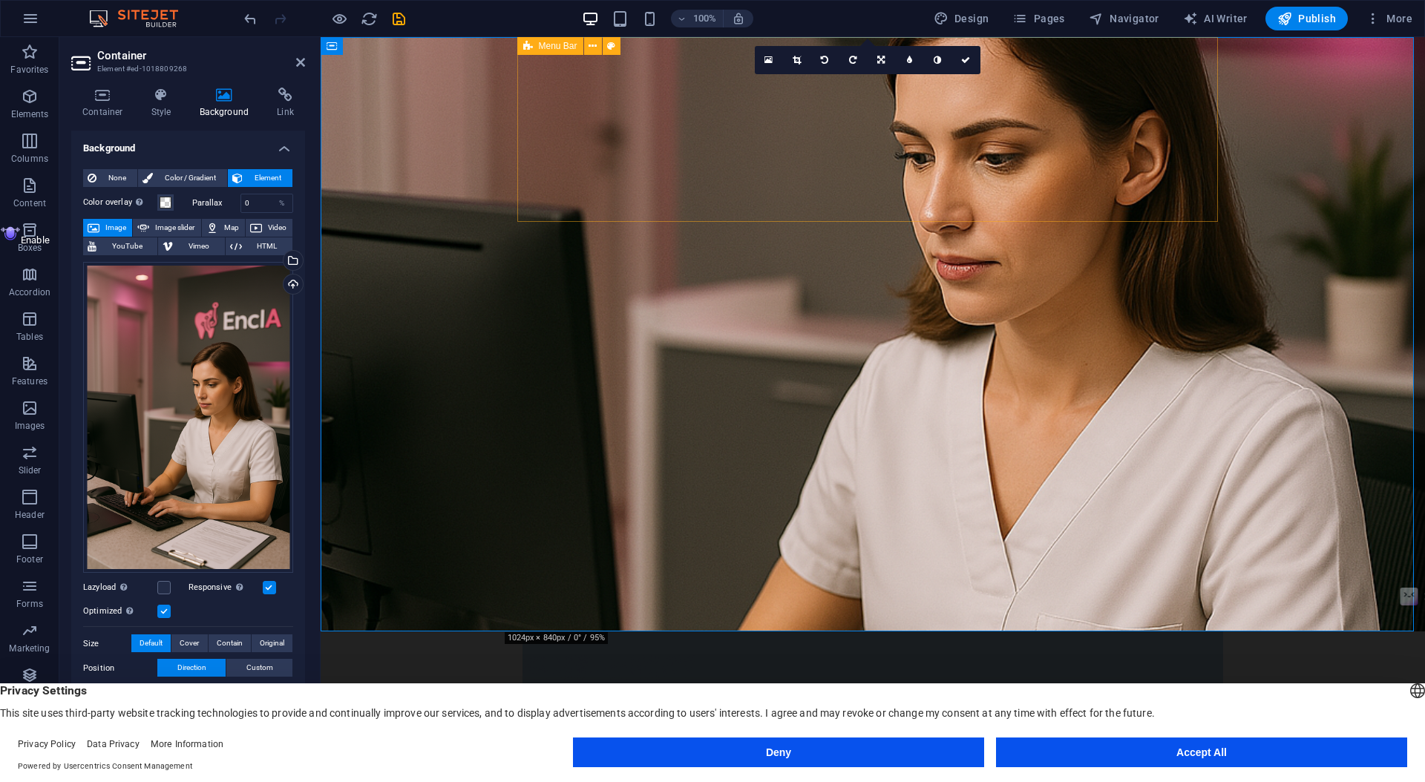
click at [928, 632] on div "Menu Home About Services Get Started Contact Discover Our Solutions" at bounding box center [873, 742] width 701 height 220
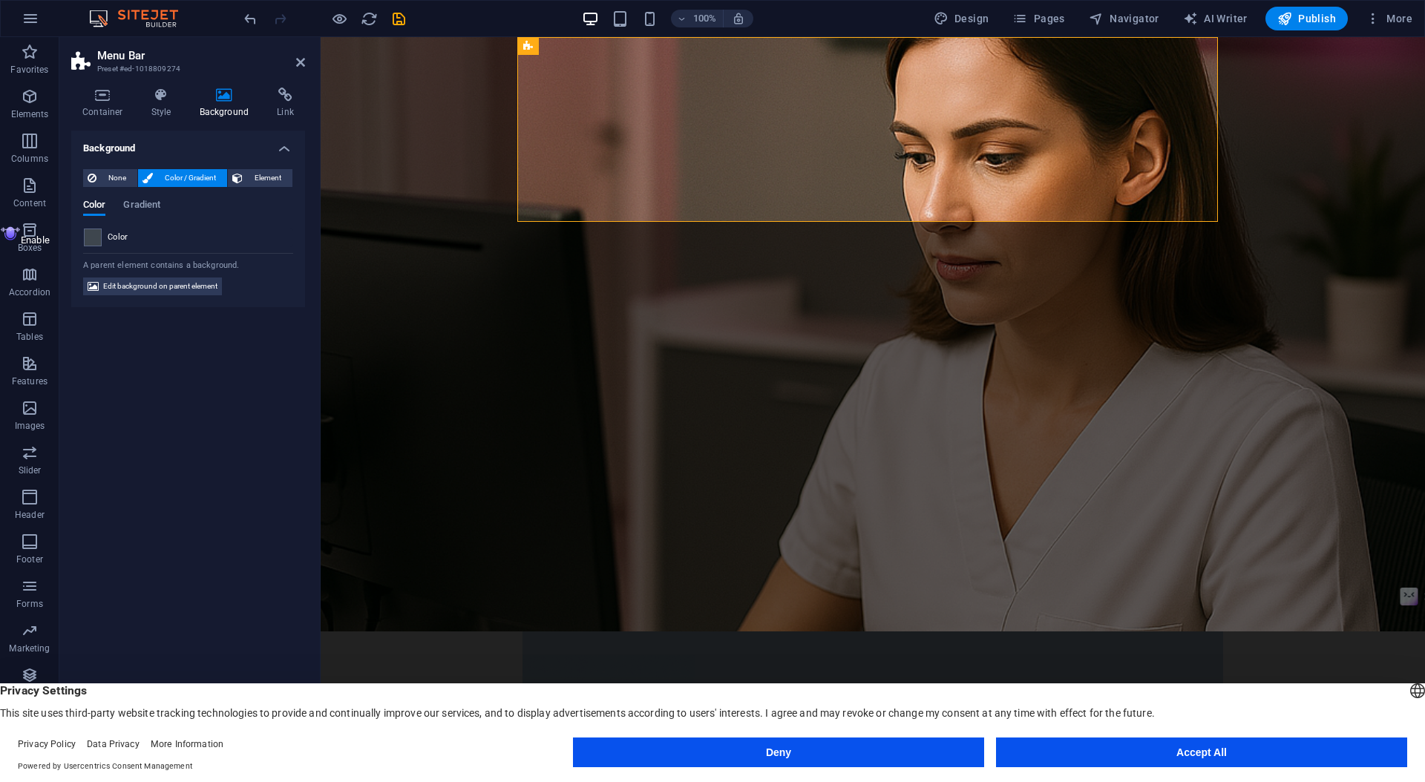
click at [1098, 336] on figure at bounding box center [873, 334] width 1105 height 595
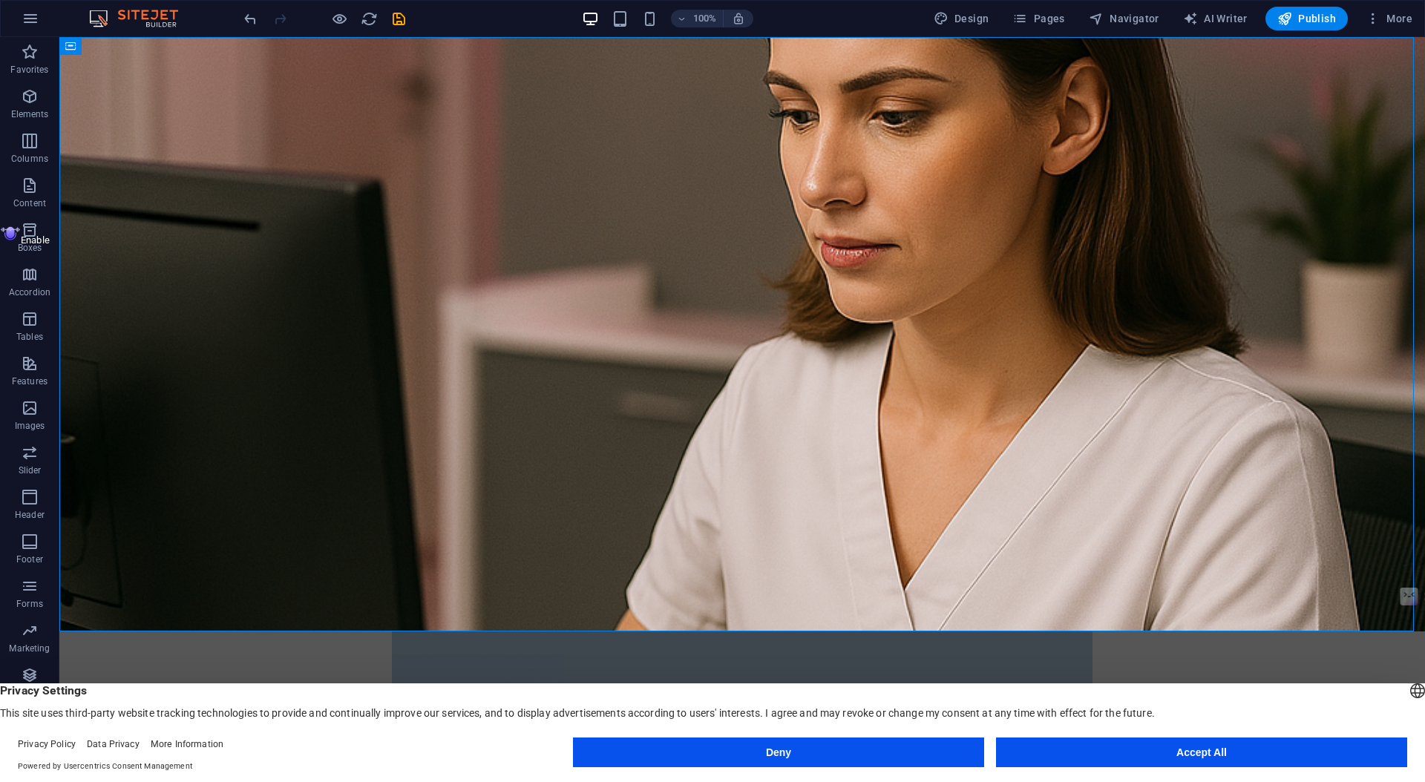
click at [1098, 336] on figure at bounding box center [742, 334] width 1366 height 595
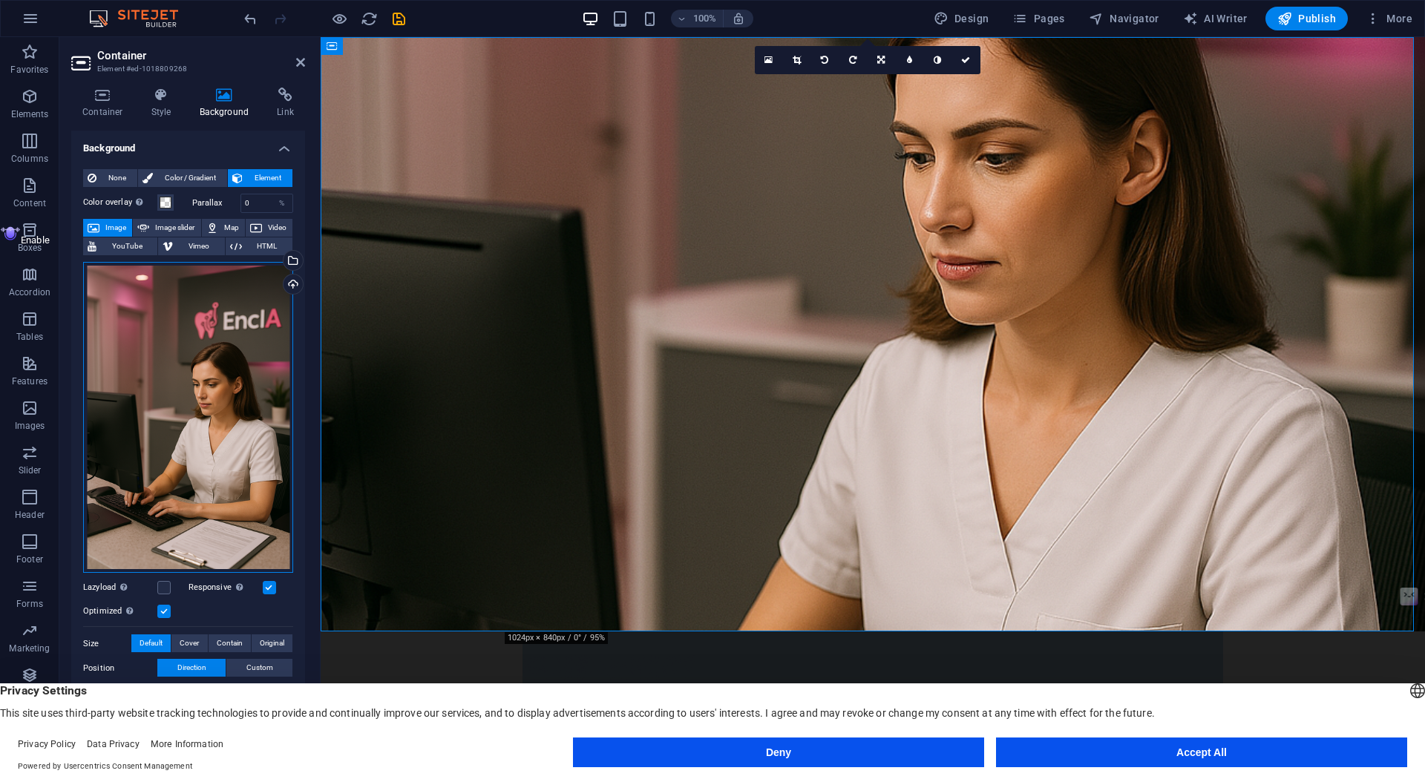
click at [222, 405] on div "Drag files here, click to choose files or select files from Files or our free s…" at bounding box center [188, 418] width 210 height 312
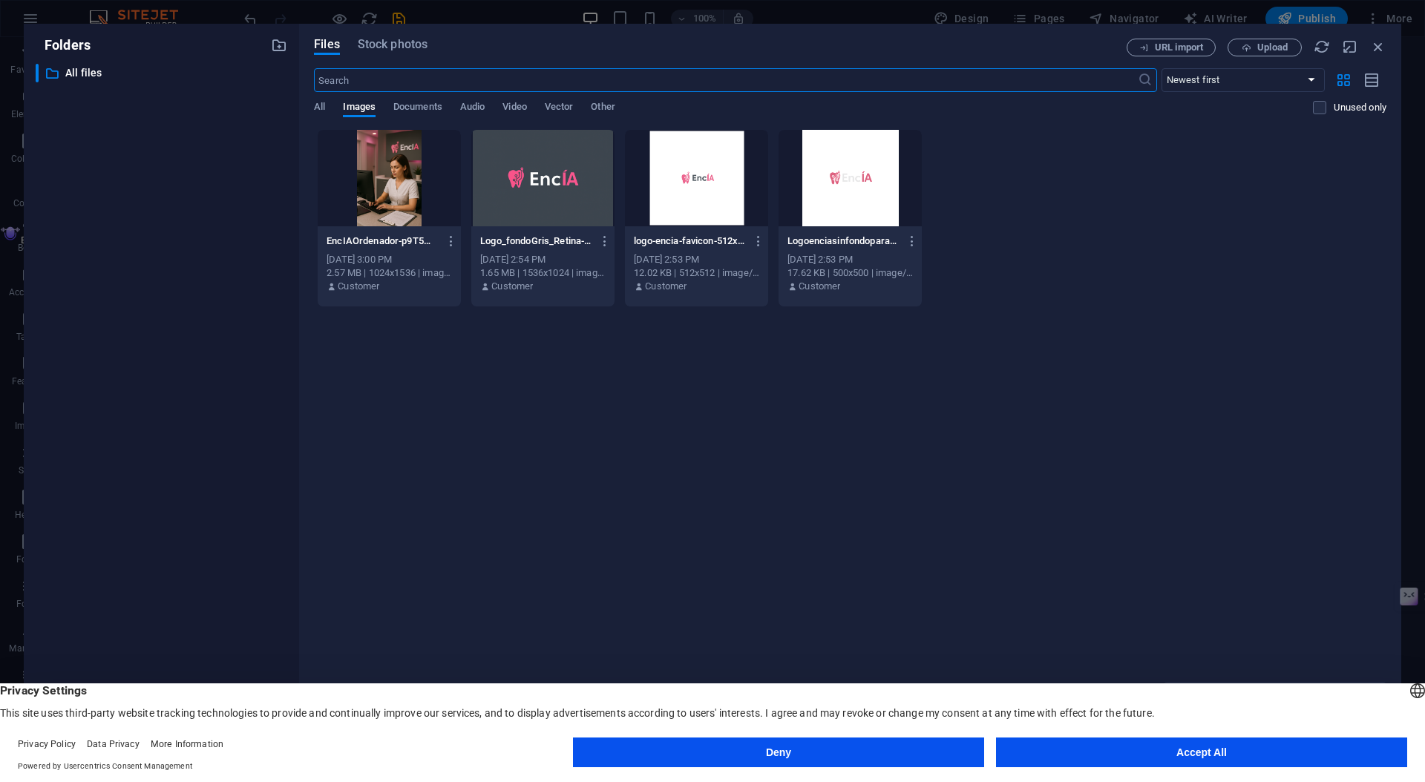
click at [222, 405] on div "​ All files All files" at bounding box center [162, 405] width 252 height 683
click at [1379, 49] on icon "button" at bounding box center [1378, 47] width 16 height 16
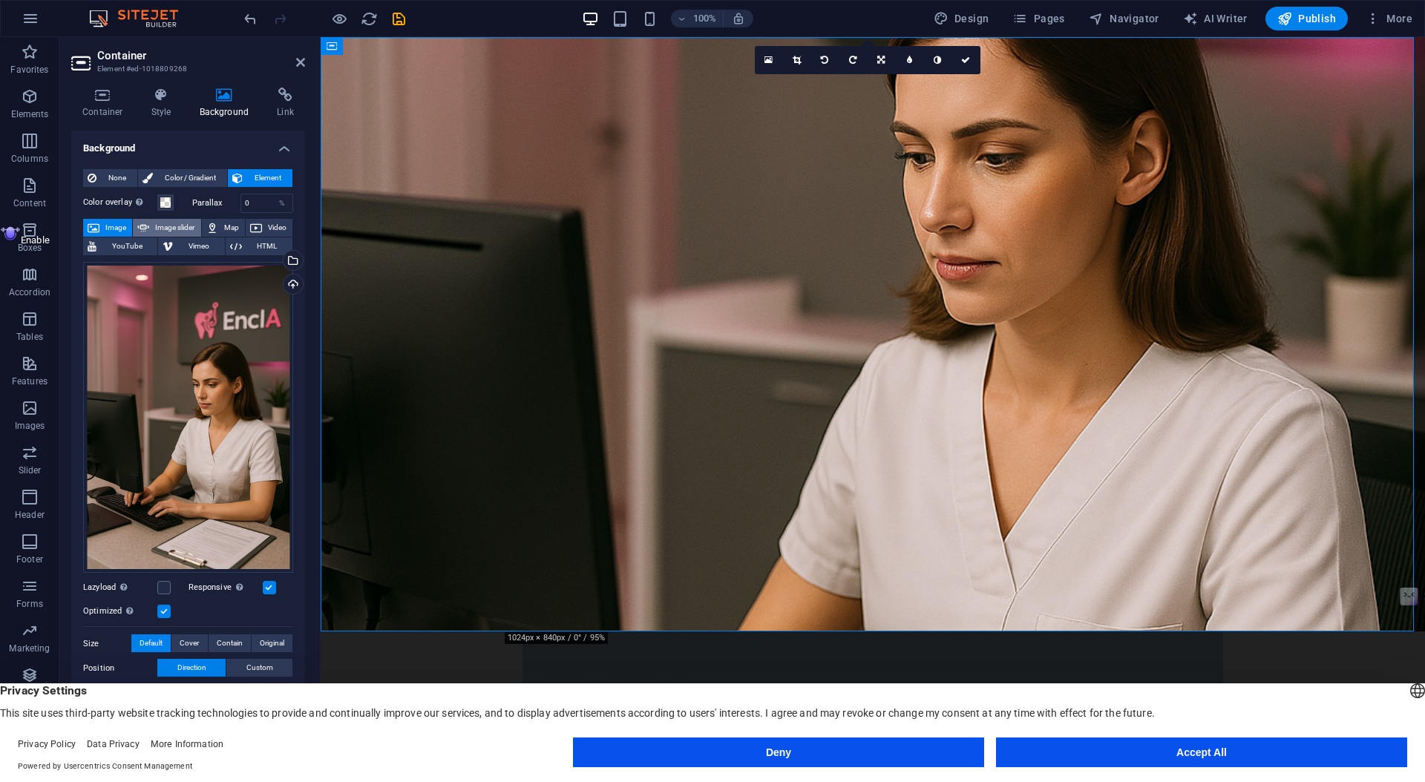
click at [173, 229] on span "Image slider" at bounding box center [175, 228] width 42 height 18
select select "ms"
select select "s"
select select "progressive"
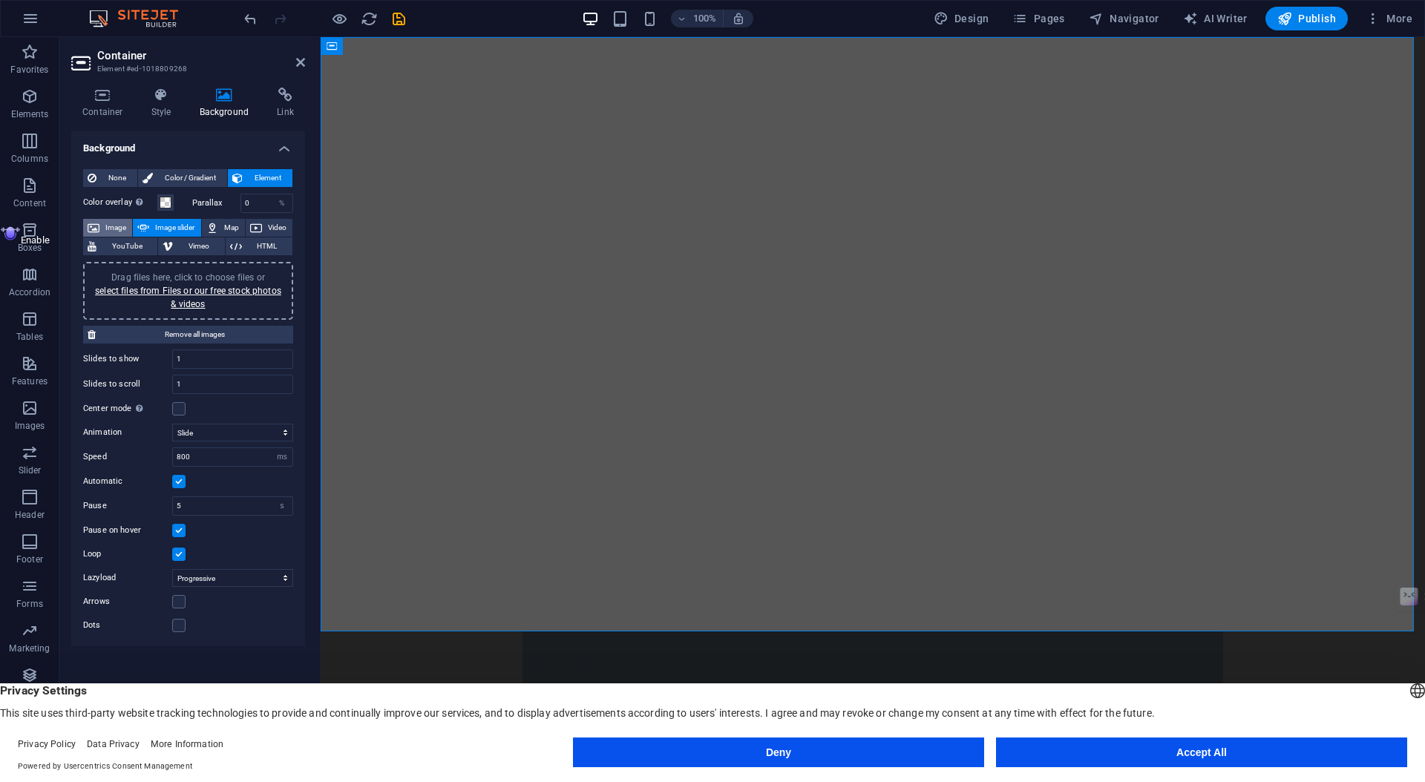
click at [119, 225] on span "Image" at bounding box center [116, 228] width 24 height 18
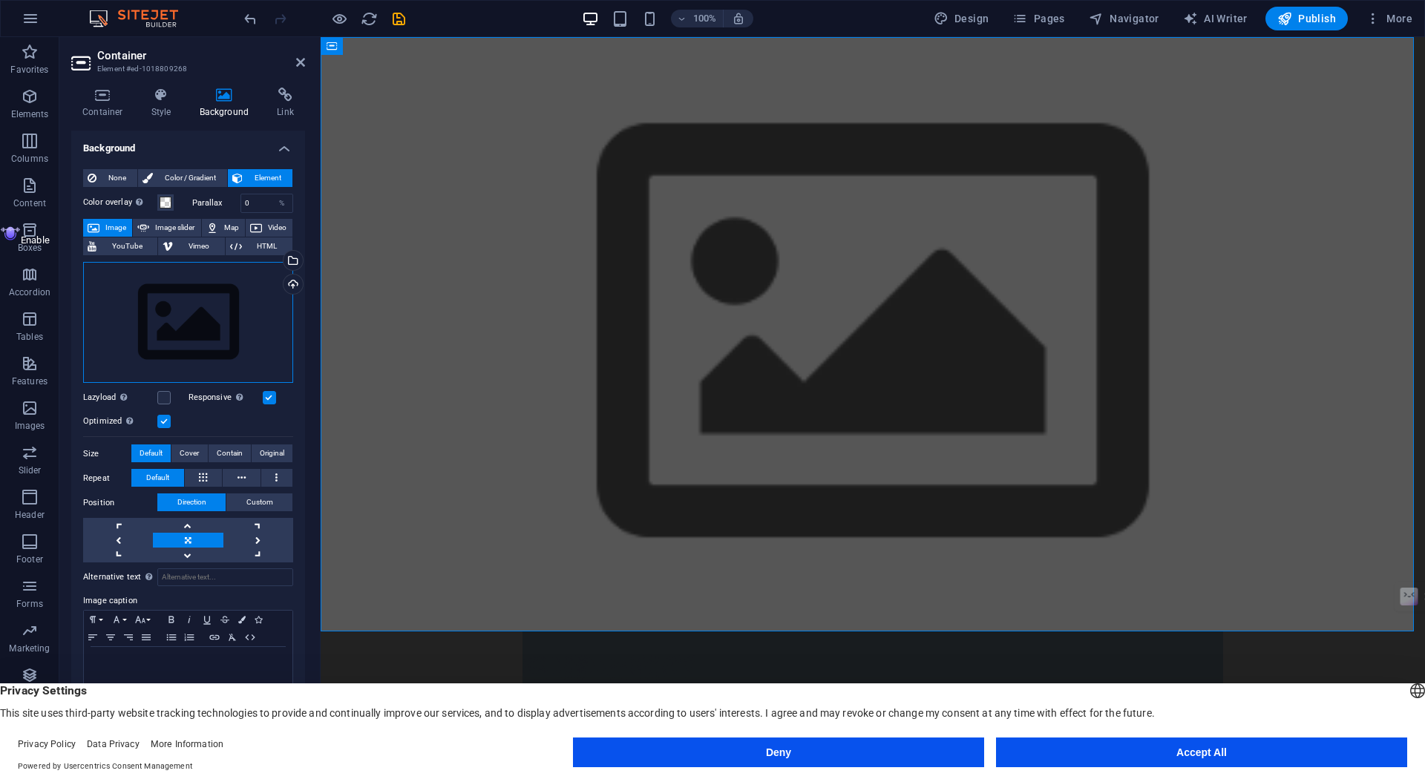
click at [180, 322] on div "Drag files here, click to choose files or select files from Files or our free s…" at bounding box center [188, 323] width 210 height 122
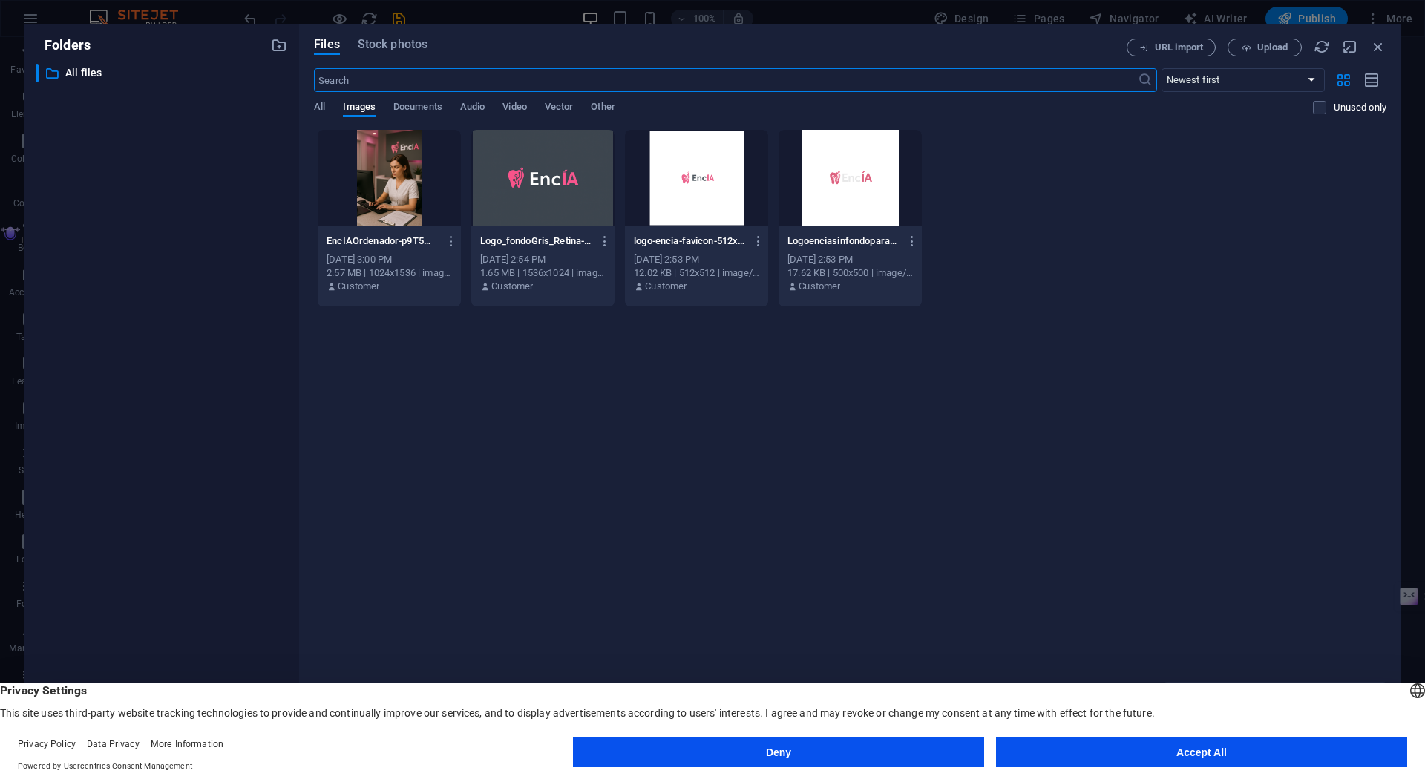
click at [387, 197] on div at bounding box center [389, 178] width 143 height 96
click at [387, 197] on div "1" at bounding box center [389, 178] width 143 height 96
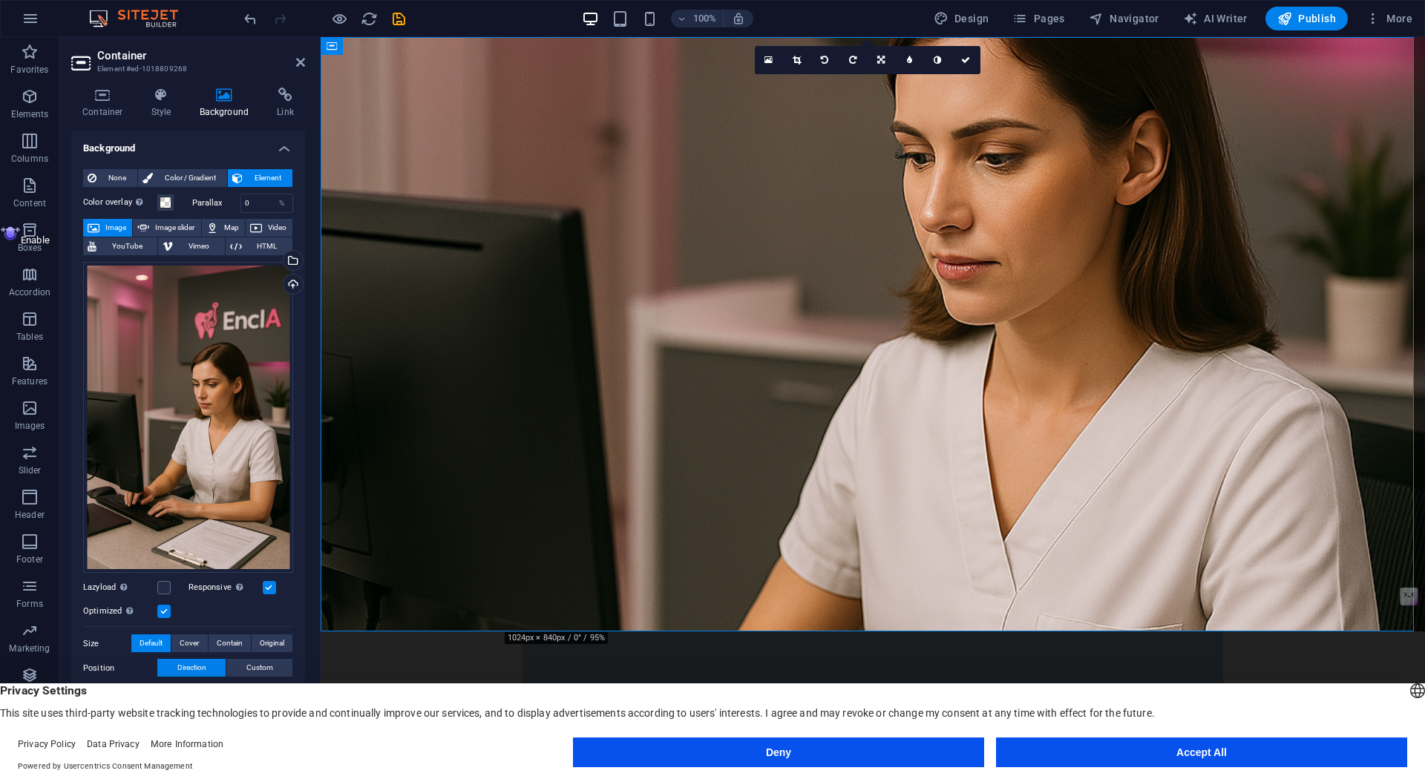
click at [1165, 351] on figure at bounding box center [873, 334] width 1105 height 595
drag, startPoint x: 1165, startPoint y: 351, endPoint x: 1157, endPoint y: 413, distance: 62.1
click at [1157, 413] on figure at bounding box center [873, 334] width 1105 height 595
click at [211, 441] on div "Drag files here, click to choose files or select files from Files or our free s…" at bounding box center [188, 418] width 210 height 312
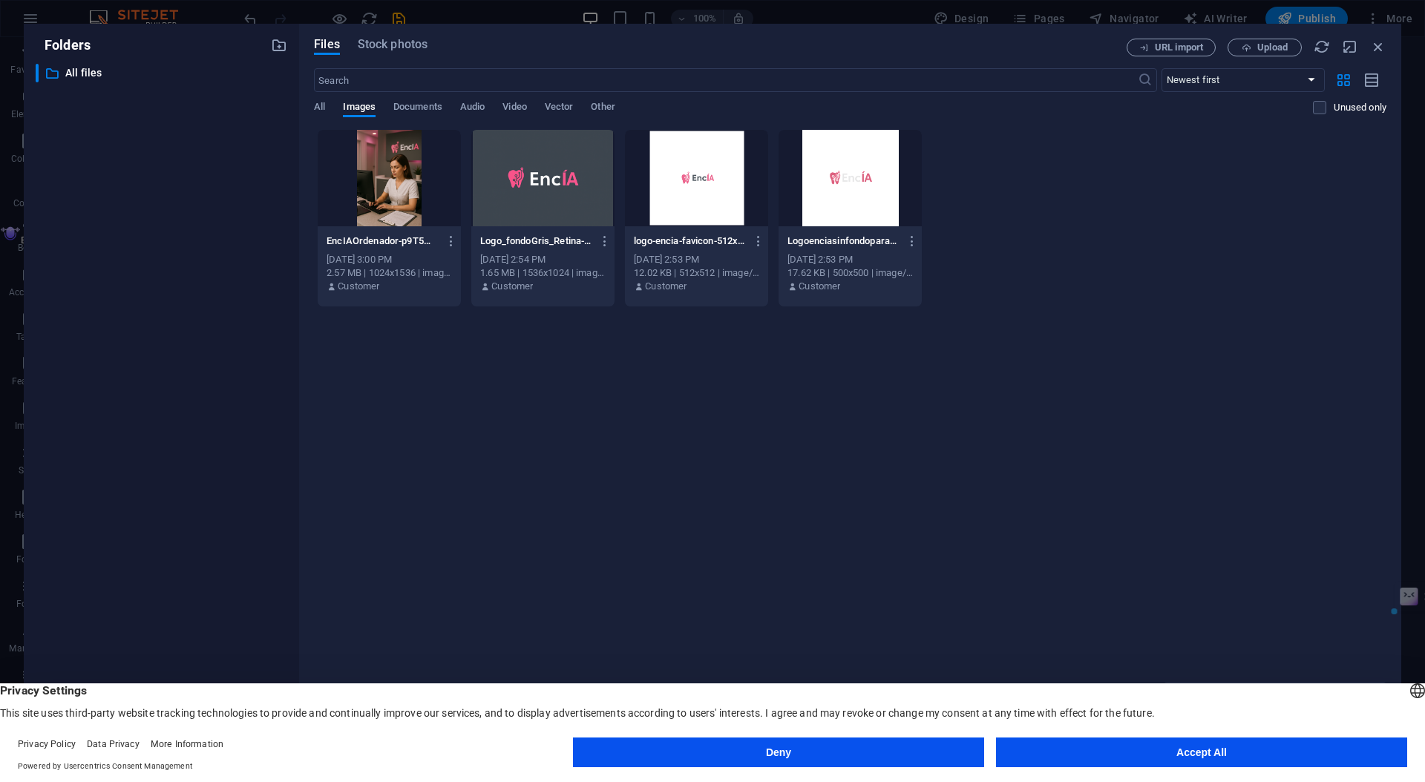
click at [211, 441] on div "​ All files All files" at bounding box center [162, 405] width 252 height 683
click at [393, 224] on div at bounding box center [389, 178] width 143 height 96
click at [393, 224] on div "1" at bounding box center [389, 178] width 143 height 96
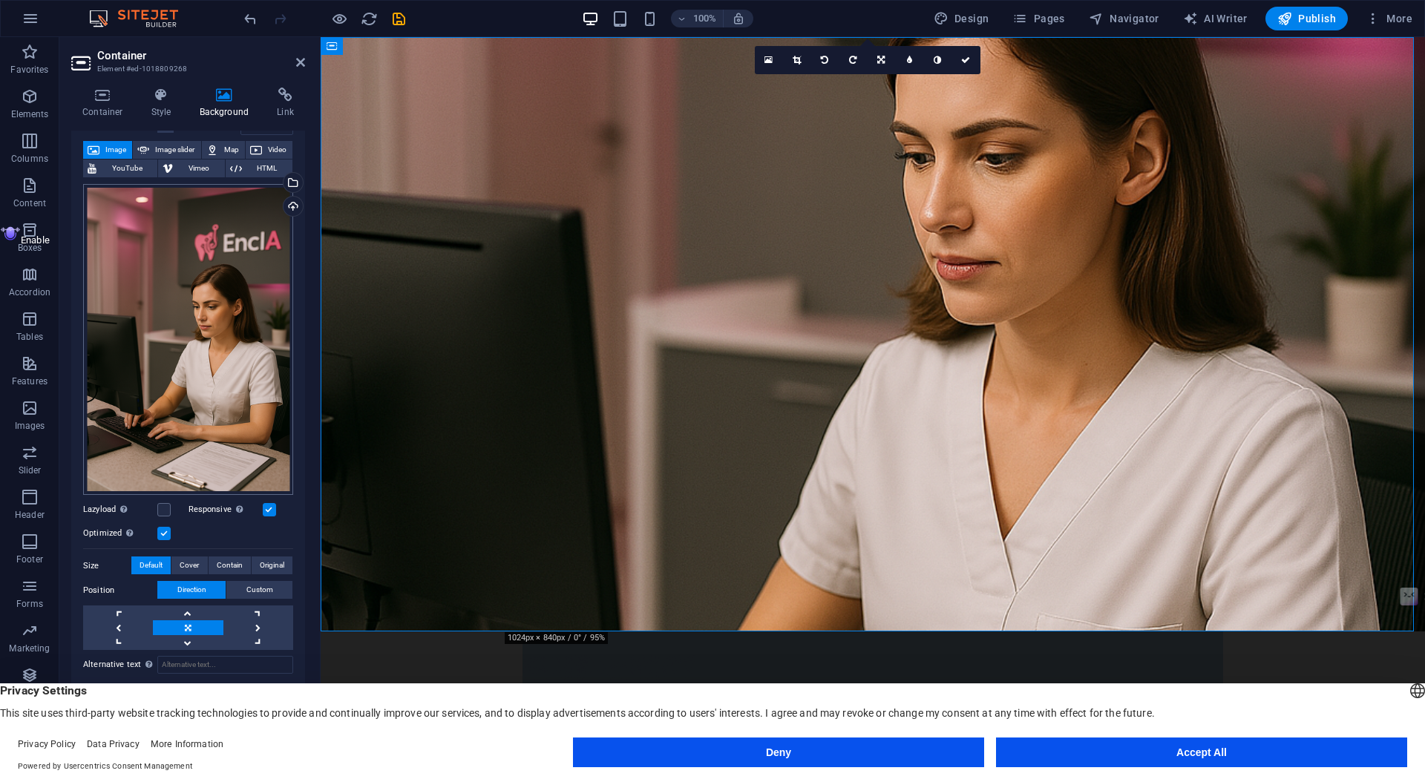
scroll to position [84, 0]
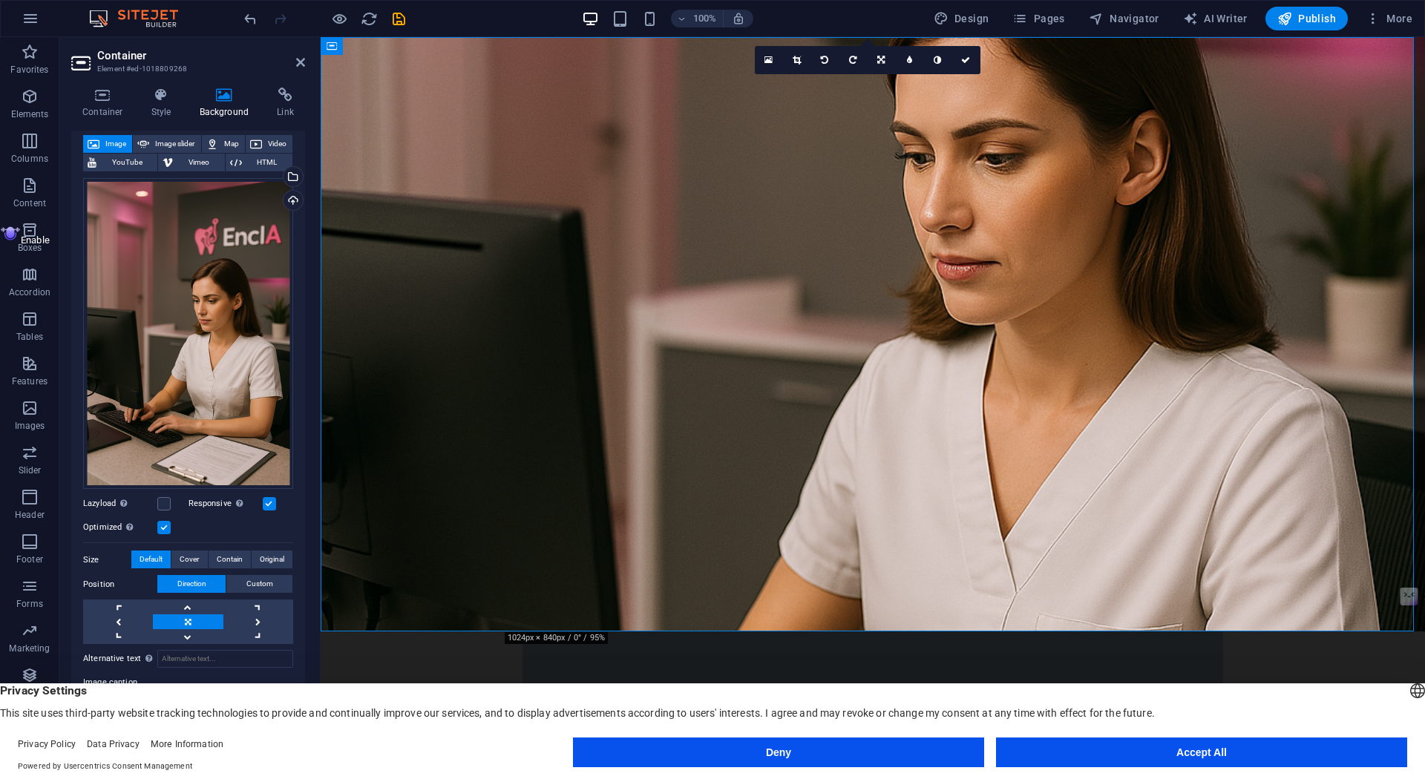
click at [275, 495] on div "Responsive Automatically load retina image and smartphone optimized sizes." at bounding box center [241, 504] width 105 height 18
click at [270, 503] on label at bounding box center [269, 503] width 13 height 13
click at [0, 0] on input "Responsive Automatically load retina image and smartphone optimized sizes." at bounding box center [0, 0] width 0 height 0
click at [271, 503] on label at bounding box center [269, 503] width 13 height 13
click at [0, 0] on input "Responsive Automatically load retina image and smartphone optimized sizes." at bounding box center [0, 0] width 0 height 0
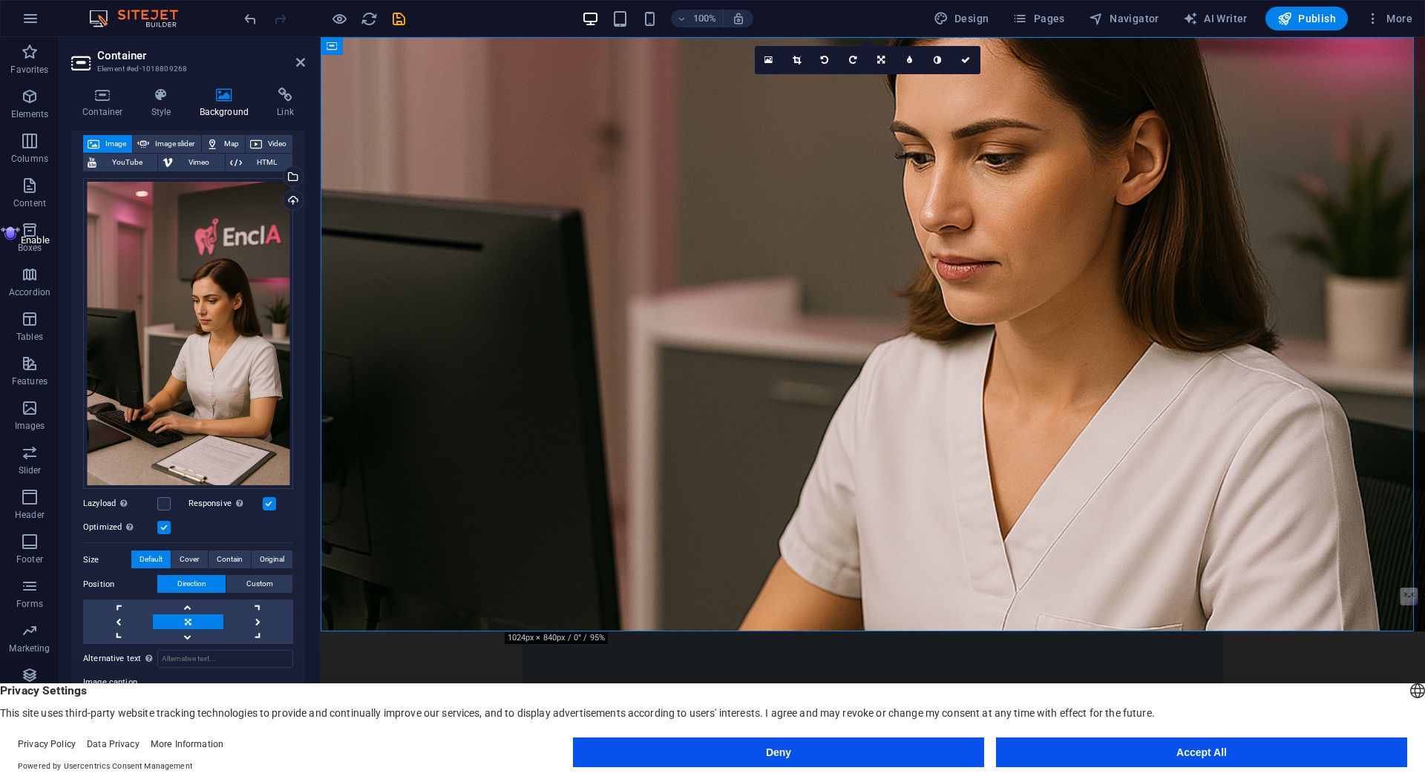
click at [163, 523] on label at bounding box center [163, 527] width 13 height 13
click at [0, 0] on input "Optimized Images are compressed to improve page speed." at bounding box center [0, 0] width 0 height 0
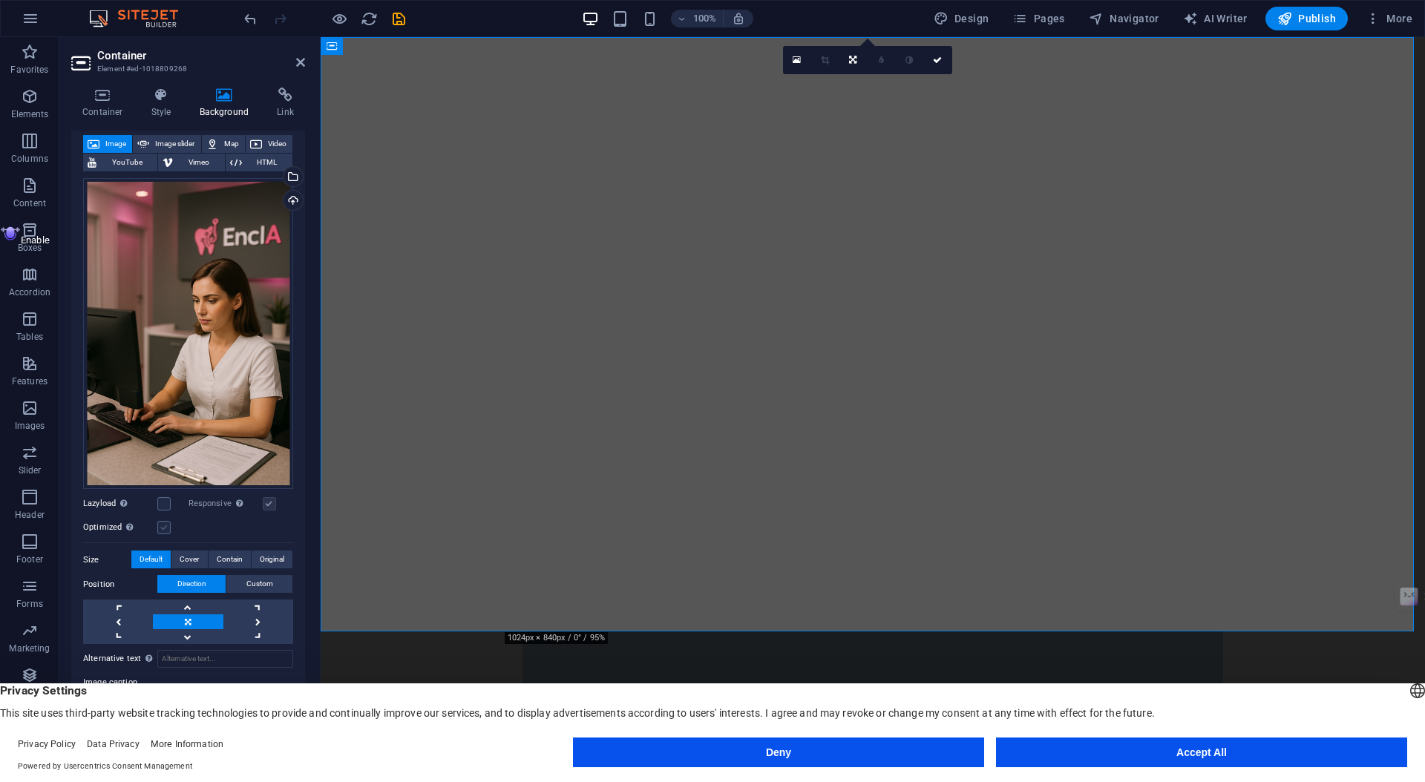
click at [163, 523] on label at bounding box center [163, 527] width 13 height 13
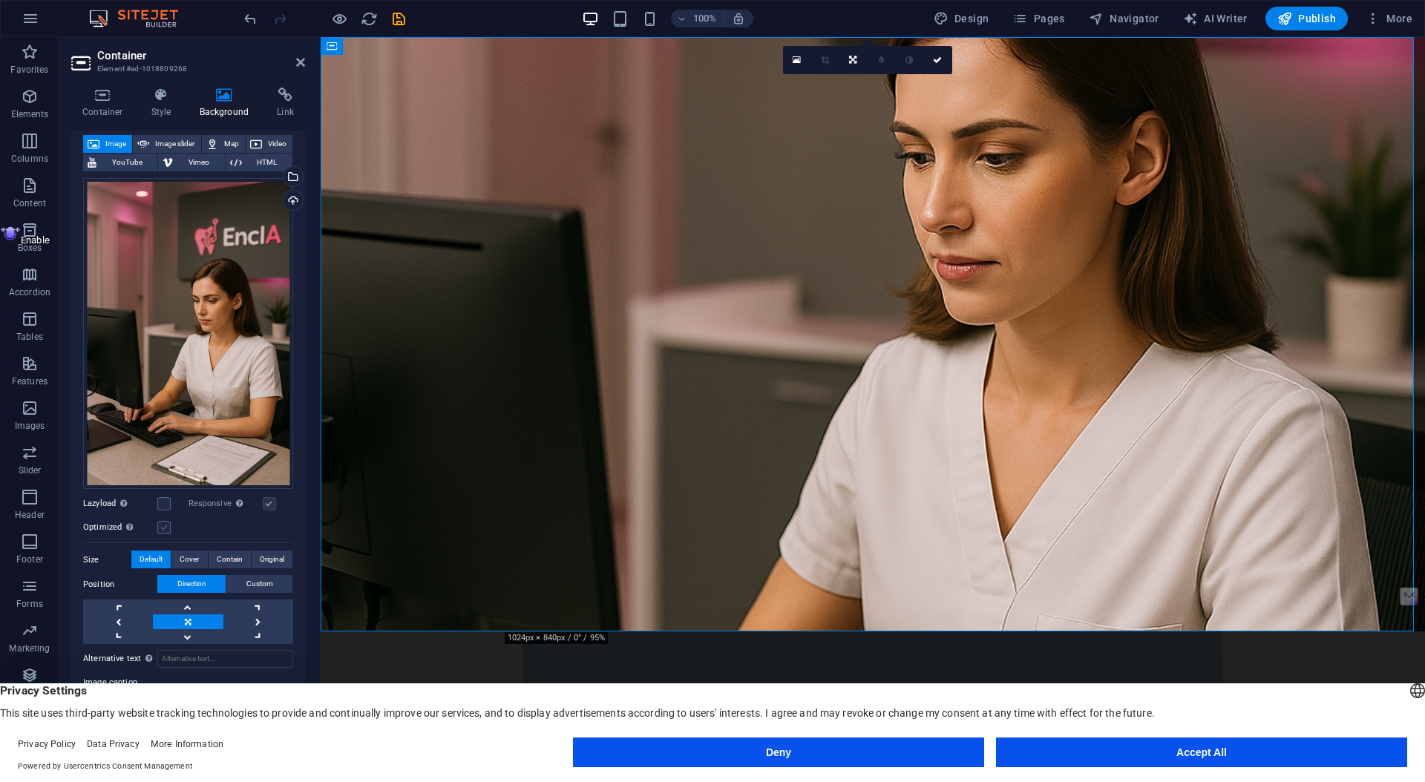
click at [0, 0] on input "Optimized Images are compressed to improve page speed." at bounding box center [0, 0] width 0 height 0
click at [163, 503] on label at bounding box center [163, 503] width 13 height 13
click at [0, 0] on input "Lazyload Loading images after the page loads improves page speed." at bounding box center [0, 0] width 0 height 0
click at [163, 503] on label at bounding box center [163, 503] width 13 height 13
click at [0, 0] on input "Lazyload Loading images after the page loads improves page speed." at bounding box center [0, 0] width 0 height 0
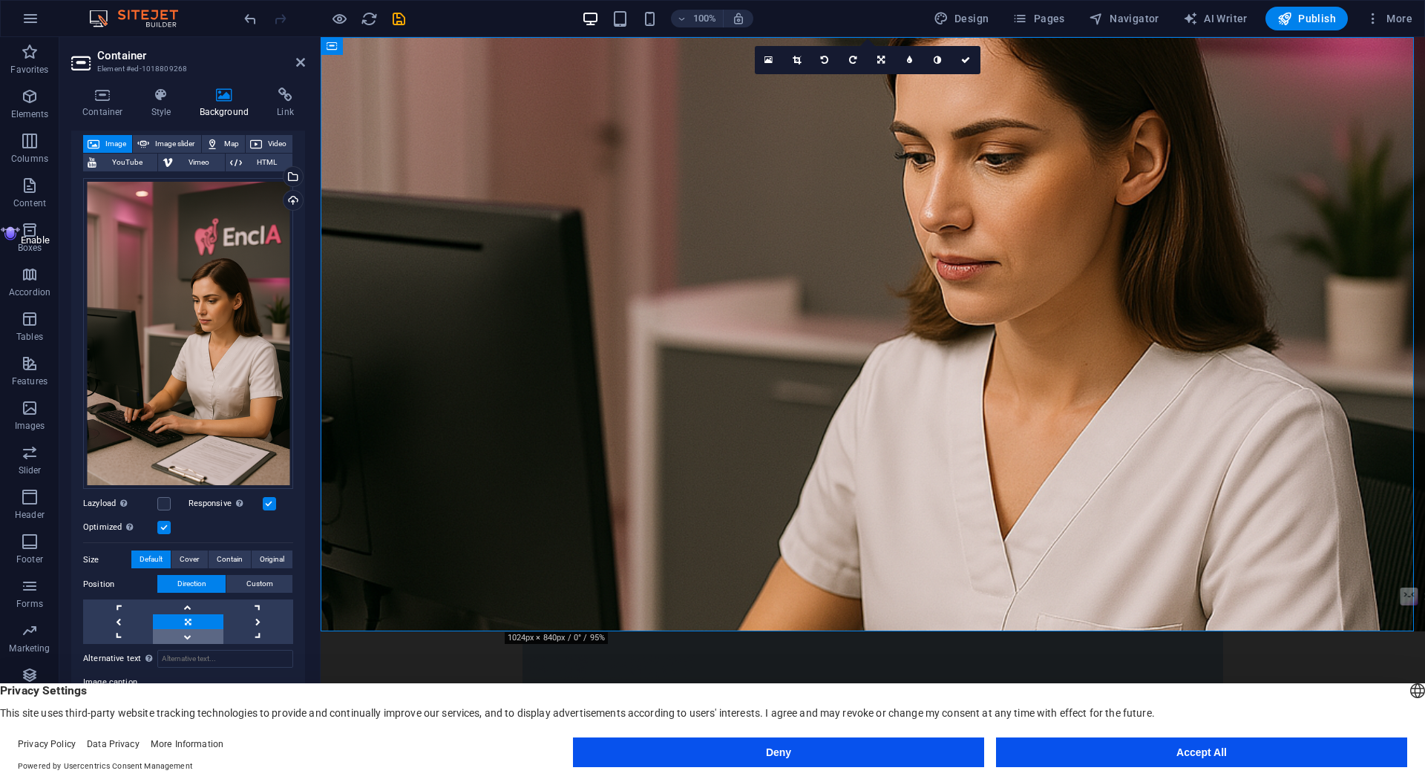
click at [180, 634] on link at bounding box center [188, 636] width 70 height 15
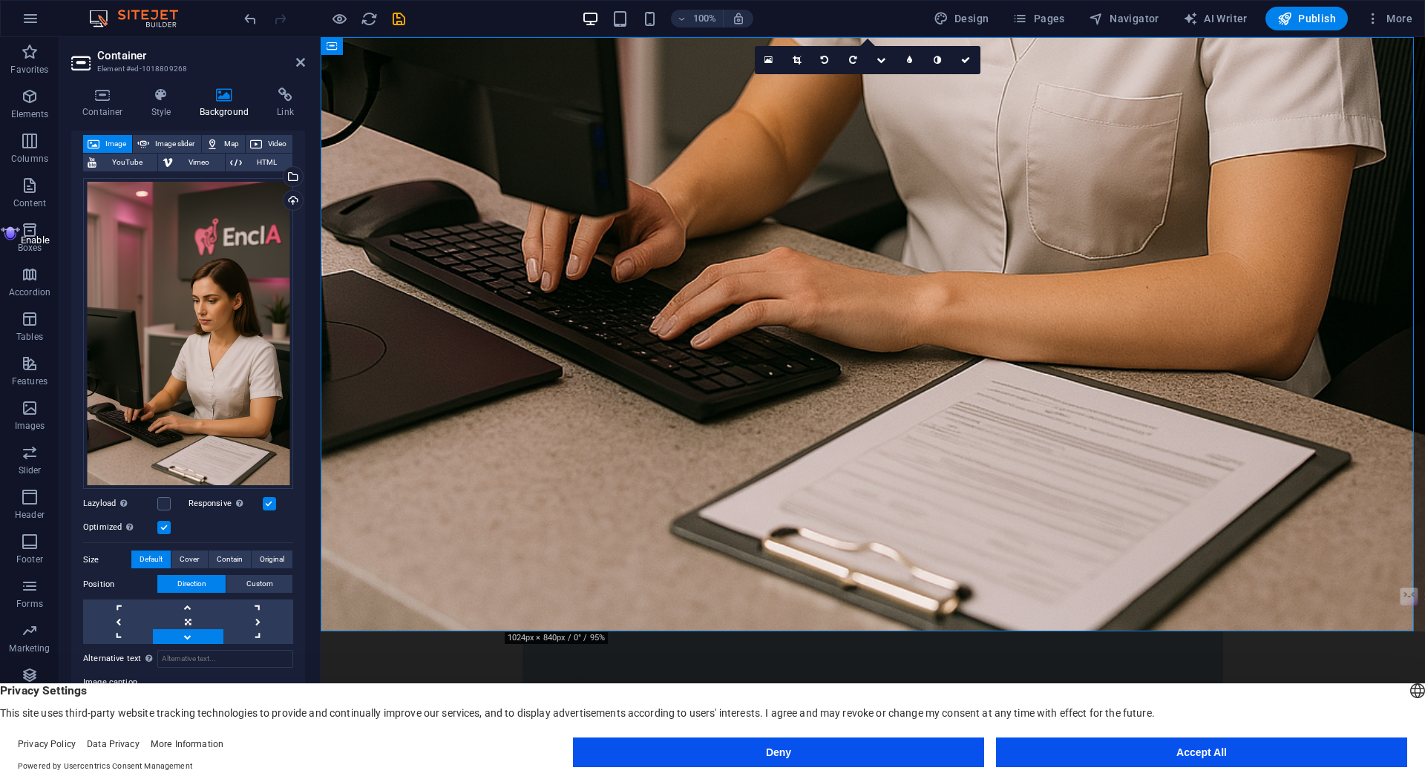
click at [180, 634] on link at bounding box center [188, 636] width 70 height 15
click at [186, 607] on link at bounding box center [188, 607] width 70 height 15
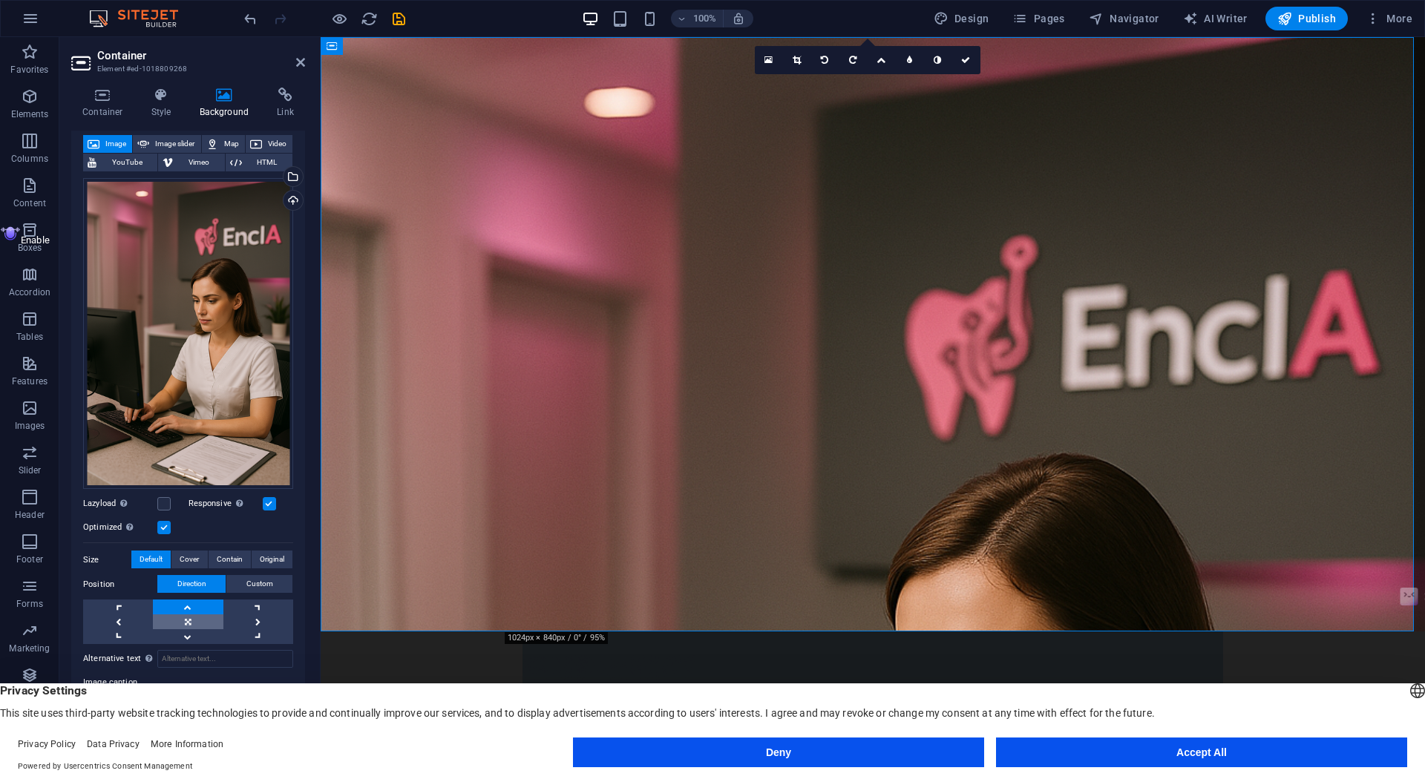
click at [185, 621] on link at bounding box center [188, 622] width 70 height 15
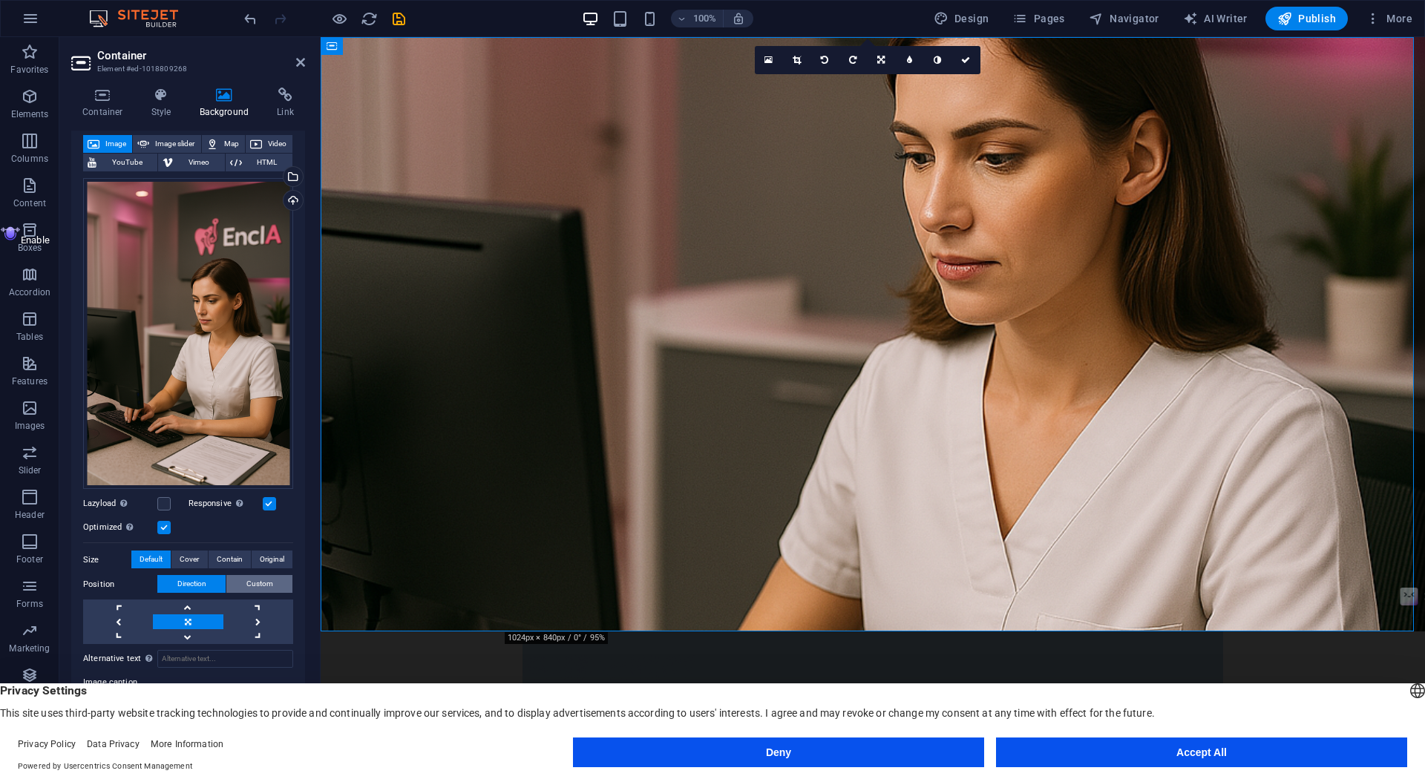
click at [242, 579] on button "Custom" at bounding box center [259, 584] width 66 height 18
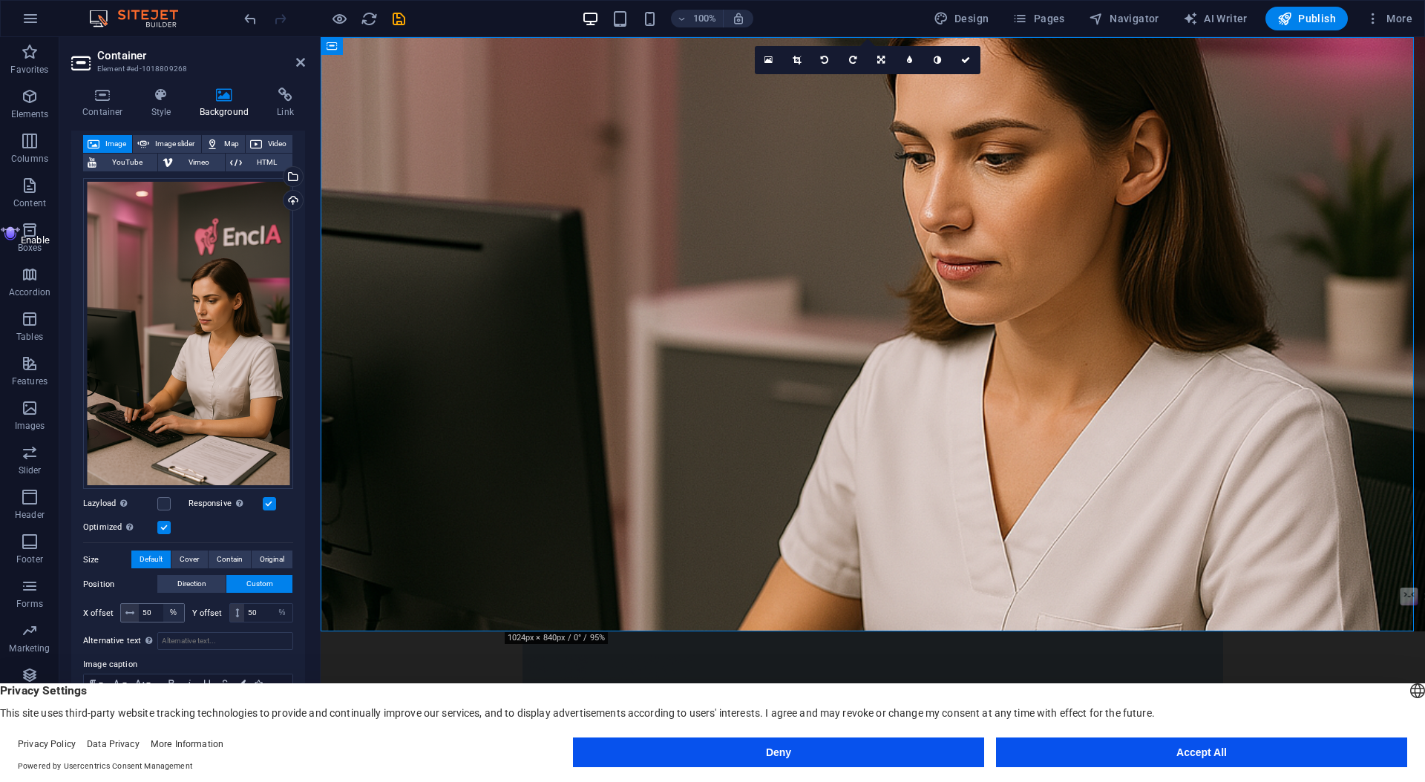
scroll to position [102, 0]
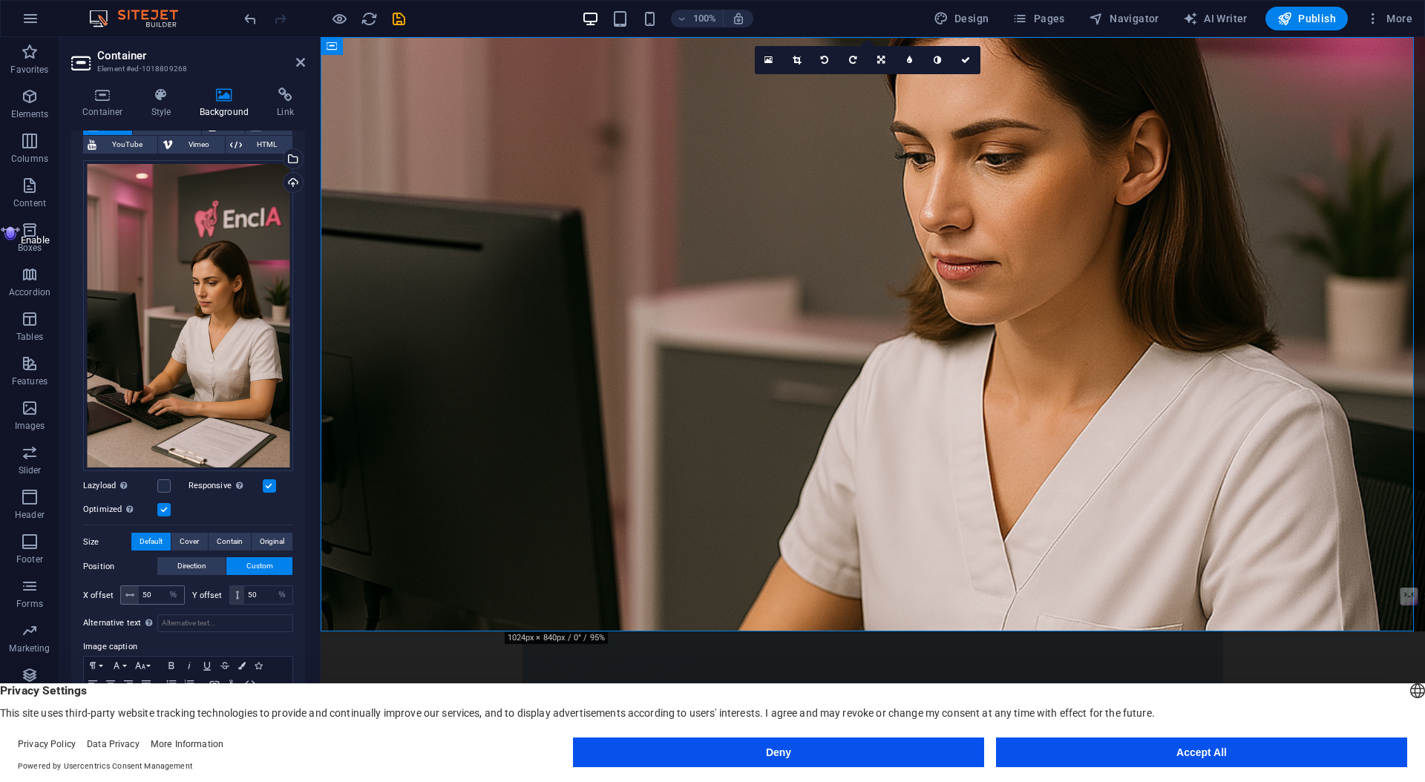
click at [128, 592] on icon at bounding box center [129, 595] width 9 height 9
click at [159, 592] on input "50" at bounding box center [161, 595] width 45 height 18
type input "5"
click at [261, 598] on input "50" at bounding box center [268, 595] width 48 height 18
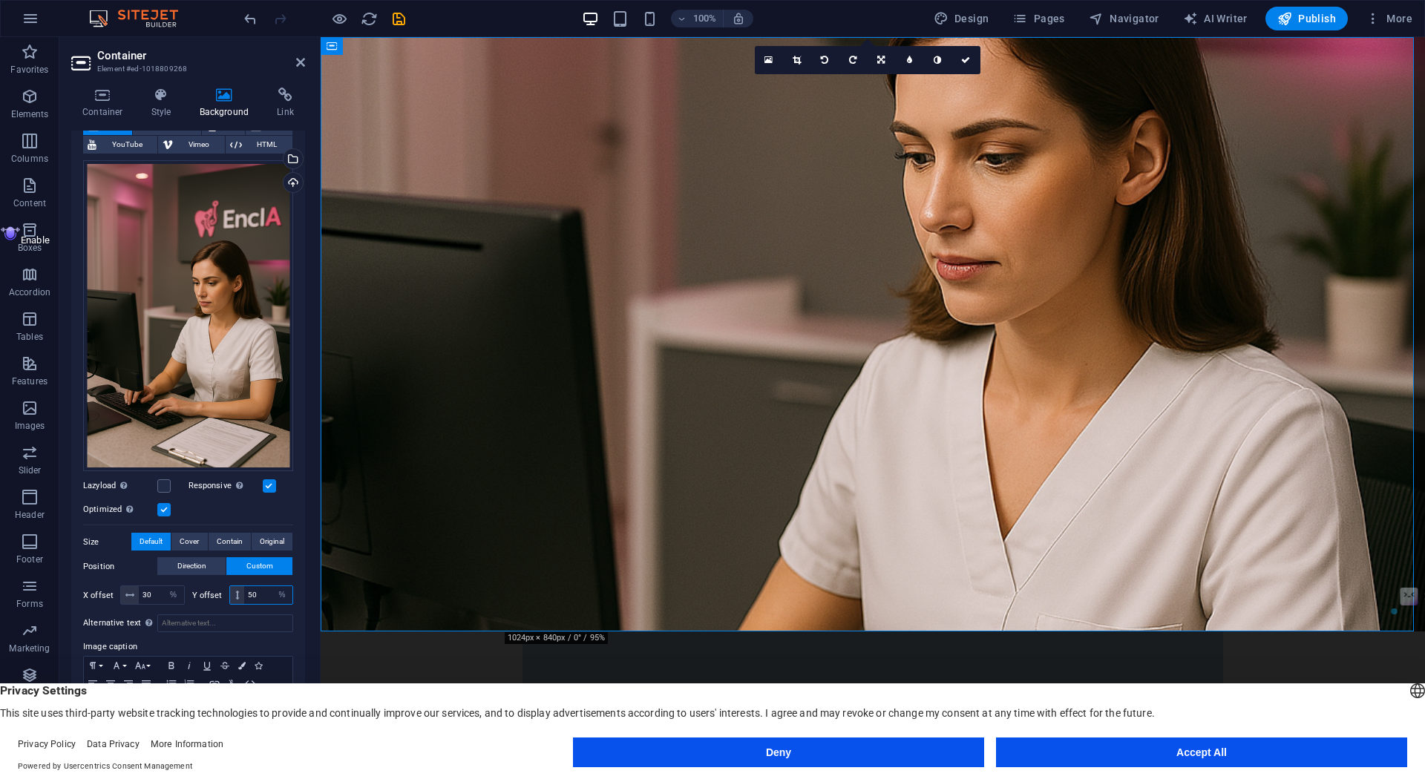
click at [261, 598] on input "50" at bounding box center [268, 595] width 48 height 18
click at [163, 586] on select "px rem % vh vw" at bounding box center [173, 595] width 21 height 18
click at [153, 592] on input "30" at bounding box center [161, 595] width 45 height 18
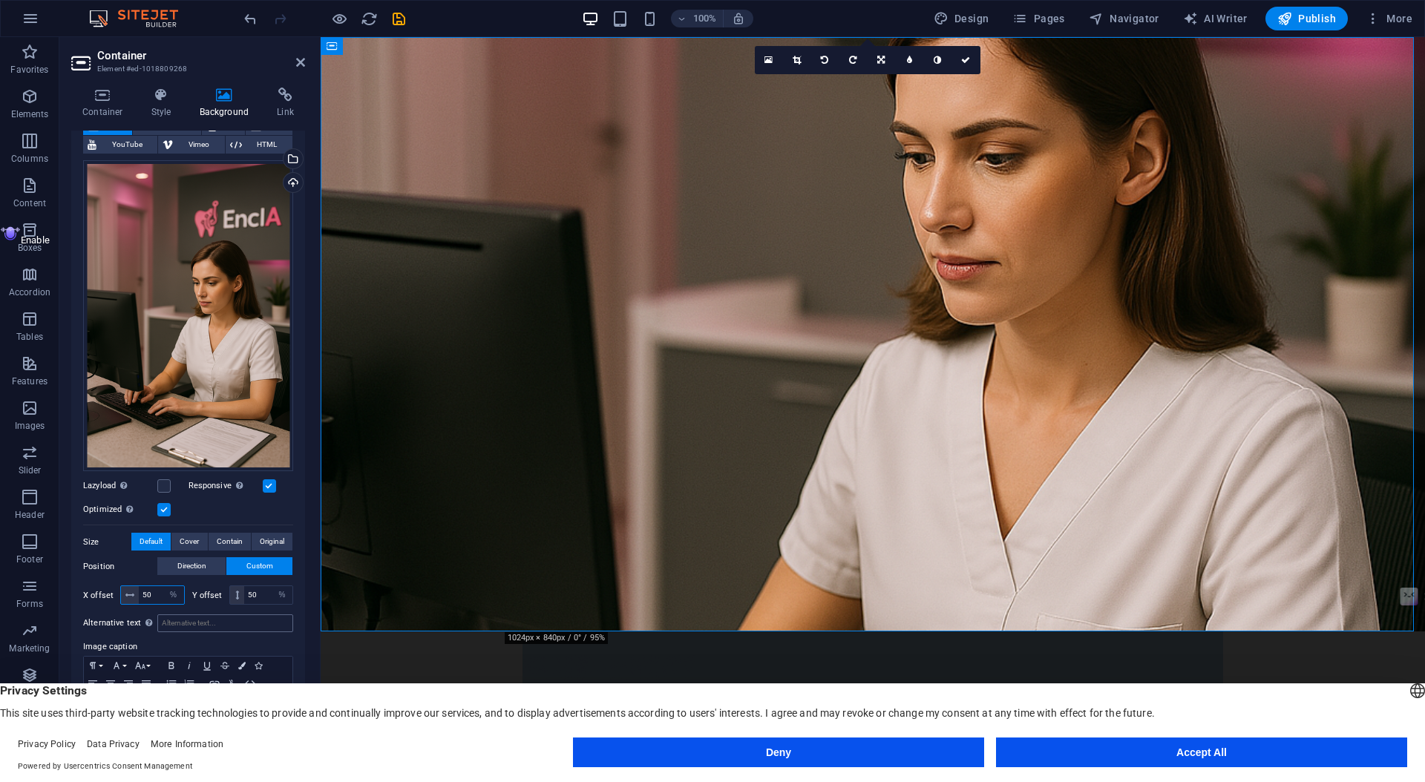
type input "50"
click at [191, 564] on span "Direction" at bounding box center [191, 566] width 29 height 18
click at [187, 597] on link at bounding box center [188, 604] width 70 height 15
click at [192, 587] on link at bounding box center [188, 589] width 70 height 15
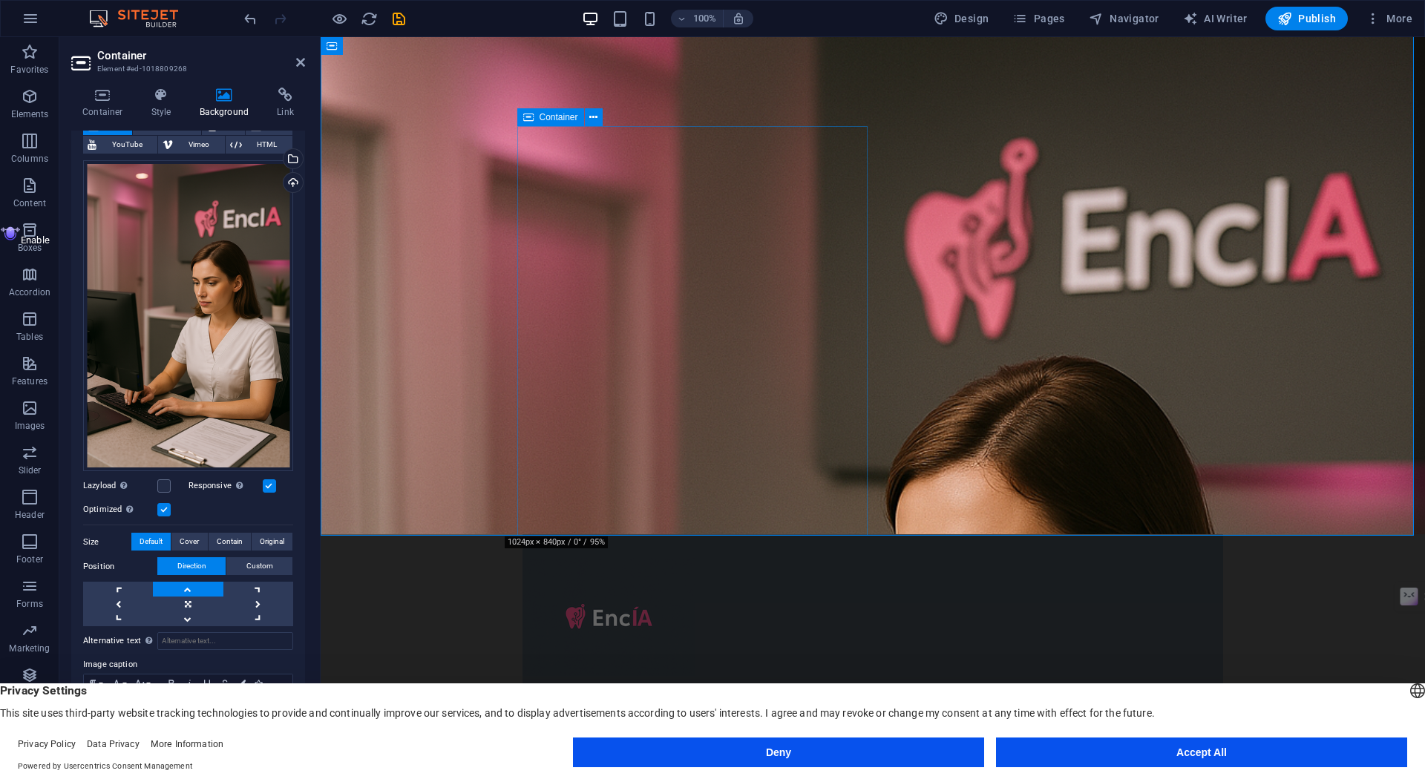
scroll to position [95, 0]
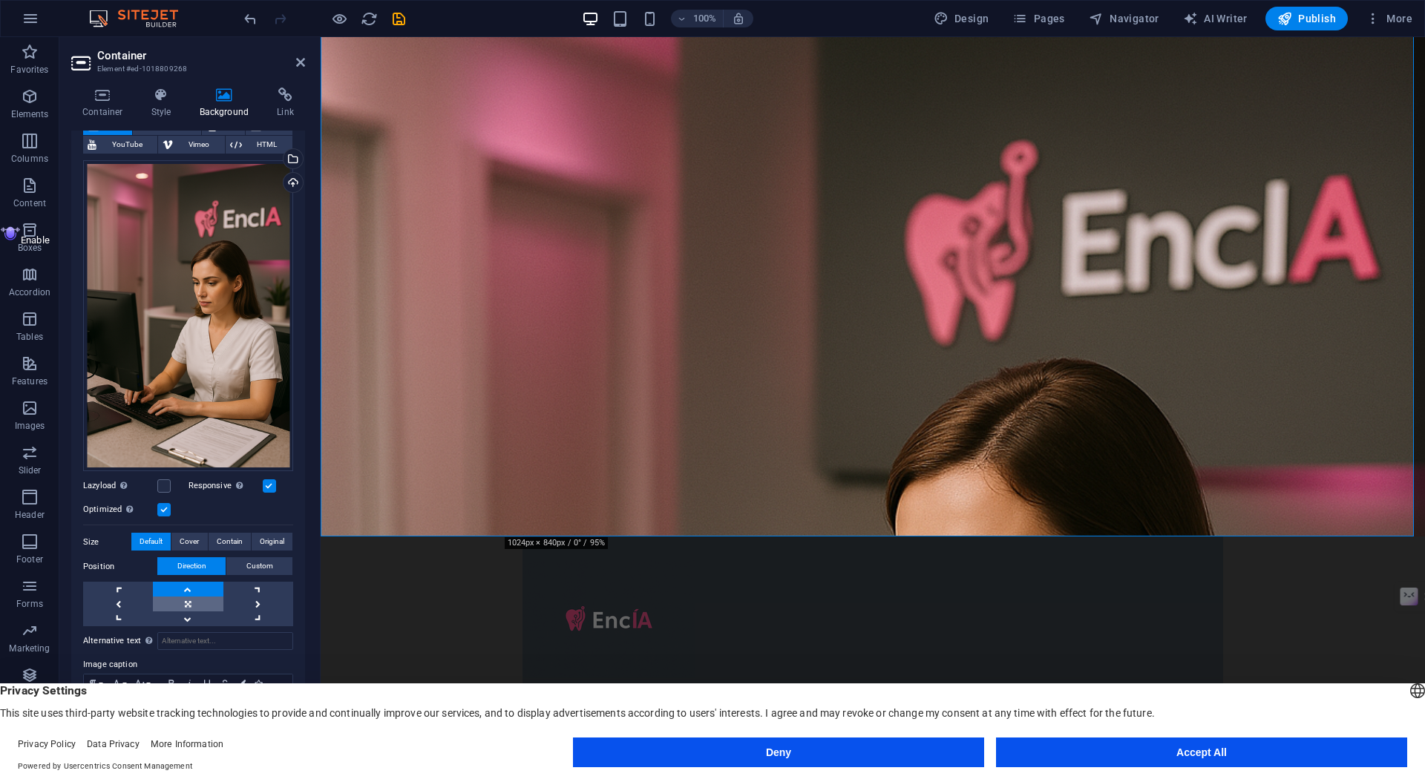
click at [180, 600] on link at bounding box center [188, 604] width 70 height 15
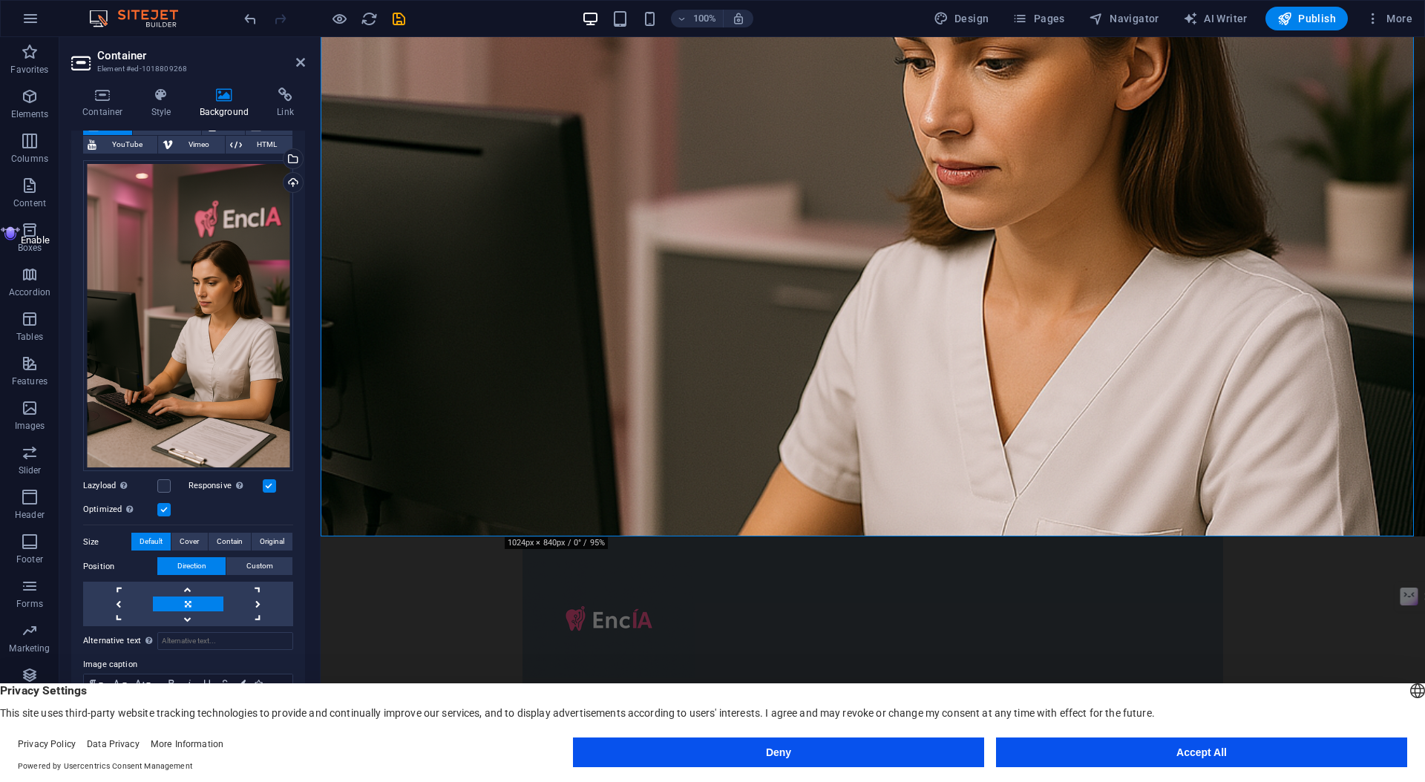
drag, startPoint x: 1104, startPoint y: 296, endPoint x: 1145, endPoint y: 344, distance: 63.7
click at [1145, 344] on figure at bounding box center [873, 239] width 1105 height 595
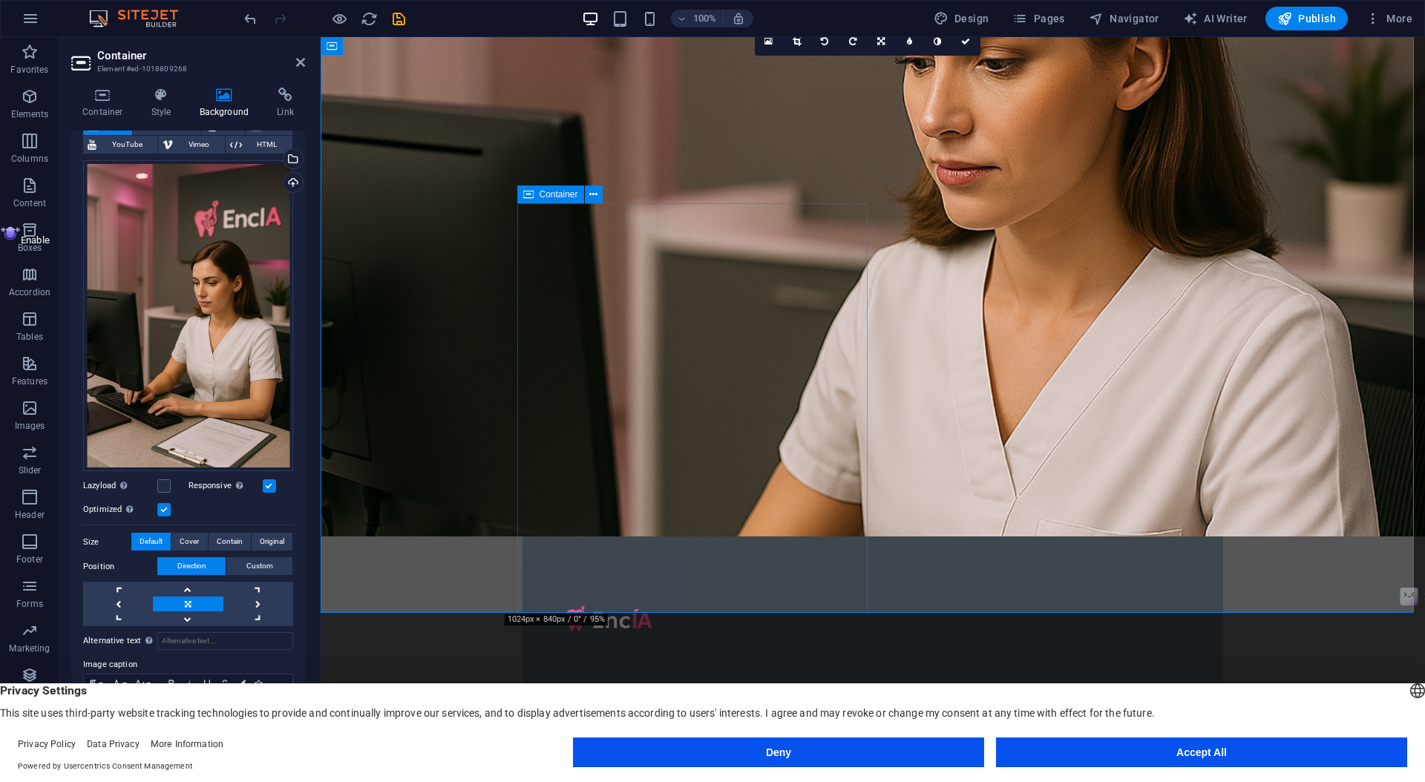
scroll to position [0, 0]
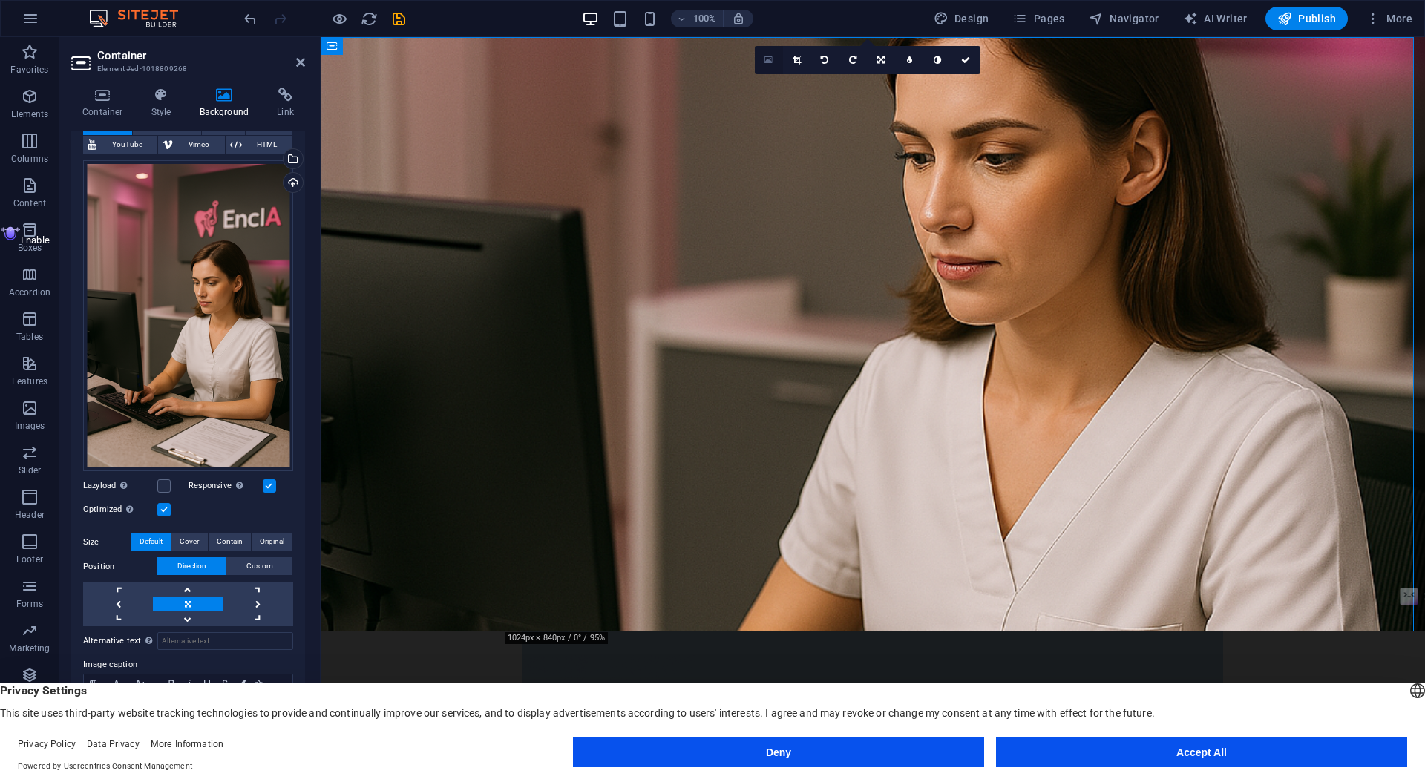
click at [770, 56] on icon at bounding box center [769, 60] width 8 height 10
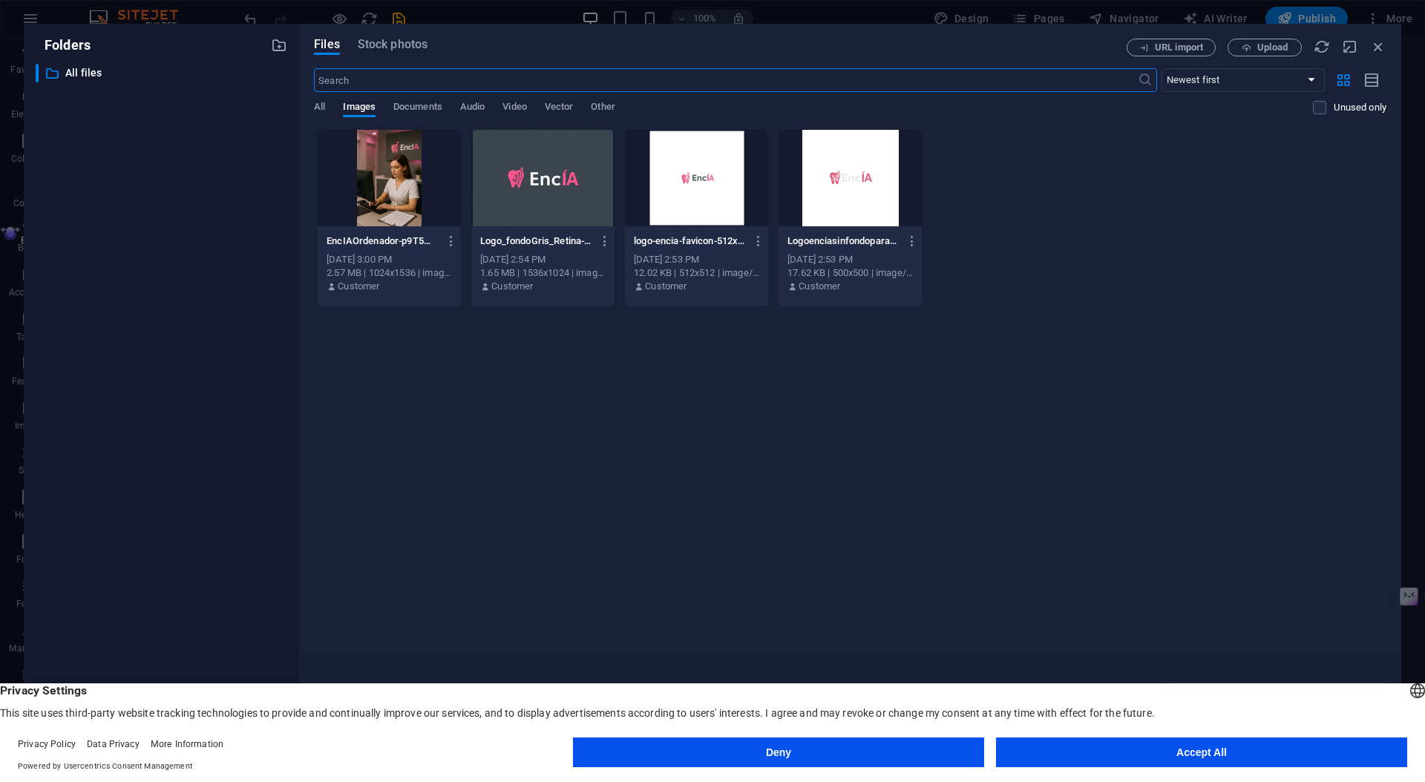
click at [849, 183] on div at bounding box center [850, 178] width 143 height 96
click at [849, 183] on div "1" at bounding box center [850, 178] width 143 height 96
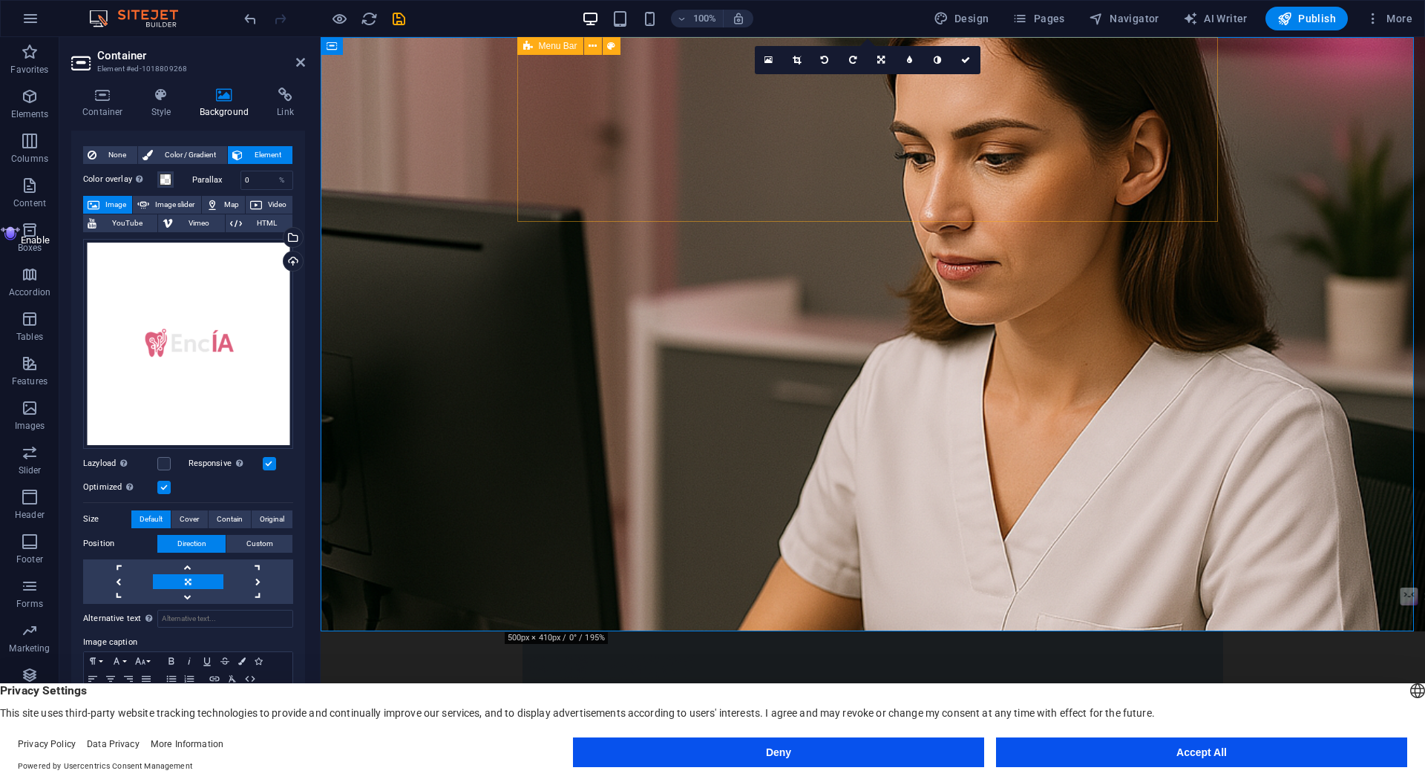
scroll to position [20, 0]
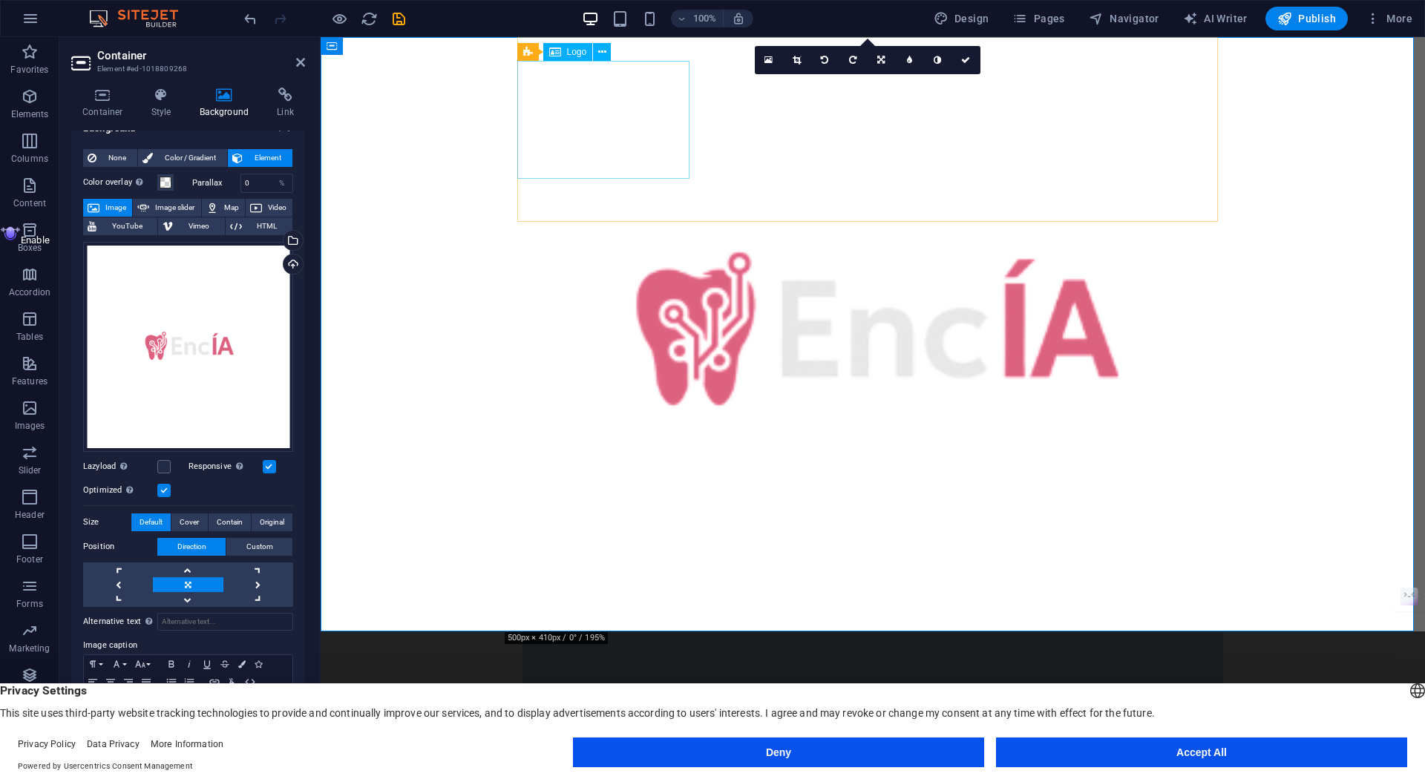
click at [669, 655] on div at bounding box center [873, 714] width 701 height 118
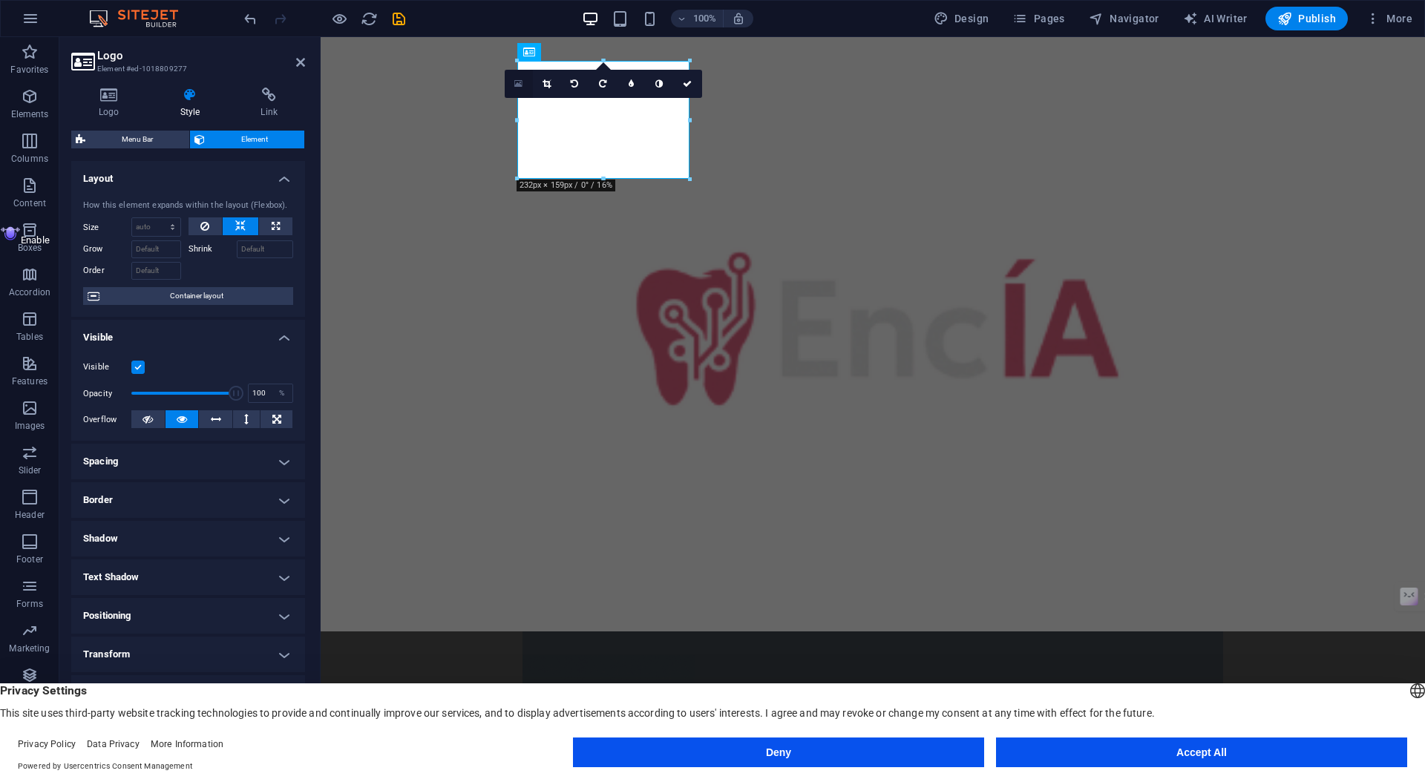
click at [515, 91] on link at bounding box center [519, 84] width 28 height 28
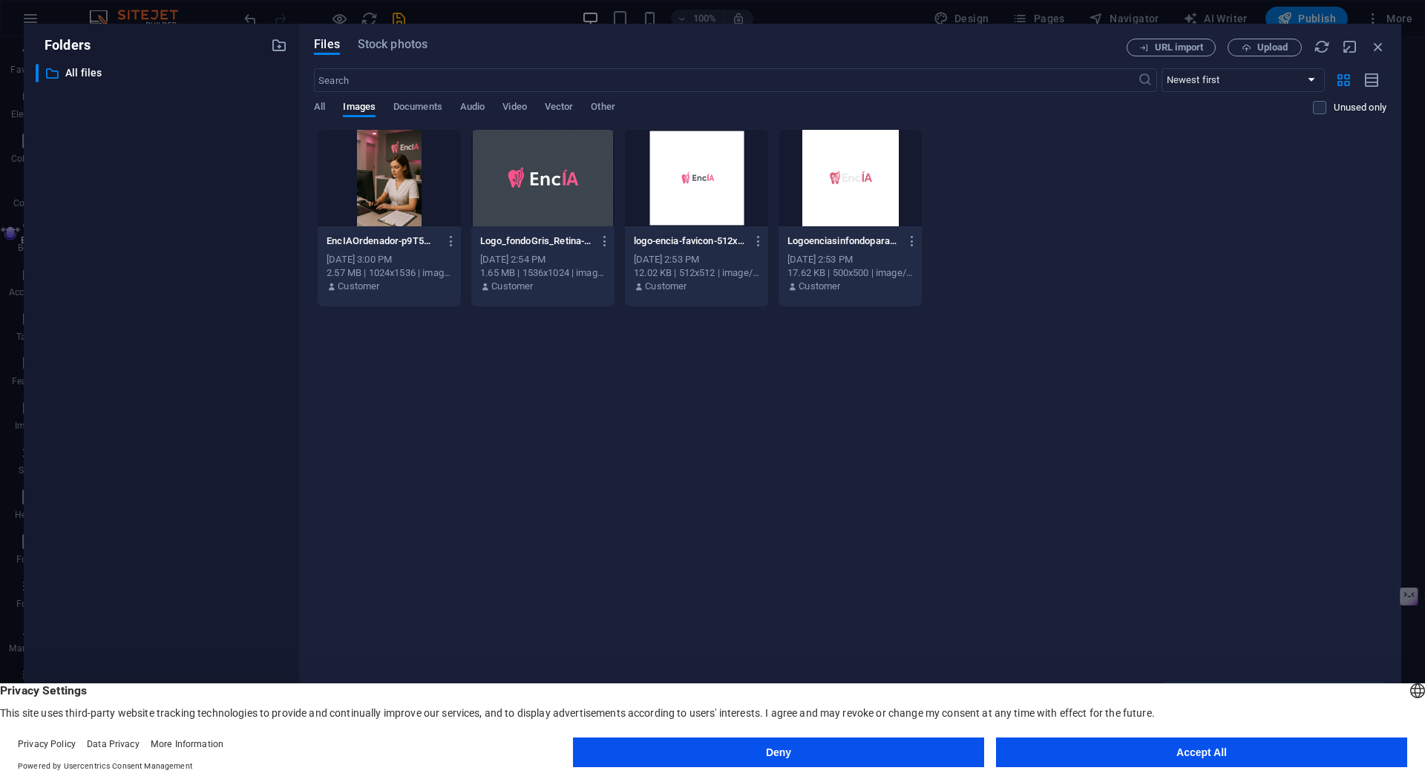
click at [823, 192] on div at bounding box center [850, 178] width 143 height 96
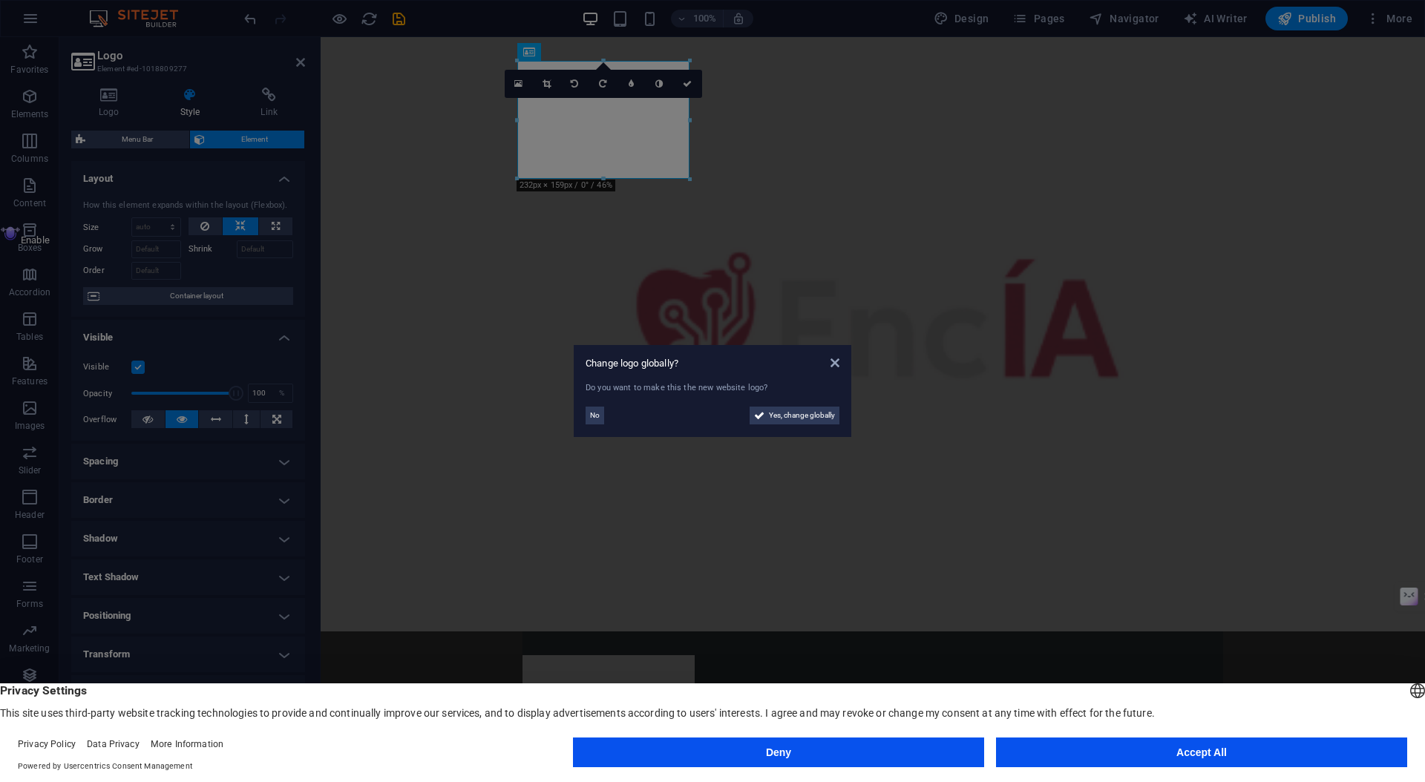
click at [519, 87] on aside "Change logo globally? Do you want to make this the new website logo? No Yes, ch…" at bounding box center [712, 391] width 1425 height 782
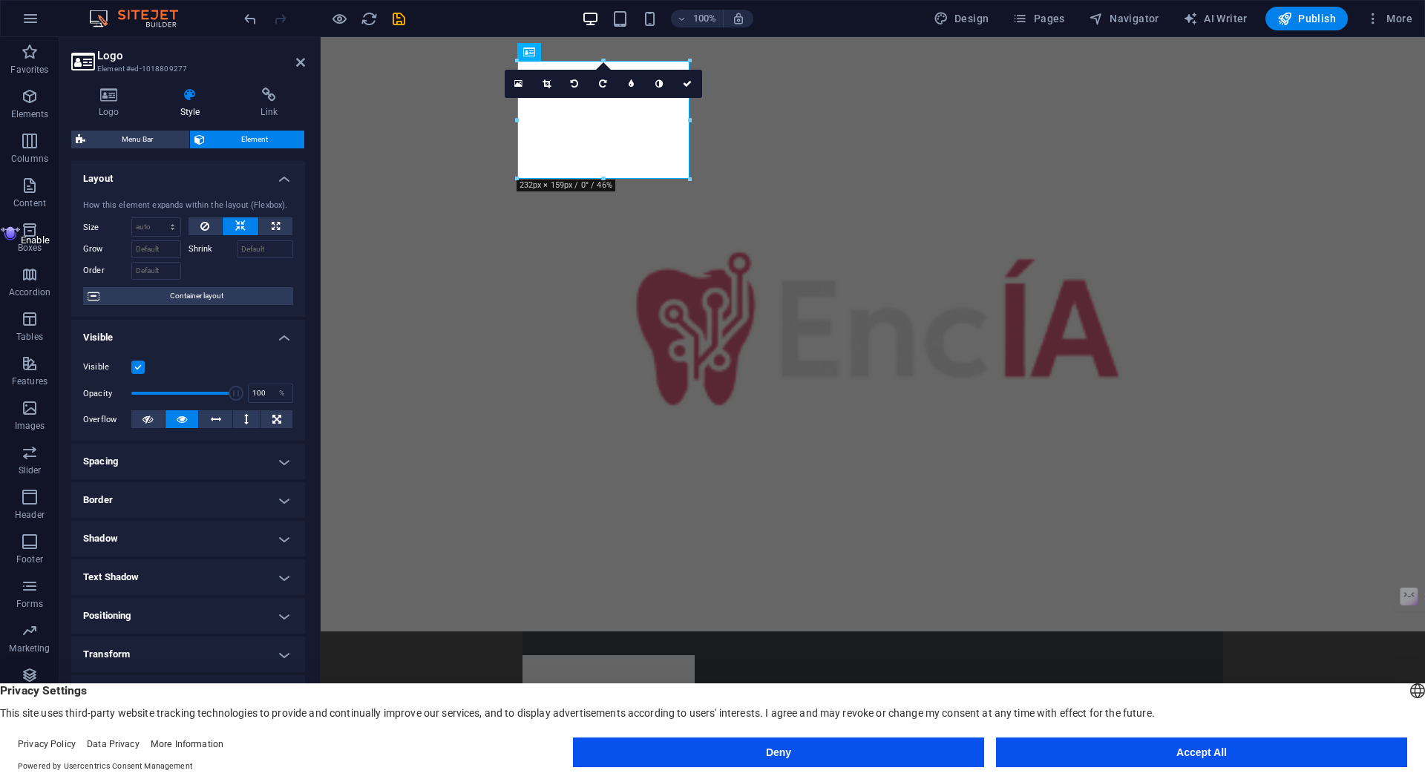
click at [519, 87] on icon at bounding box center [518, 84] width 8 height 10
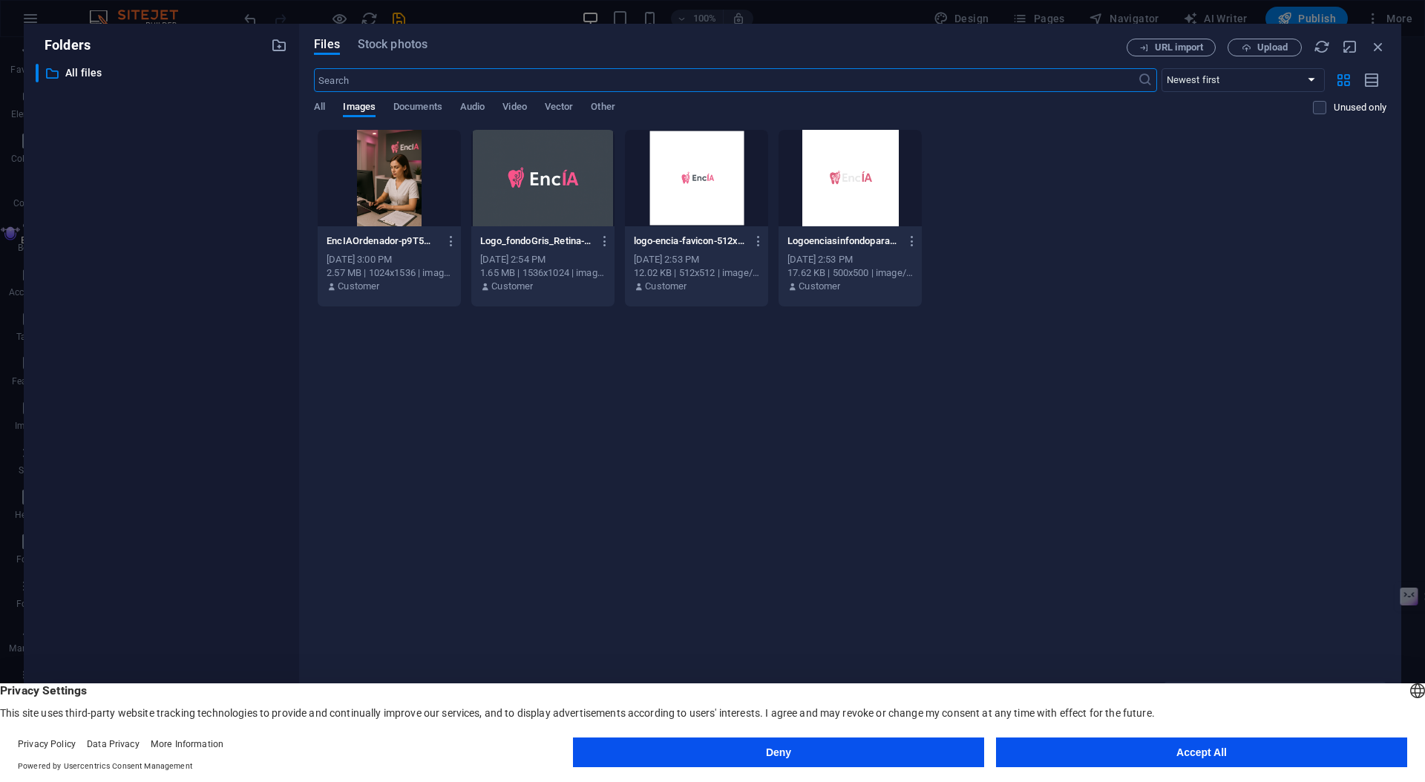
click at [686, 205] on div at bounding box center [696, 178] width 143 height 96
click at [686, 205] on div "1" at bounding box center [696, 178] width 143 height 96
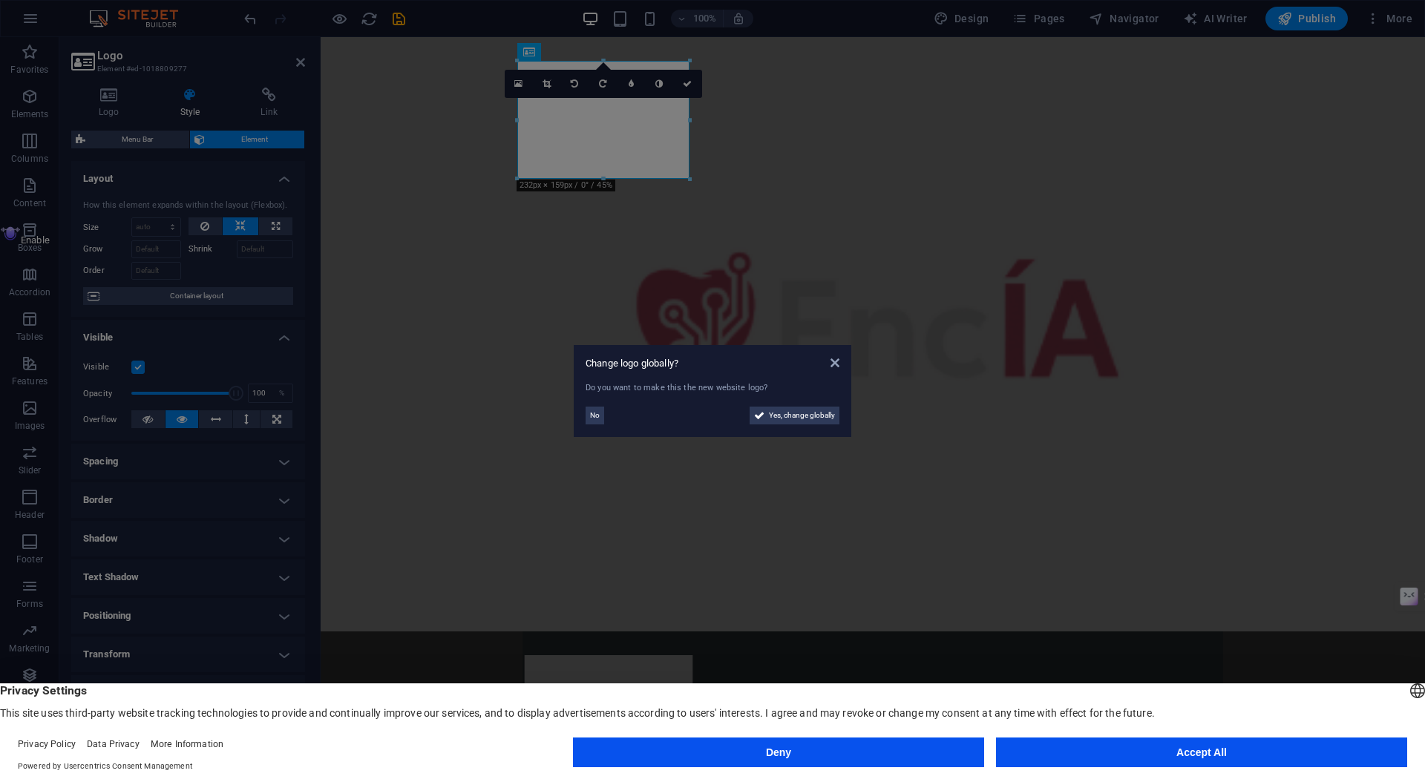
click at [647, 151] on aside "Change logo globally? Do you want to make this the new website logo? No Yes, ch…" at bounding box center [712, 391] width 1425 height 782
click at [647, 655] on div at bounding box center [873, 714] width 701 height 118
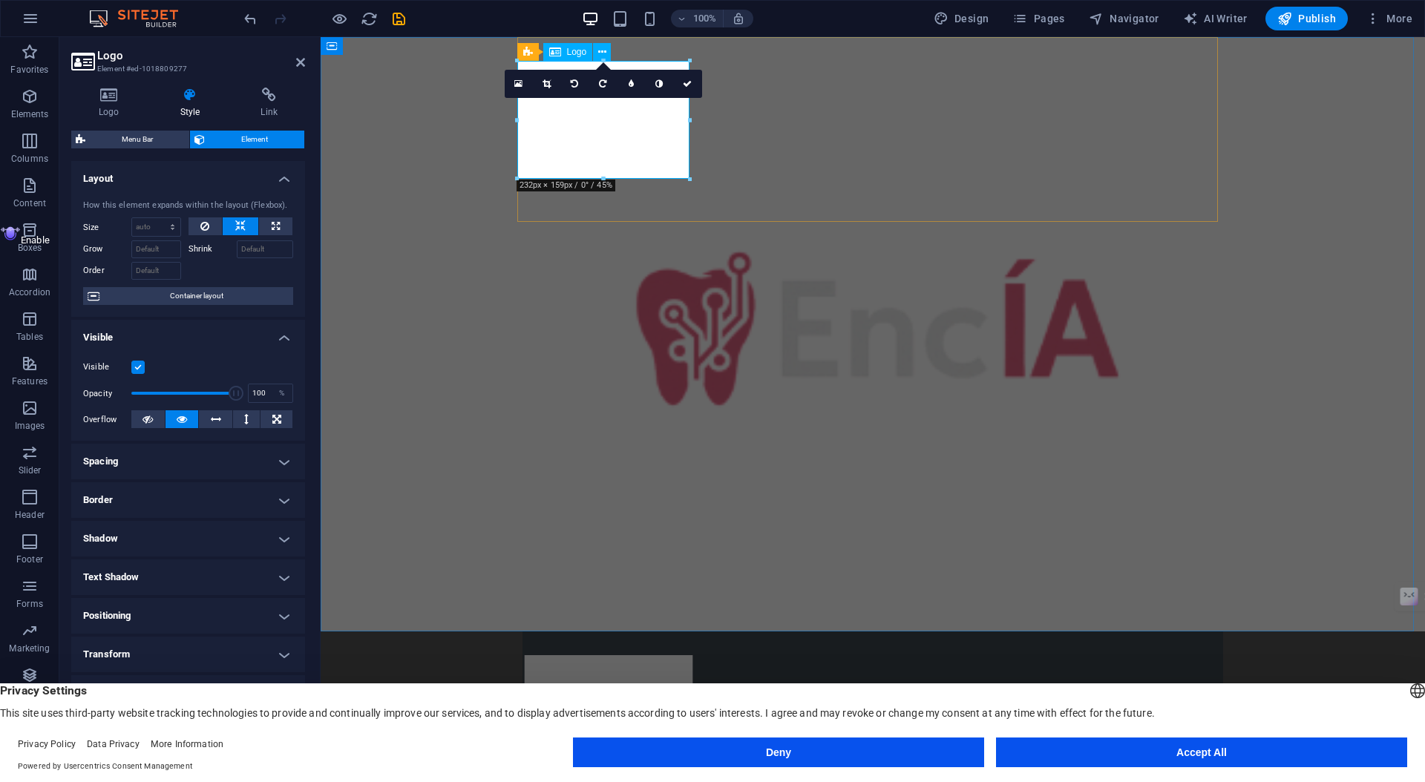
click at [647, 655] on div at bounding box center [873, 714] width 701 height 118
click at [517, 82] on icon at bounding box center [518, 84] width 8 height 10
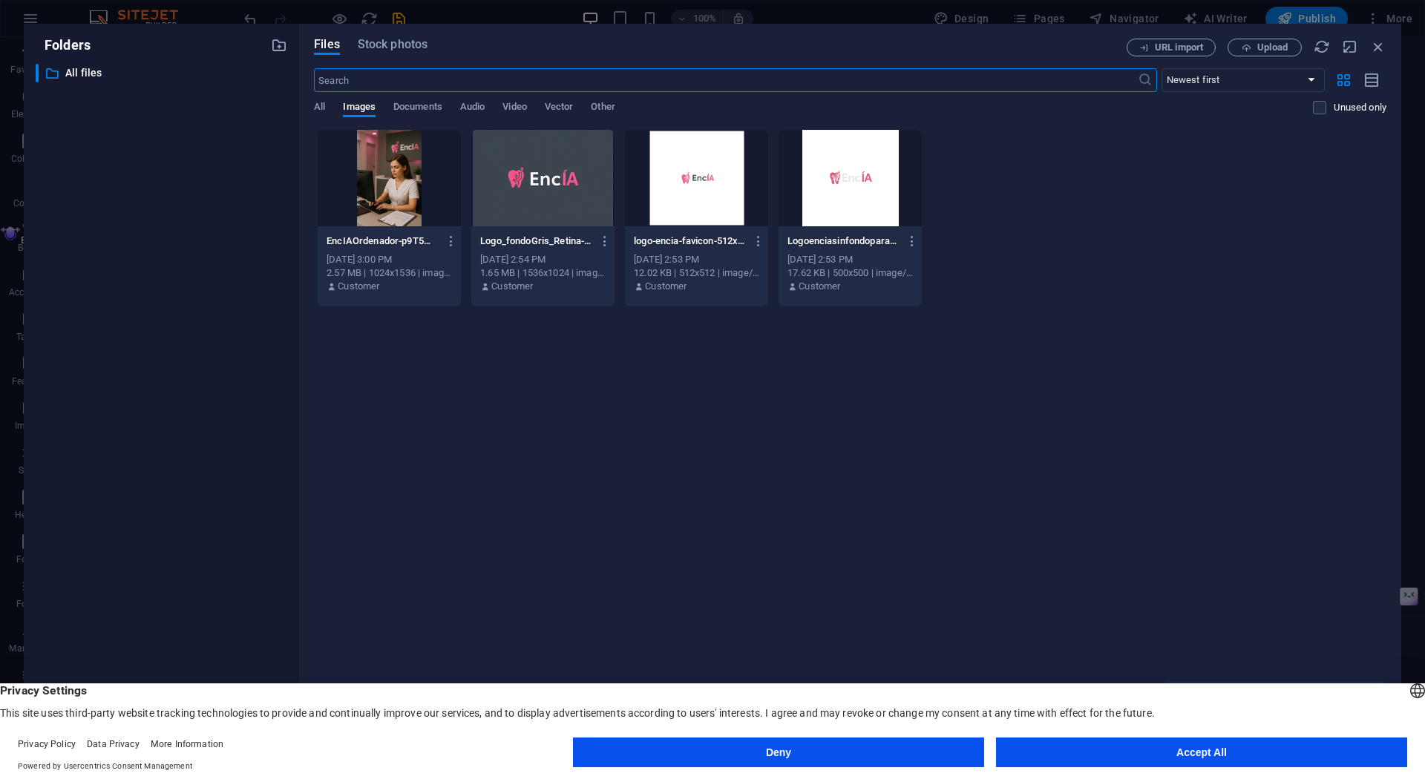
click at [541, 158] on div at bounding box center [542, 178] width 143 height 96
click at [541, 158] on div "1" at bounding box center [542, 178] width 143 height 96
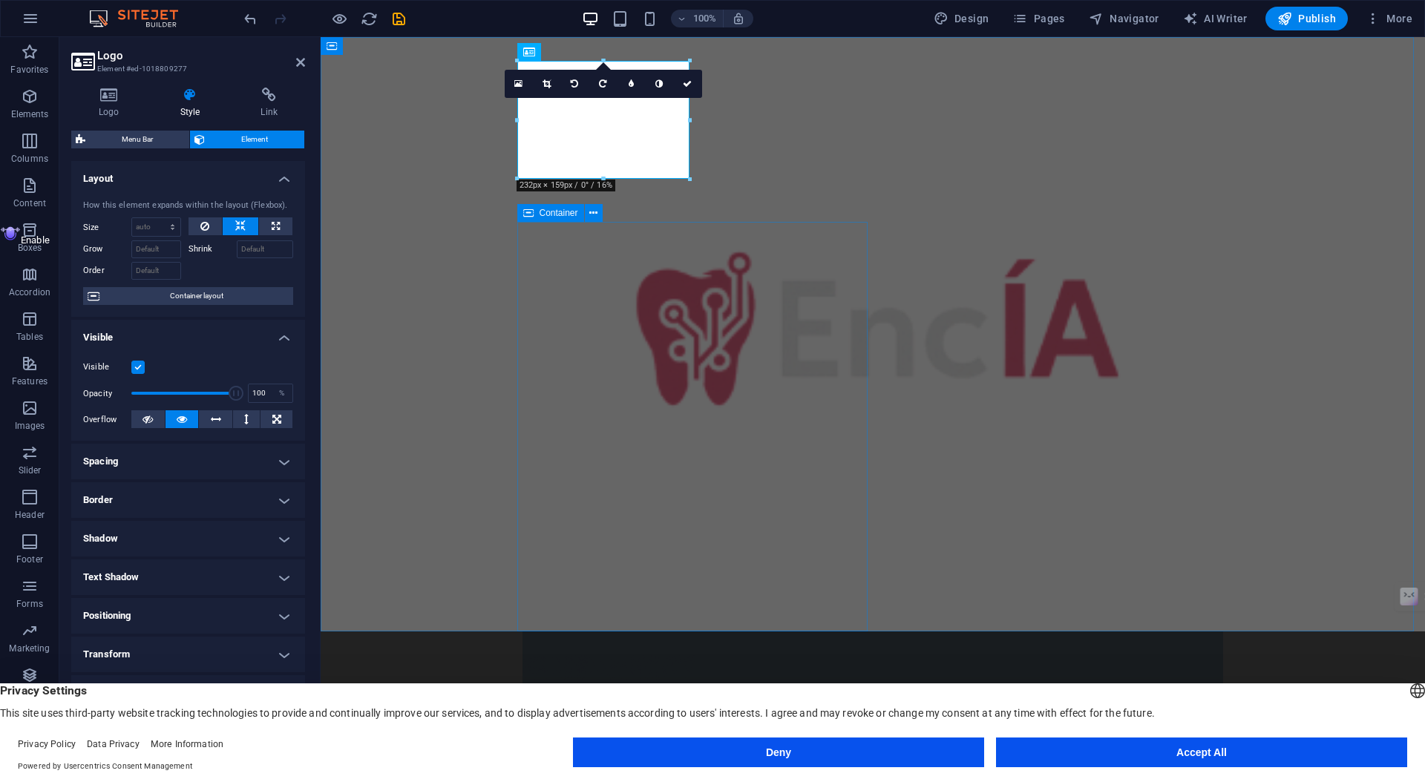
click at [923, 320] on figure at bounding box center [873, 334] width 1105 height 595
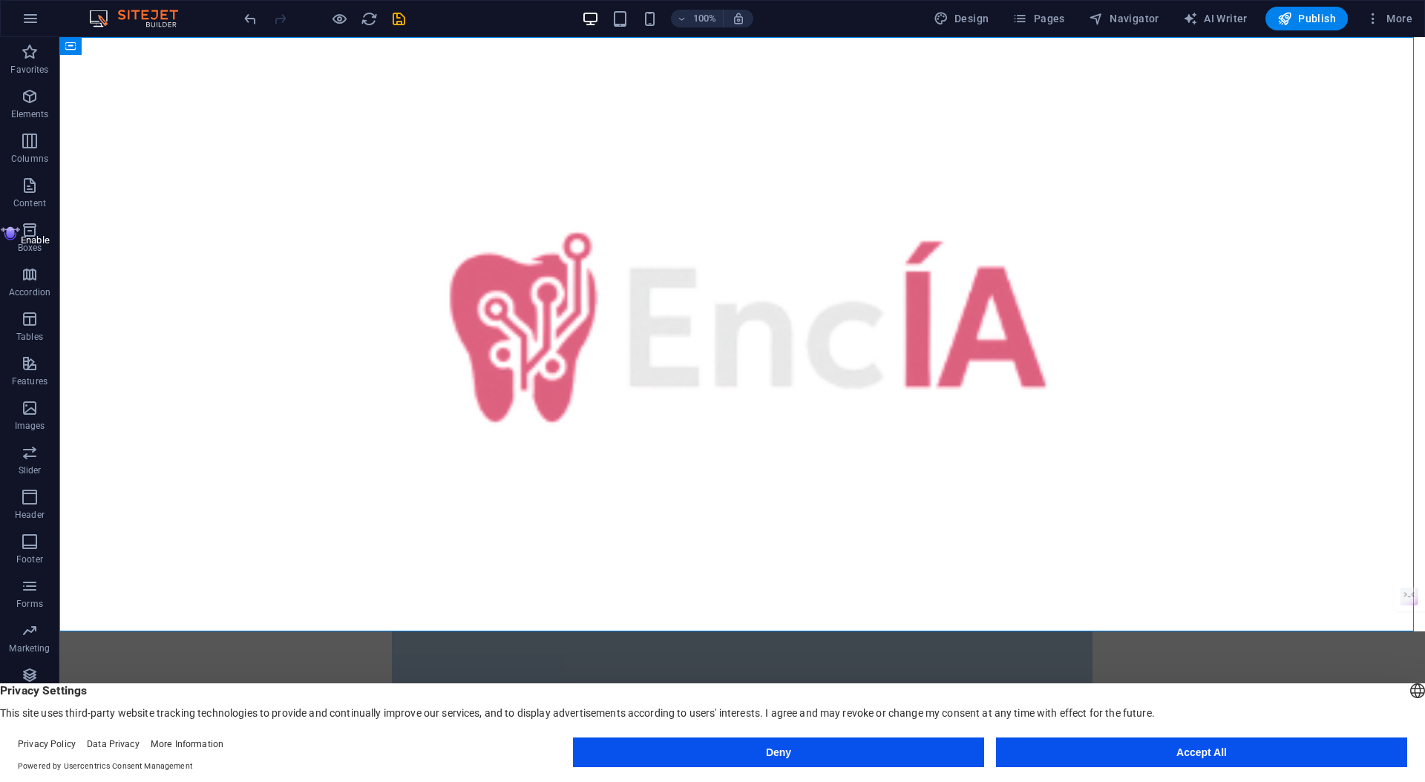
click at [882, 281] on figure at bounding box center [742, 334] width 1366 height 595
click at [867, 380] on figure at bounding box center [742, 334] width 1366 height 595
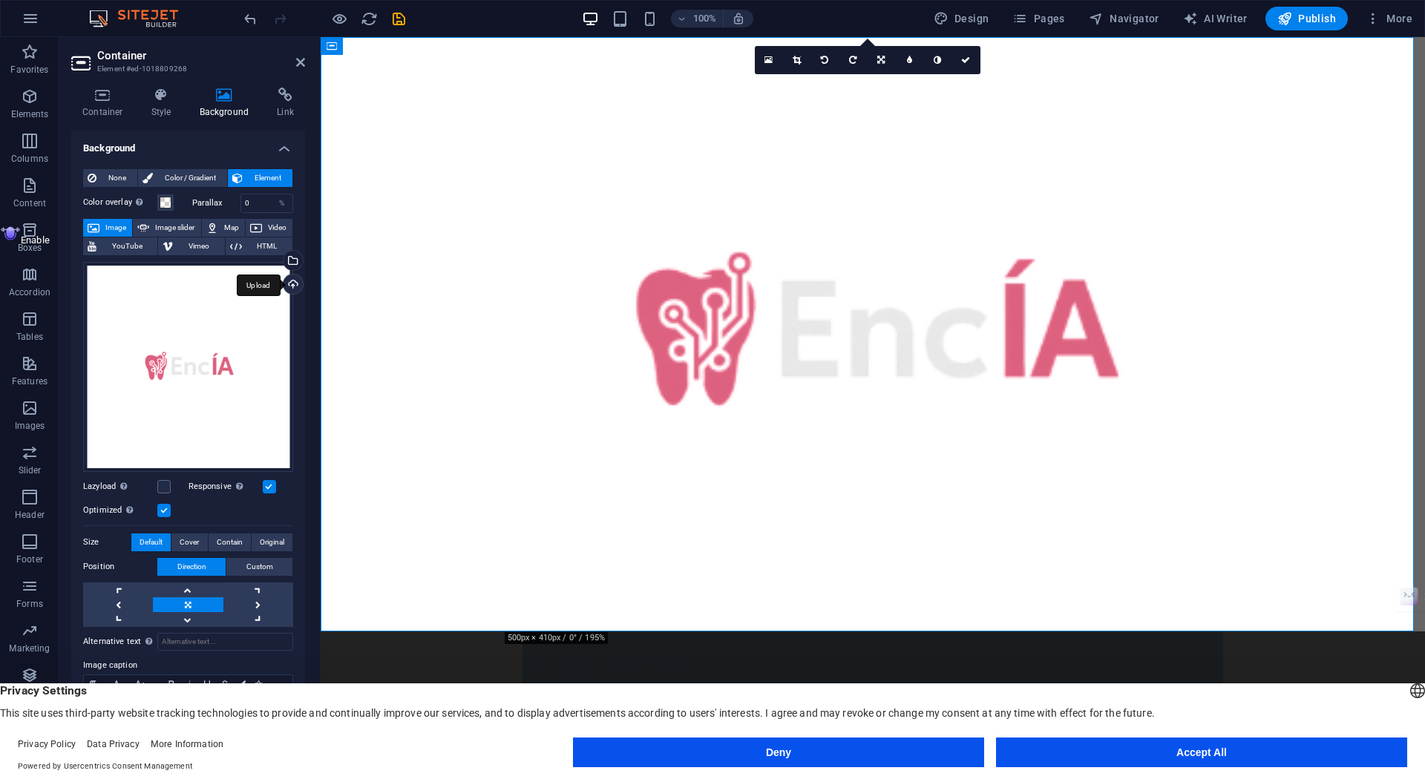
click at [288, 287] on div "Upload" at bounding box center [292, 286] width 22 height 22
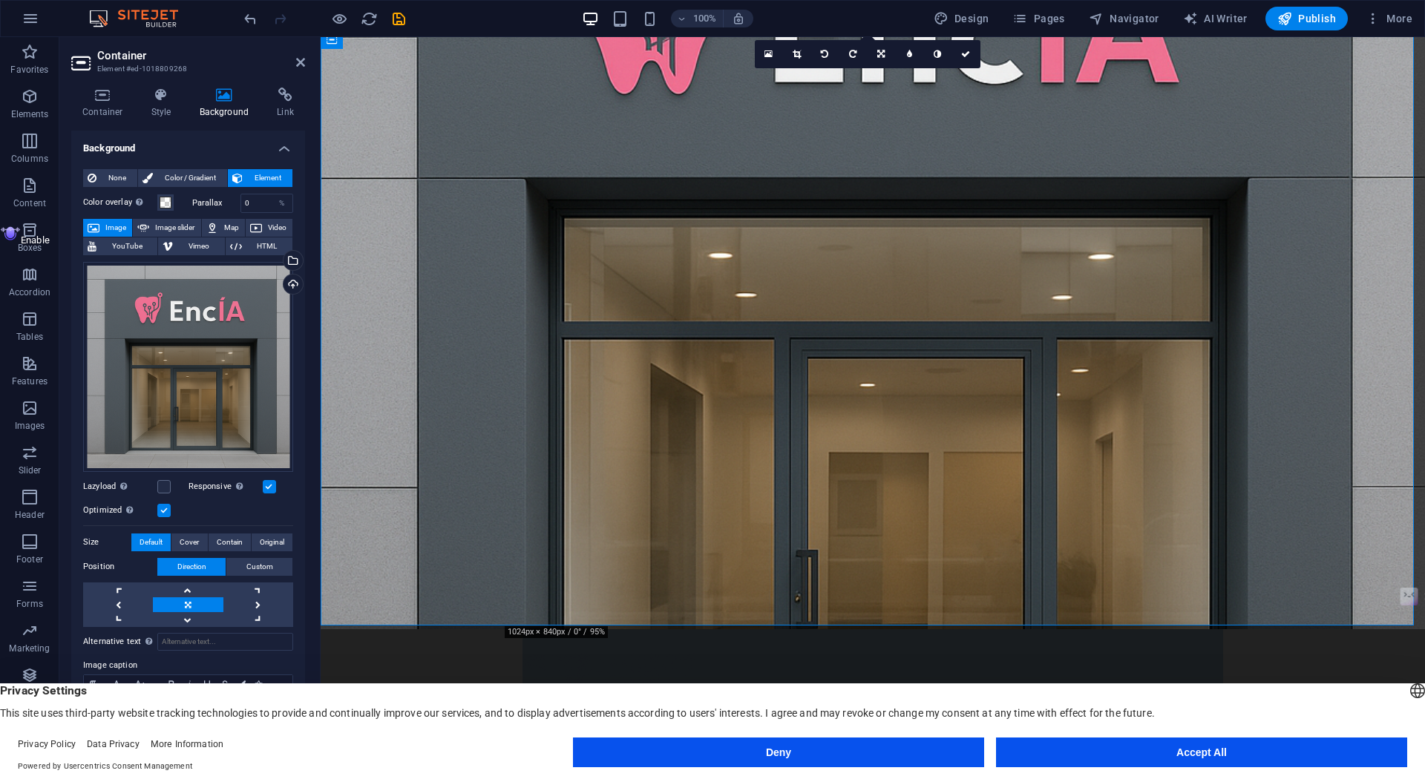
scroll to position [0, 0]
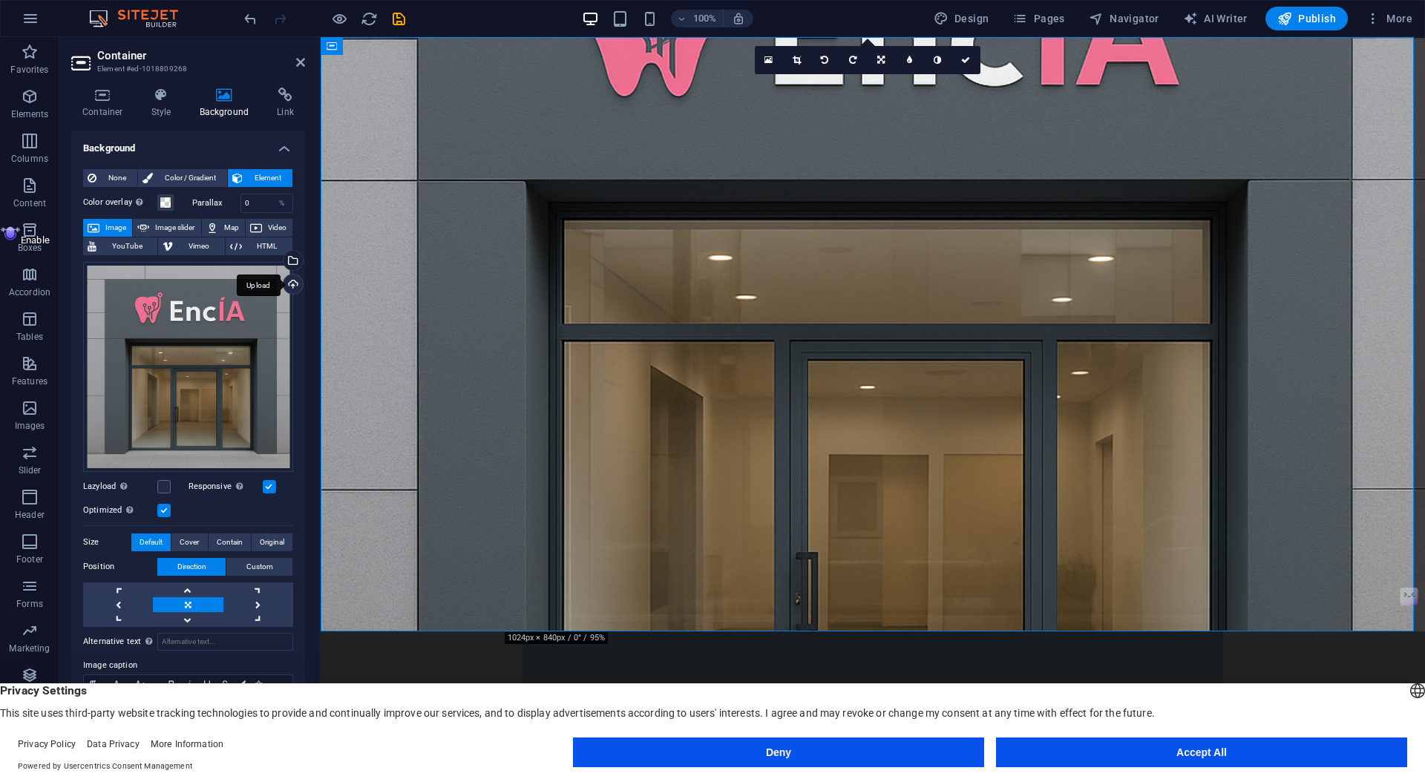
click at [281, 284] on div "Upload" at bounding box center [292, 286] width 22 height 22
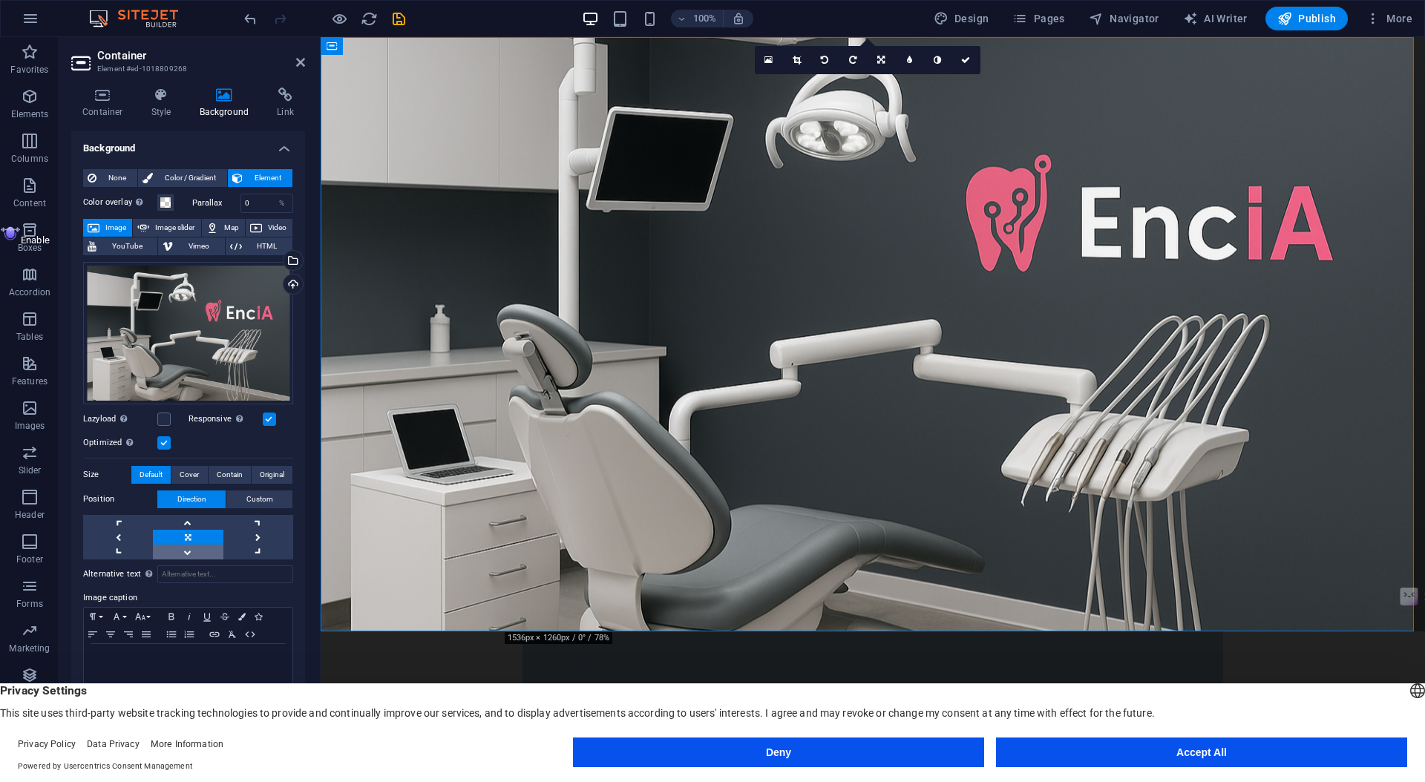
click at [191, 550] on link at bounding box center [188, 552] width 70 height 15
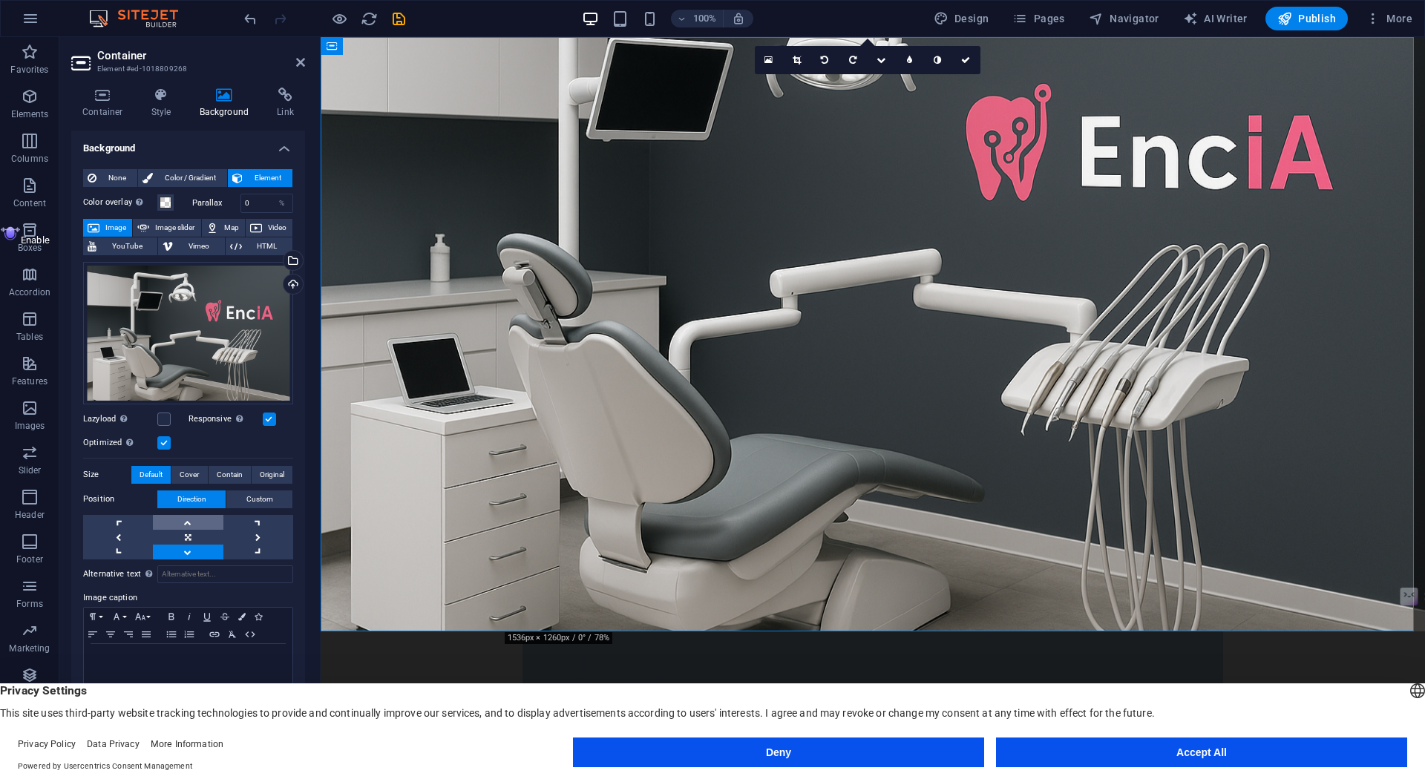
click at [191, 528] on link at bounding box center [188, 522] width 70 height 15
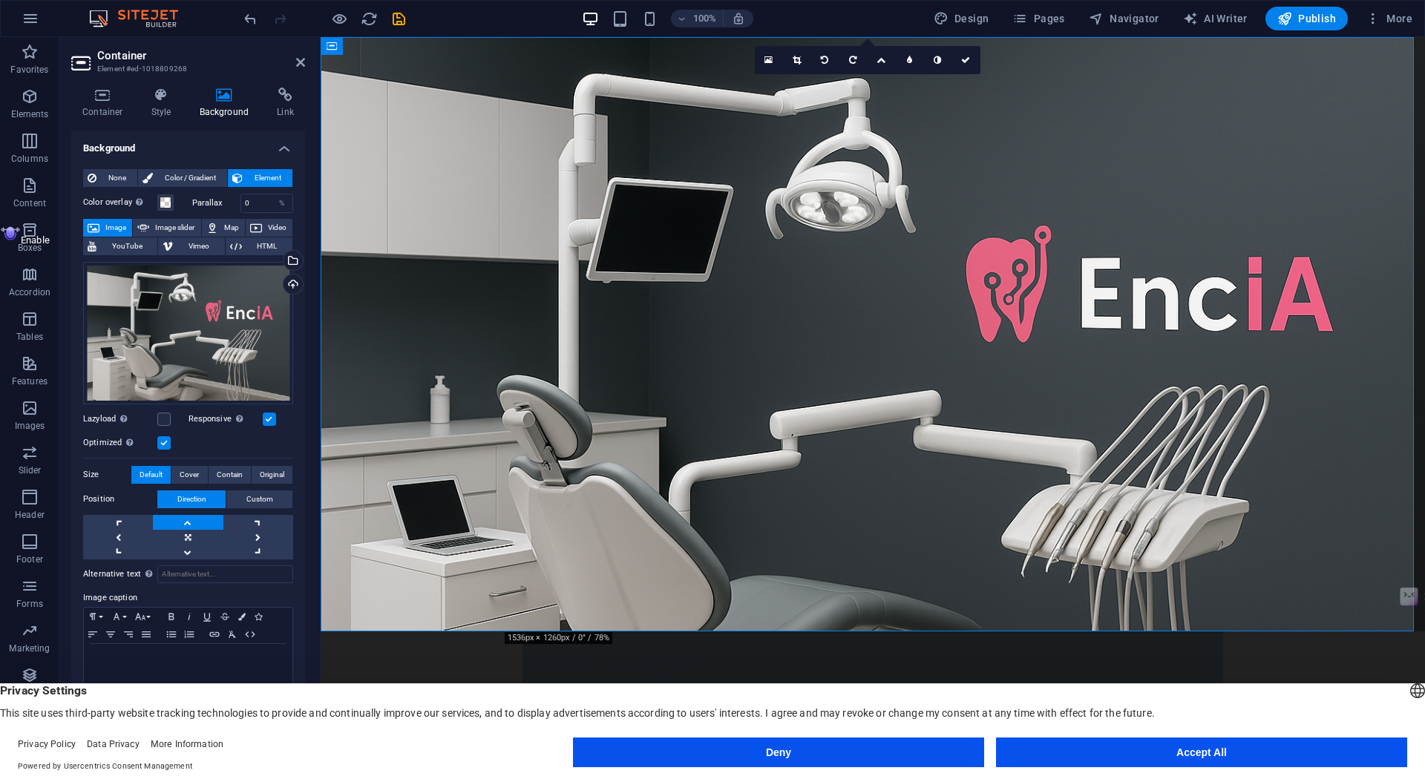
click at [1263, 96] on figure at bounding box center [873, 334] width 1105 height 595
click at [1335, 178] on figure at bounding box center [873, 334] width 1105 height 595
click at [200, 183] on span "Color / Gradient" at bounding box center [189, 178] width 65 height 18
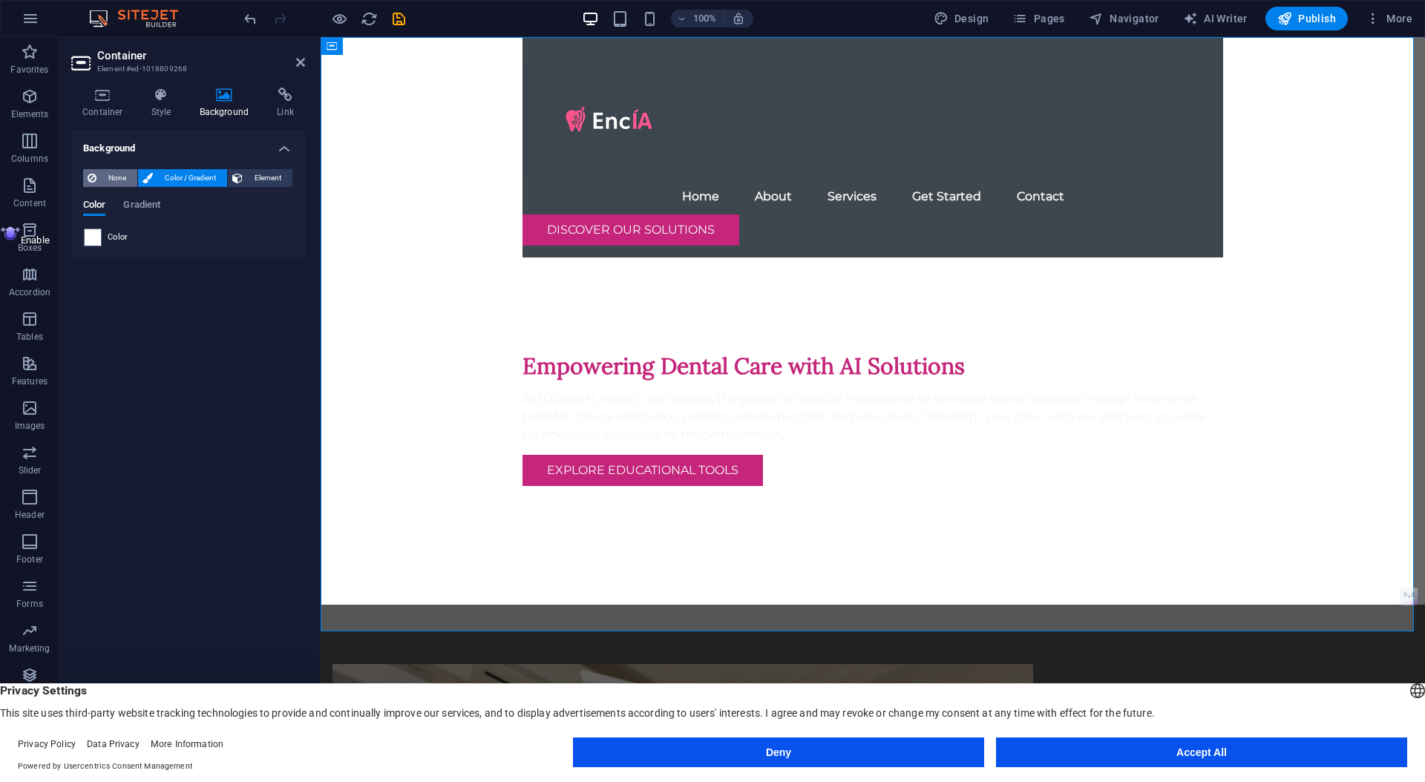
click at [125, 176] on span "None" at bounding box center [117, 178] width 32 height 18
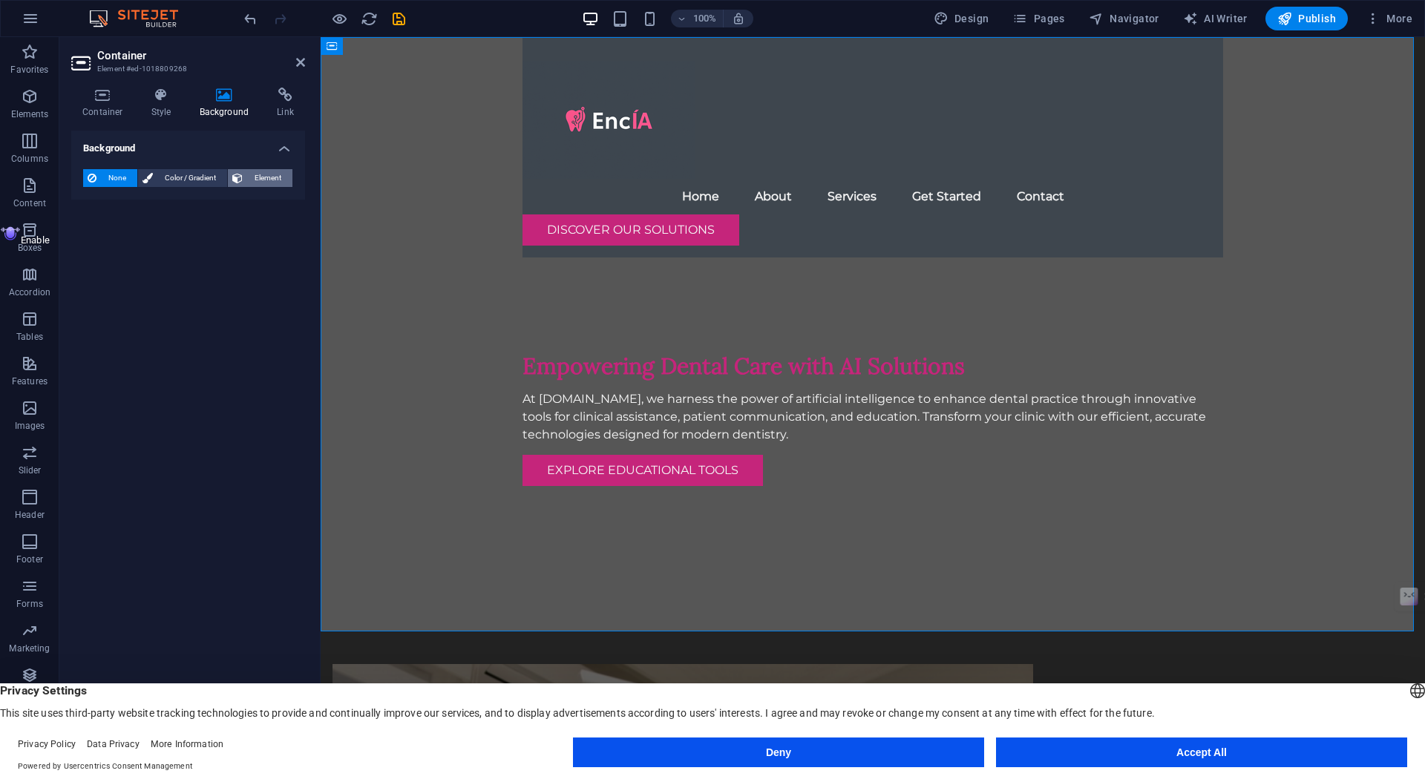
click at [280, 180] on span "Element" at bounding box center [267, 178] width 41 height 18
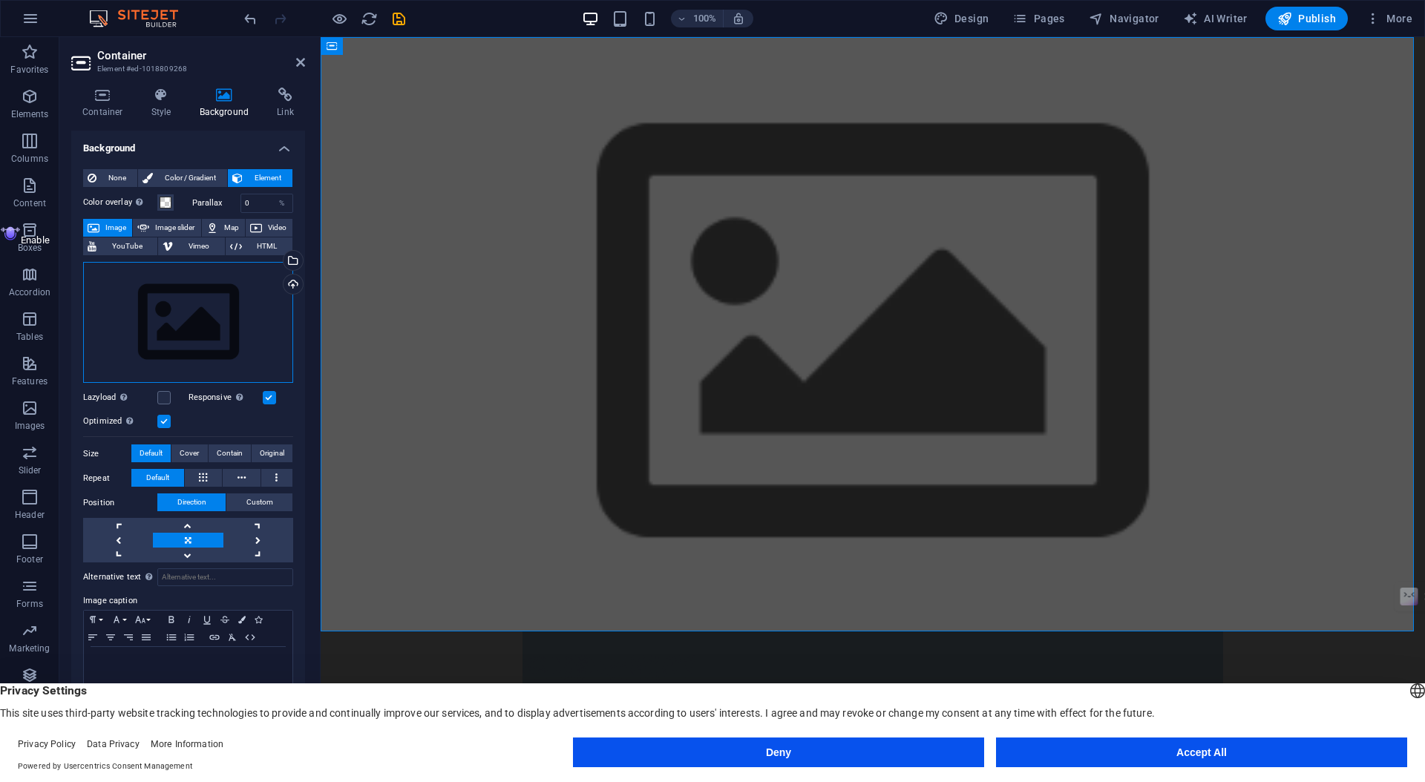
click at [180, 322] on div "Drag files here, click to choose files or select files from Files or our free s…" at bounding box center [188, 323] width 210 height 122
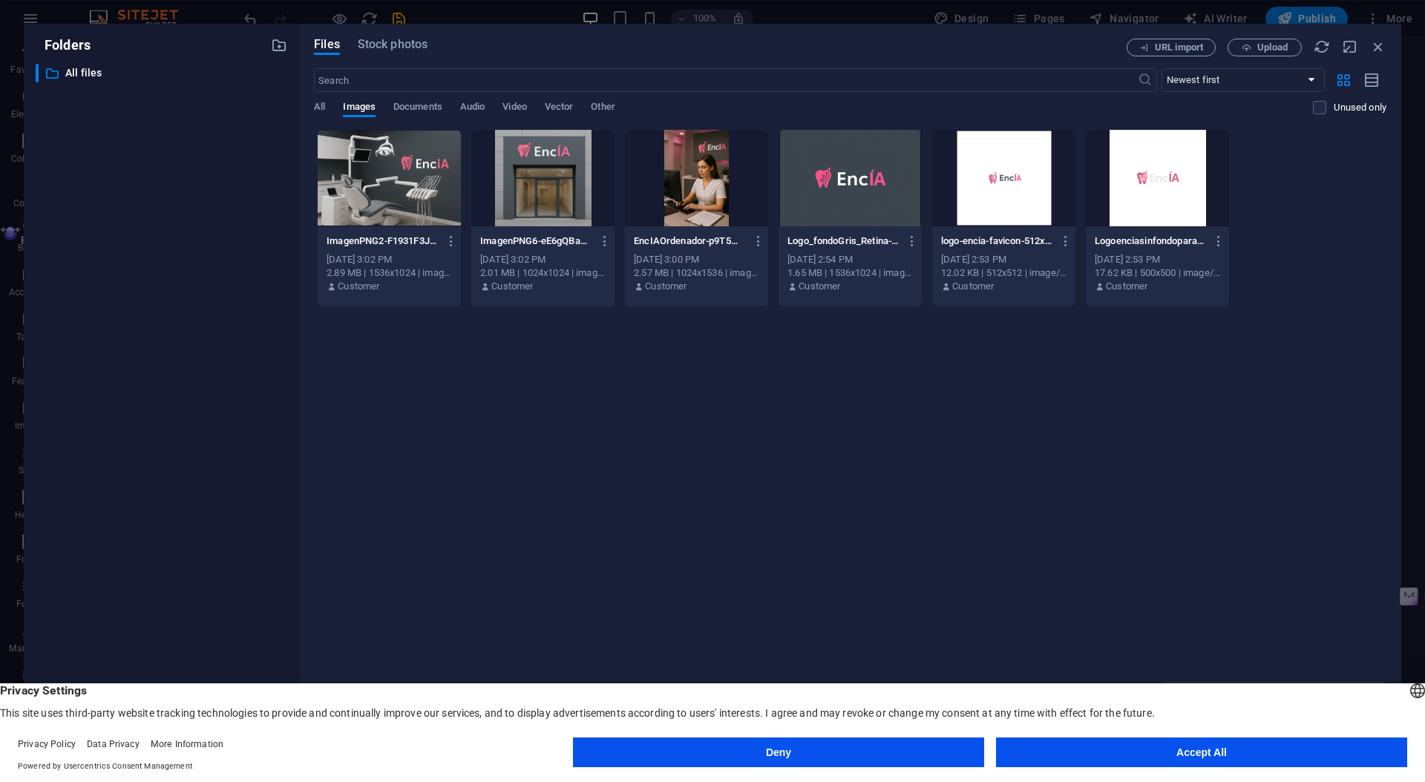
click at [418, 203] on div at bounding box center [389, 178] width 143 height 96
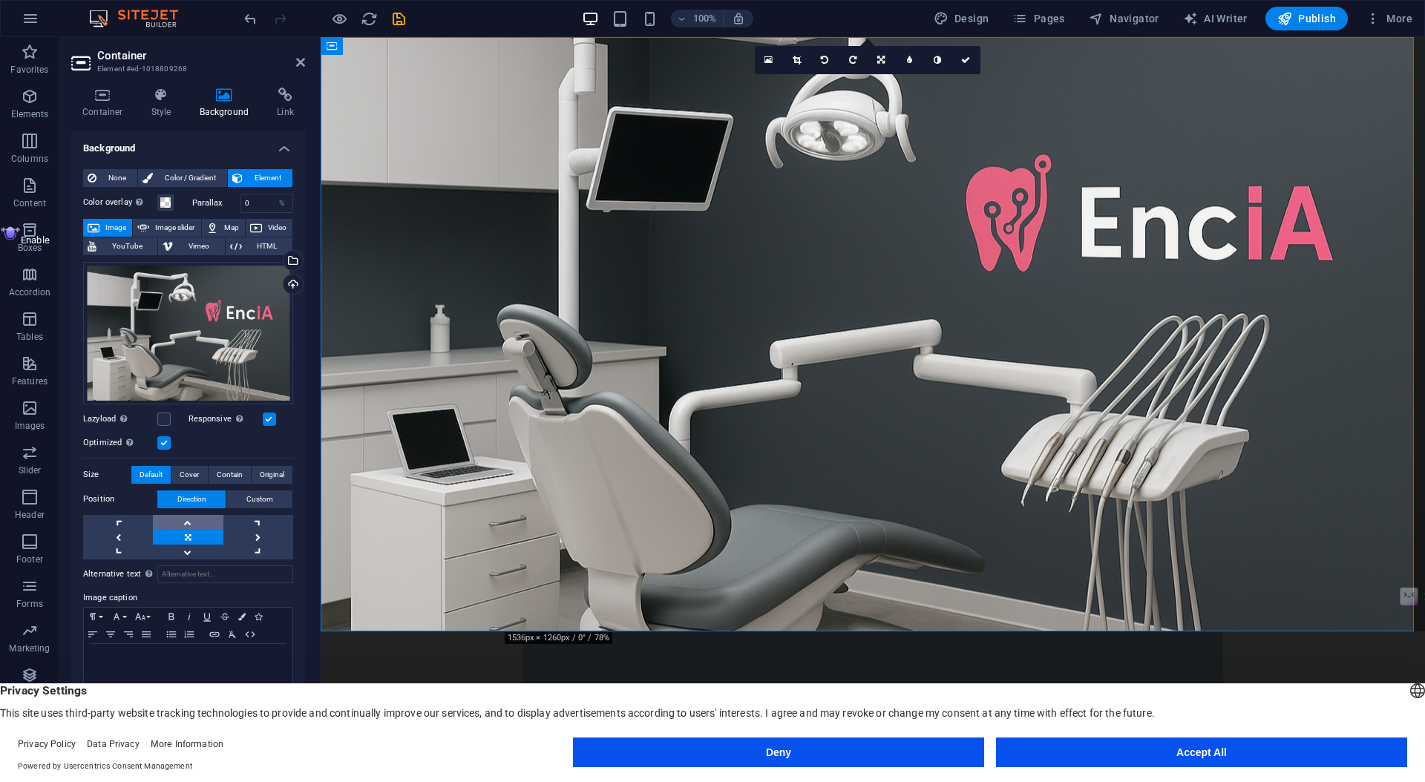
click at [193, 526] on link at bounding box center [188, 522] width 70 height 15
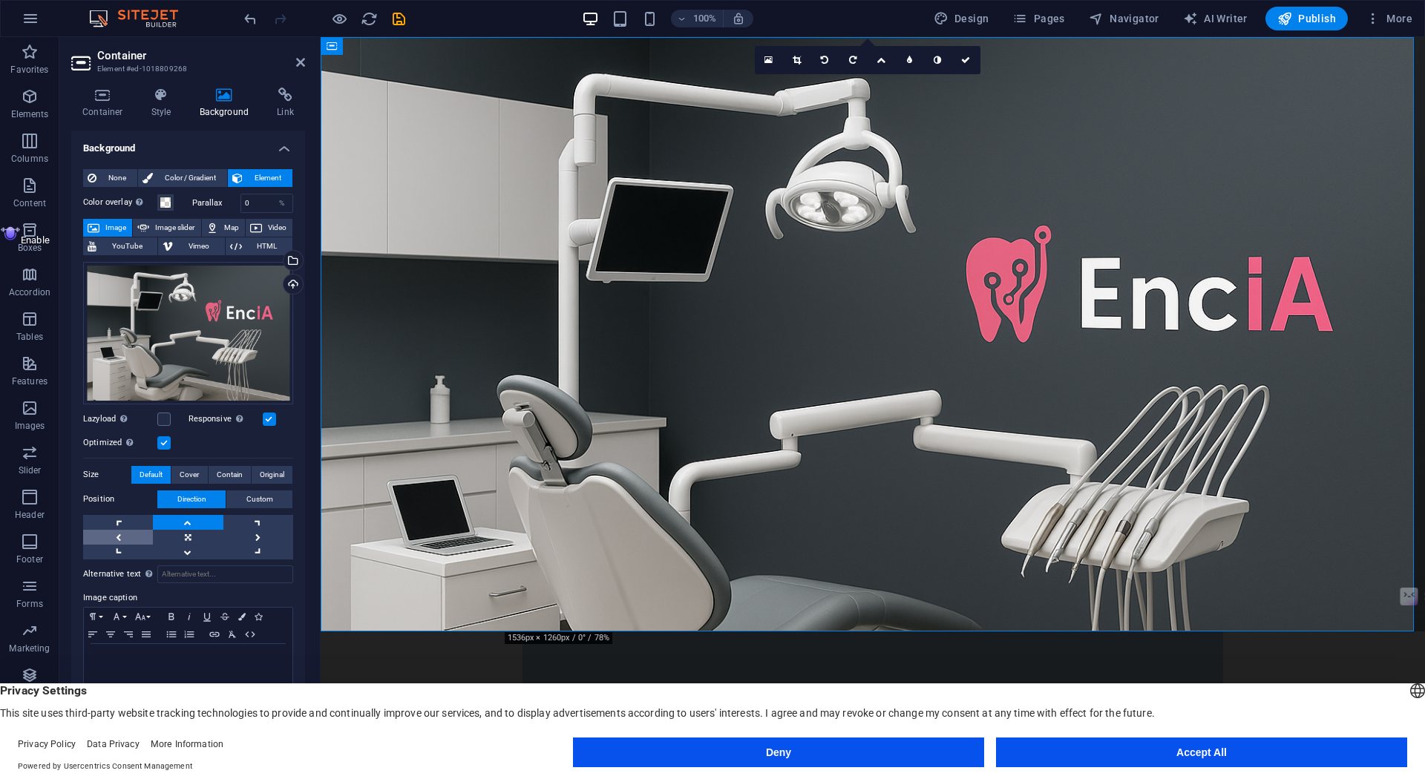
click at [137, 537] on link at bounding box center [118, 537] width 70 height 15
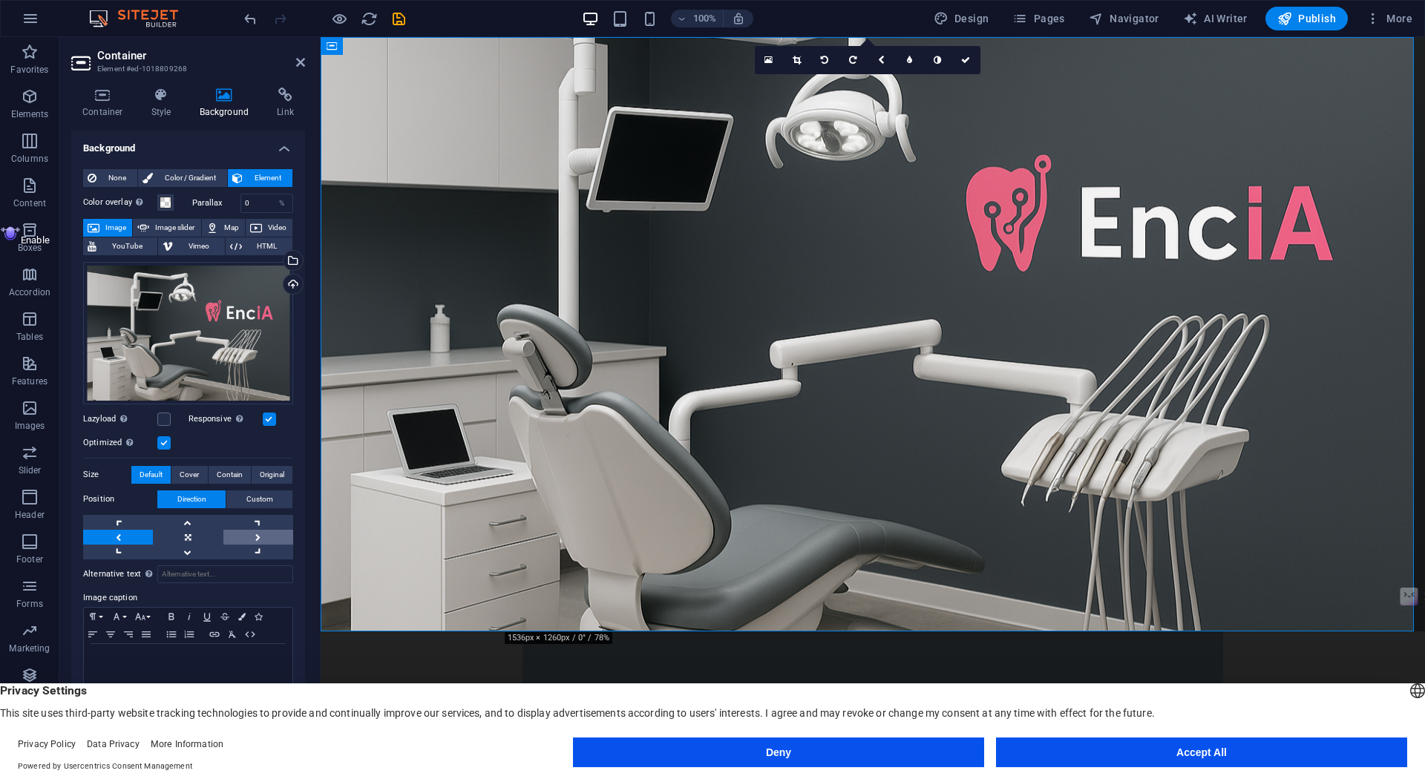
click at [243, 534] on link at bounding box center [258, 537] width 70 height 15
click at [207, 535] on link at bounding box center [188, 537] width 70 height 15
click at [207, 530] on link at bounding box center [188, 537] width 70 height 15
click at [207, 523] on link at bounding box center [188, 522] width 70 height 15
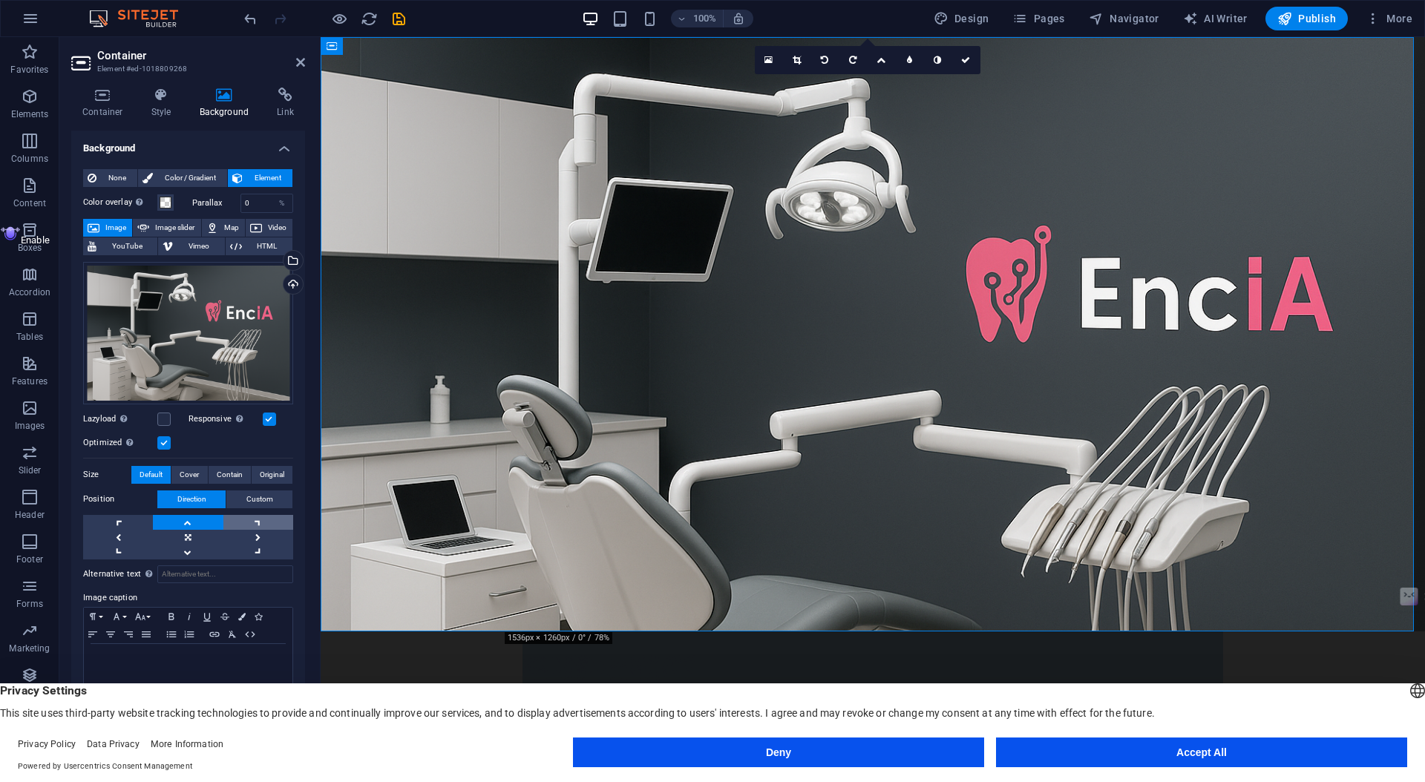
click at [264, 516] on link at bounding box center [258, 522] width 70 height 15
click at [196, 520] on link at bounding box center [188, 522] width 70 height 15
click at [252, 500] on span "Custom" at bounding box center [259, 500] width 27 height 18
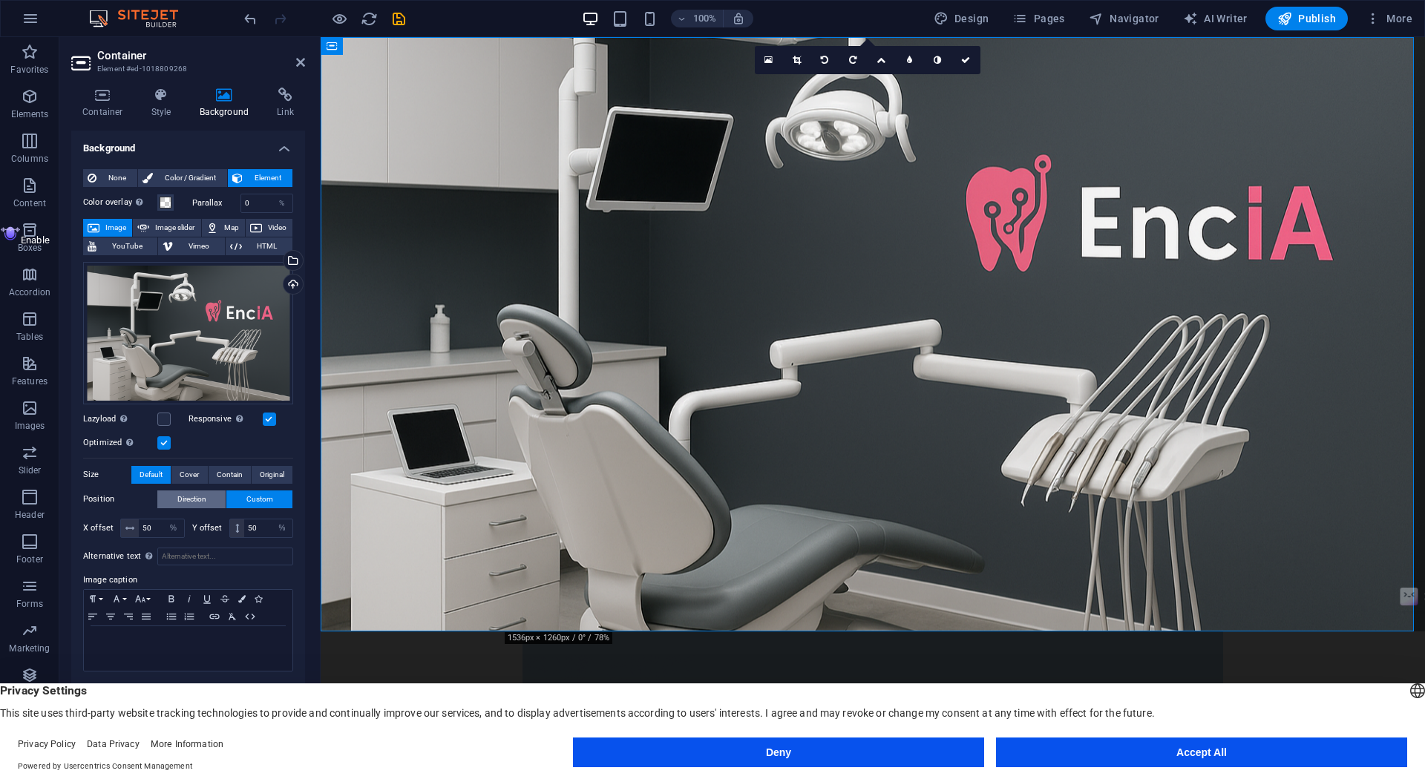
click at [197, 492] on span "Direction" at bounding box center [191, 500] width 29 height 18
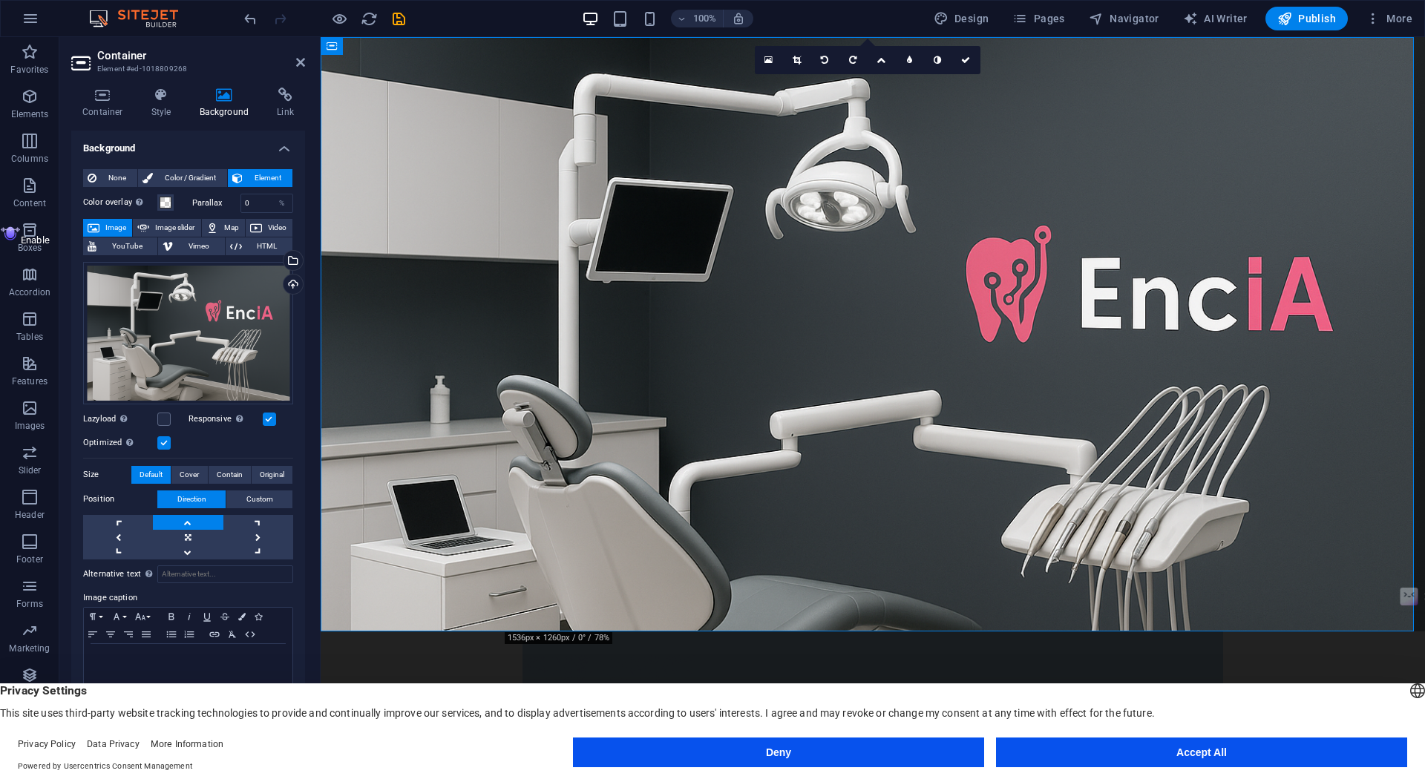
click at [197, 522] on link at bounding box center [188, 522] width 70 height 15
click at [193, 480] on span "Cover" at bounding box center [189, 475] width 19 height 18
click at [225, 477] on span "Contain" at bounding box center [230, 475] width 26 height 18
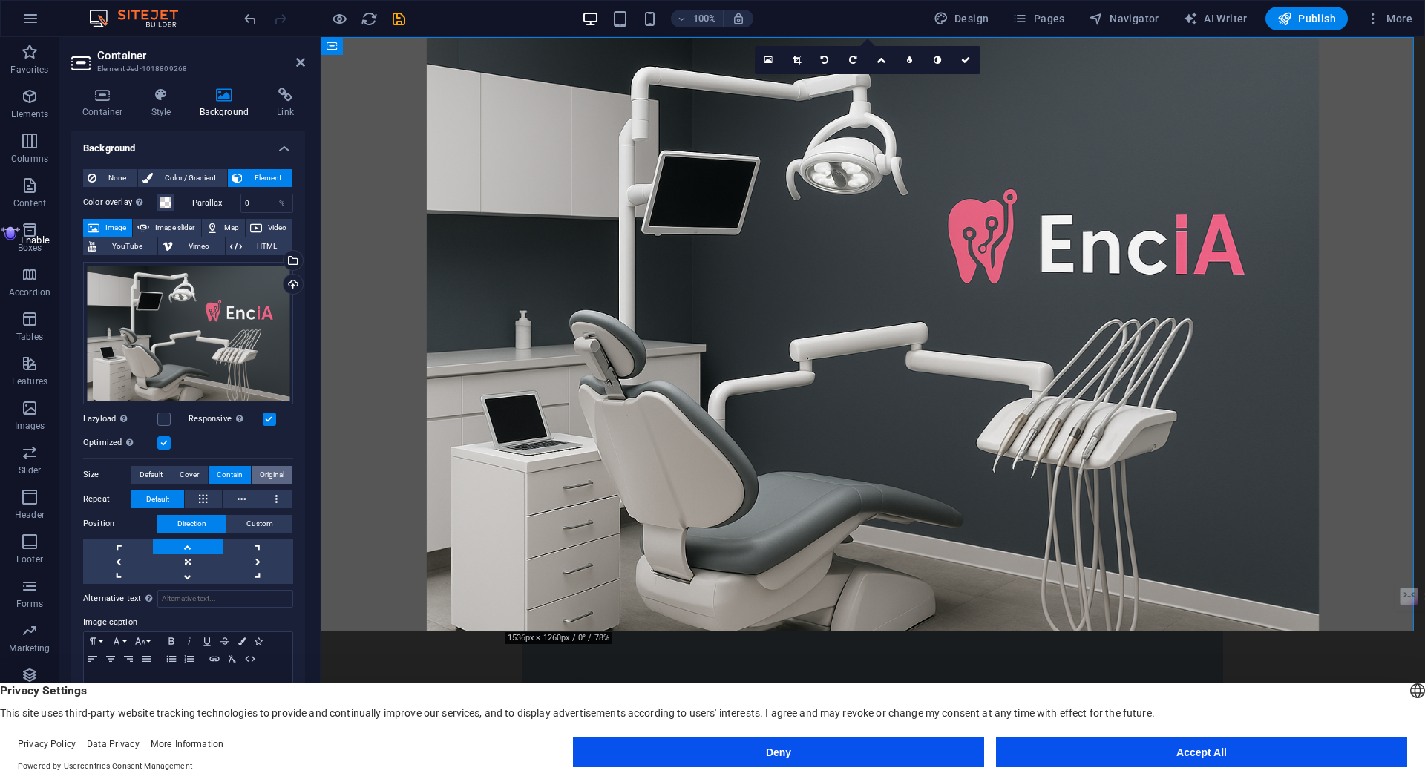
click at [265, 468] on span "Original" at bounding box center [272, 475] width 24 height 18
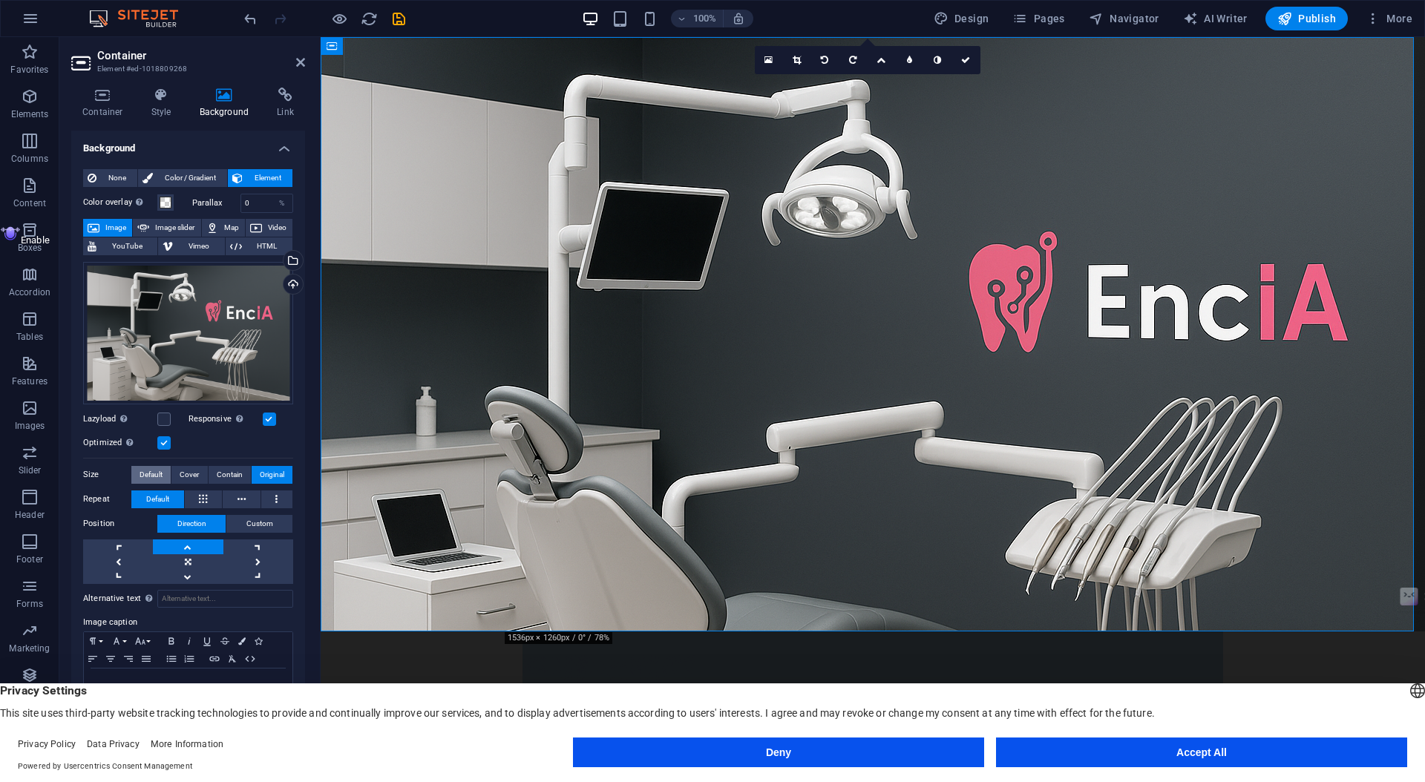
click at [153, 472] on span "Default" at bounding box center [151, 475] width 23 height 18
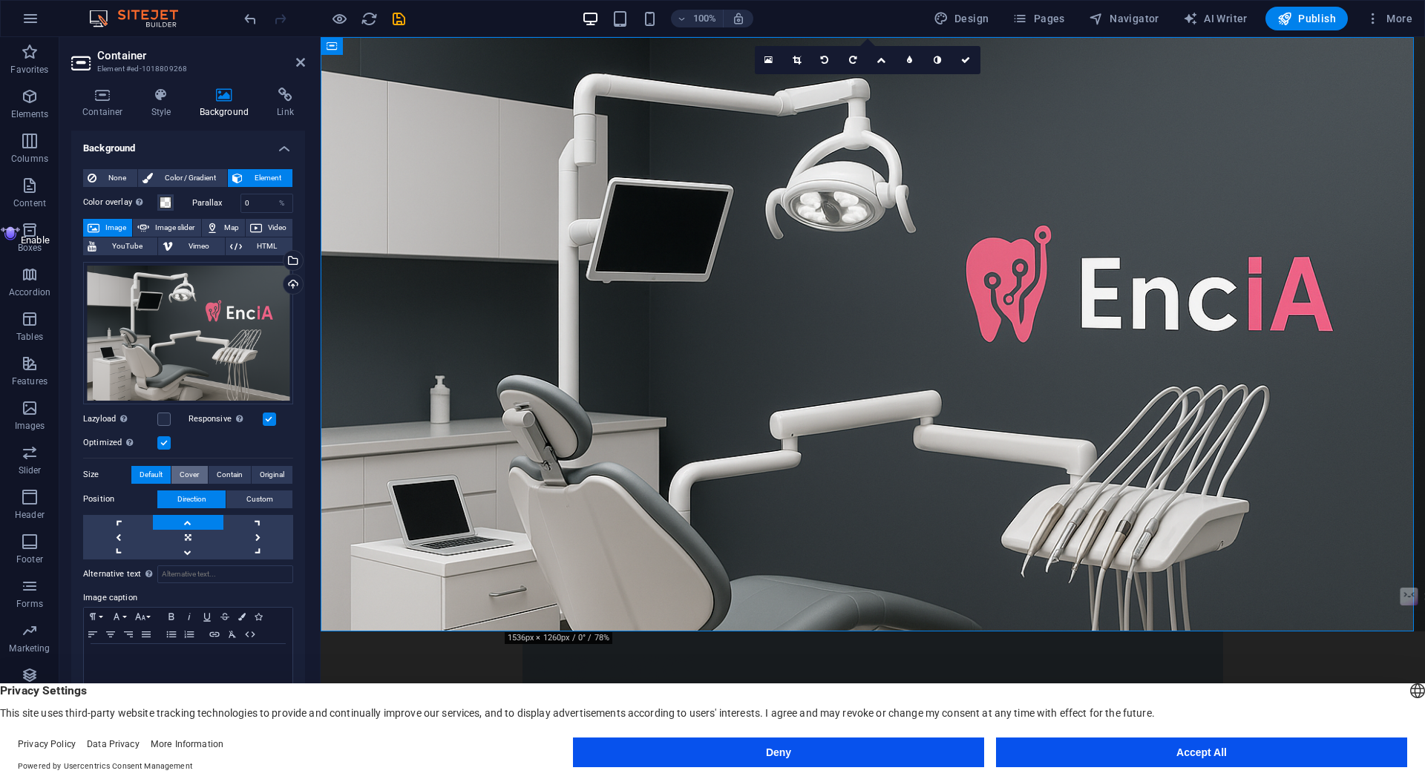
click at [183, 474] on span "Cover" at bounding box center [189, 475] width 19 height 18
click at [227, 475] on span "Contain" at bounding box center [230, 475] width 26 height 18
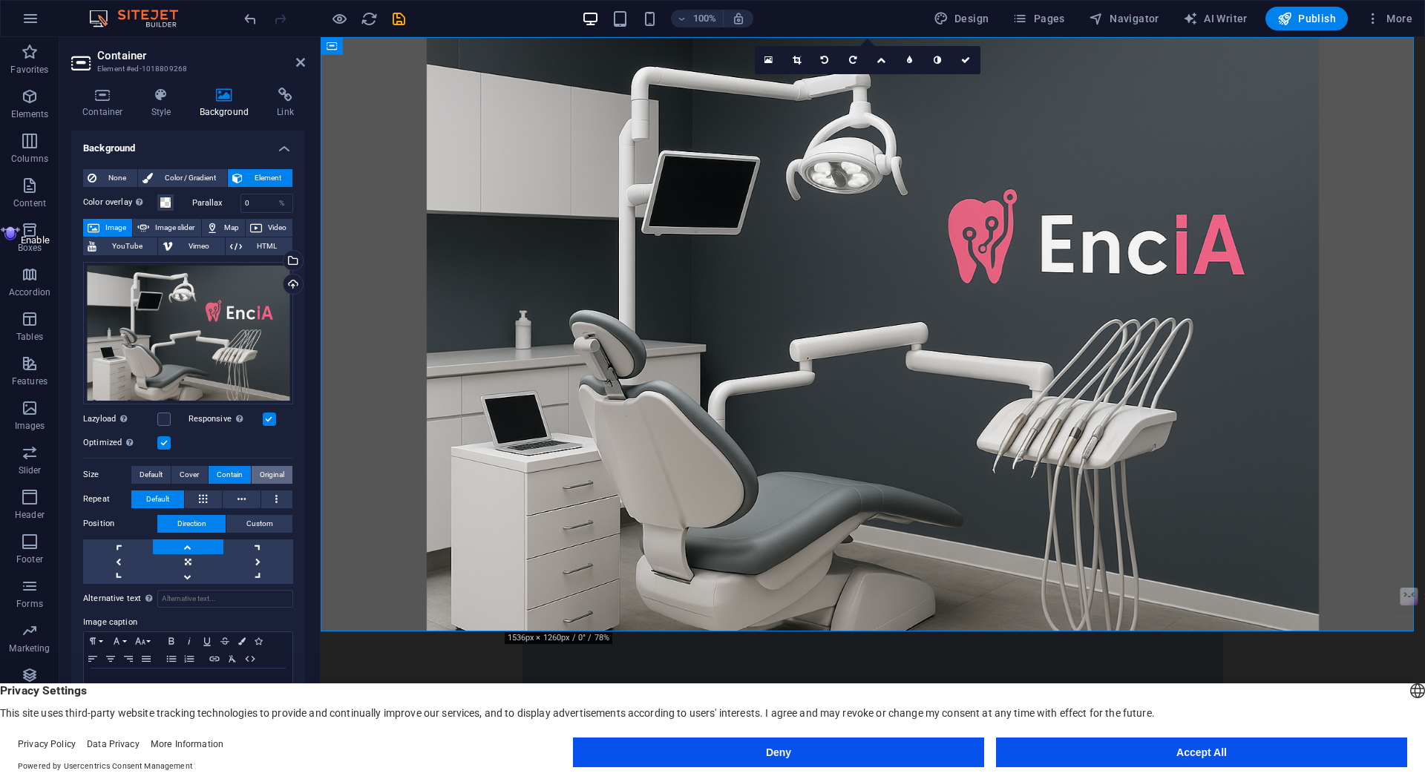
click at [279, 478] on span "Original" at bounding box center [272, 475] width 24 height 18
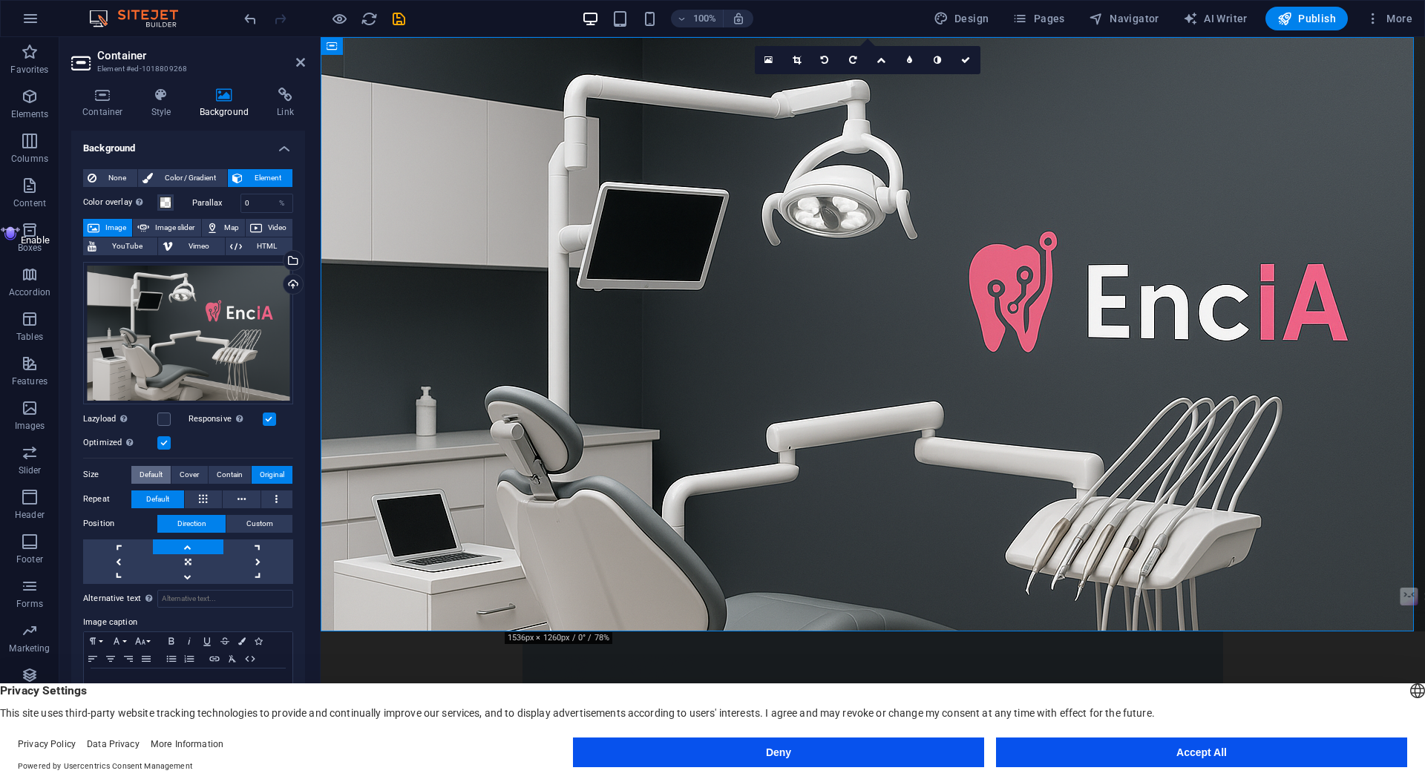
click at [145, 483] on span "Default" at bounding box center [151, 475] width 23 height 18
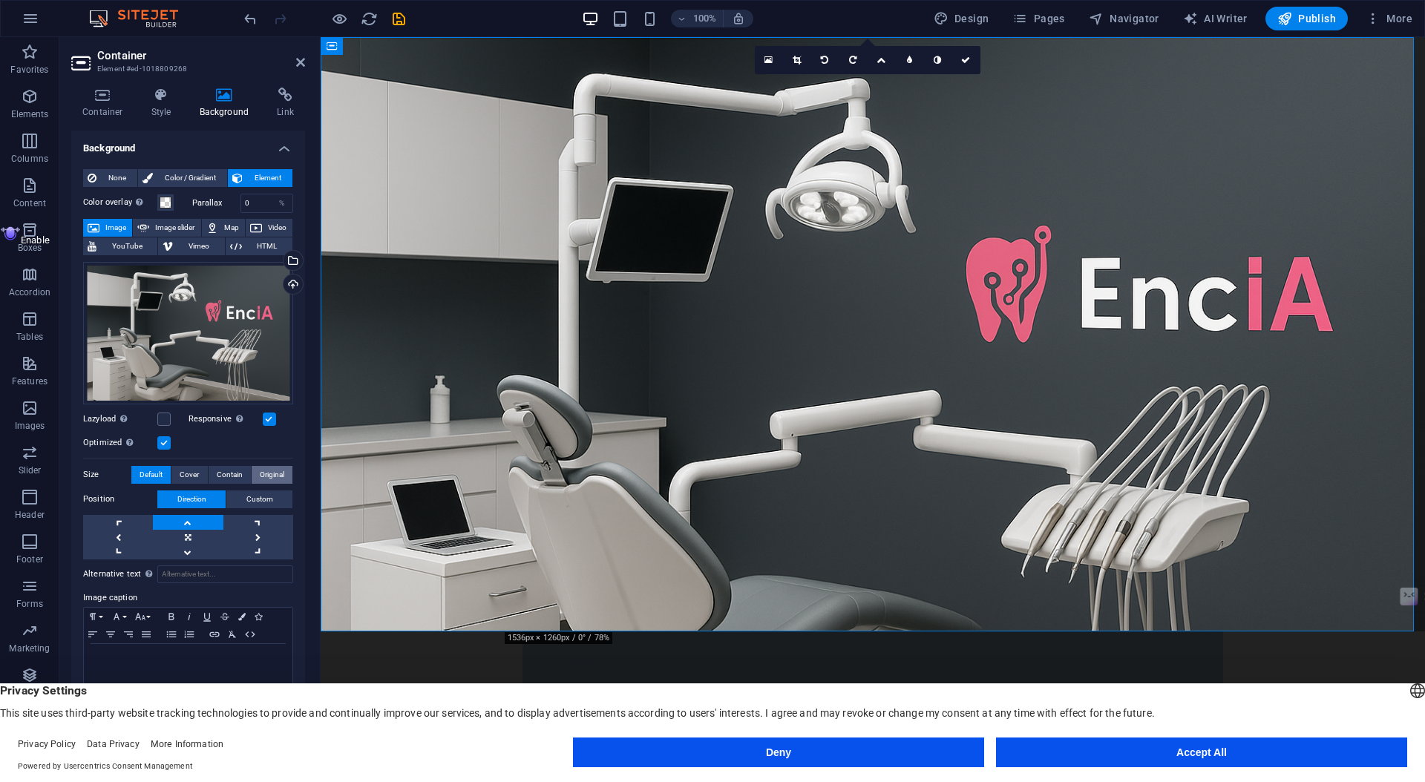
click at [265, 473] on span "Original" at bounding box center [272, 475] width 24 height 18
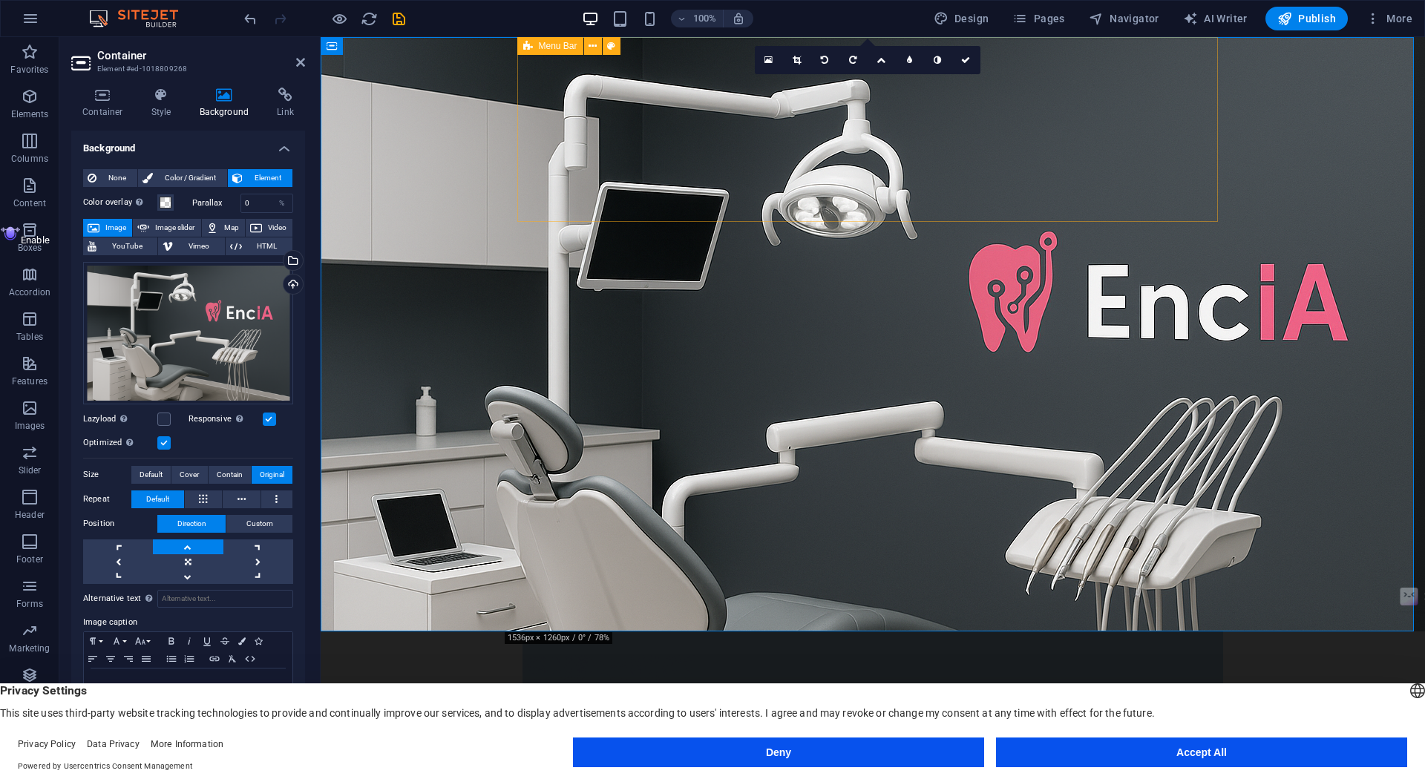
click at [967, 632] on div "Menu Home About Services Get Started Contact Discover Our Solutions" at bounding box center [873, 742] width 701 height 220
click at [1352, 145] on figure at bounding box center [873, 334] width 1105 height 595
click at [1335, 83] on figure at bounding box center [873, 334] width 1105 height 595
click at [419, 377] on figure at bounding box center [873, 334] width 1105 height 595
click at [384, 182] on figure at bounding box center [873, 334] width 1105 height 595
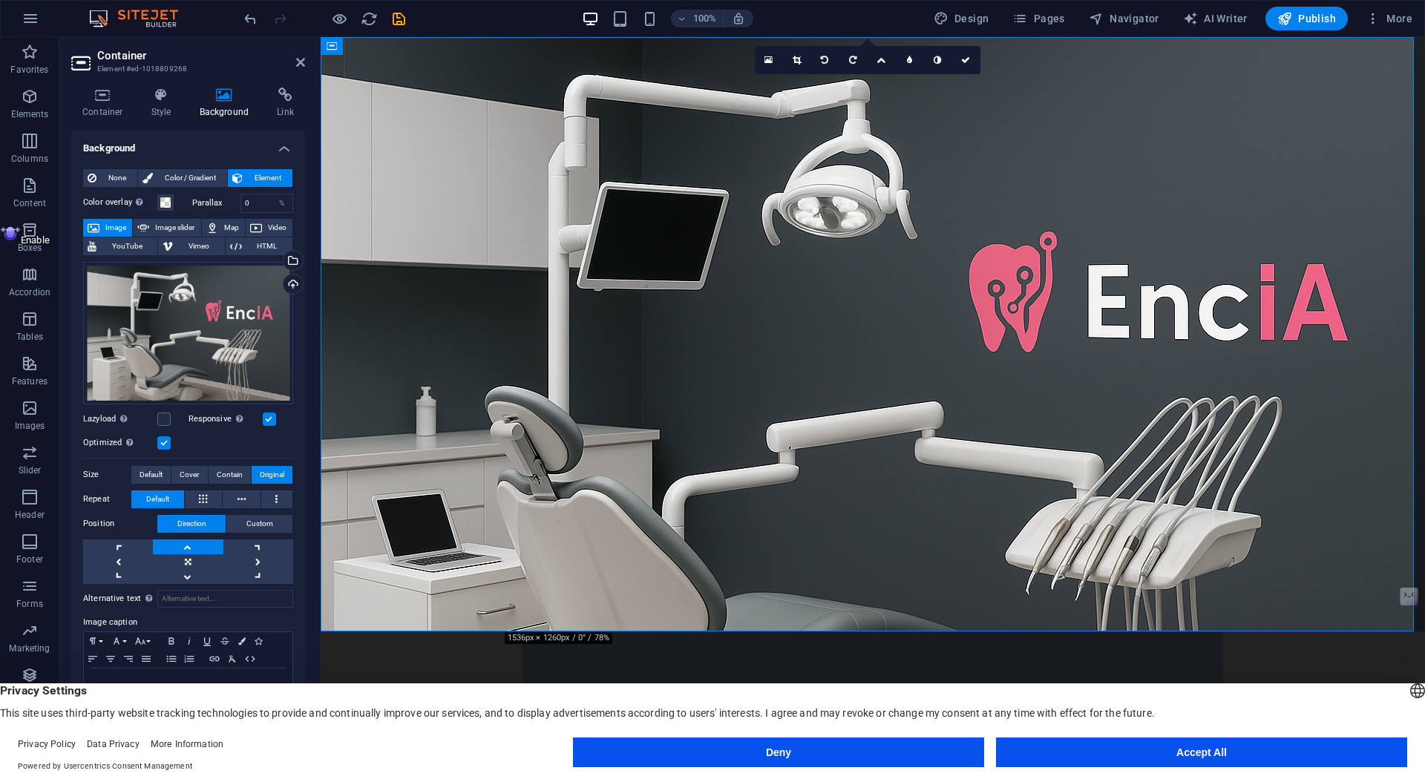
click at [384, 182] on figure at bounding box center [873, 334] width 1105 height 595
click at [166, 100] on icon at bounding box center [161, 95] width 42 height 15
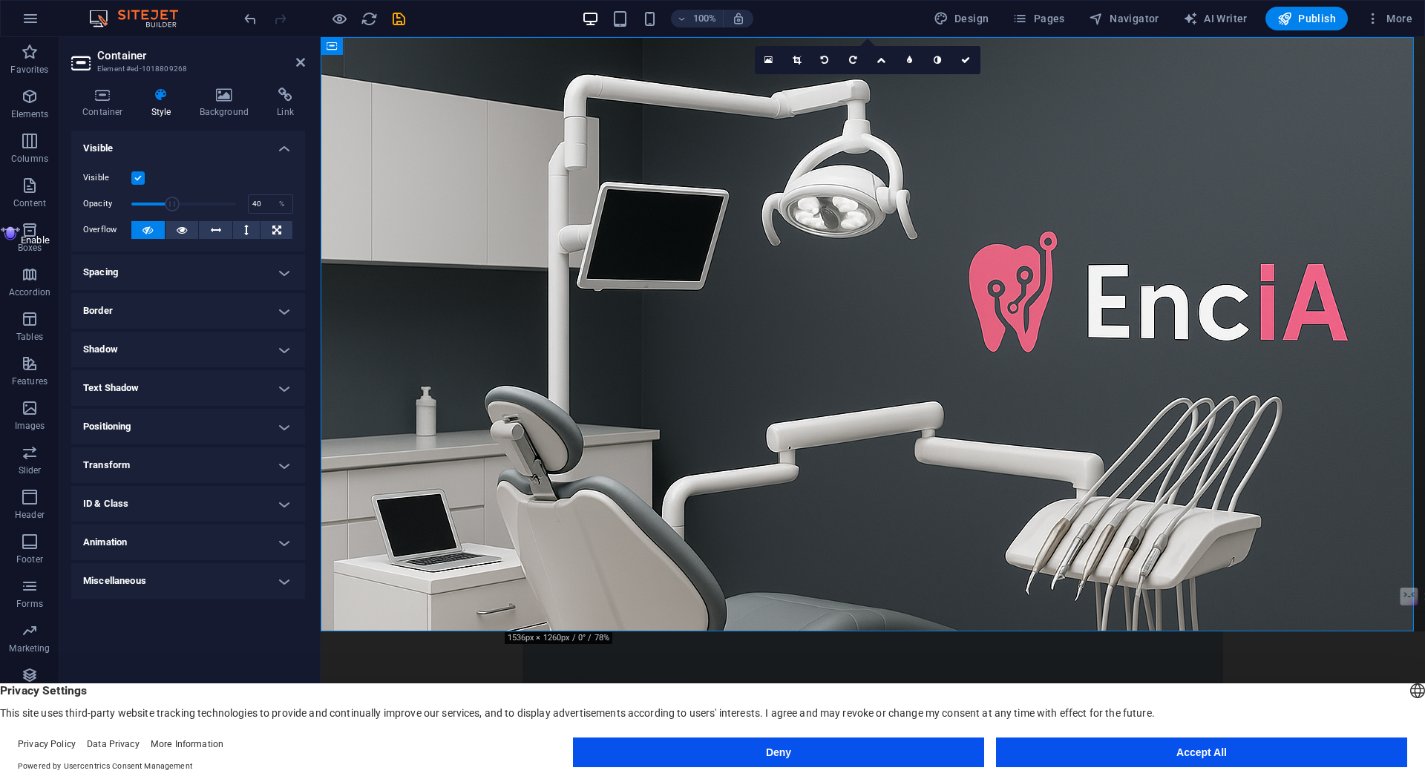
drag, startPoint x: 228, startPoint y: 203, endPoint x: 173, endPoint y: 204, distance: 54.9
click at [173, 204] on span at bounding box center [173, 204] width 15 height 15
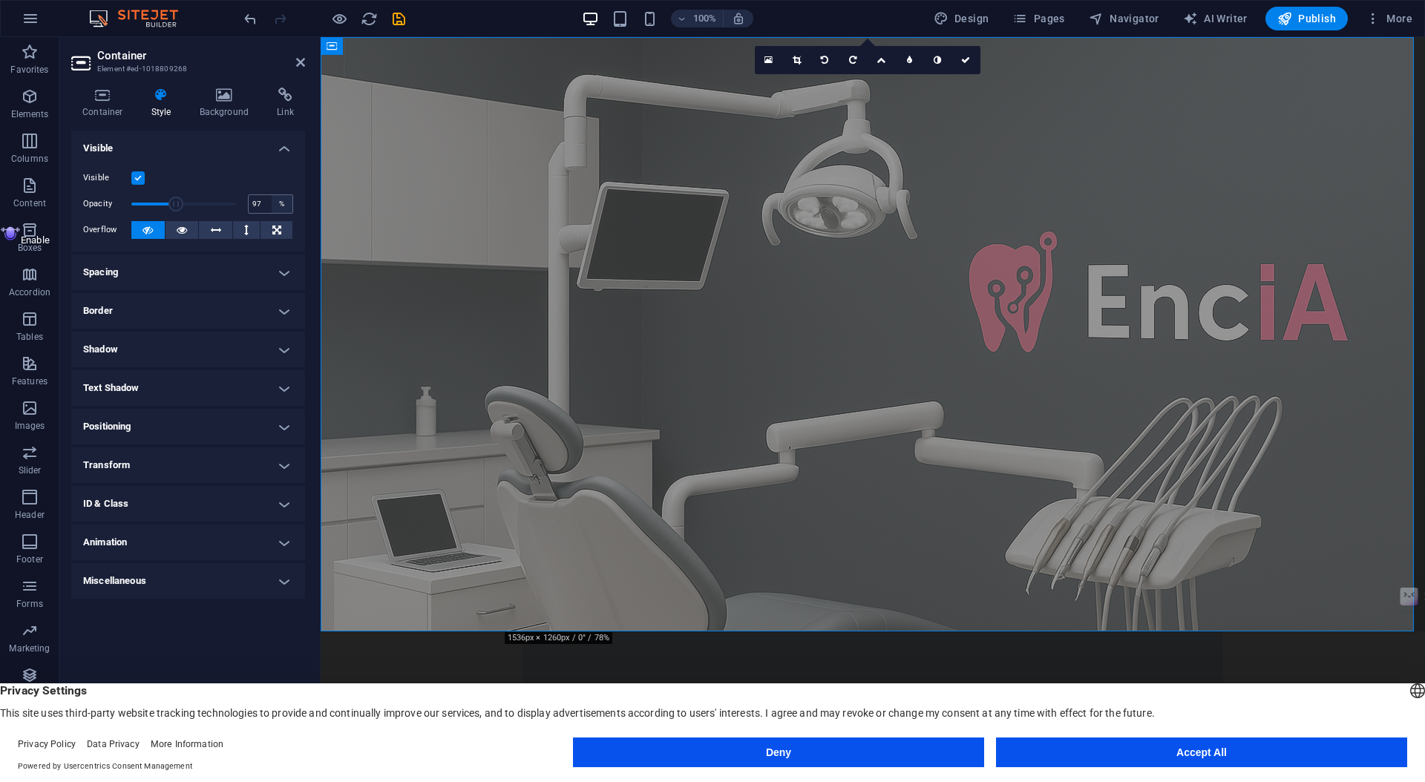
type input "100"
drag, startPoint x: 173, startPoint y: 204, endPoint x: 307, endPoint y: 206, distance: 134.4
click at [307, 206] on div "Container Style Background Link Size Height Default px rem % vh vw Min. height …" at bounding box center [188, 417] width 258 height 683
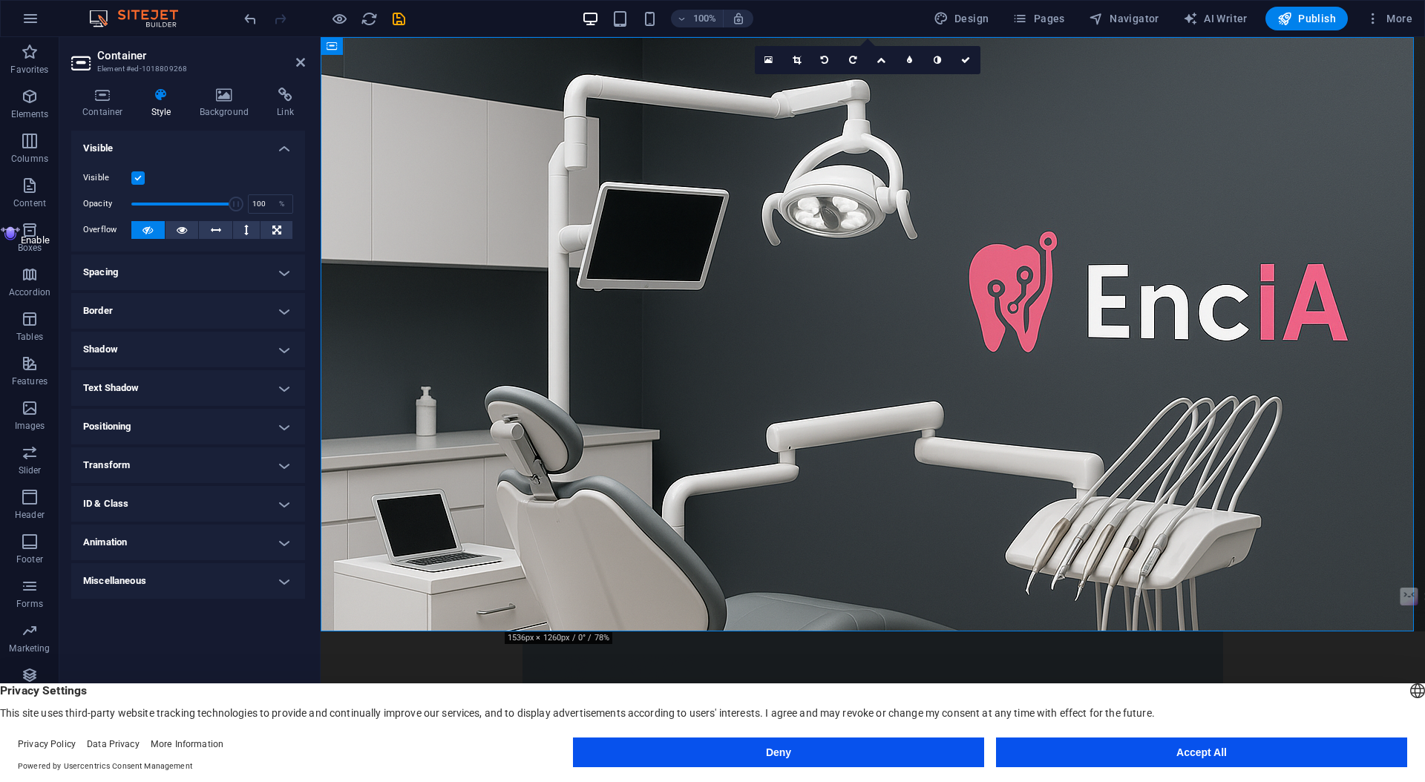
click at [139, 172] on label at bounding box center [137, 177] width 13 height 13
click at [0, 0] on input "Visible" at bounding box center [0, 0] width 0 height 0
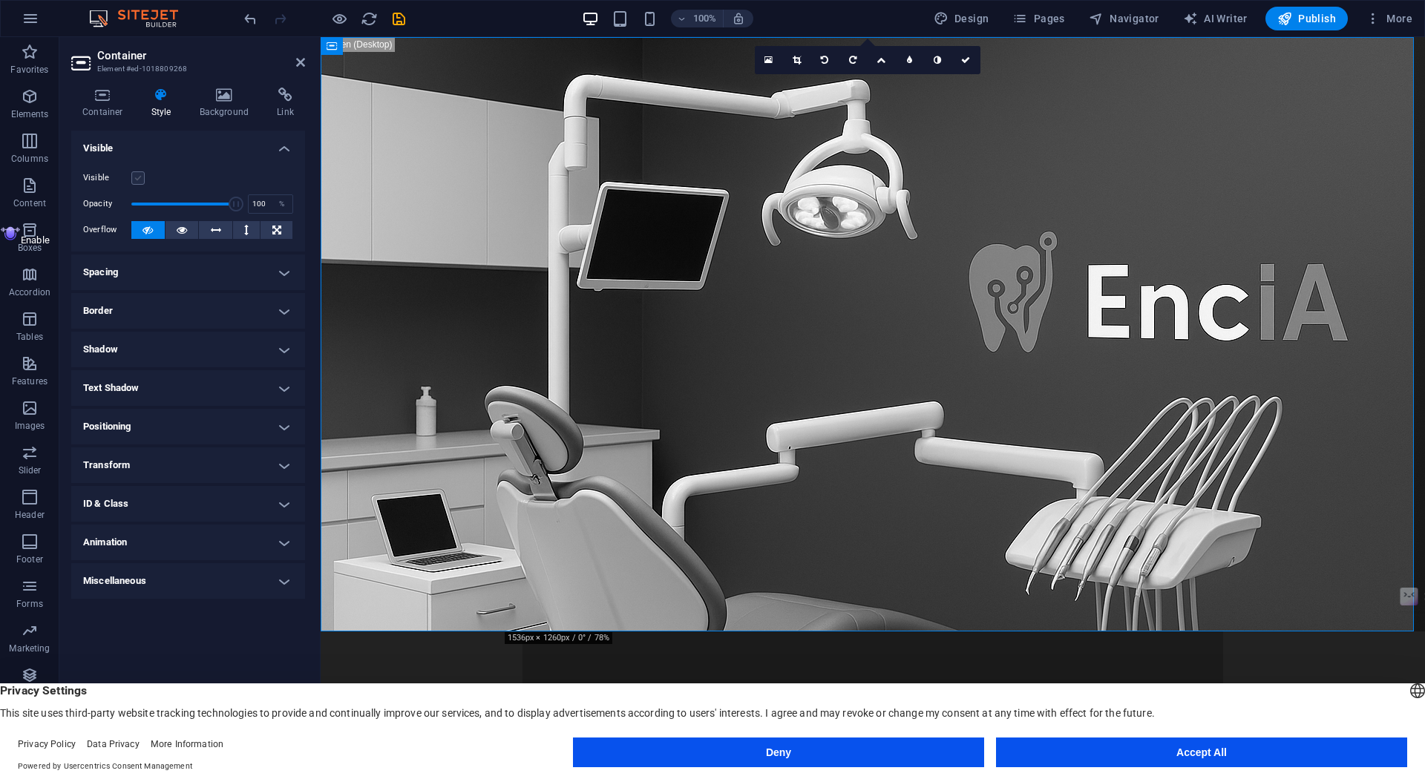
click at [139, 172] on label at bounding box center [137, 177] width 13 height 13
click at [0, 0] on input "Visible" at bounding box center [0, 0] width 0 height 0
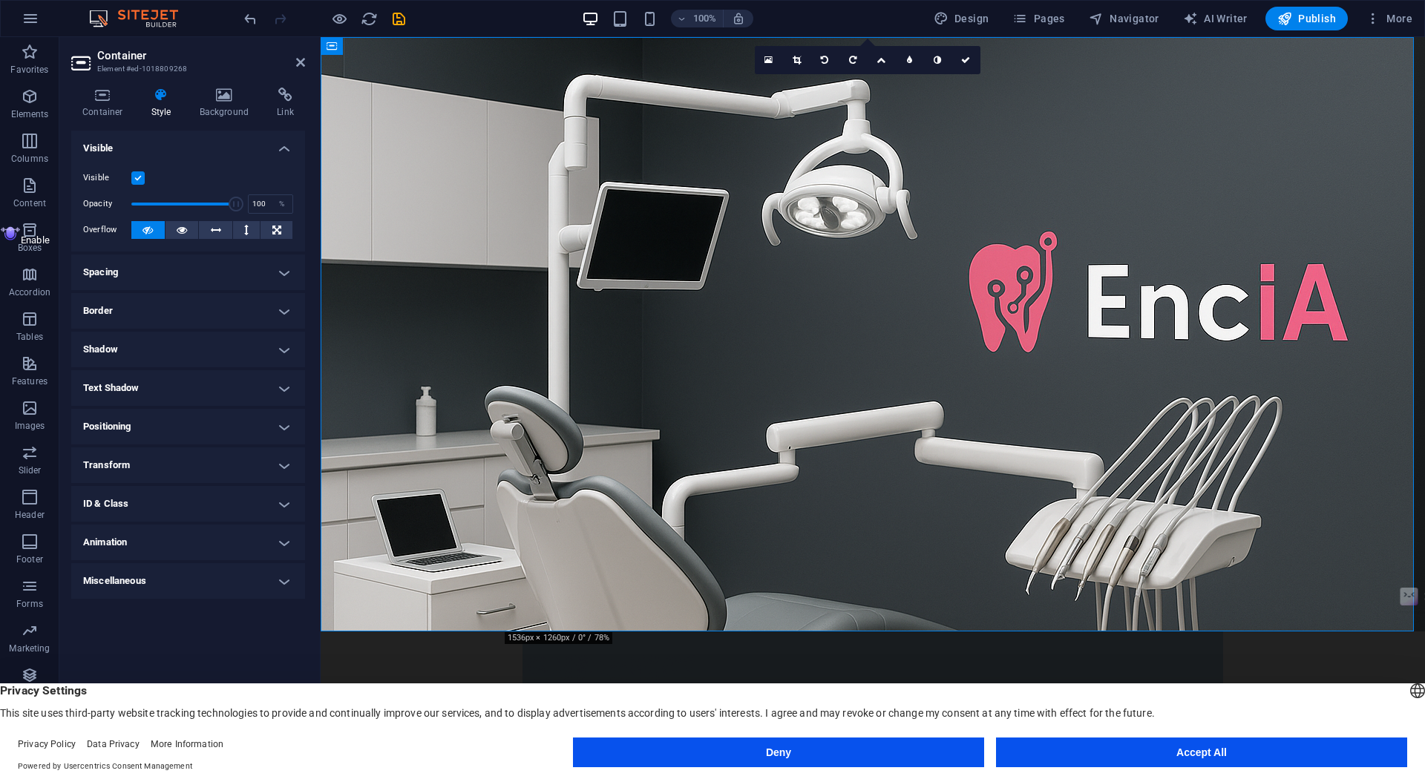
click at [140, 263] on h4 "Spacing" at bounding box center [188, 273] width 234 height 36
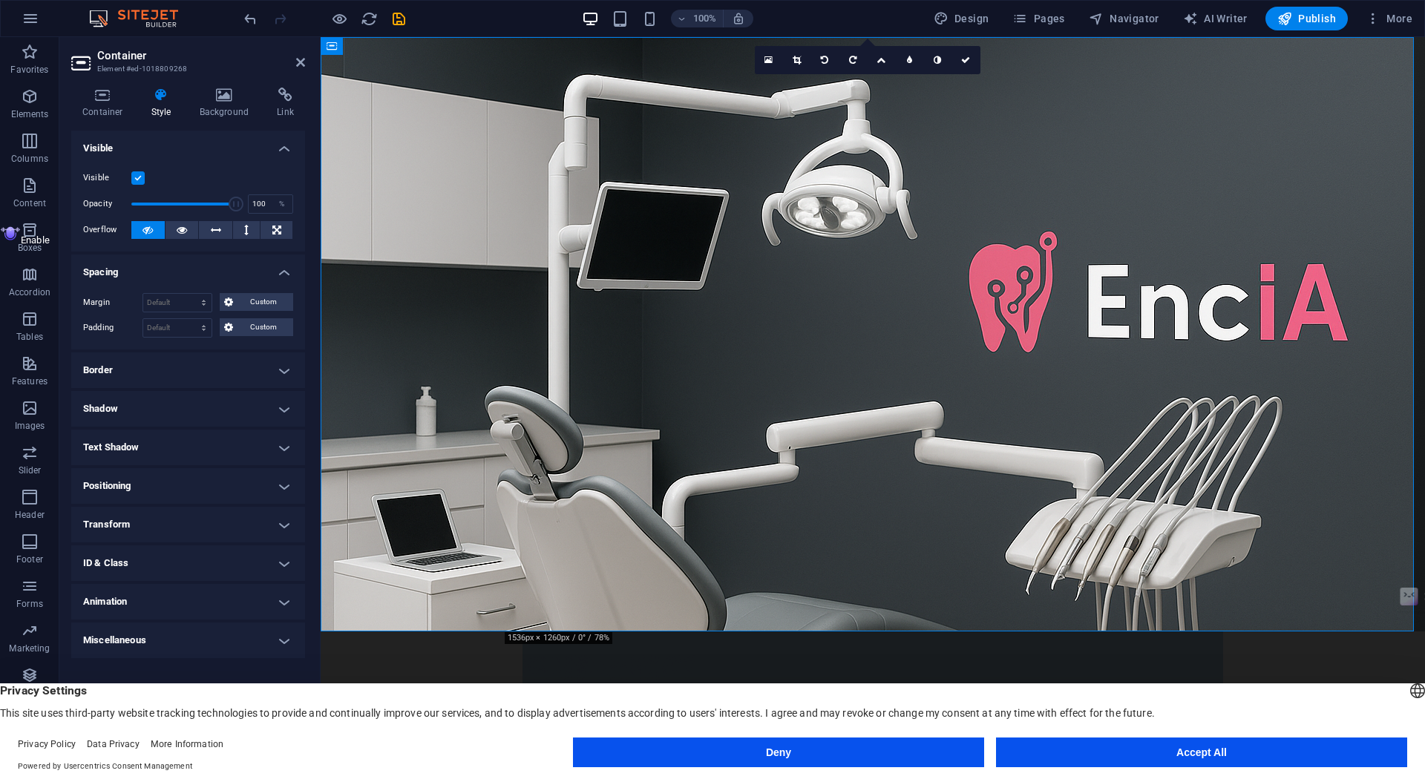
click at [130, 367] on h4 "Border" at bounding box center [188, 371] width 234 height 36
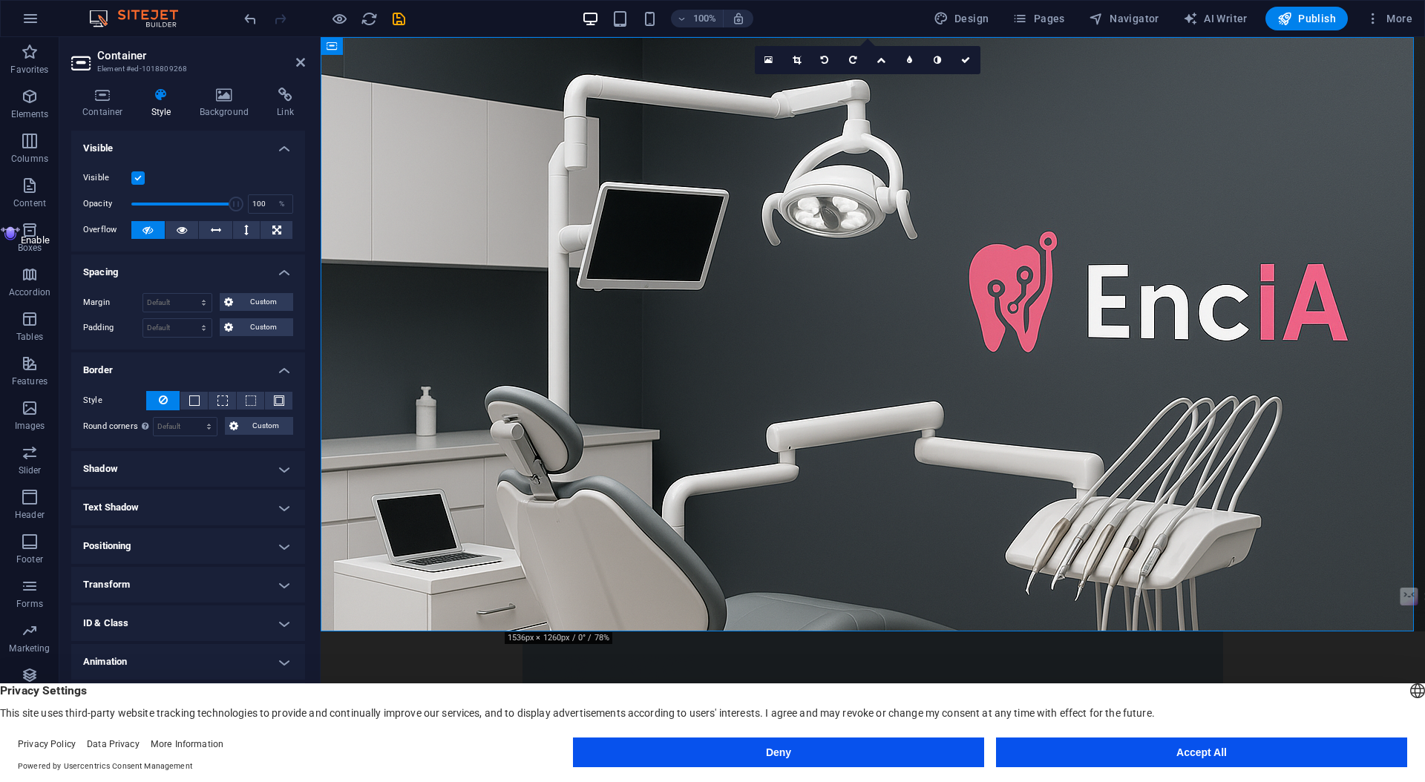
click at [163, 460] on h4 "Shadow" at bounding box center [188, 469] width 234 height 36
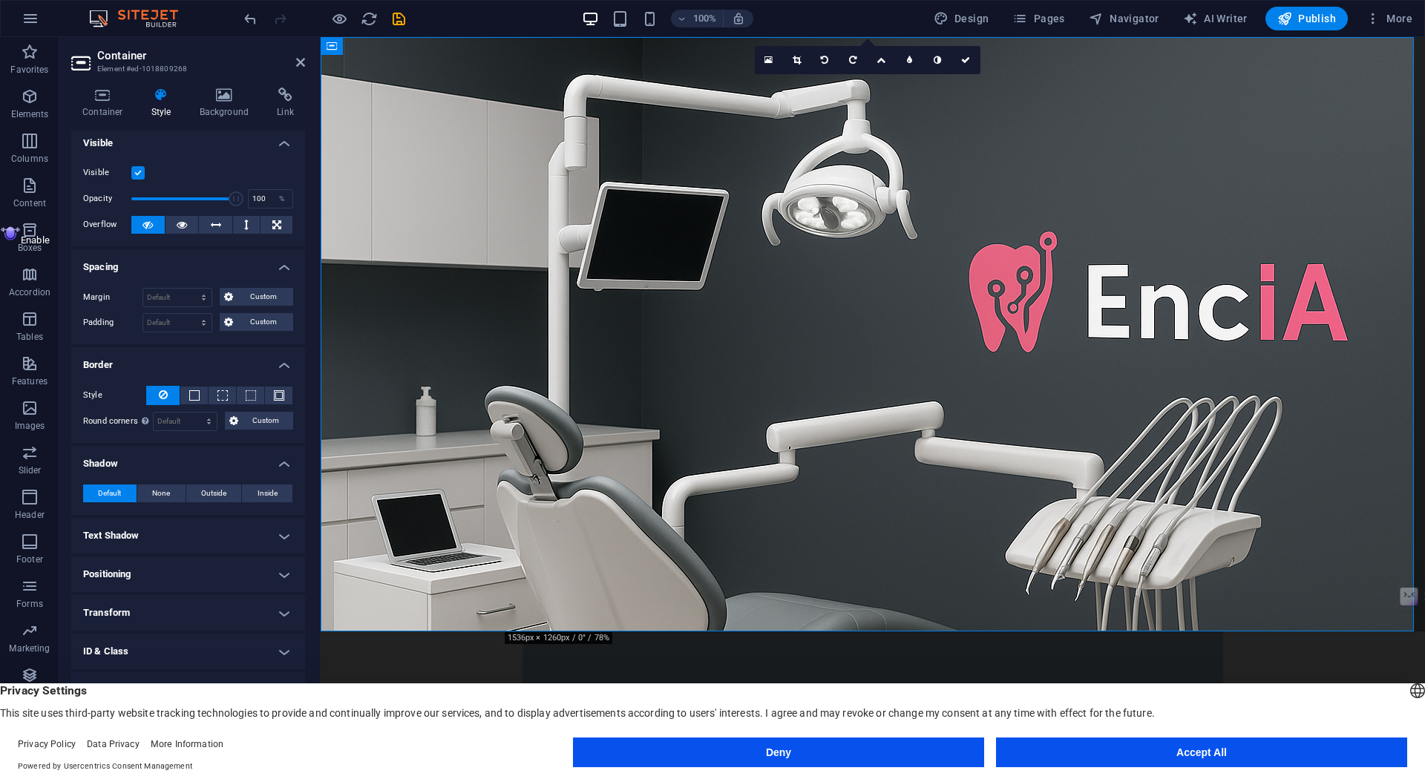
click at [428, 384] on figure at bounding box center [873, 334] width 1105 height 595
click at [963, 67] on link at bounding box center [966, 60] width 28 height 28
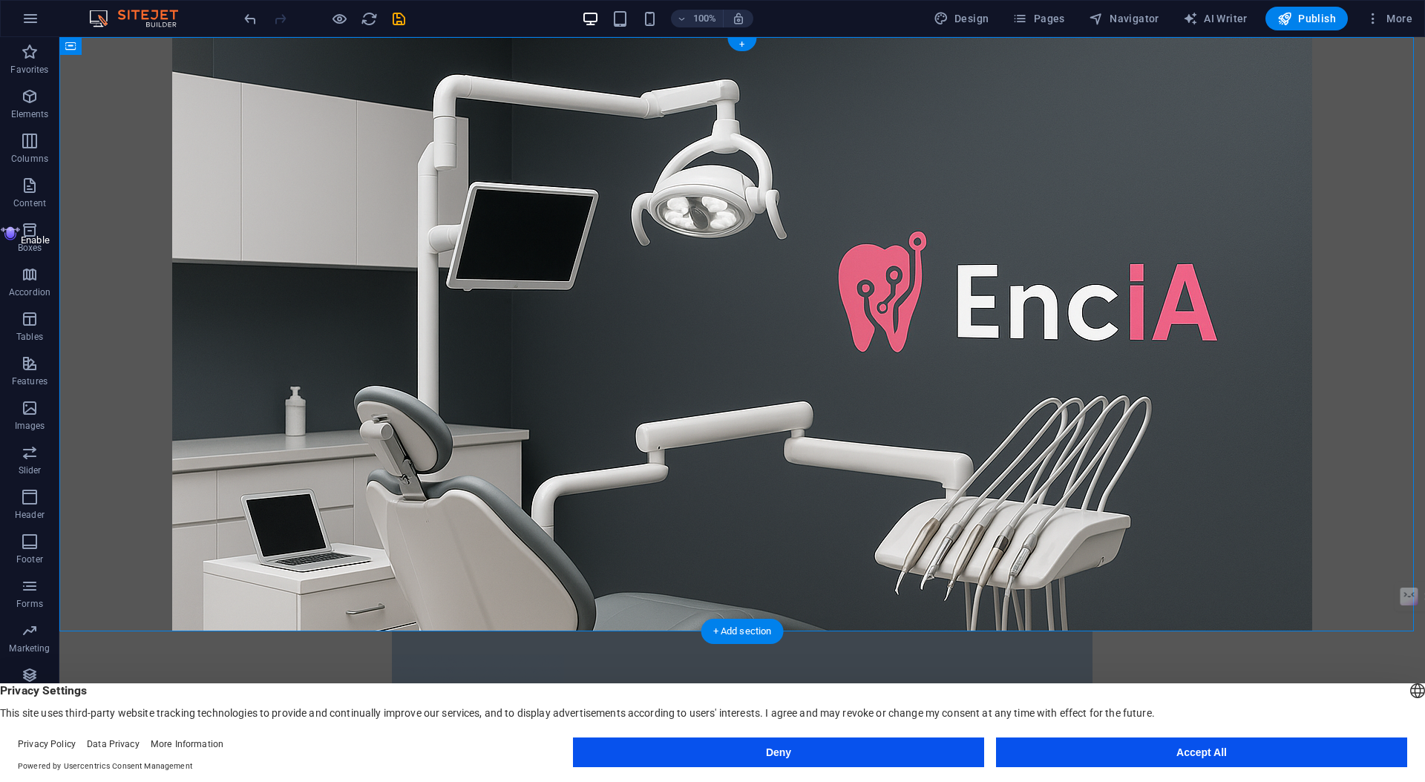
click at [222, 298] on figure at bounding box center [742, 334] width 1366 height 595
